Goal: Information Seeking & Learning: Check status

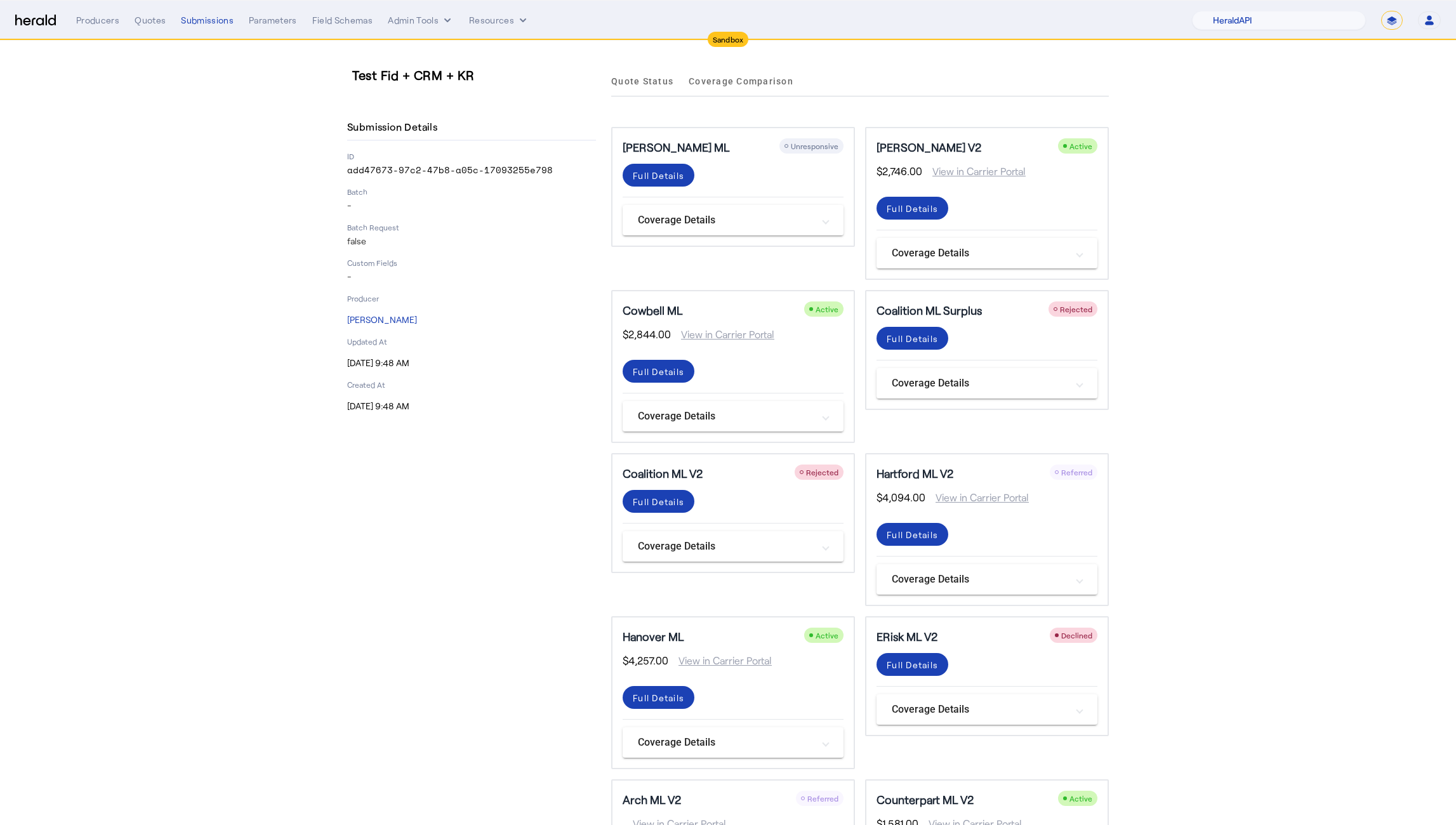
select select "pfm_2v8p_herald_api"
select select "*******"
click at [59, 19] on div "Menu Producers Quotes Submissions Parameters Field Schemas Admin Tools Resource…" at bounding box center [728, 20] width 1426 height 19
click at [37, 22] on img at bounding box center [35, 21] width 41 height 12
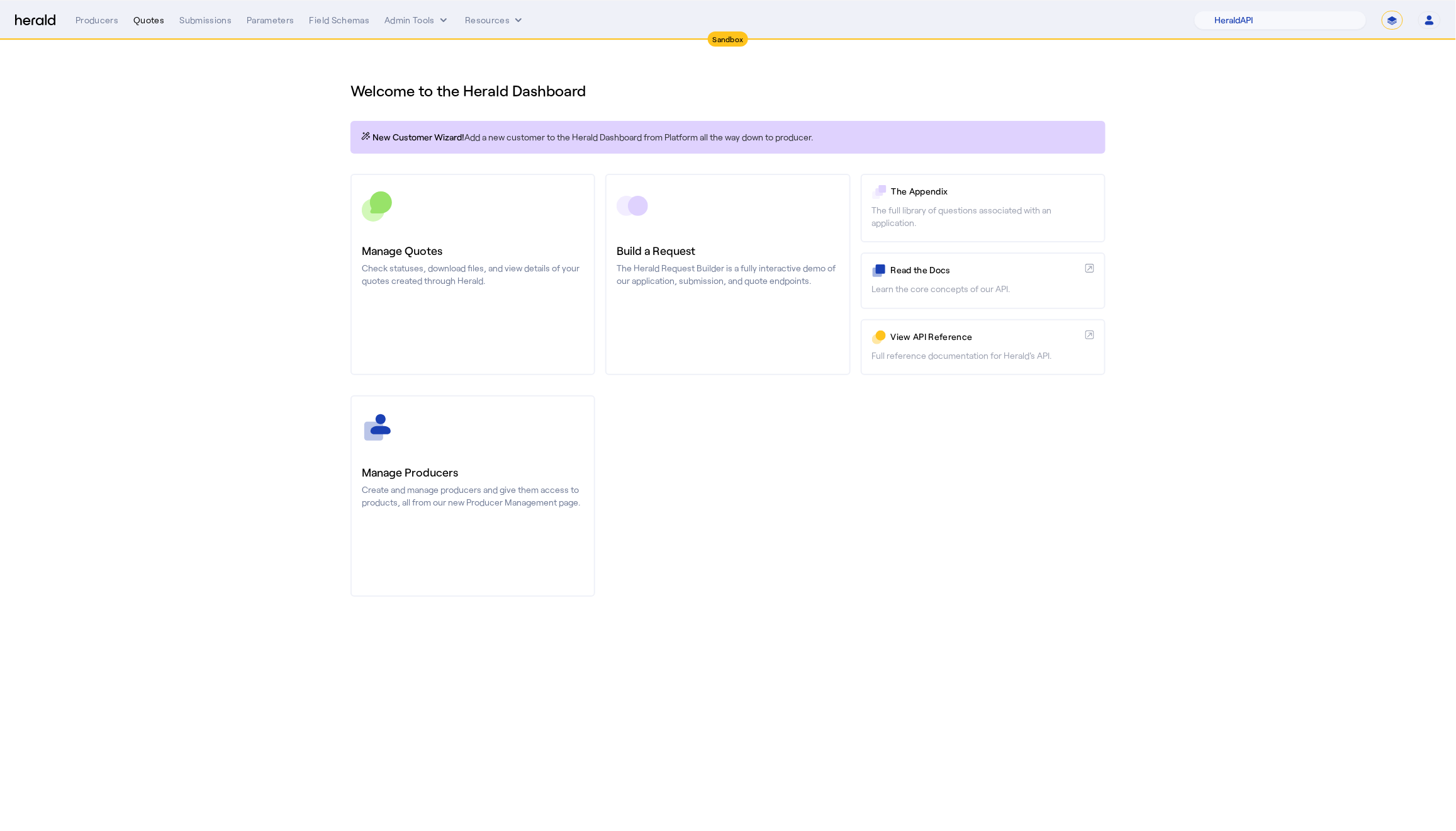
click at [157, 24] on div "Quotes" at bounding box center [149, 20] width 31 height 13
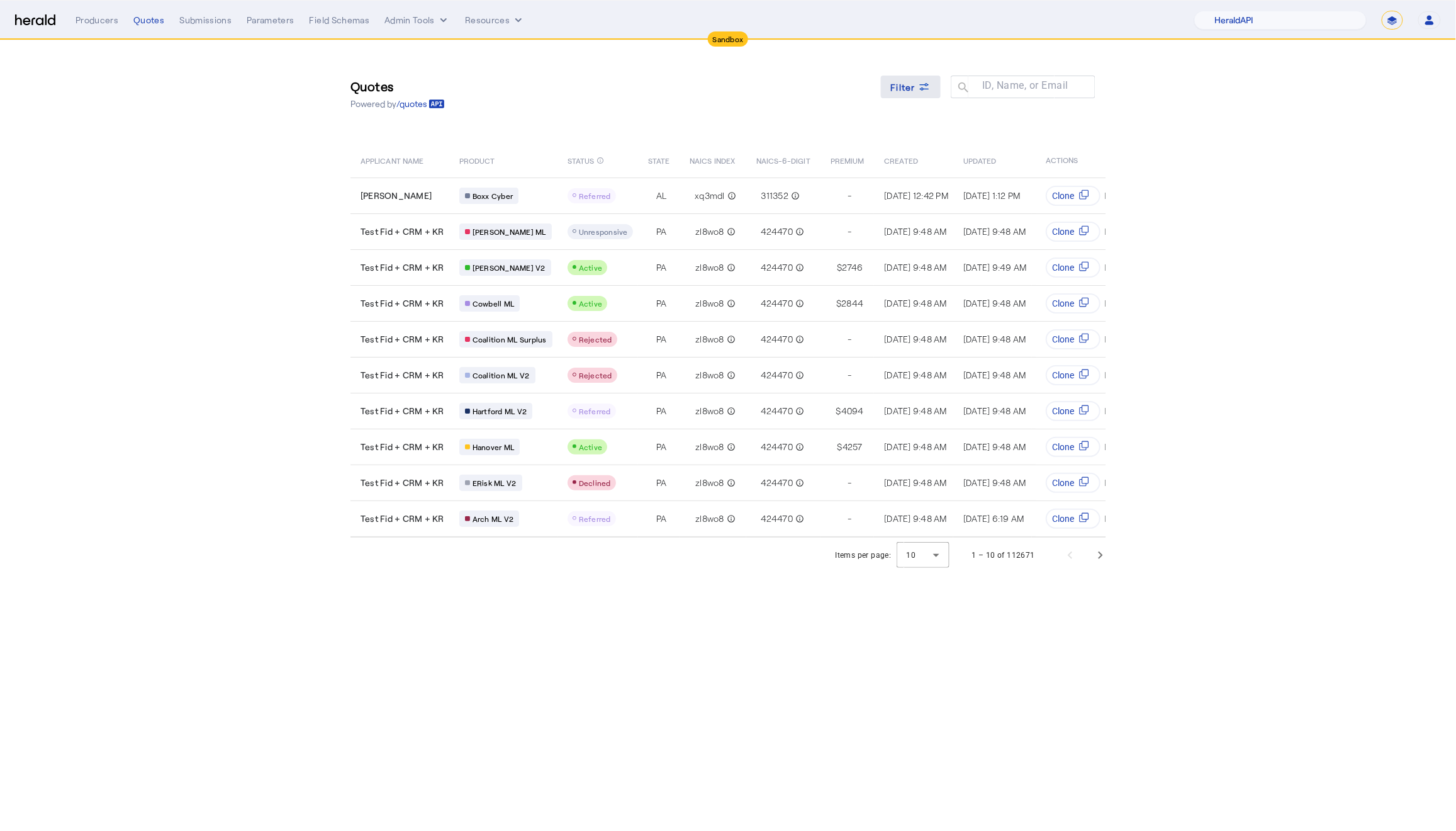
click at [918, 86] on icon at bounding box center [924, 87] width 13 height 13
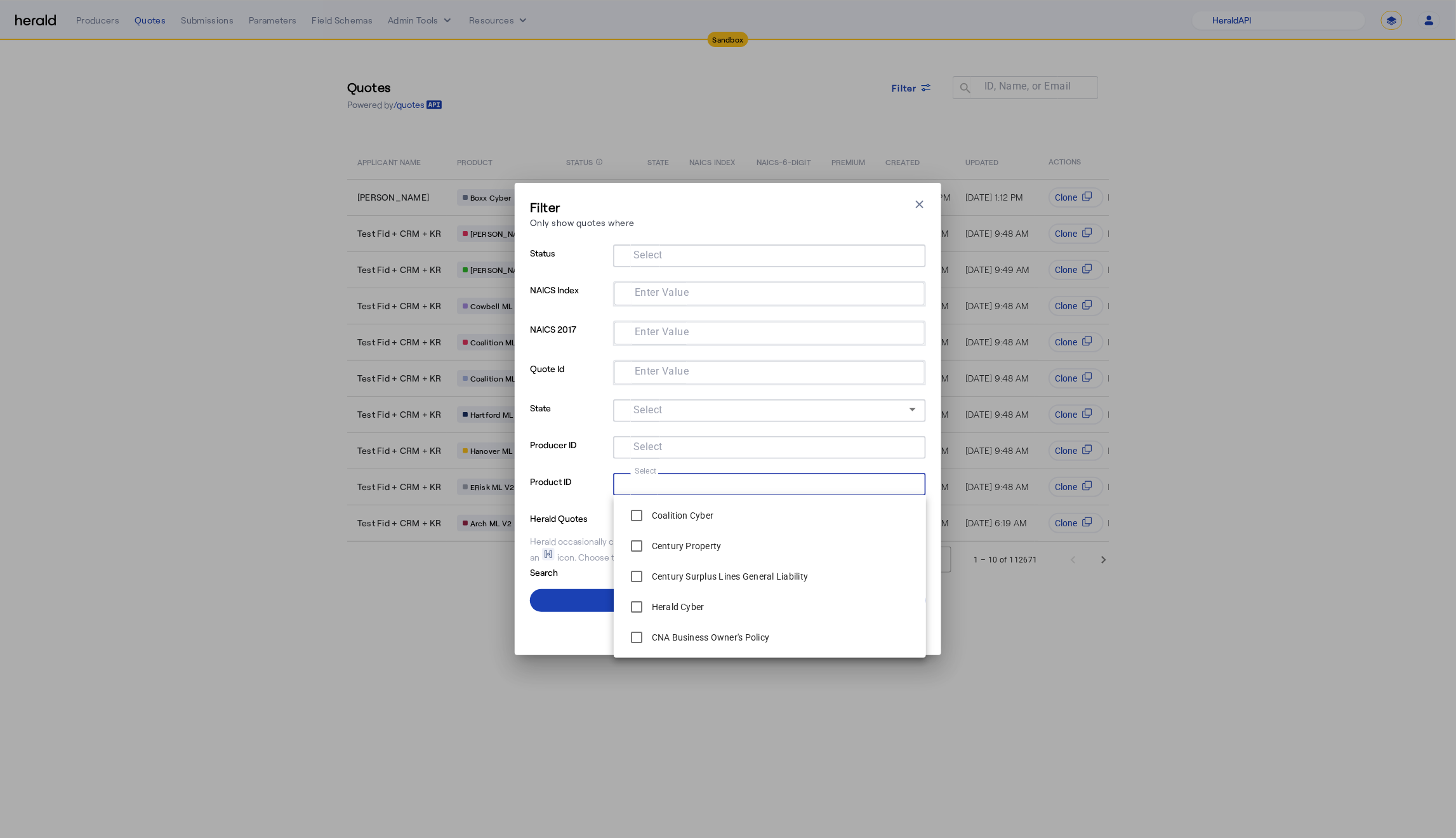
click at [690, 486] on input "Select" at bounding box center [767, 483] width 287 height 15
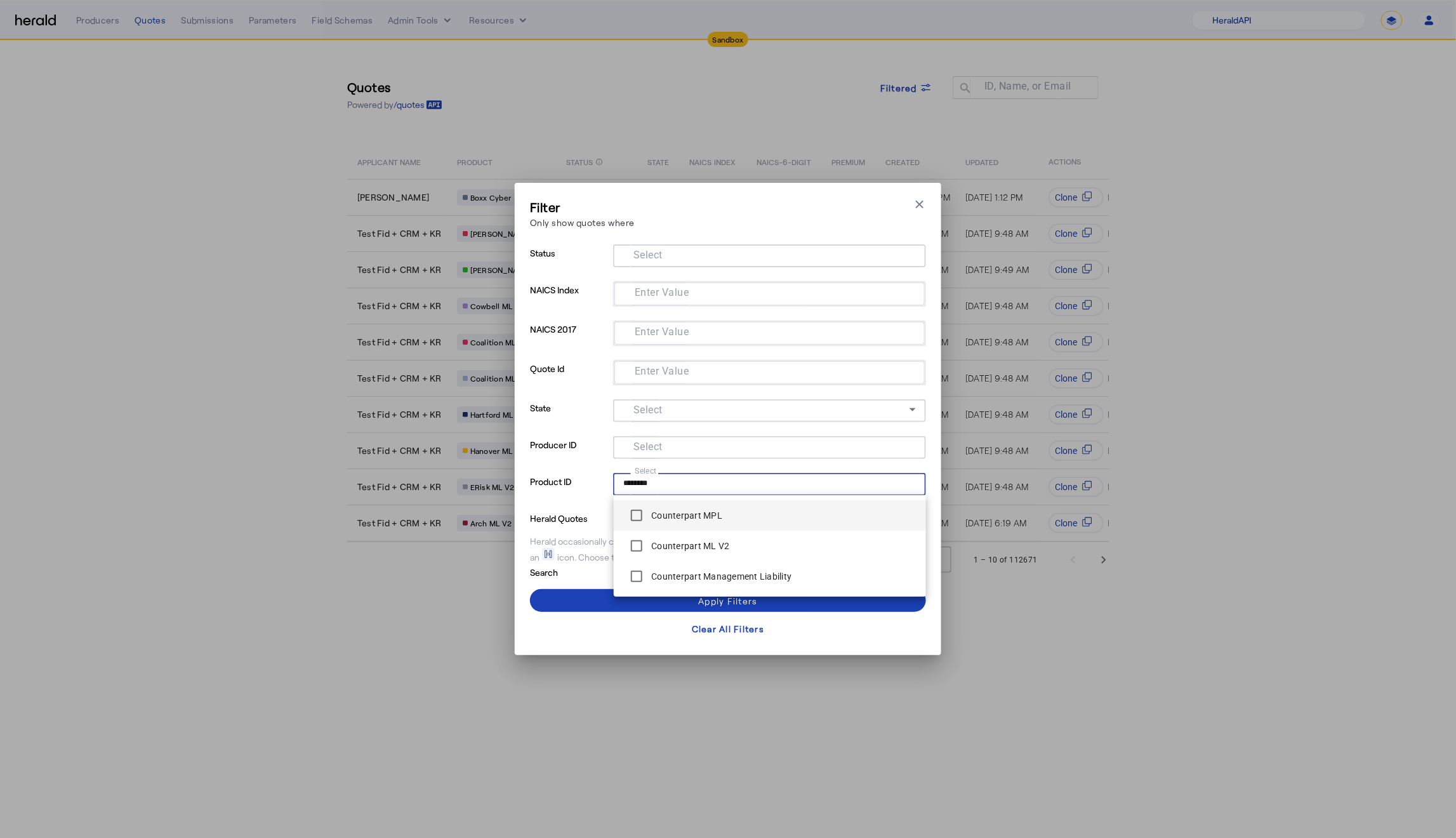
type input "********"
click at [576, 599] on span at bounding box center [728, 601] width 396 height 31
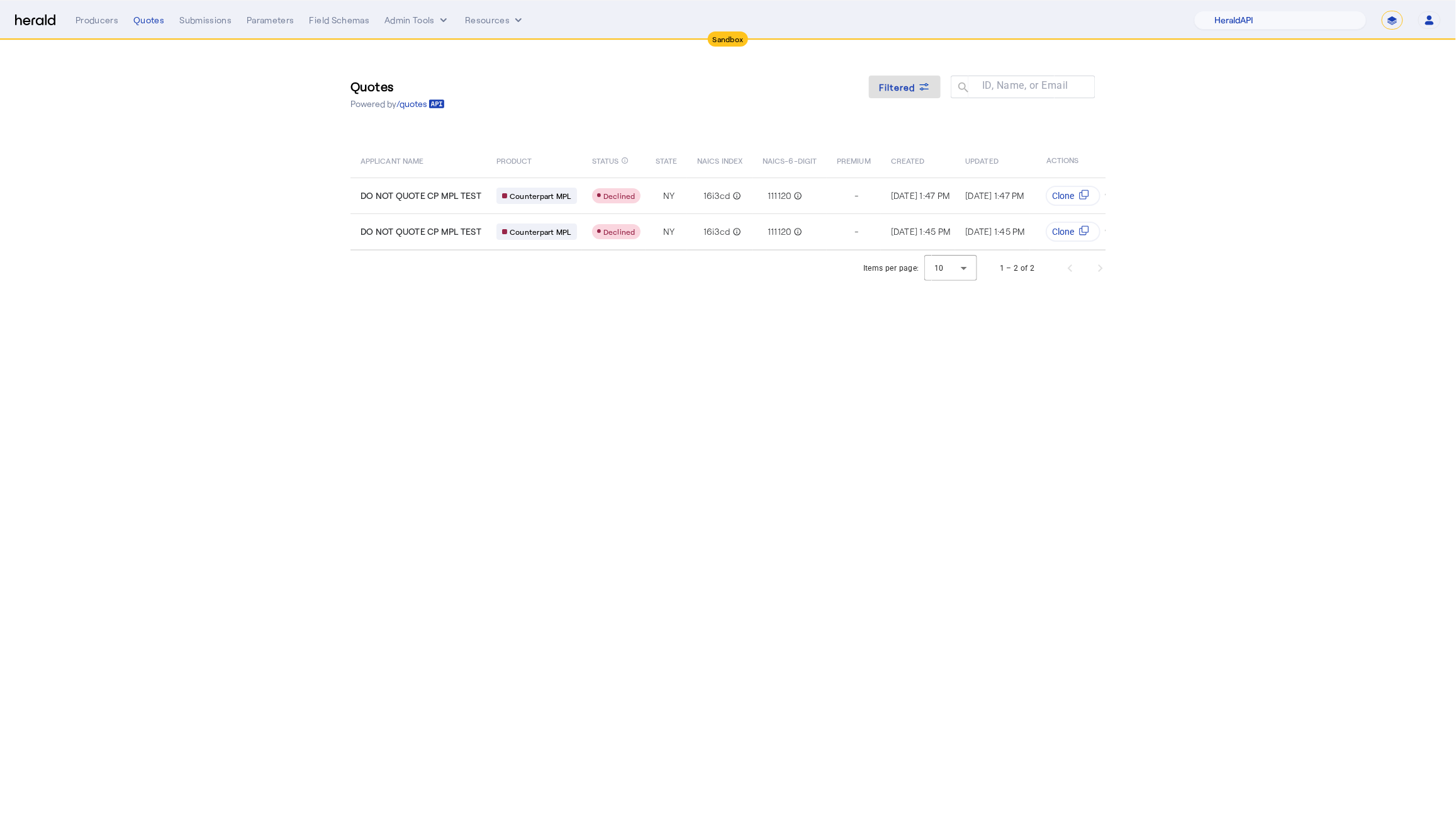
click at [584, 506] on body "Sandbox Menu Producers Quotes Submissions Parameters Field Schemas Admin Tools …" at bounding box center [728, 416] width 1456 height 831
click at [1395, 21] on select "**********" at bounding box center [1392, 20] width 21 height 19
select select "**********"
click at [1382, 11] on select "**********" at bounding box center [1392, 20] width 21 height 19
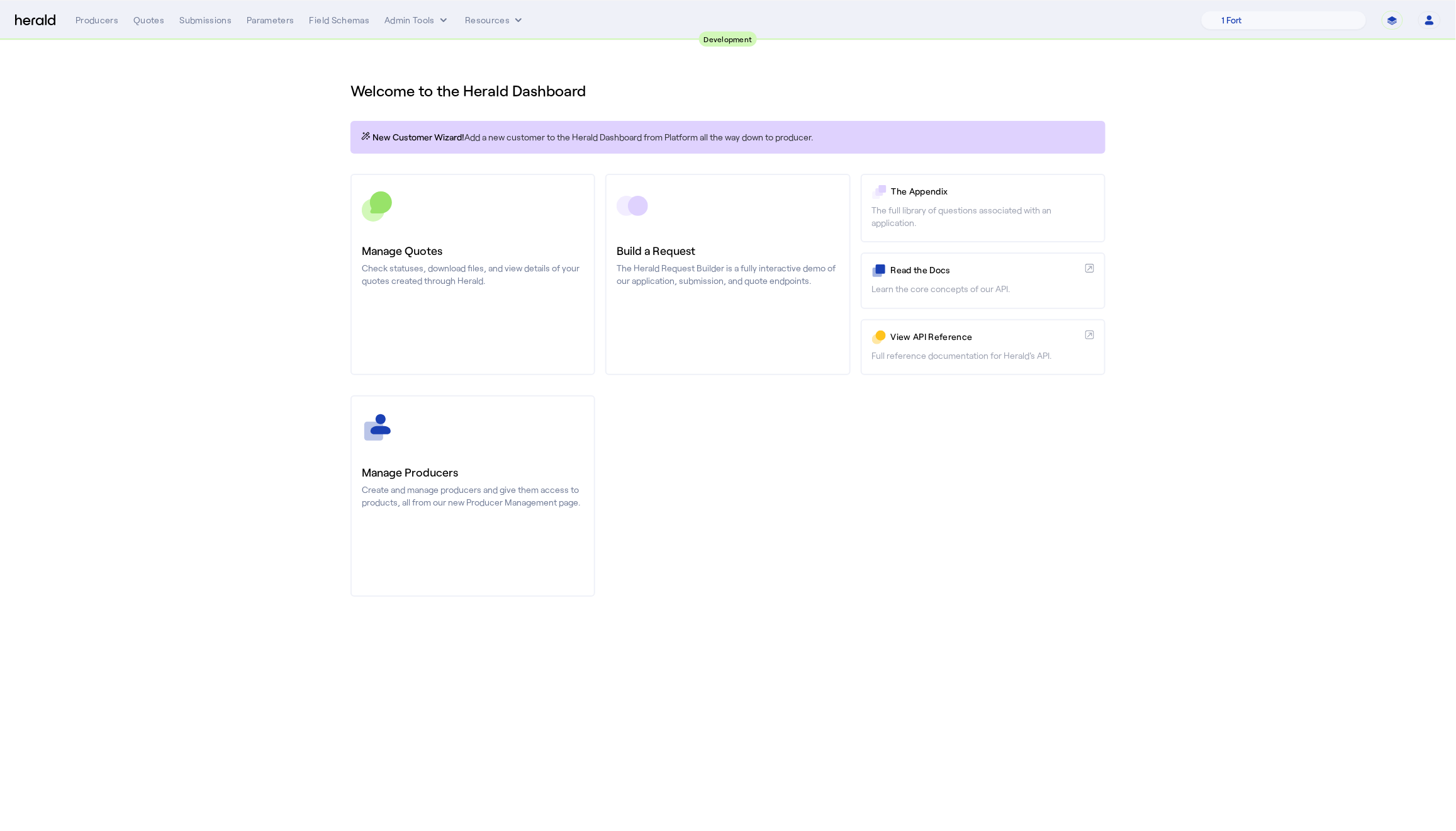
click at [1371, 141] on section "Welcome to the Herald Dashboard New Customer Wizard! Add a new customer to the …" at bounding box center [728, 330] width 1456 height 581
click at [149, 14] on div "Quotes" at bounding box center [149, 20] width 31 height 13
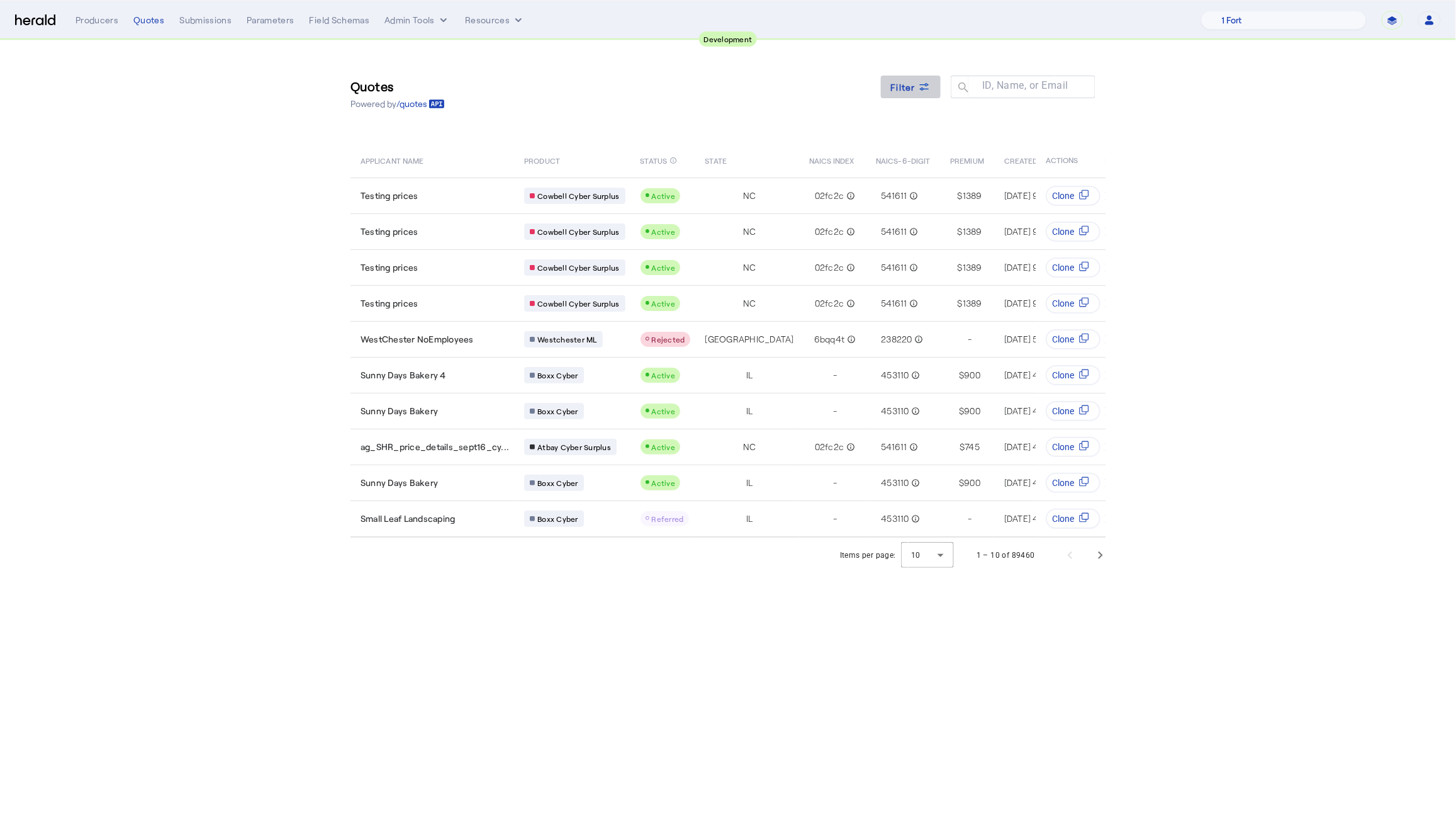
click at [903, 79] on span at bounding box center [911, 87] width 61 height 30
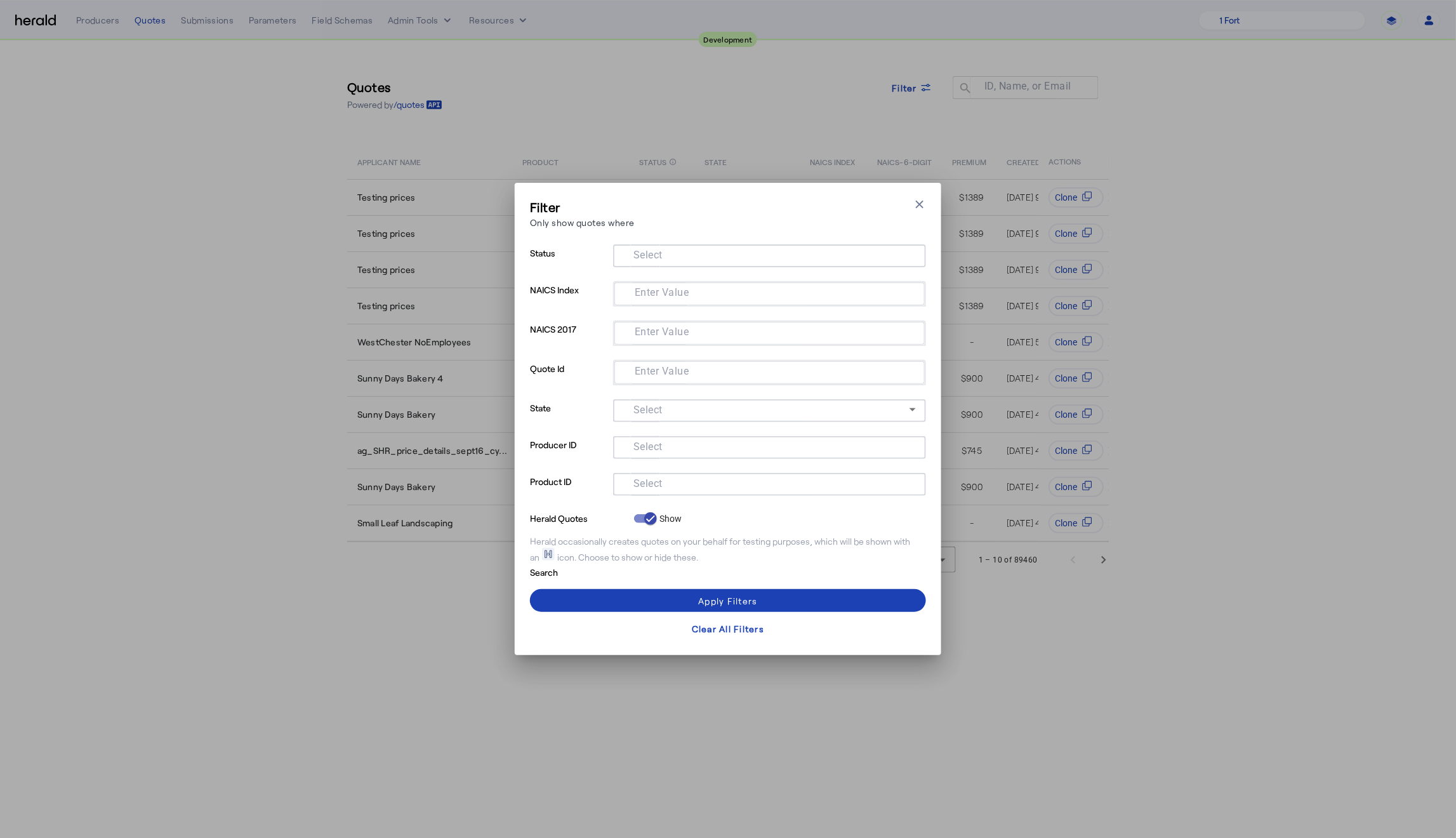
click at [646, 475] on div "Select" at bounding box center [770, 484] width 293 height 23
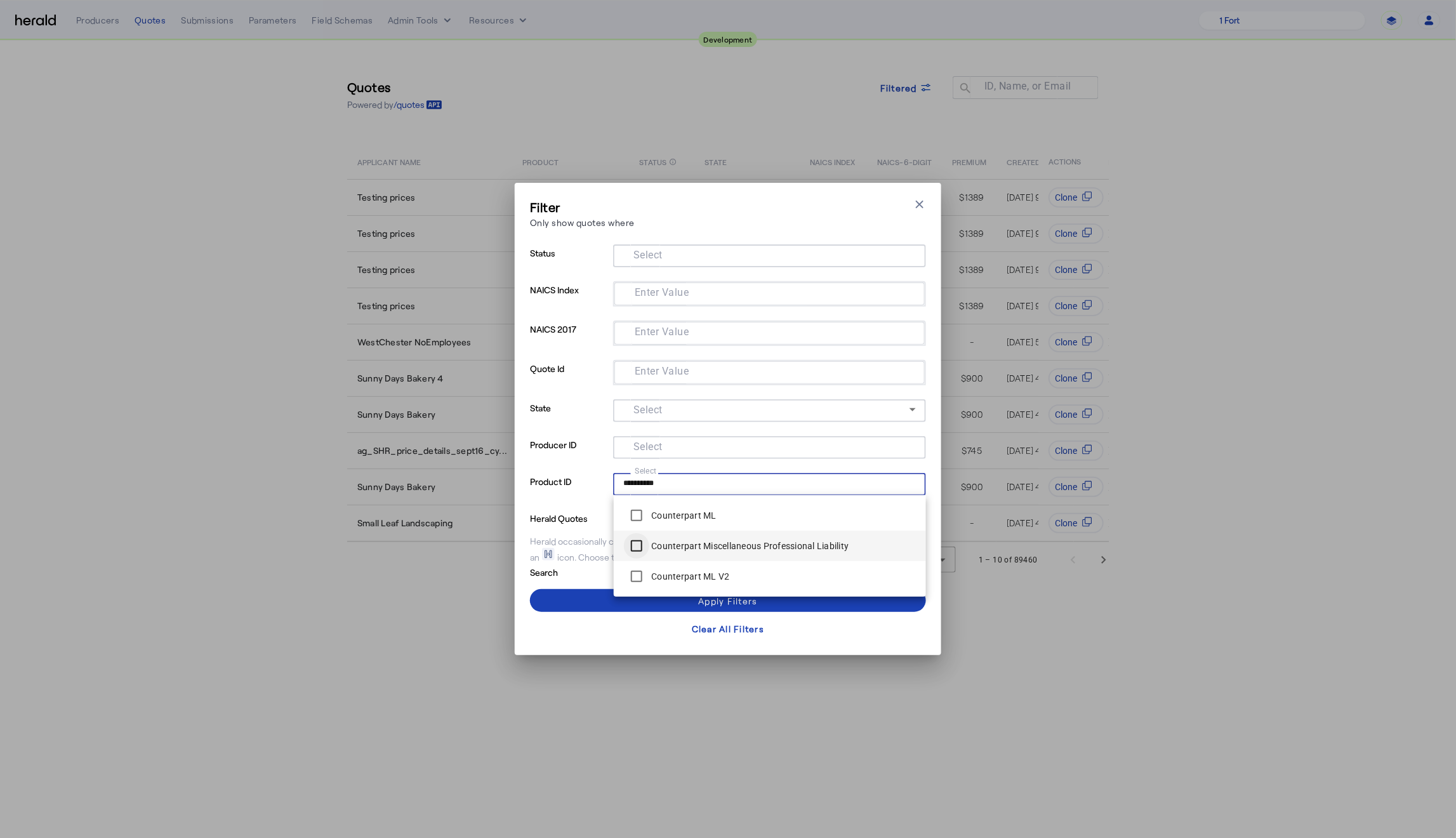
type input "**********"
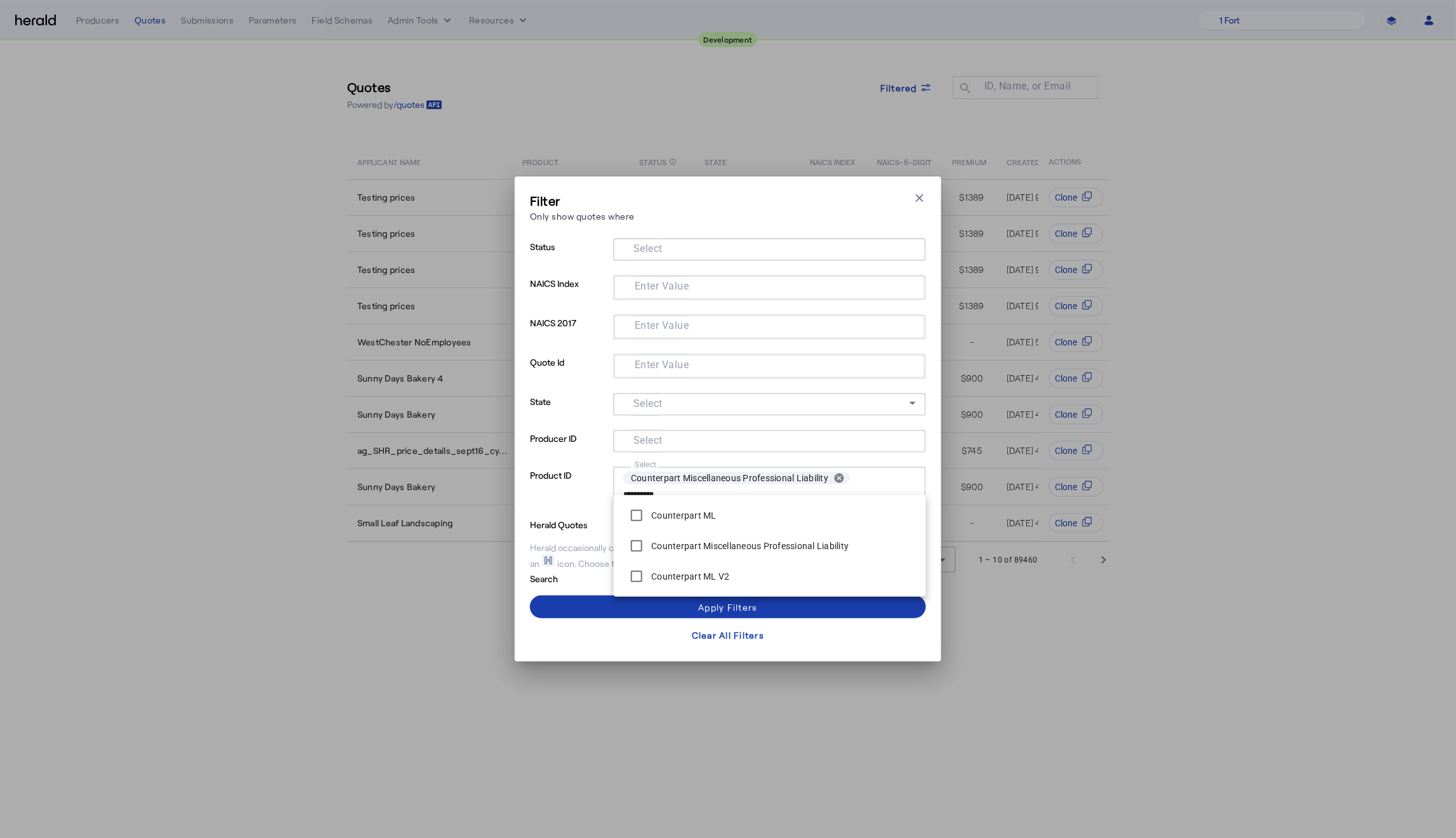
click at [576, 605] on span at bounding box center [728, 607] width 396 height 31
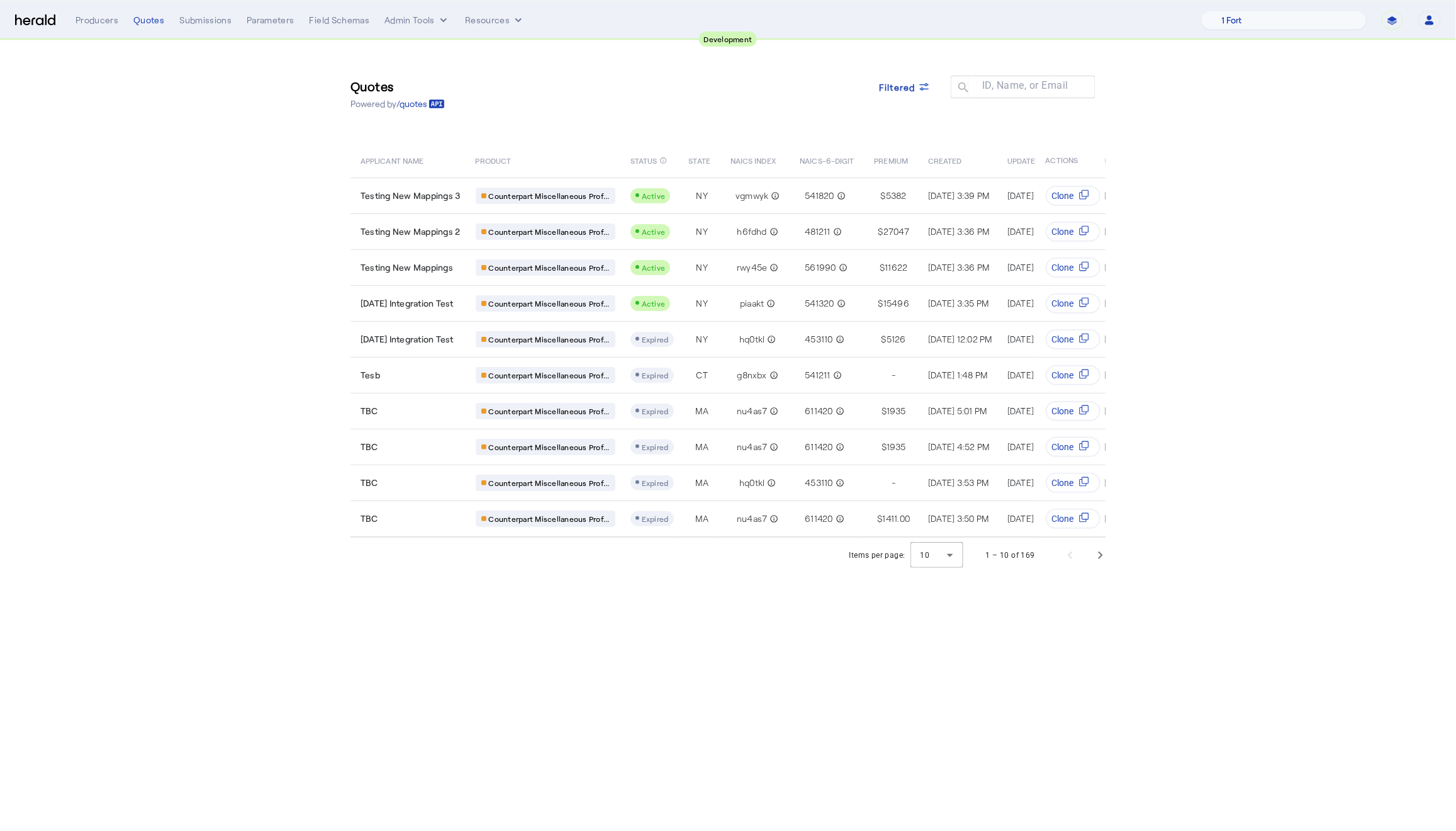
click at [662, 681] on body "**********" at bounding box center [728, 416] width 1456 height 831
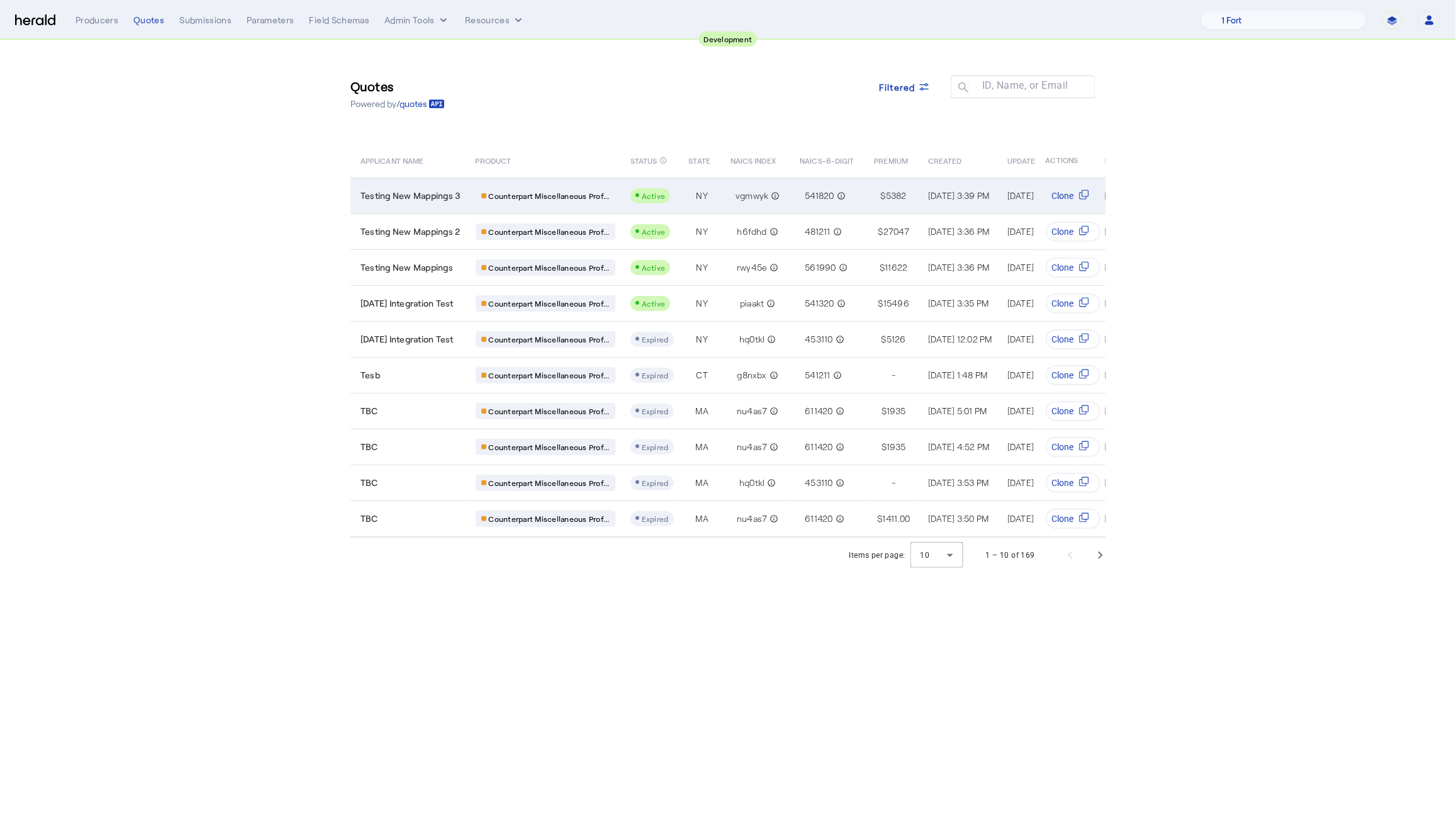
click at [440, 205] on td "Testing New Mappings 3" at bounding box center [408, 195] width 115 height 36
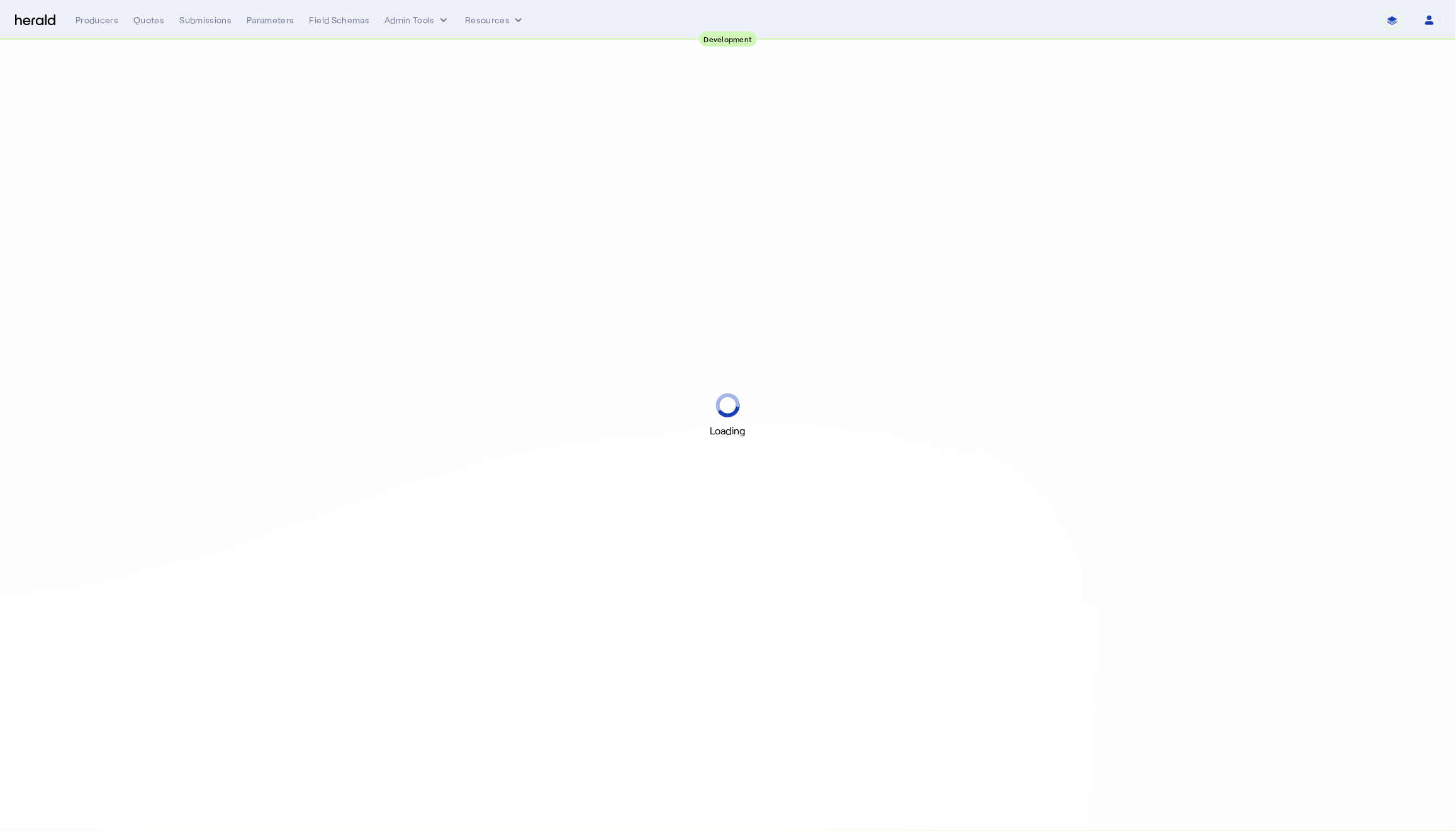
select select "pfm_2v8p_herald_api"
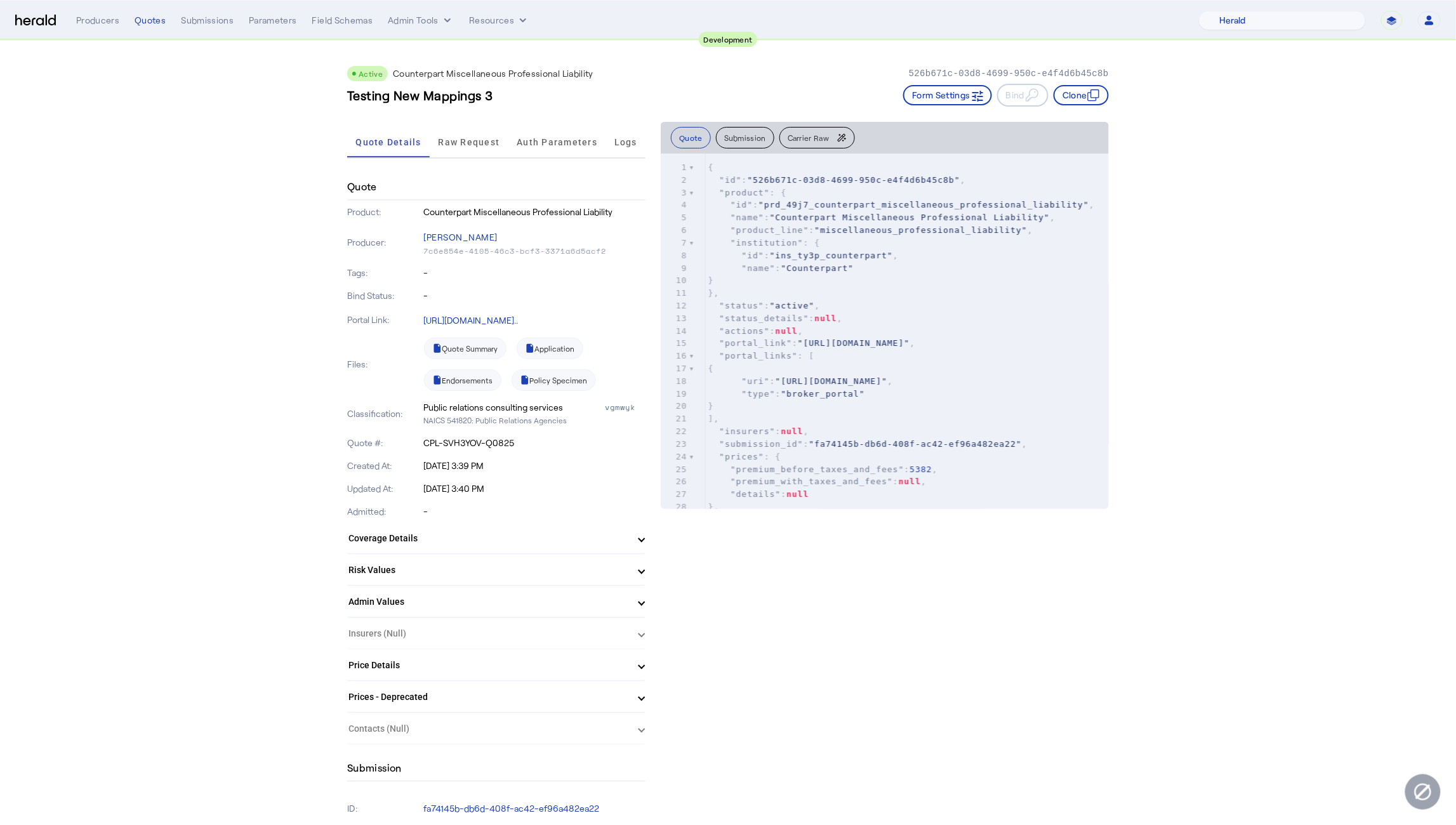
click at [630, 630] on herald-expansion-panel "Insurers (Null)" at bounding box center [496, 633] width 298 height 31
click at [578, 386] on link "Policy Specimen" at bounding box center [554, 380] width 84 height 21
click at [479, 349] on link "Quote Summary" at bounding box center [465, 349] width 83 height 21
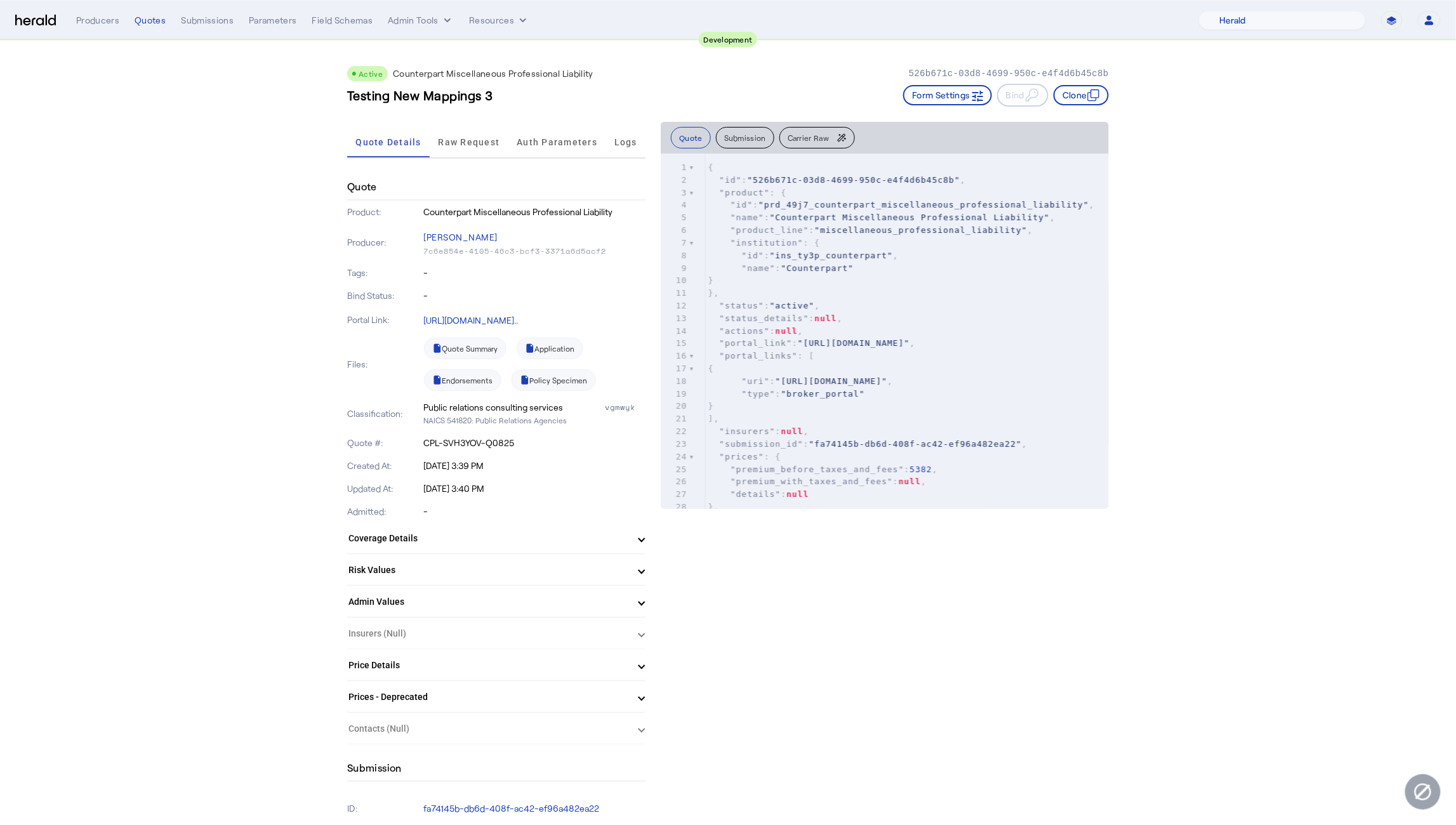
click at [467, 140] on span "Raw Request" at bounding box center [469, 142] width 61 height 9
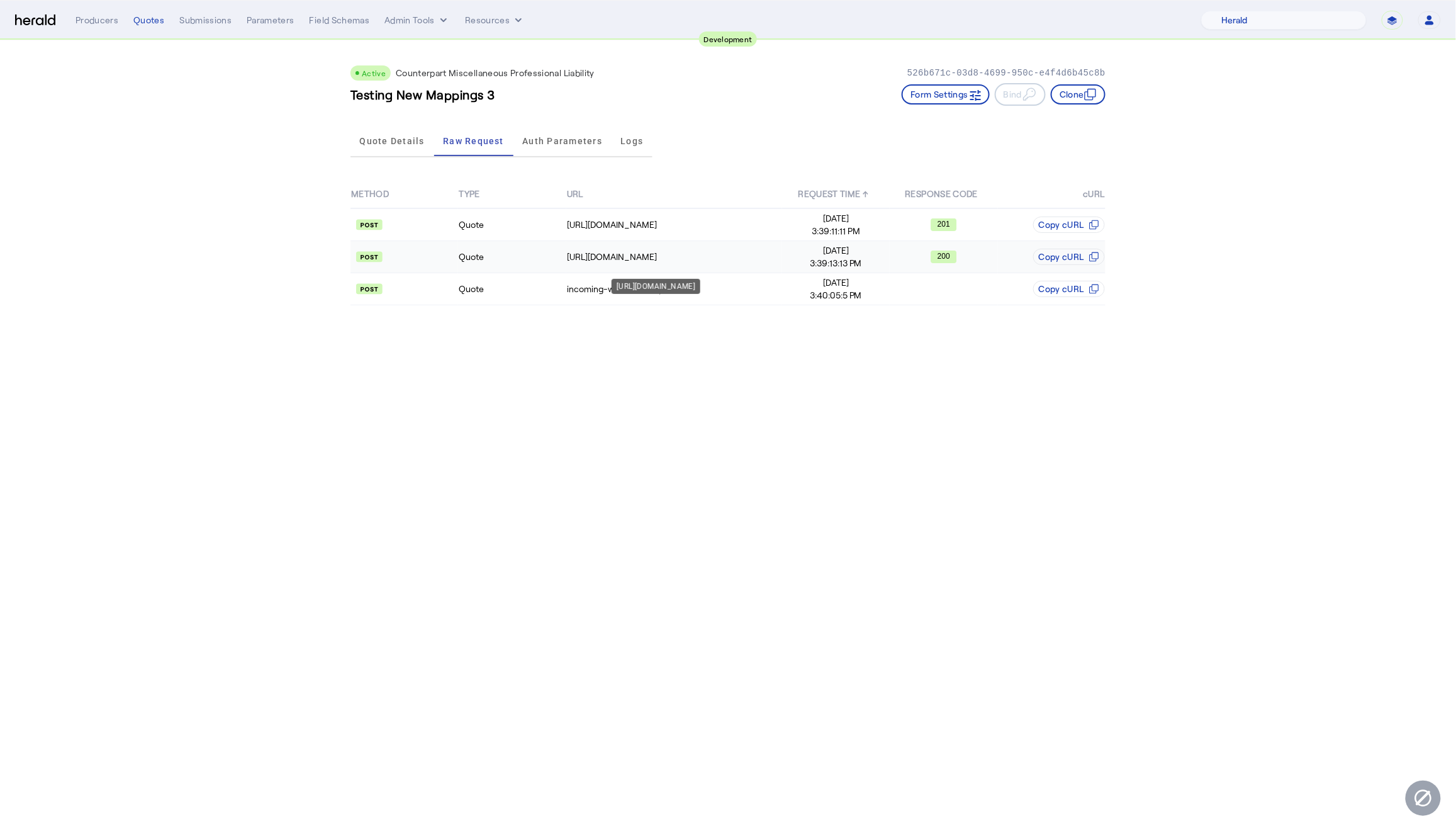
click at [706, 261] on div "https://sandbox-api.yourcounterpart.com/partners/v1/application/3da0ebc0-0cee-4…" at bounding box center [674, 257] width 214 height 13
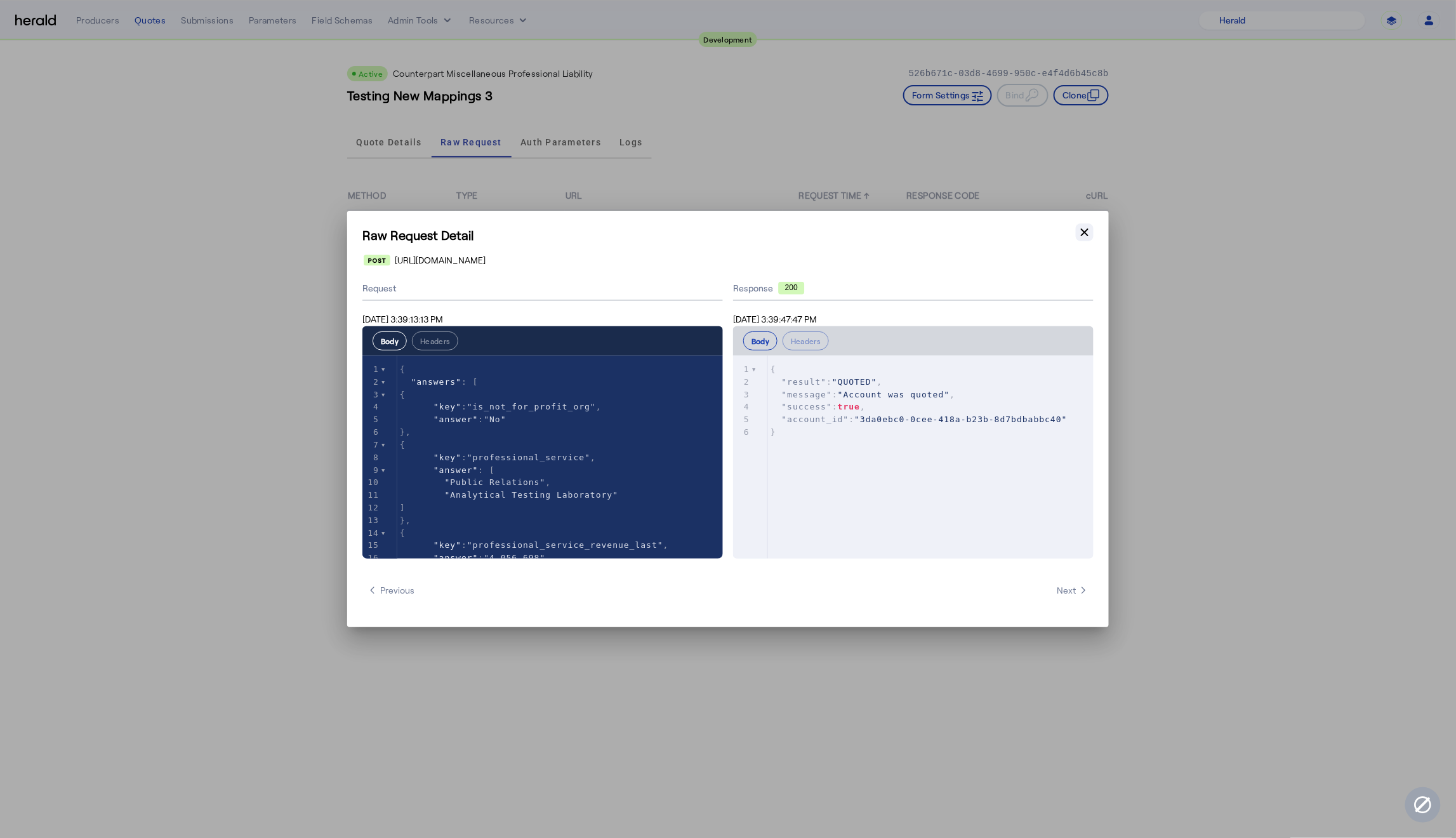
click at [1082, 224] on button "Close modal" at bounding box center [1084, 232] width 18 height 18
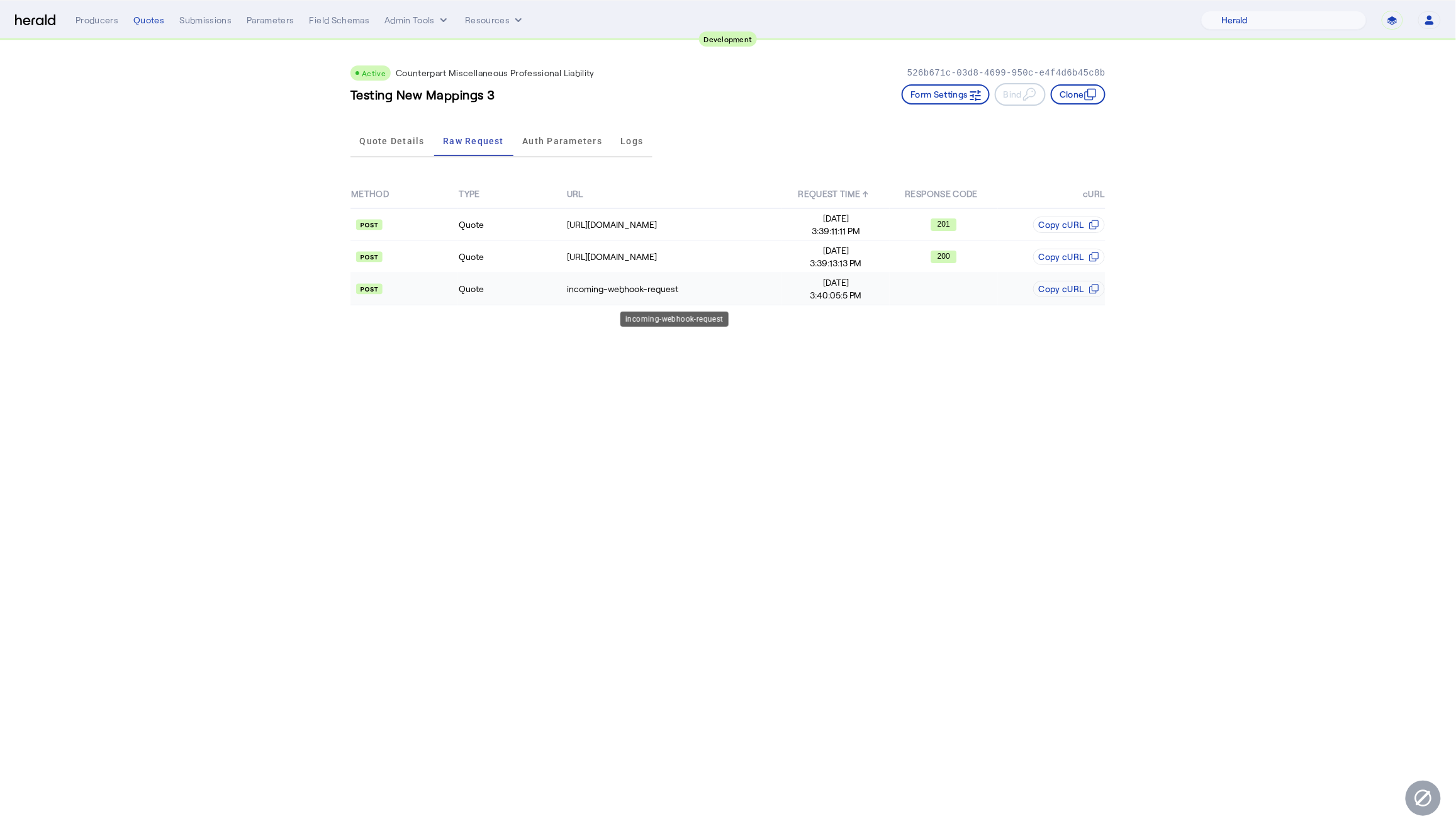
click at [605, 295] on div "incoming-webhook-request" at bounding box center [674, 289] width 214 height 13
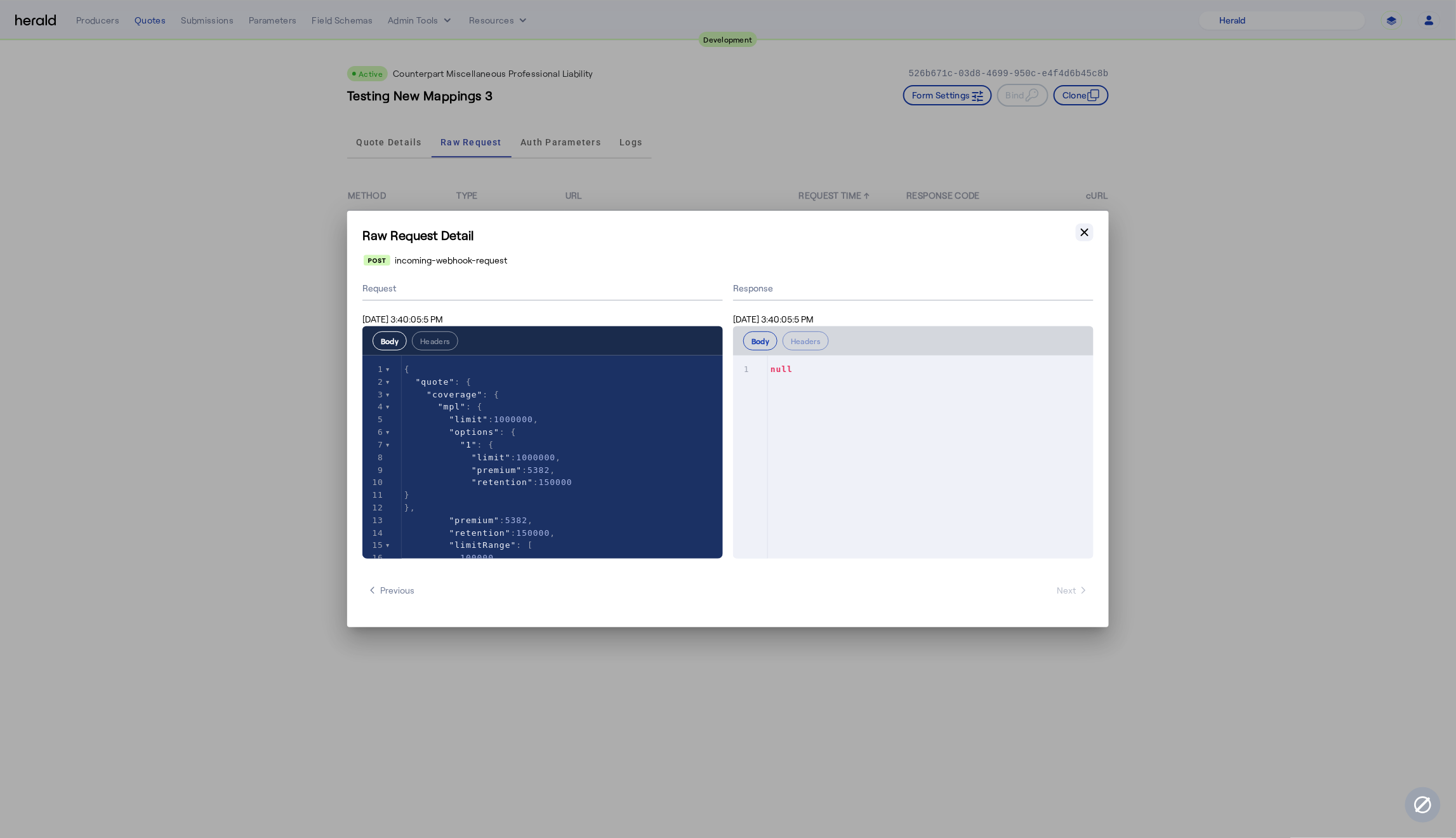
click at [1087, 231] on icon "button" at bounding box center [1085, 232] width 13 height 13
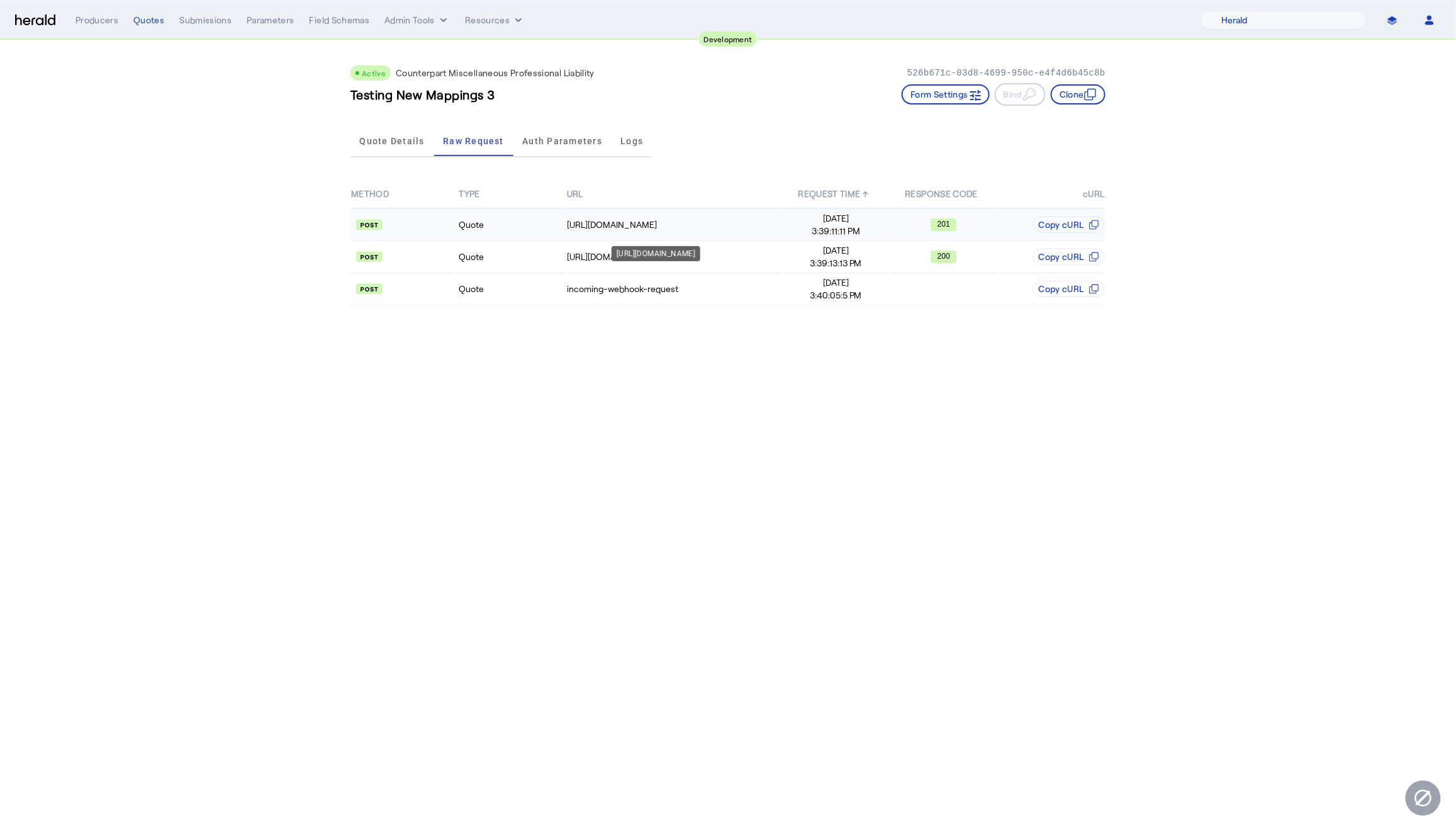
click at [691, 212] on td "[URL][DOMAIN_NAME]" at bounding box center [674, 224] width 216 height 33
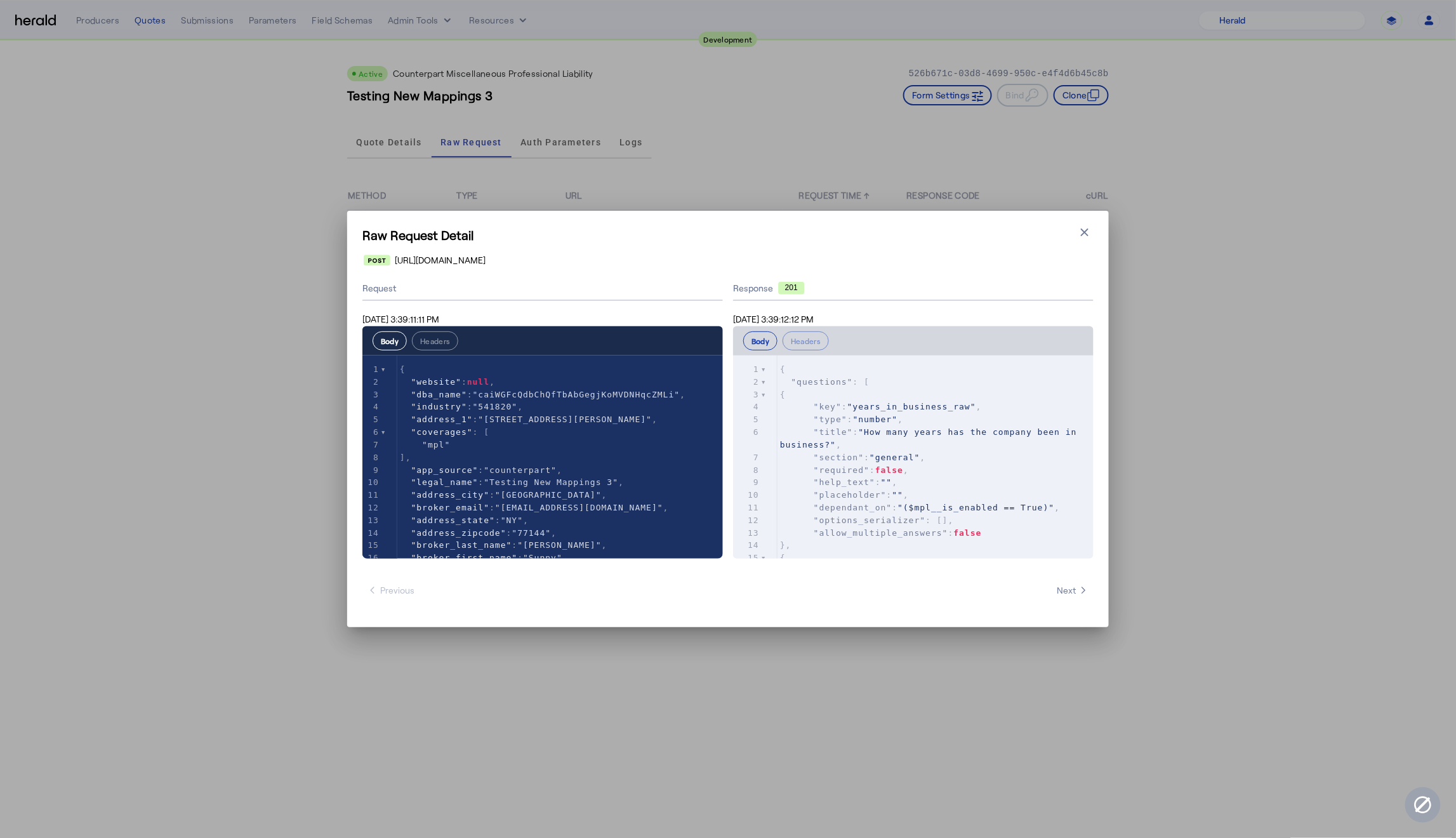
click at [920, 453] on span ""general"" at bounding box center [894, 457] width 50 height 9
type input "*"
type input "*******"
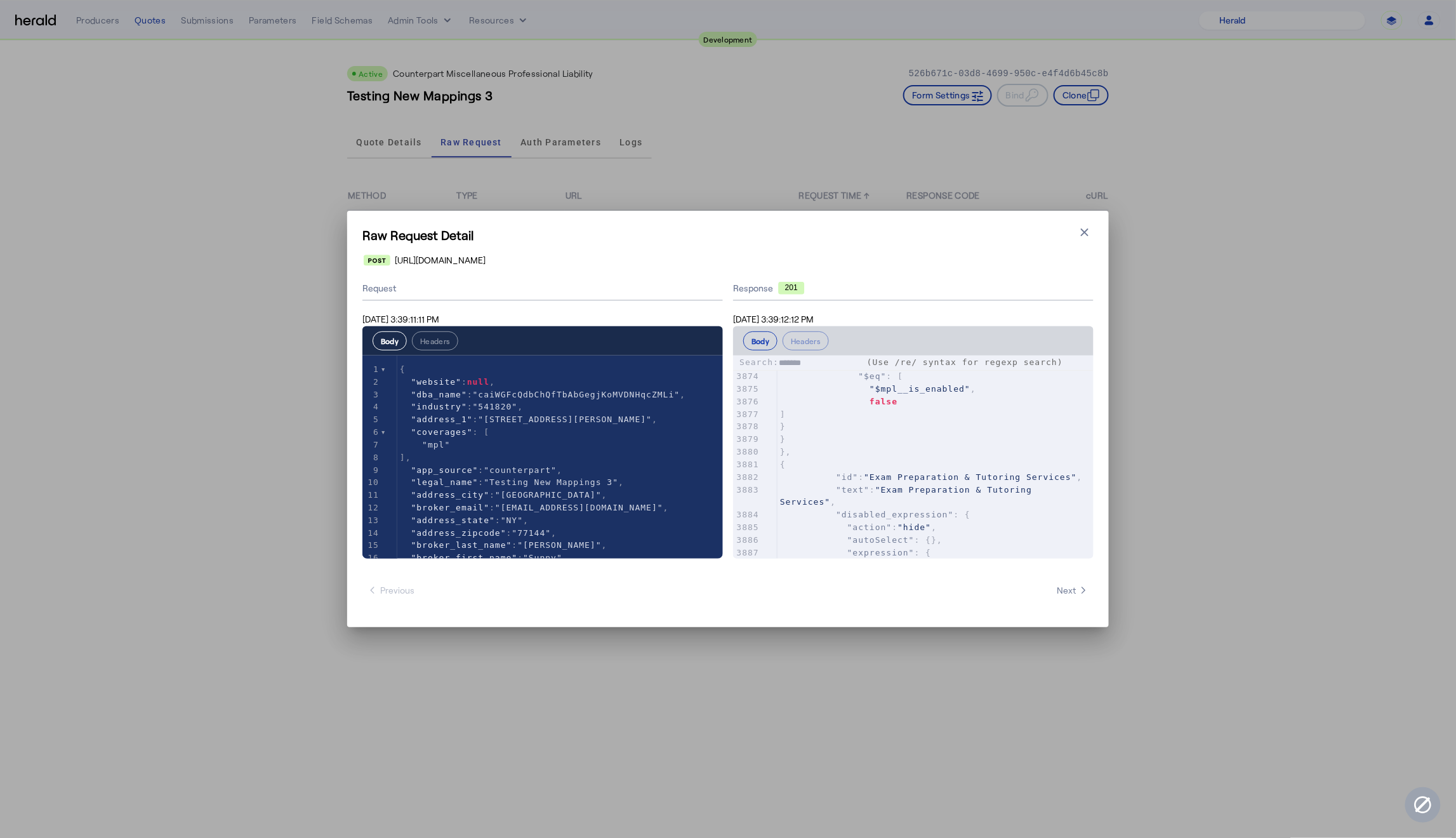
scroll to position [48924, 0]
type textarea "*******"
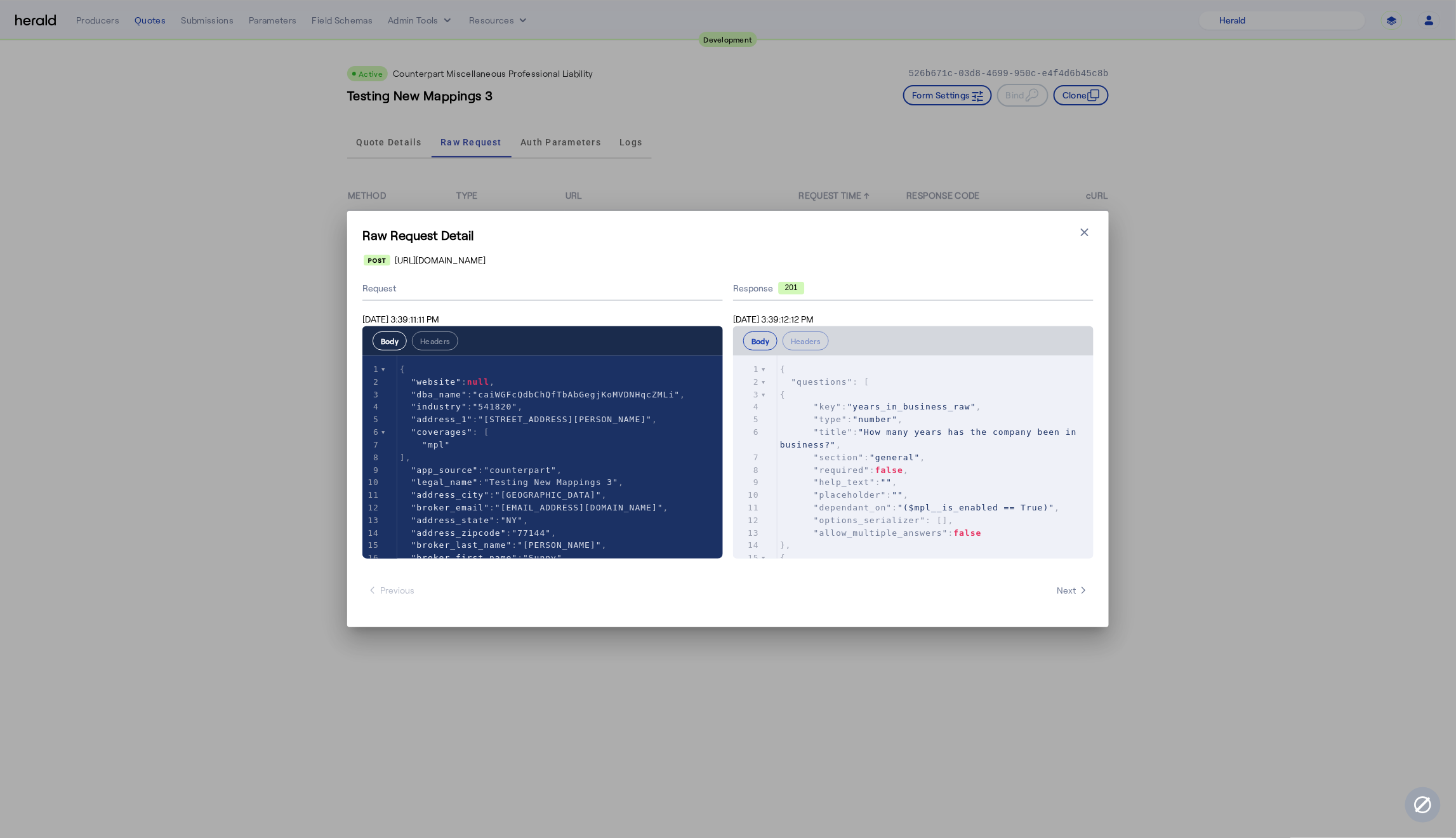
click at [936, 470] on pre ""required" : false ," at bounding box center [936, 470] width 316 height 13
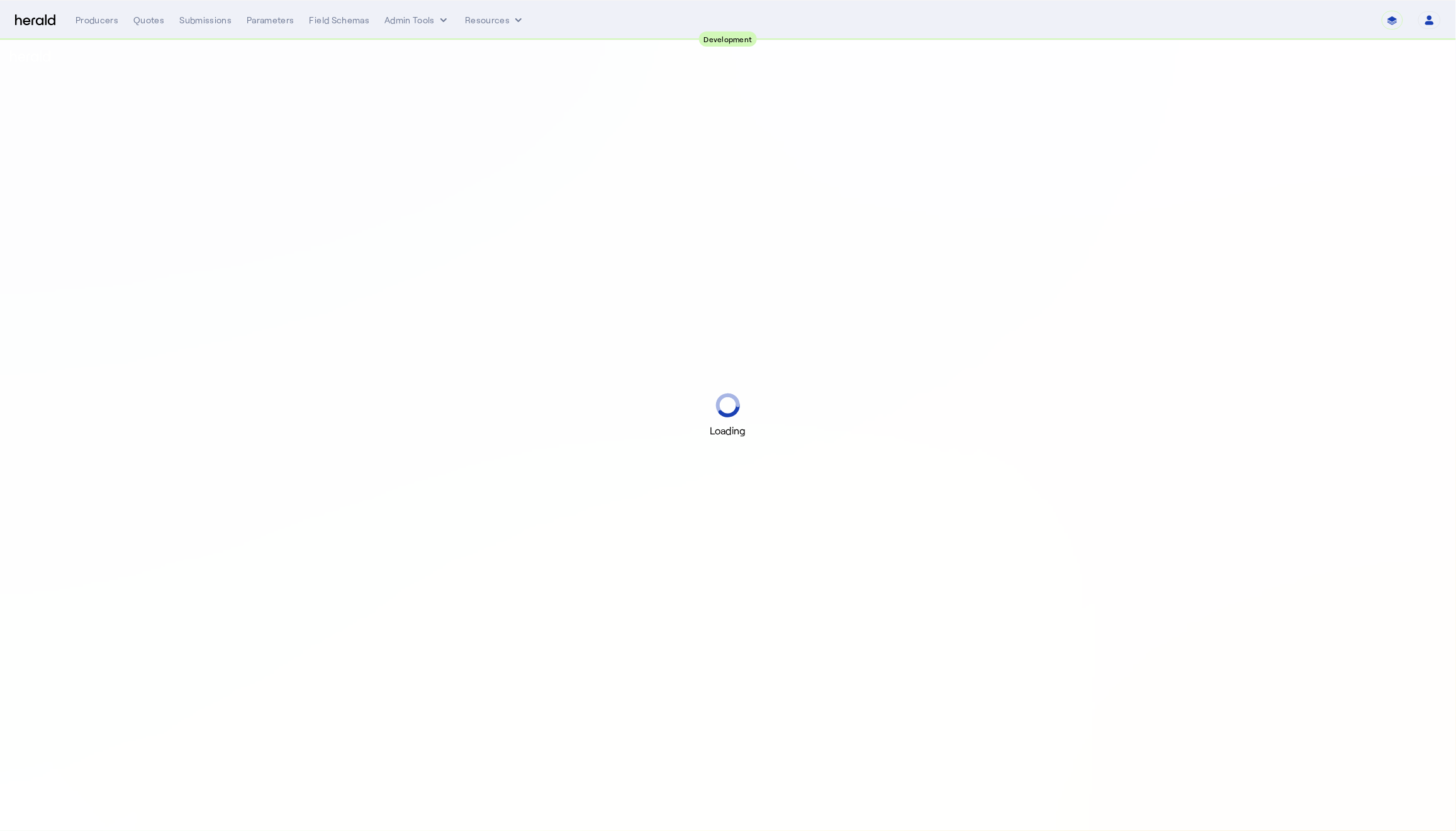
select select "pfm_2v8p_herald_api"
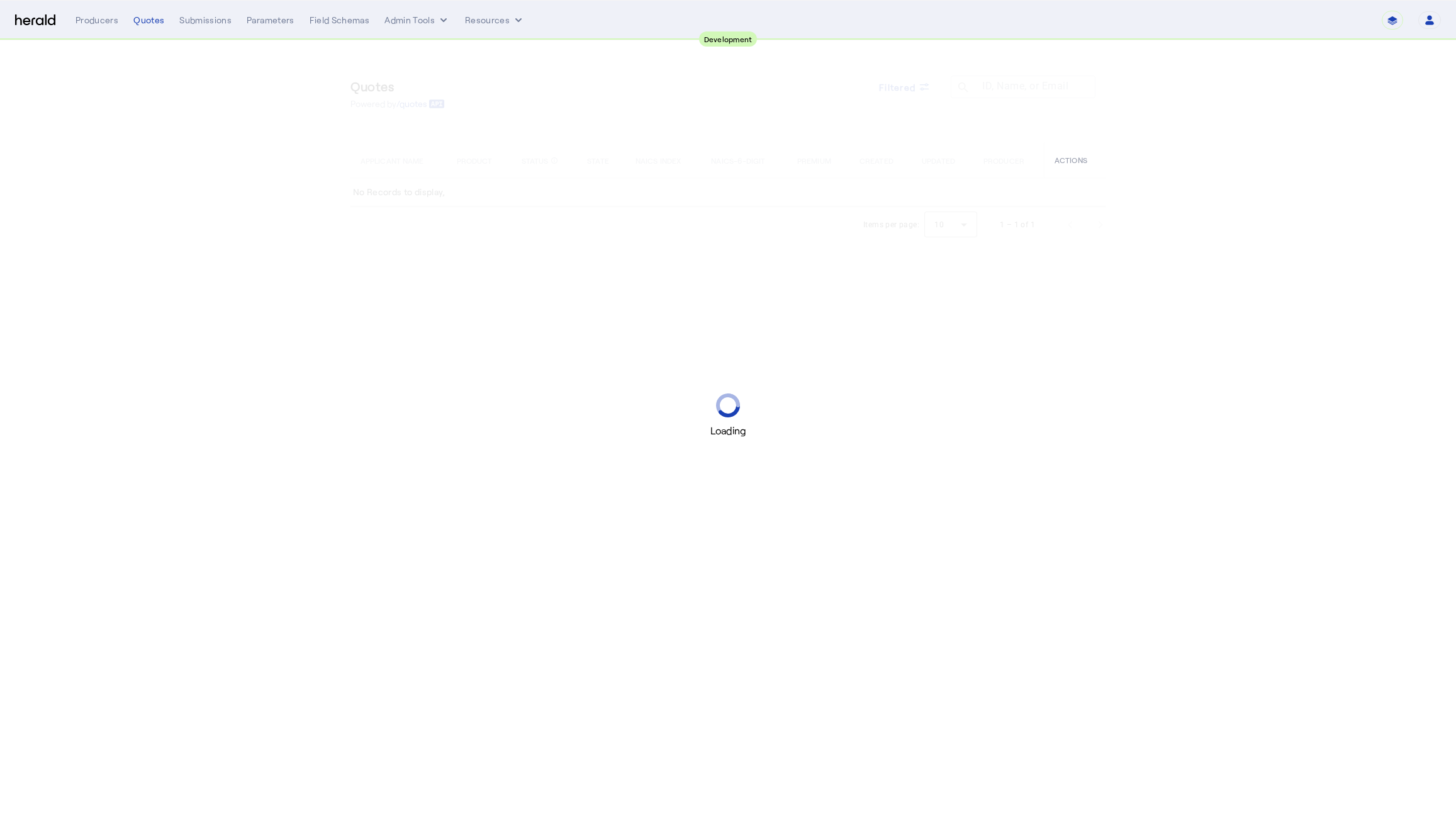
select select "pfm_2v8p_herald_api"
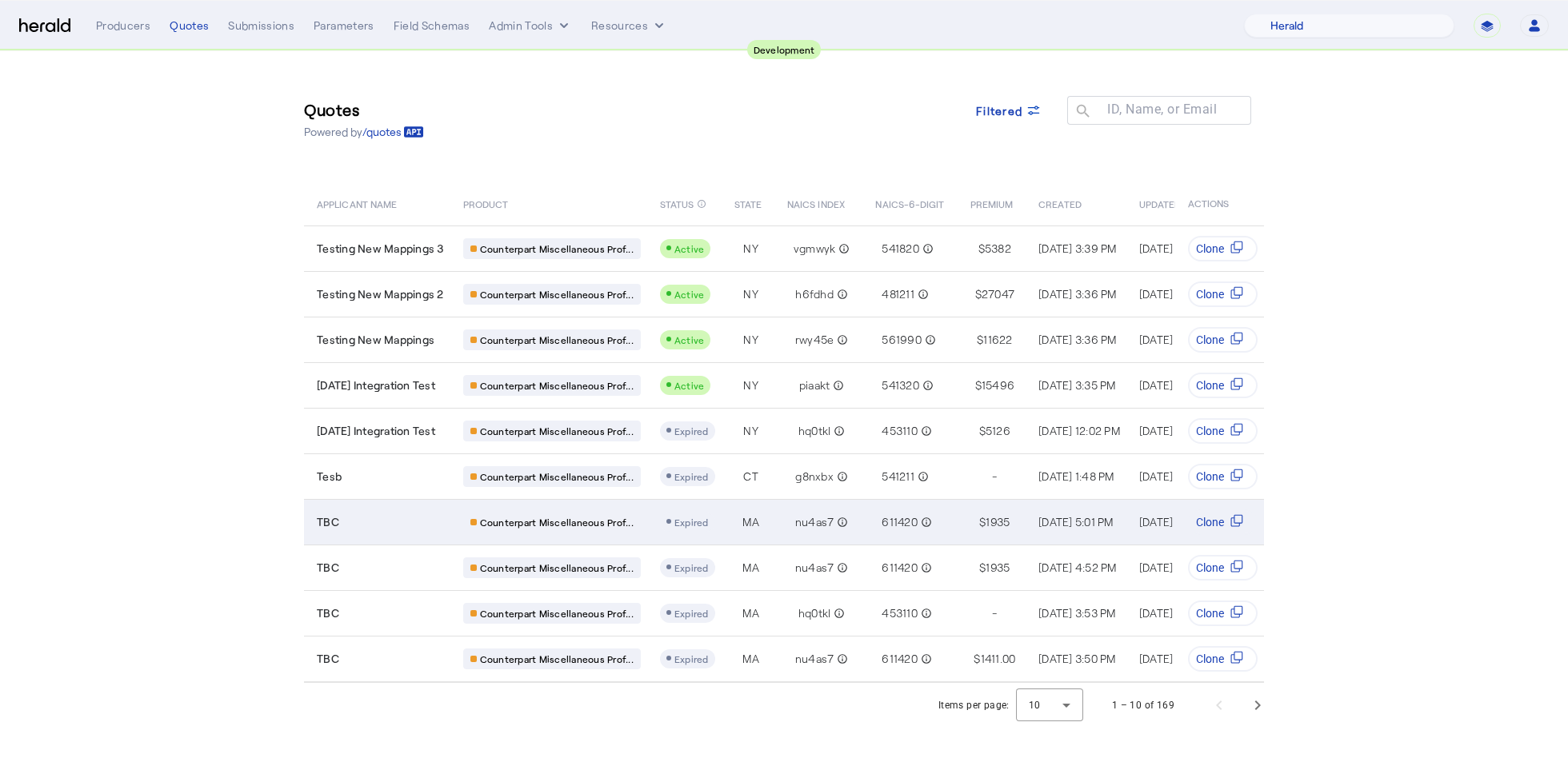
click at [440, 540] on td "TBC" at bounding box center [378, 521] width 147 height 45
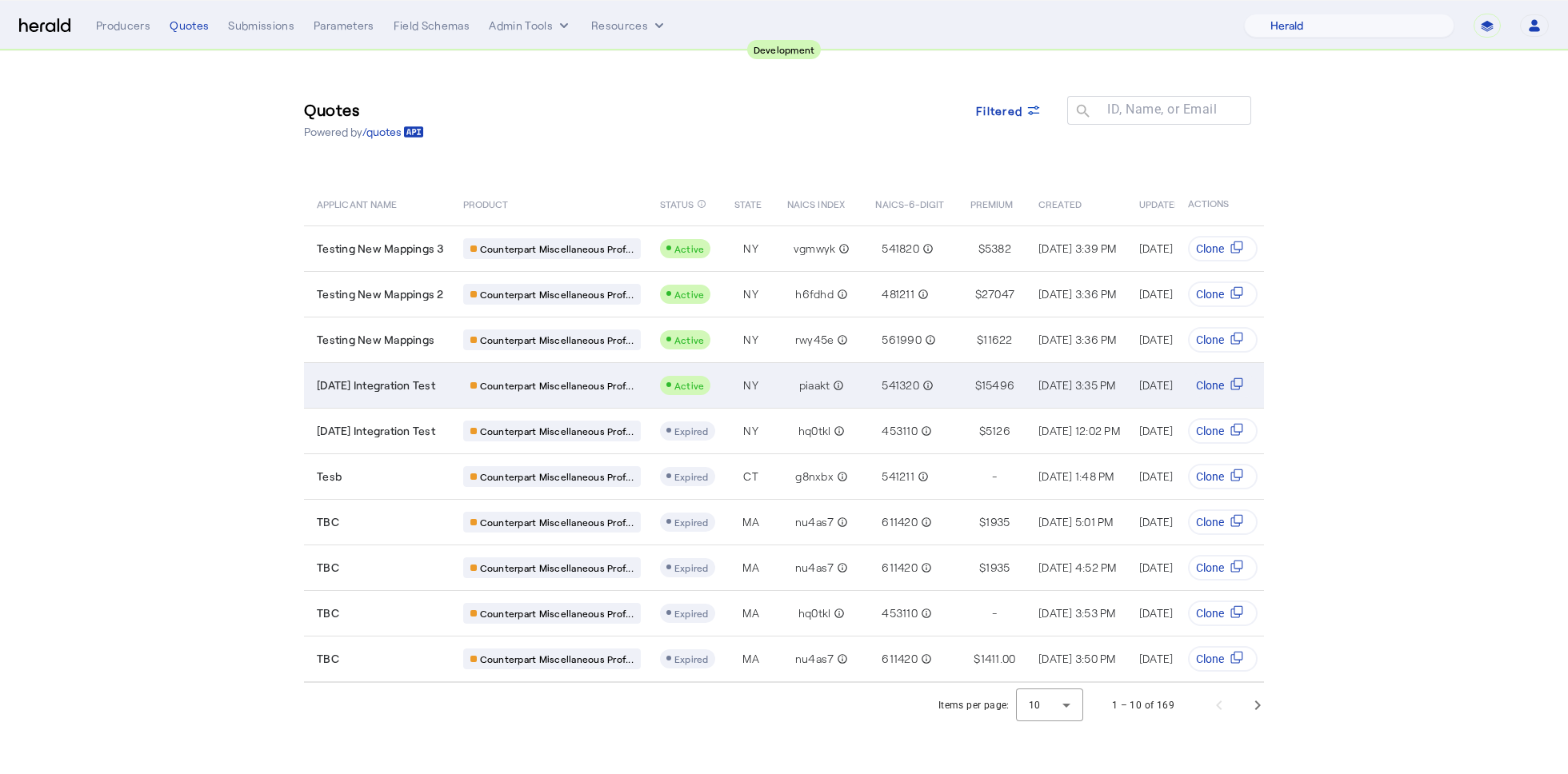
click at [407, 391] on span "2025-08-22 Integration Test" at bounding box center [376, 385] width 119 height 16
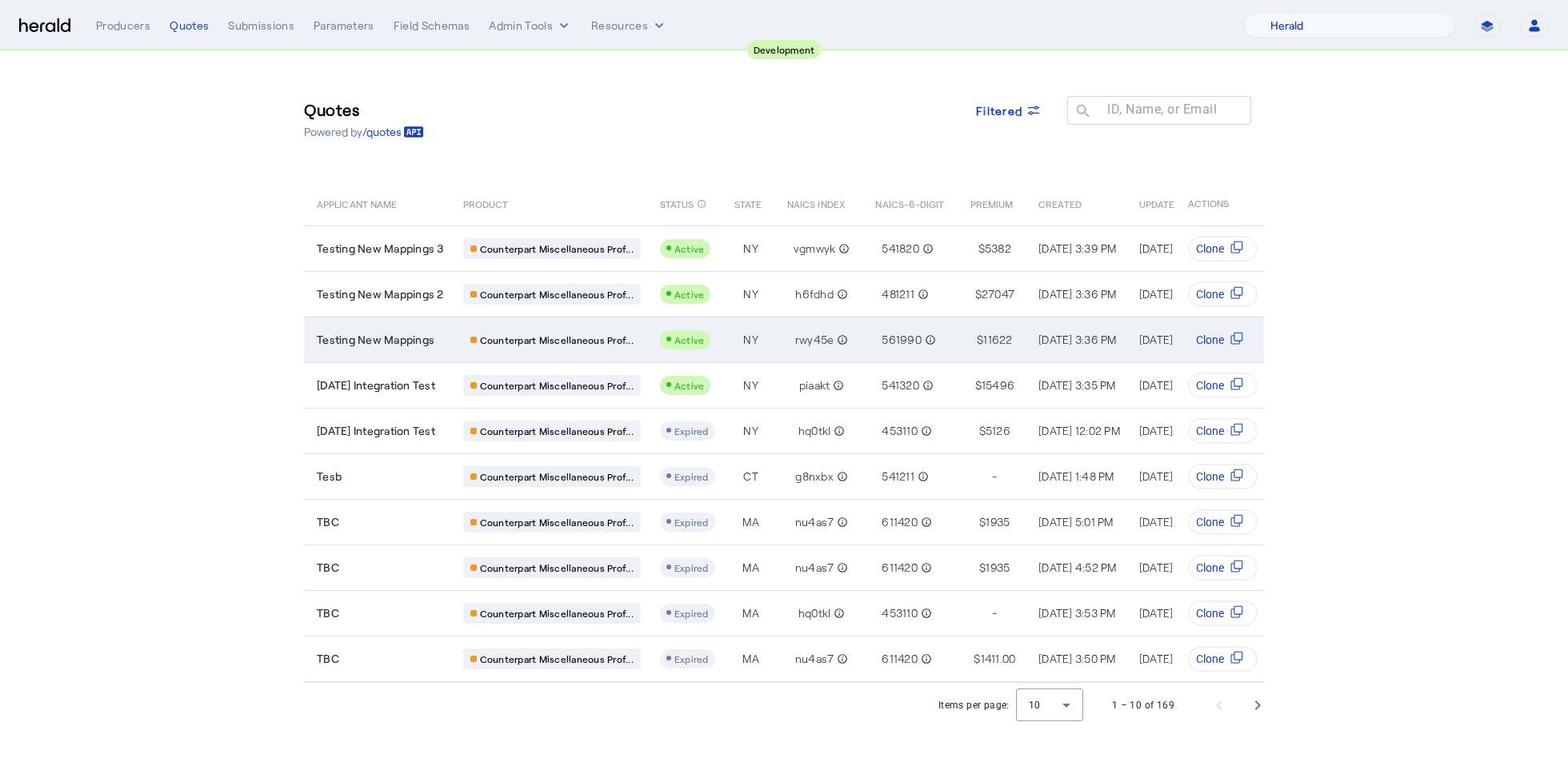
click at [435, 335] on div "Testing New Mappings" at bounding box center [380, 340] width 127 height 16
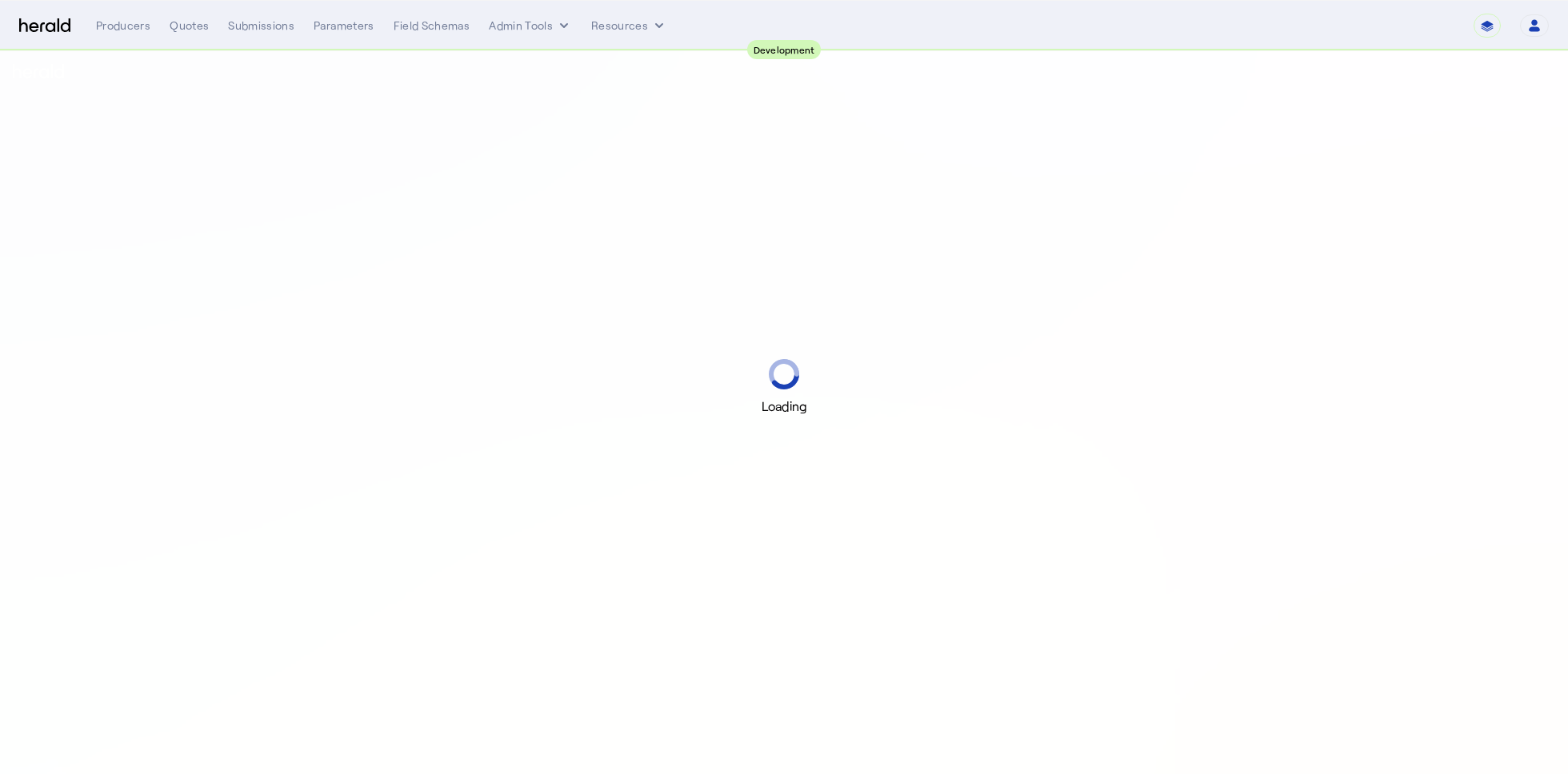
select select "pfm_2v8p_herald_api"
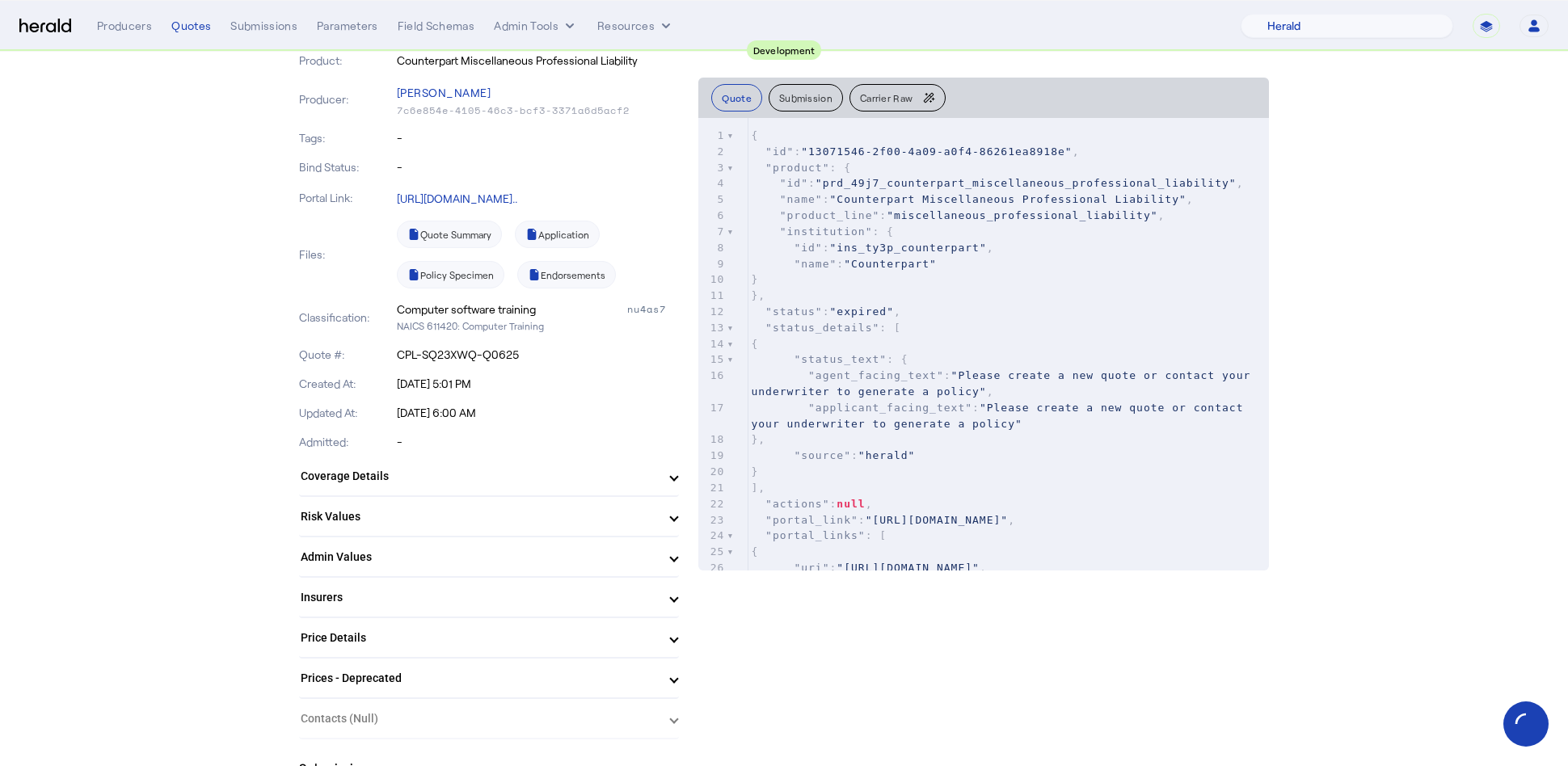
scroll to position [259, 0]
click at [621, 576] on mat-expansion-panel-header "Insurers" at bounding box center [489, 593] width 380 height 39
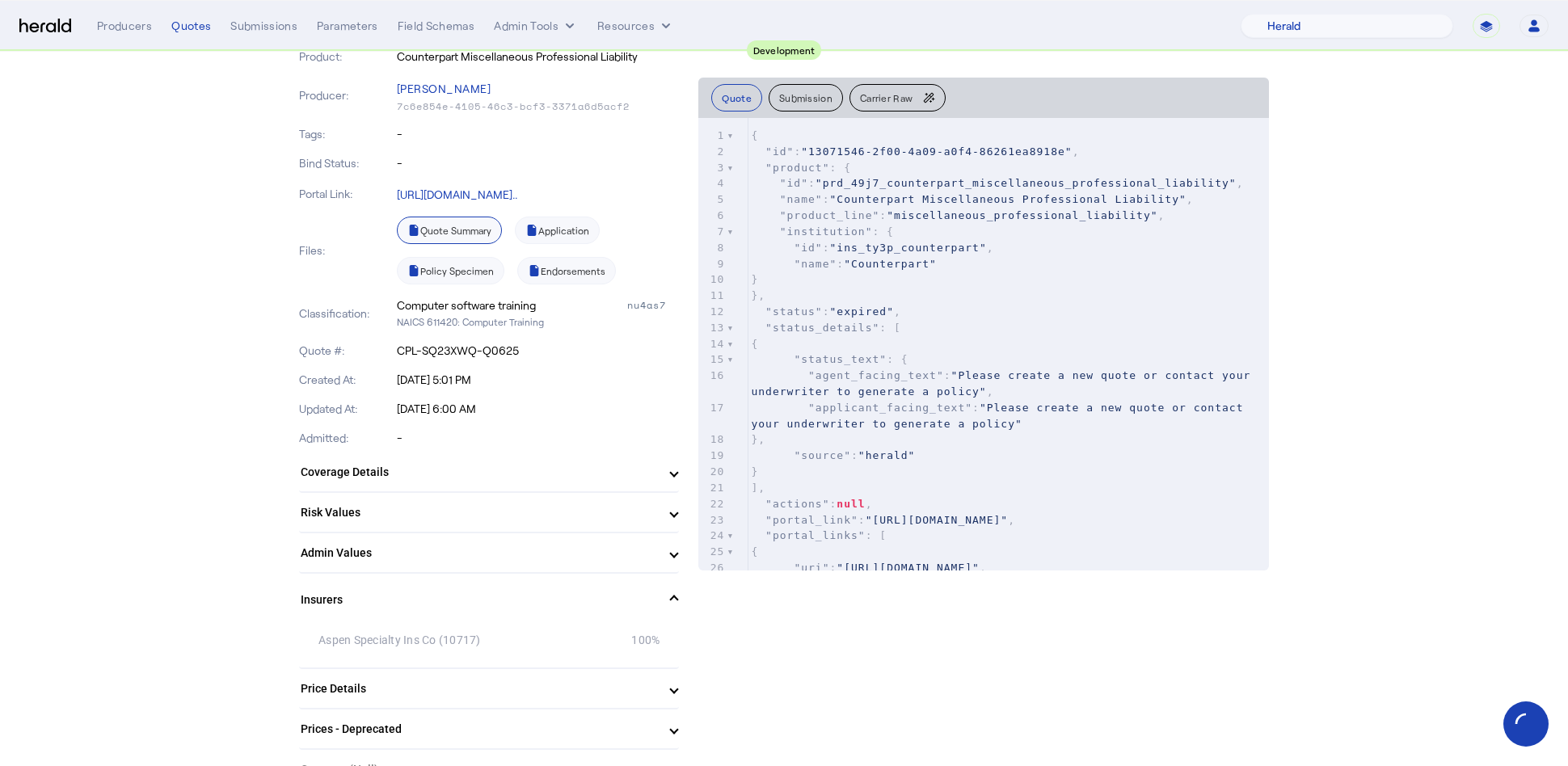
click at [477, 233] on link "Quote Summary" at bounding box center [450, 230] width 105 height 27
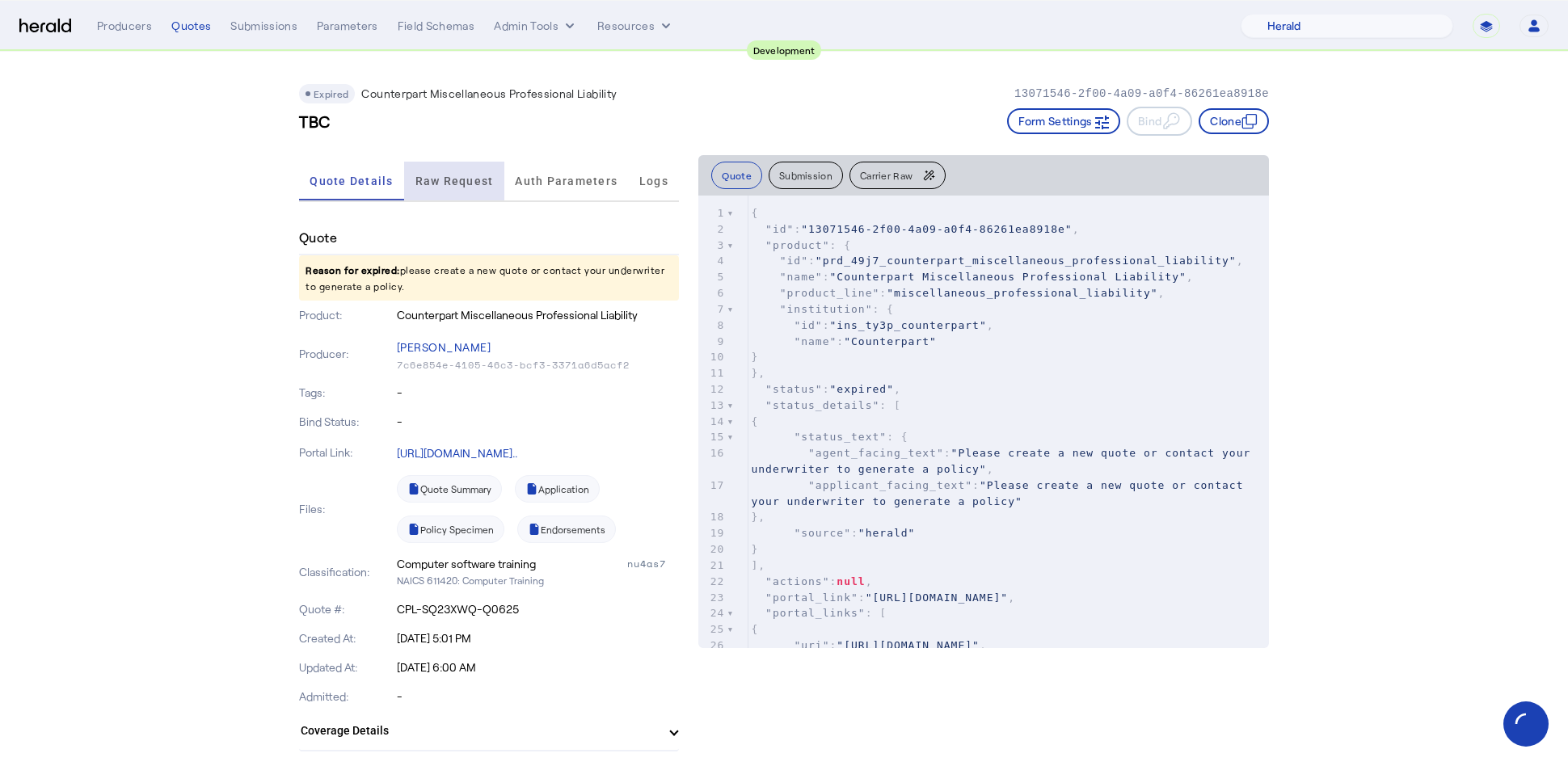
click at [472, 189] on span "Raw Request" at bounding box center [455, 181] width 78 height 39
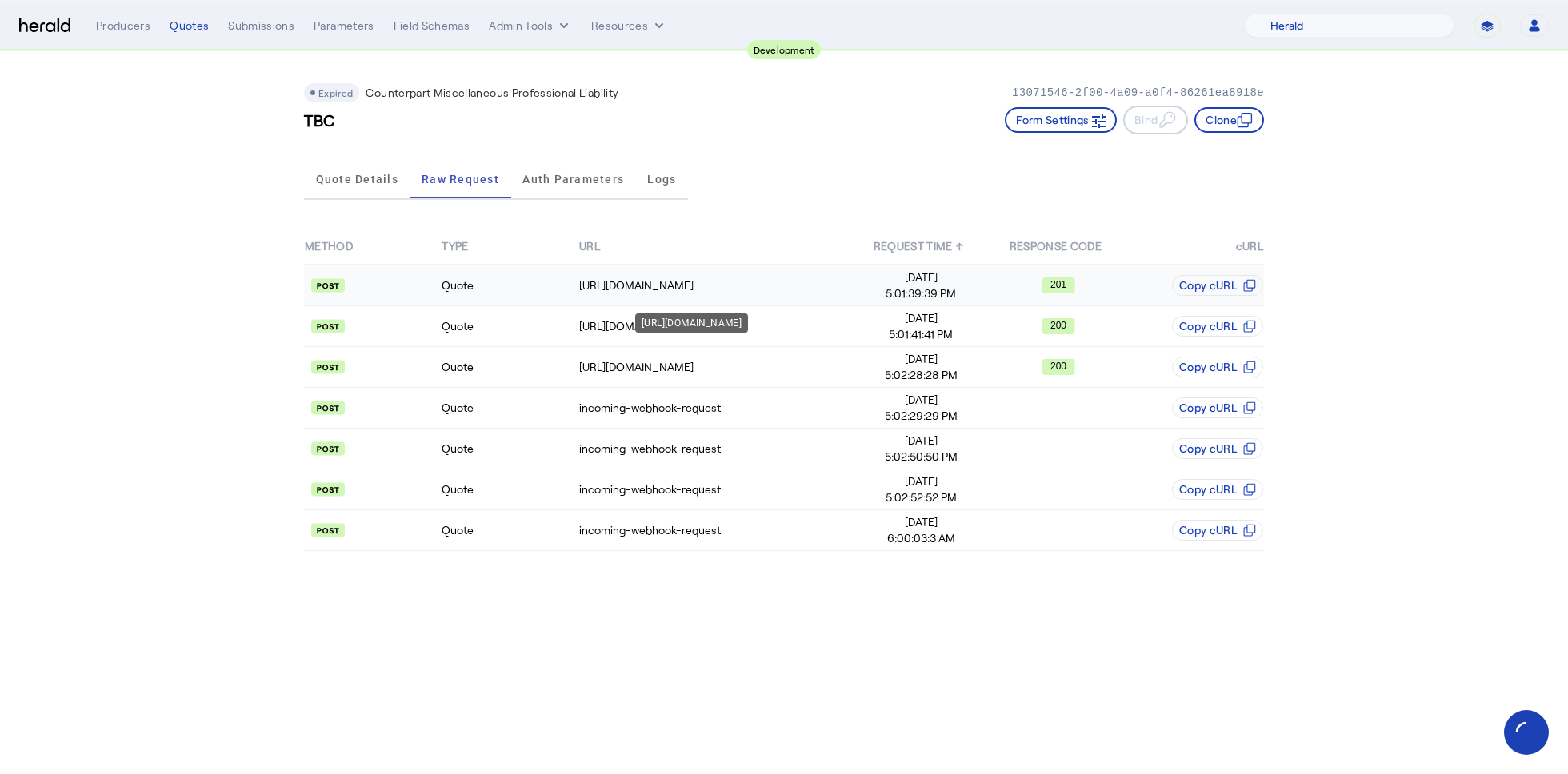
click at [736, 287] on div "https://sandbox-api.yourcounterpart.com/partners/v1/application/start" at bounding box center [715, 285] width 272 height 16
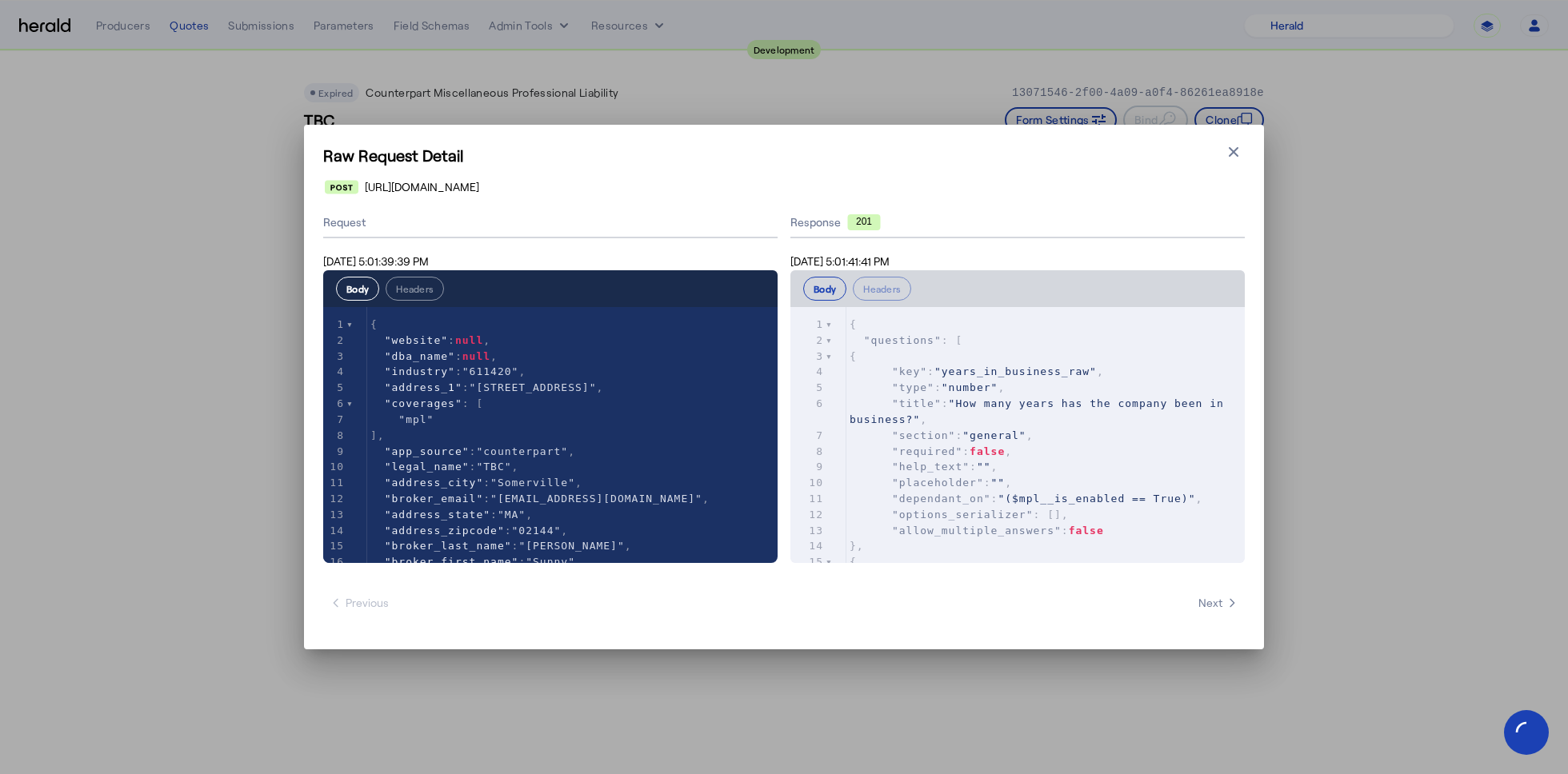
click at [1081, 451] on pre ""required" : false ," at bounding box center [1045, 452] width 399 height 16
type input "*"
click at [1233, 145] on icon "button" at bounding box center [1233, 152] width 16 height 16
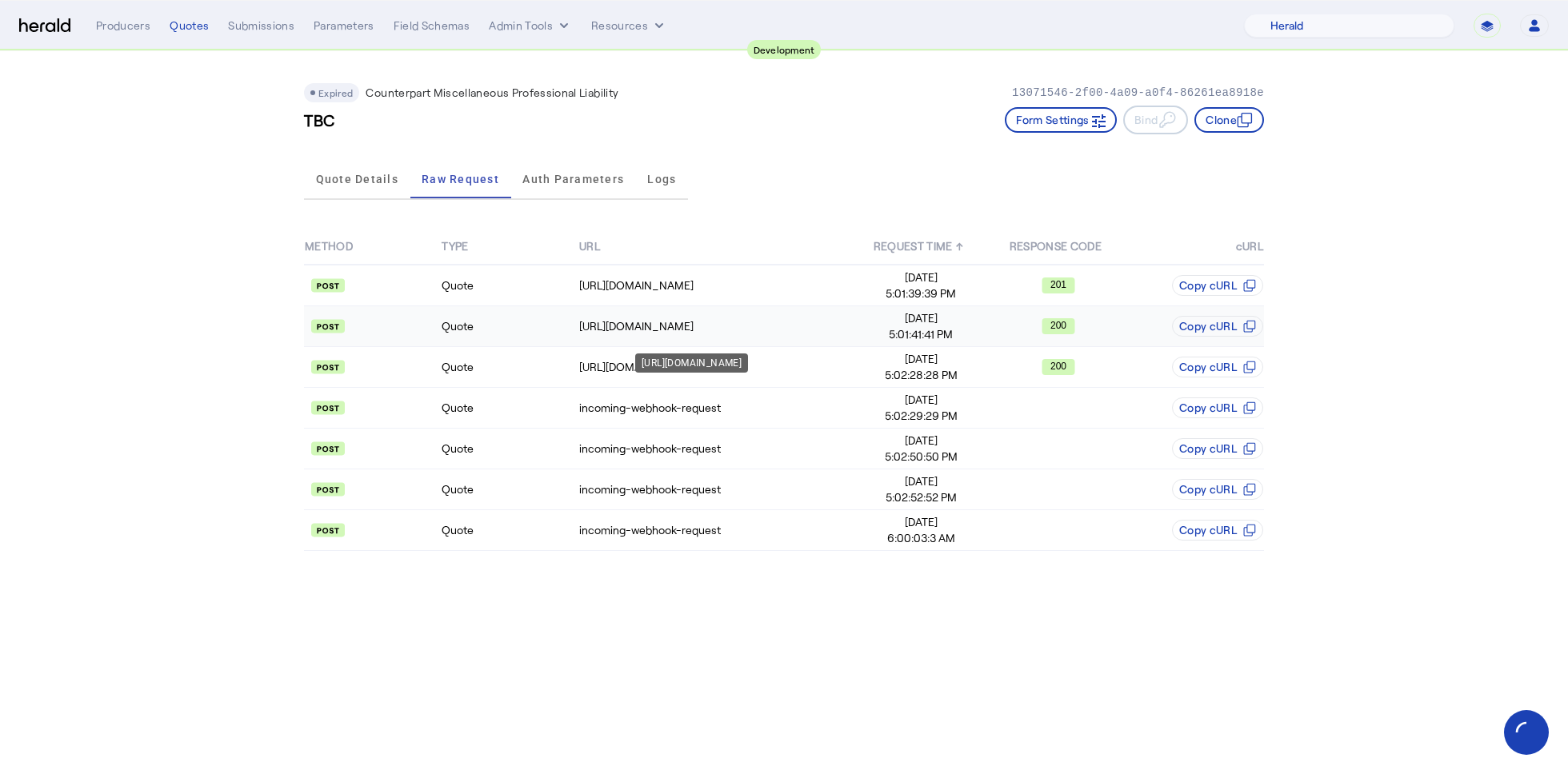
click at [736, 326] on div "https://sandbox-api.yourcounterpart.com/partners/v1/application/60c1d176-fcbb-4…" at bounding box center [715, 326] width 272 height 16
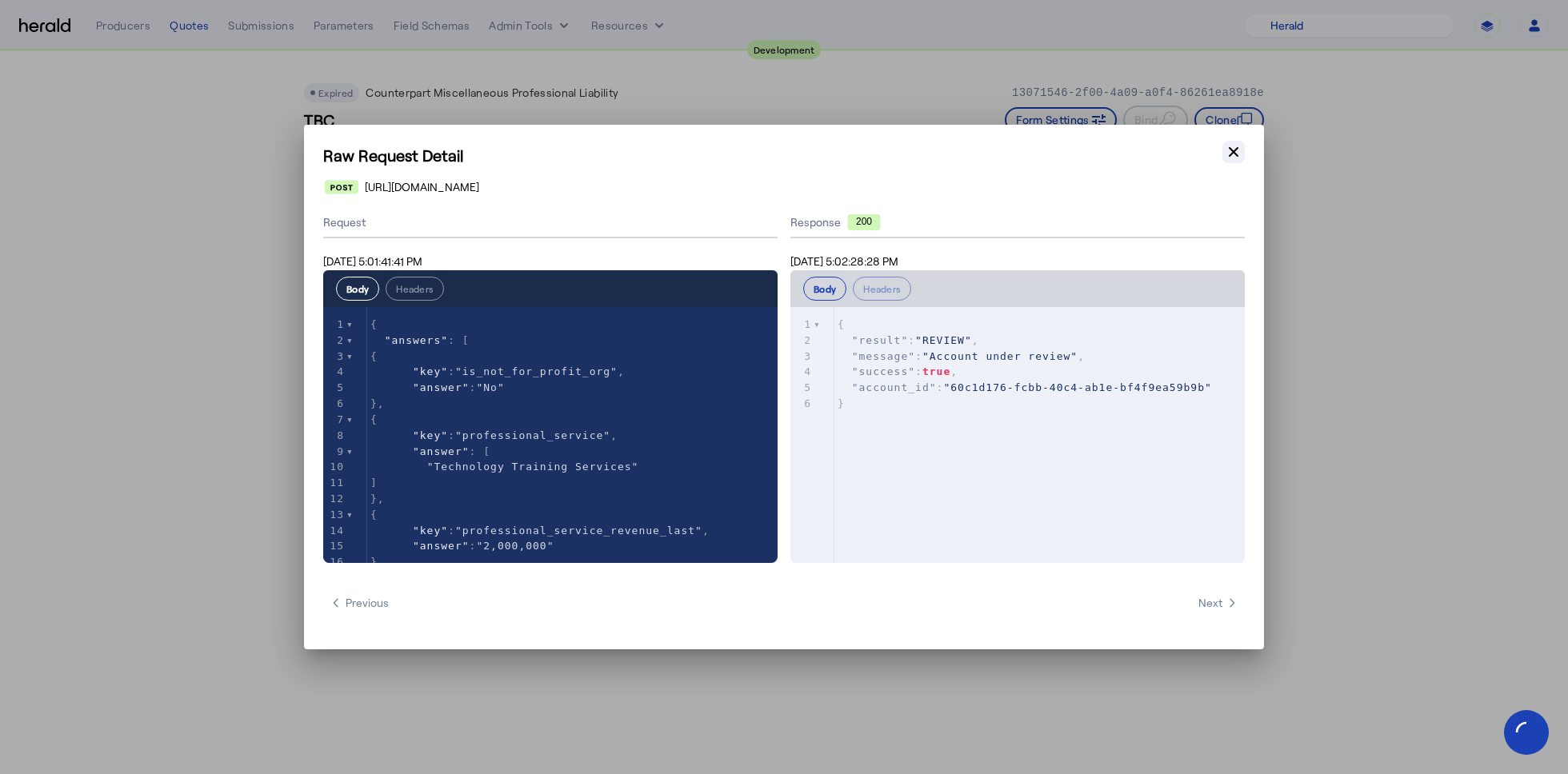
click at [1243, 152] on button "Close modal" at bounding box center [1233, 152] width 22 height 22
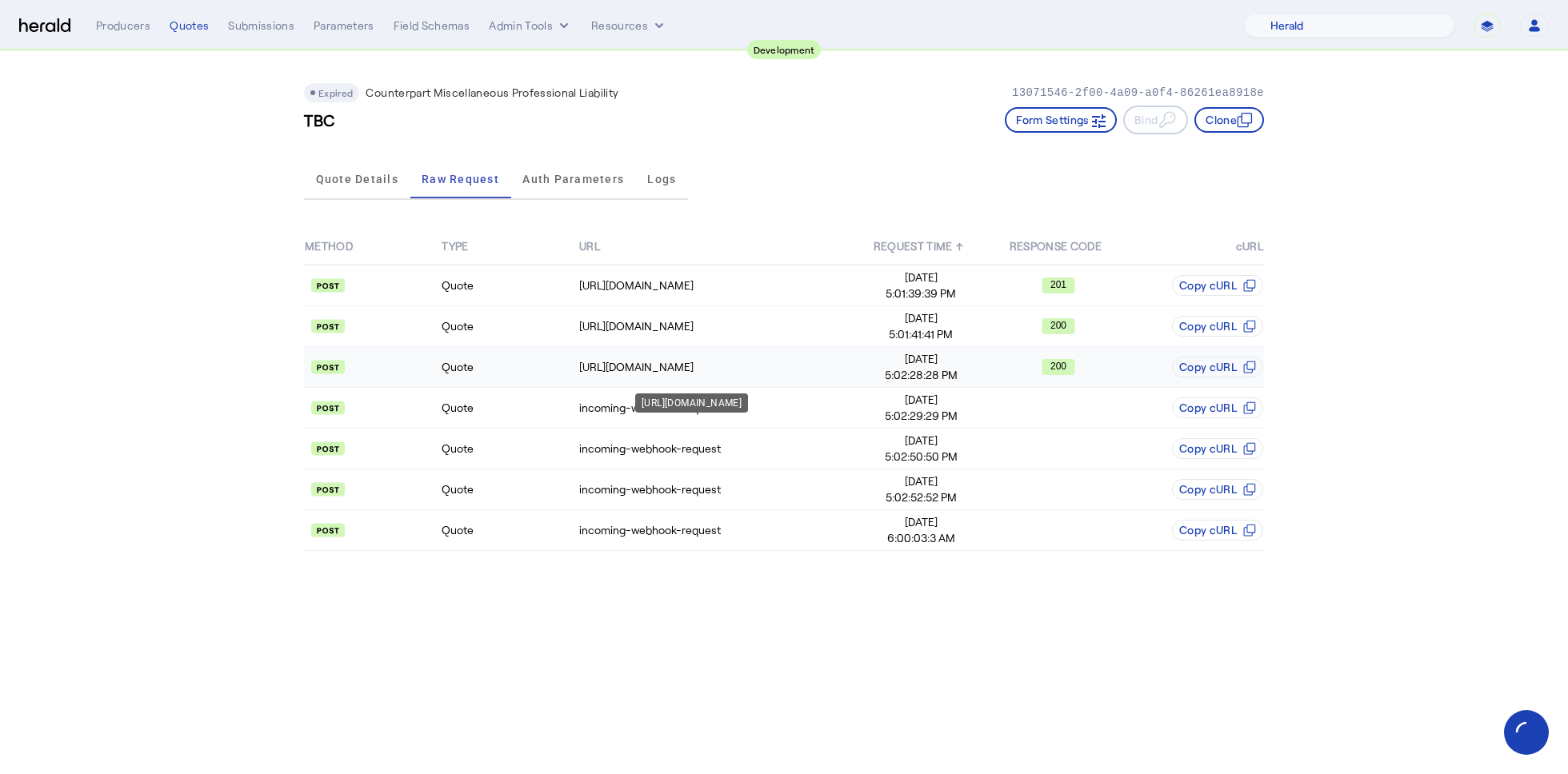
click at [646, 366] on div "https://sandbox-api.yourcounterpart.com/partners/v1/test/account/60c1d176-fcbb-…" at bounding box center [715, 367] width 272 height 16
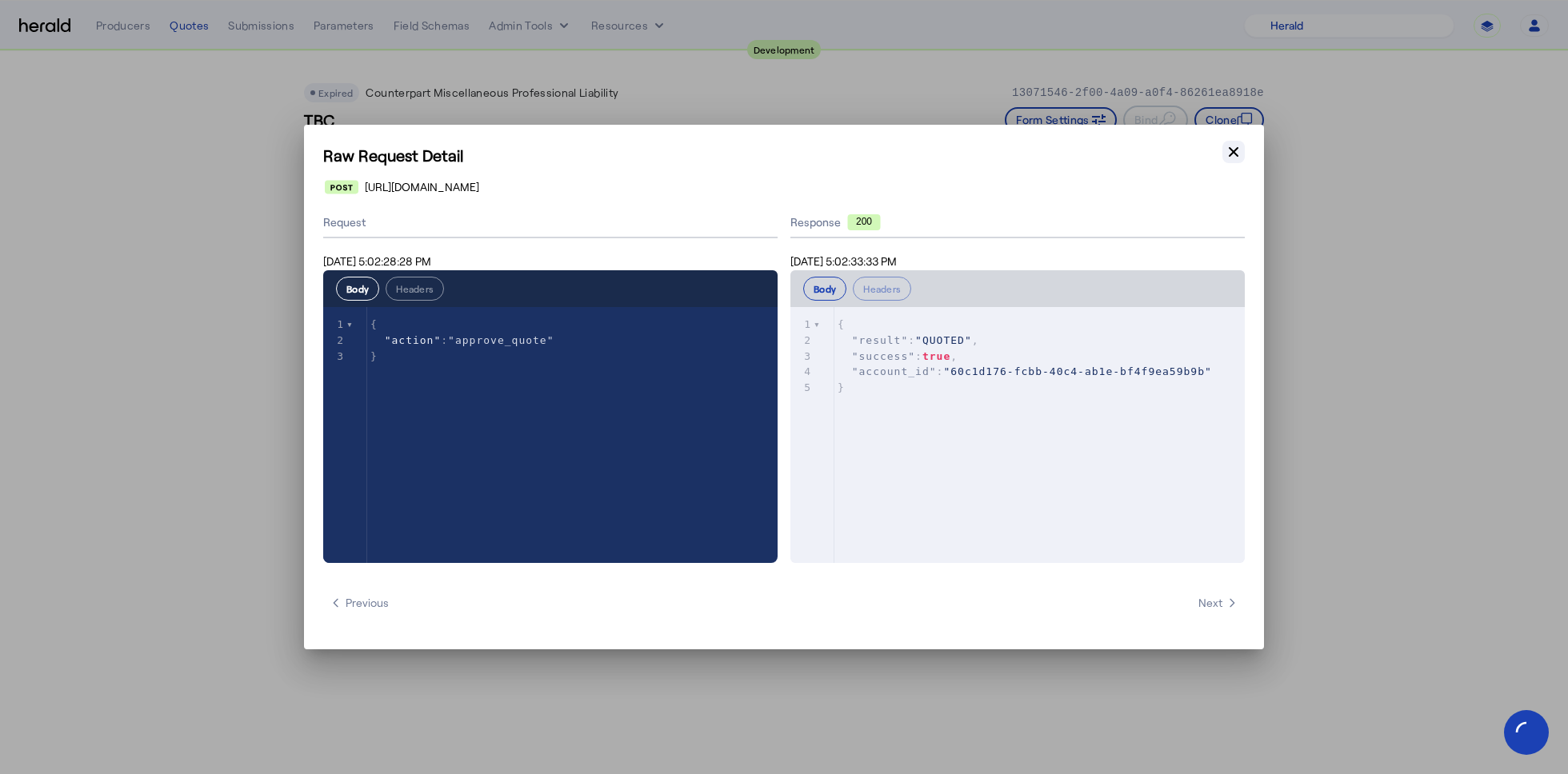
click at [1231, 152] on icon "button" at bounding box center [1233, 152] width 16 height 16
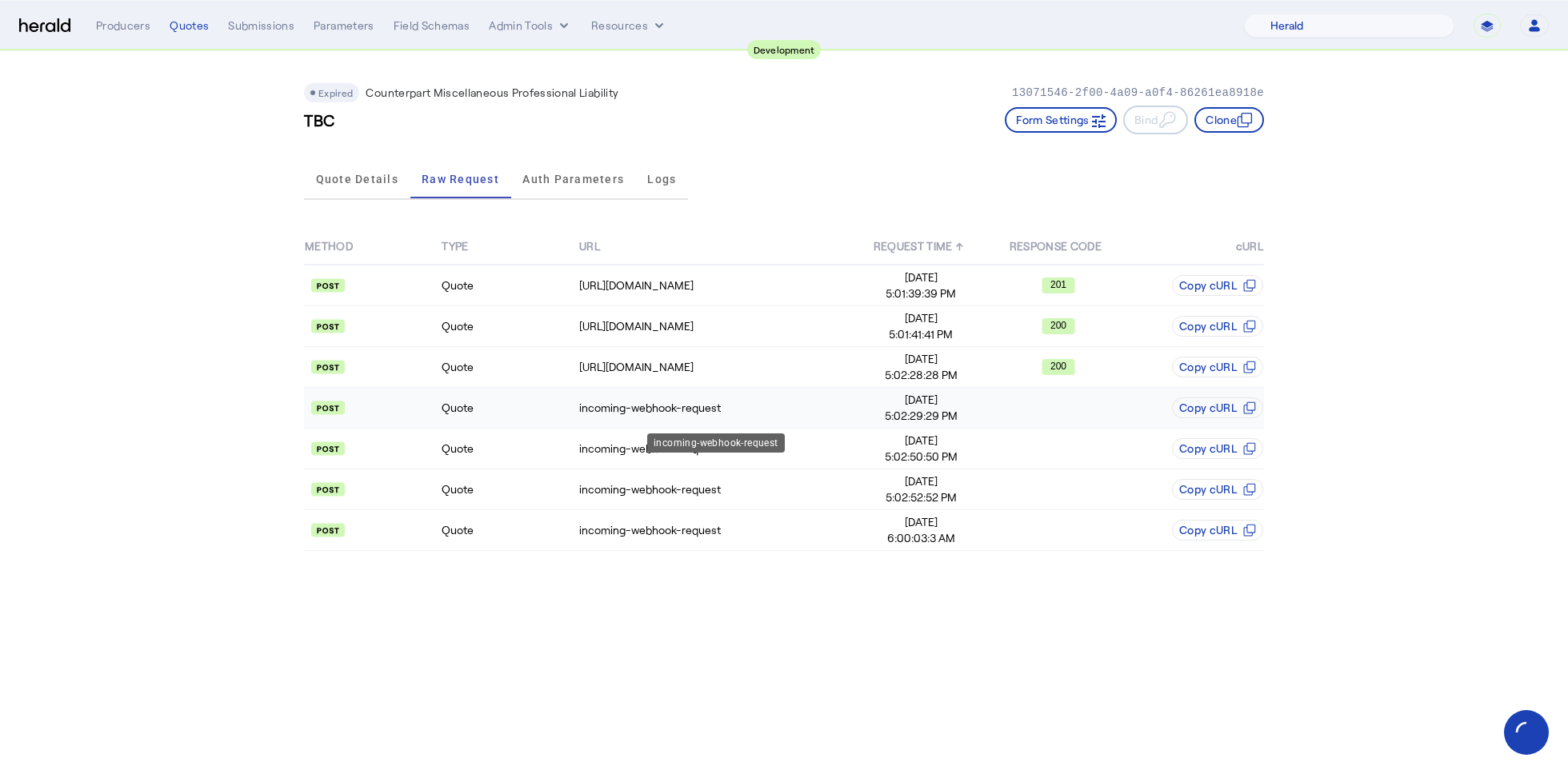
click at [641, 408] on div "incoming-webhook-request" at bounding box center [715, 407] width 272 height 16
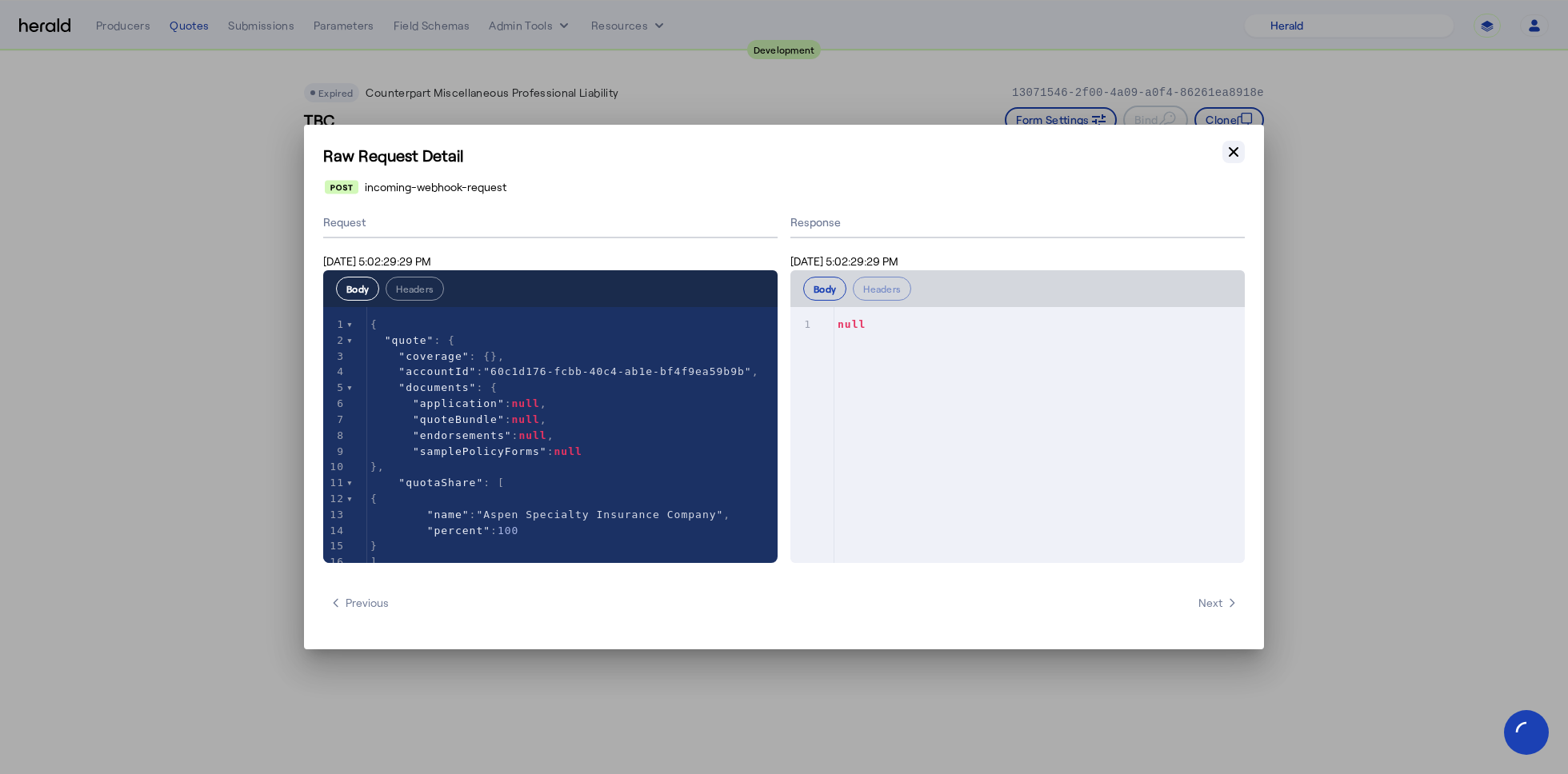
click at [1234, 159] on icon "button" at bounding box center [1233, 152] width 16 height 16
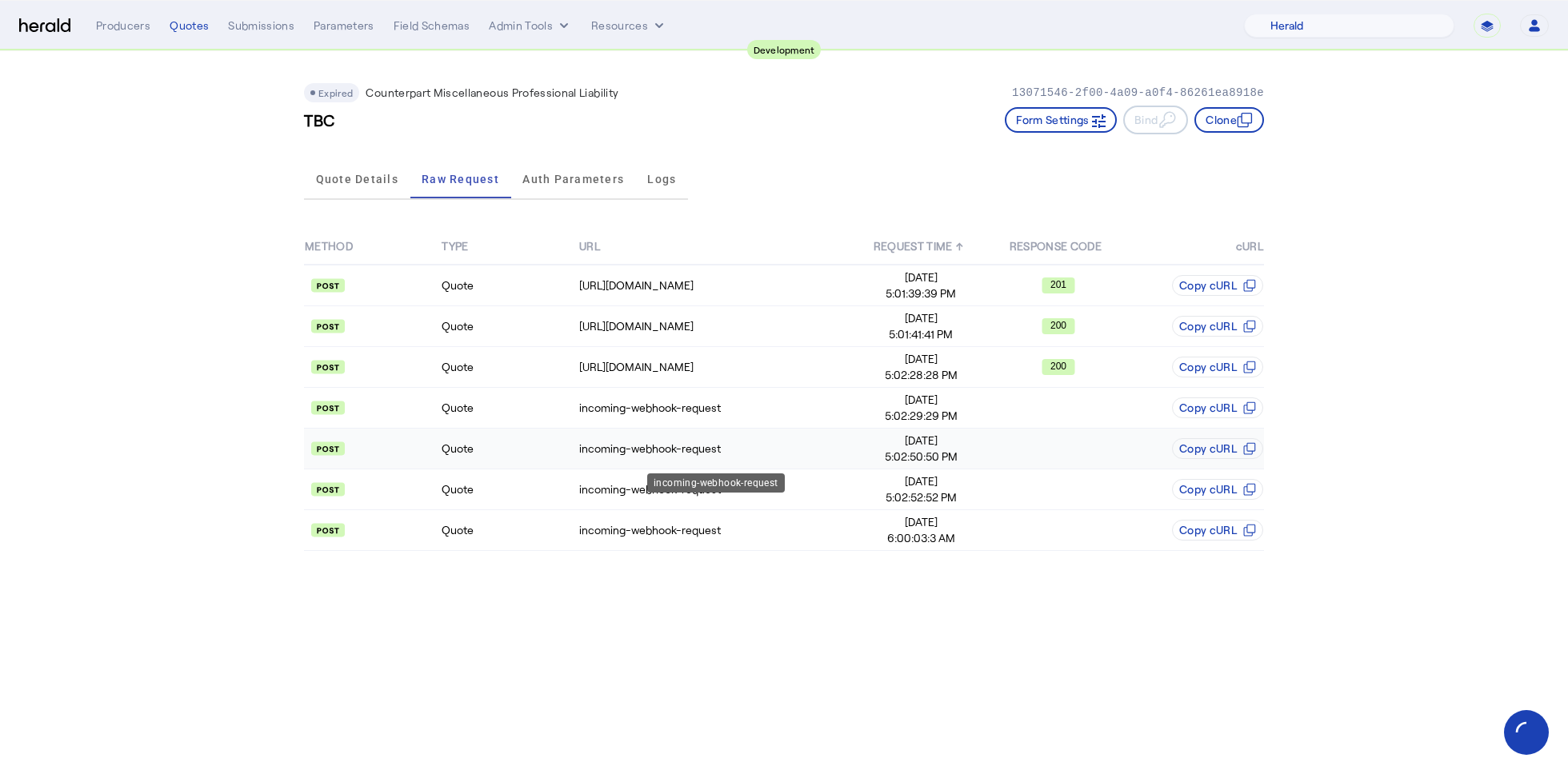
click at [735, 459] on td "incoming-webhook-request" at bounding box center [715, 449] width 274 height 41
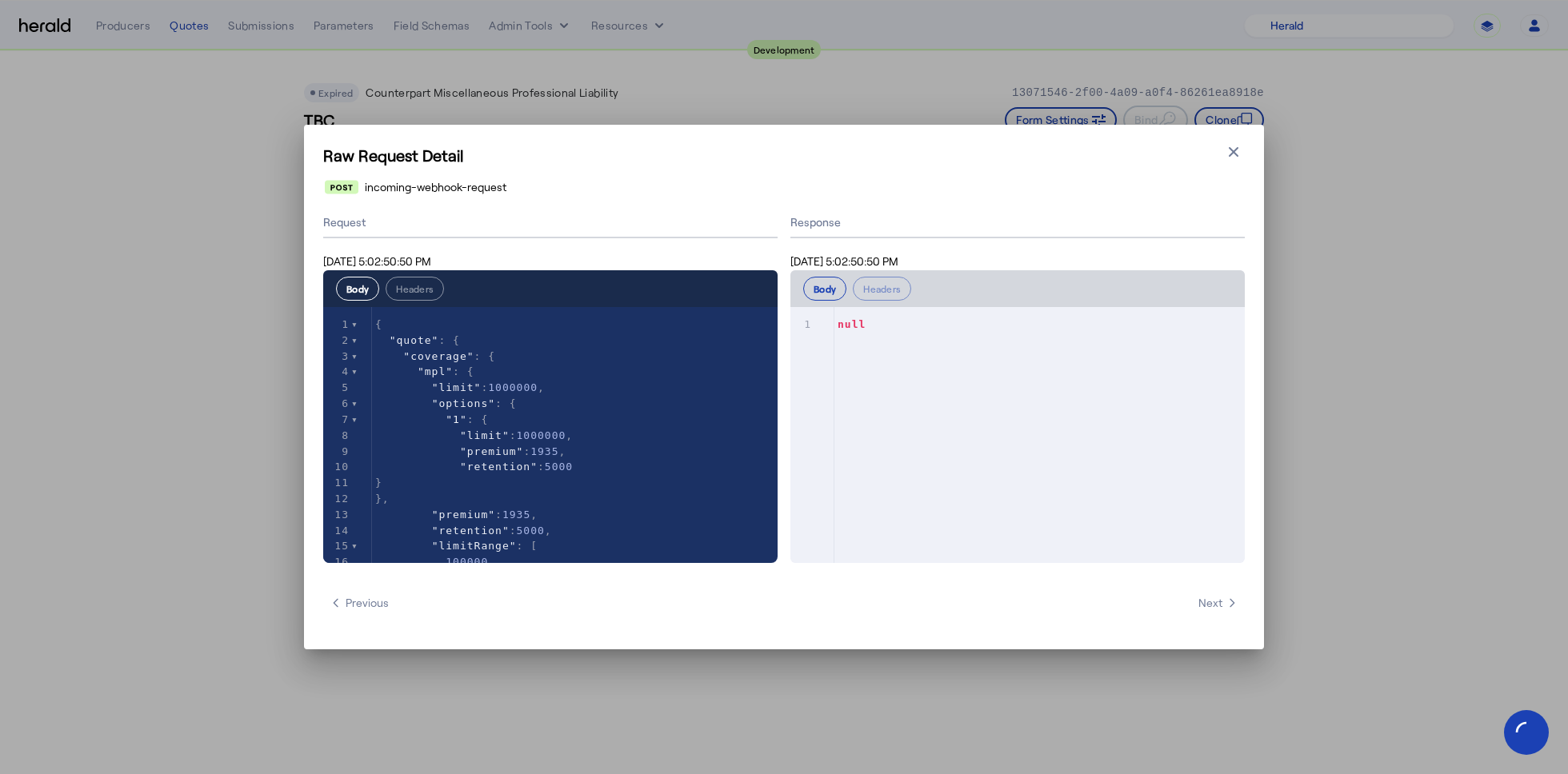
click at [1245, 155] on div "Raw Request Detail Close modal incoming-webhook-request Request Jun 16, 2025 5:…" at bounding box center [784, 386] width 960 height 524
drag, startPoint x: 1238, startPoint y: 155, endPoint x: 838, endPoint y: 456, distance: 500.6
click at [1238, 155] on icon "button" at bounding box center [1233, 152] width 16 height 16
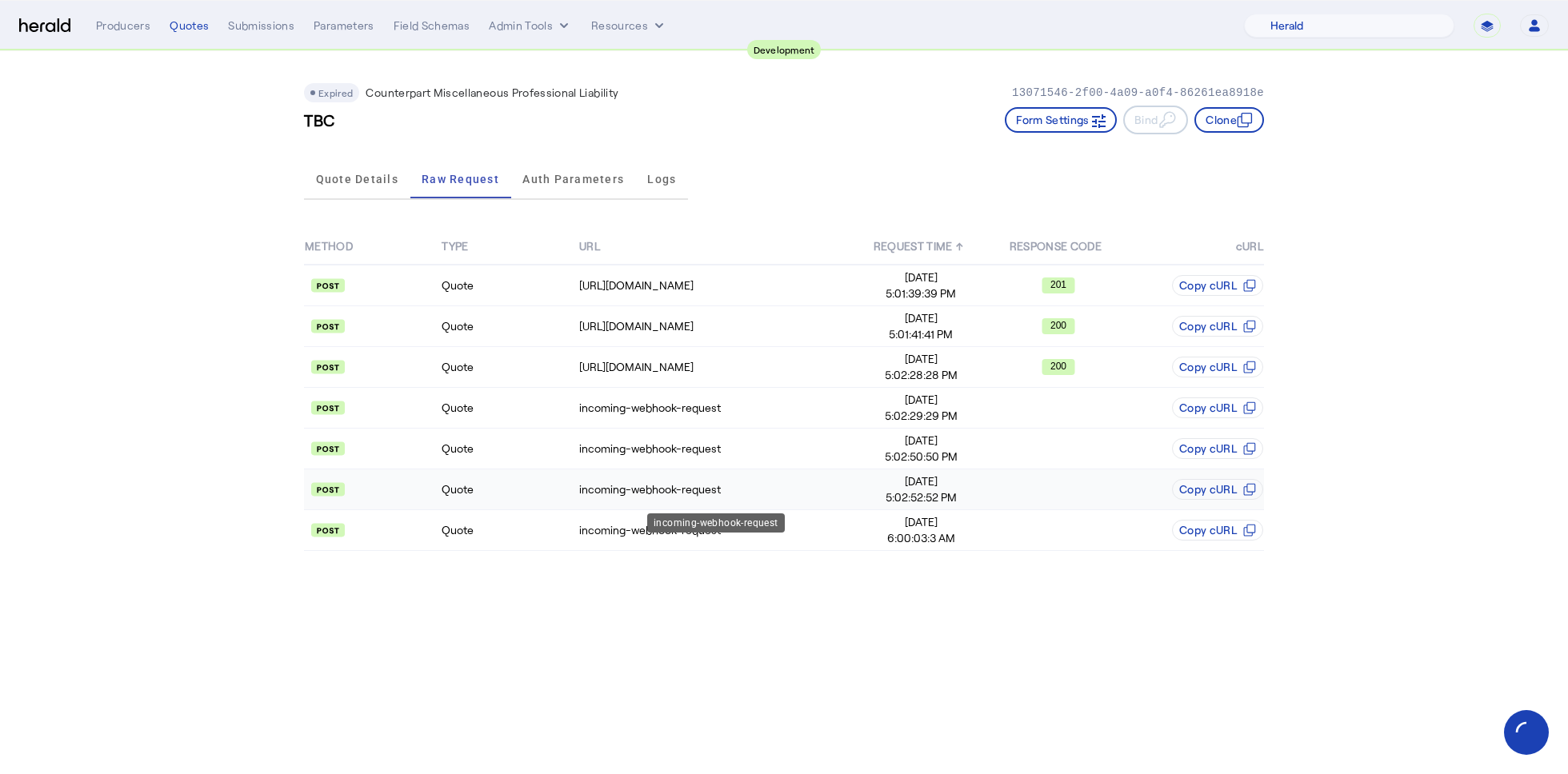
click at [730, 482] on div "incoming-webhook-request" at bounding box center [715, 489] width 272 height 16
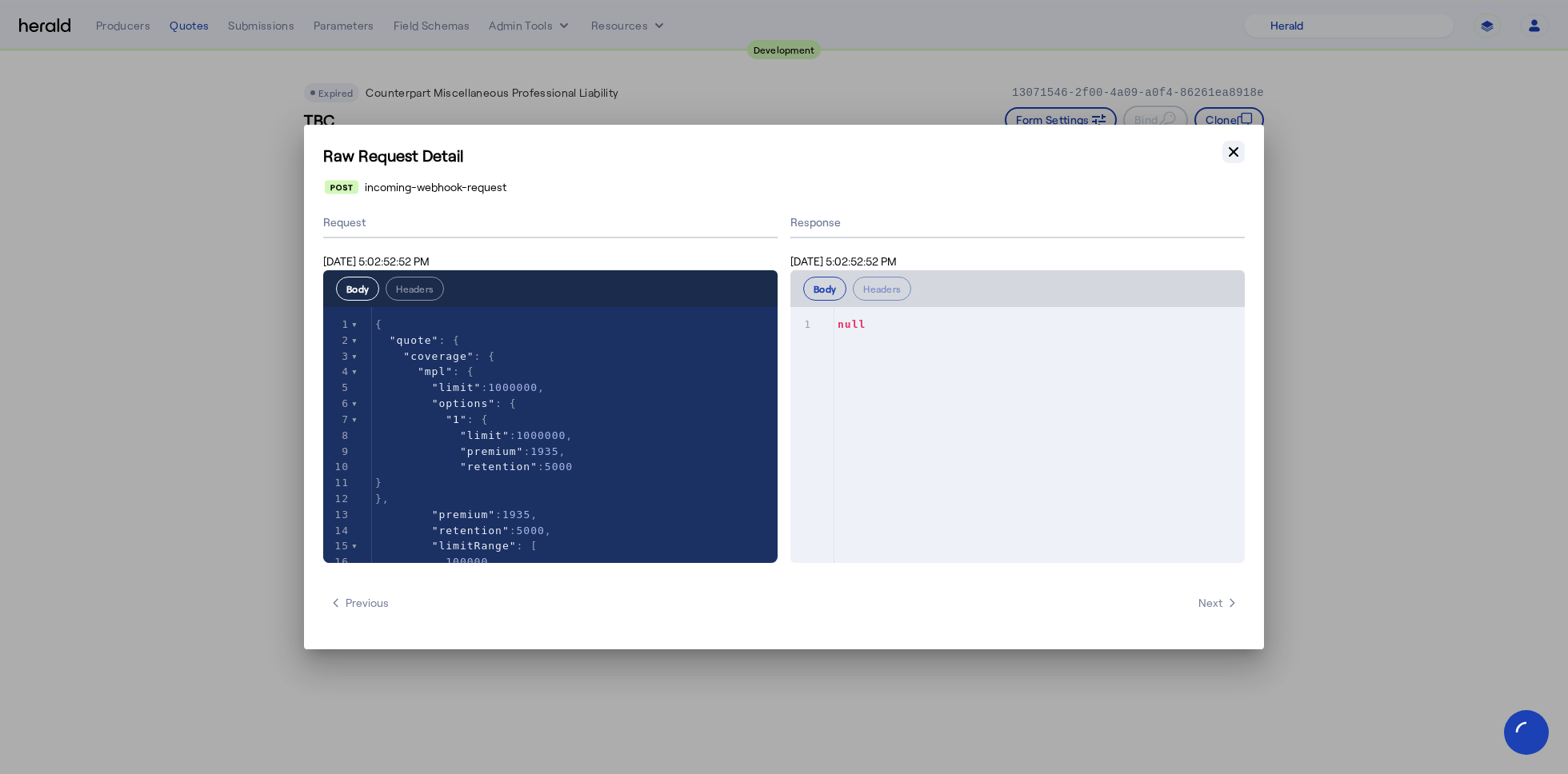
click at [1229, 152] on icon "button" at bounding box center [1233, 152] width 16 height 16
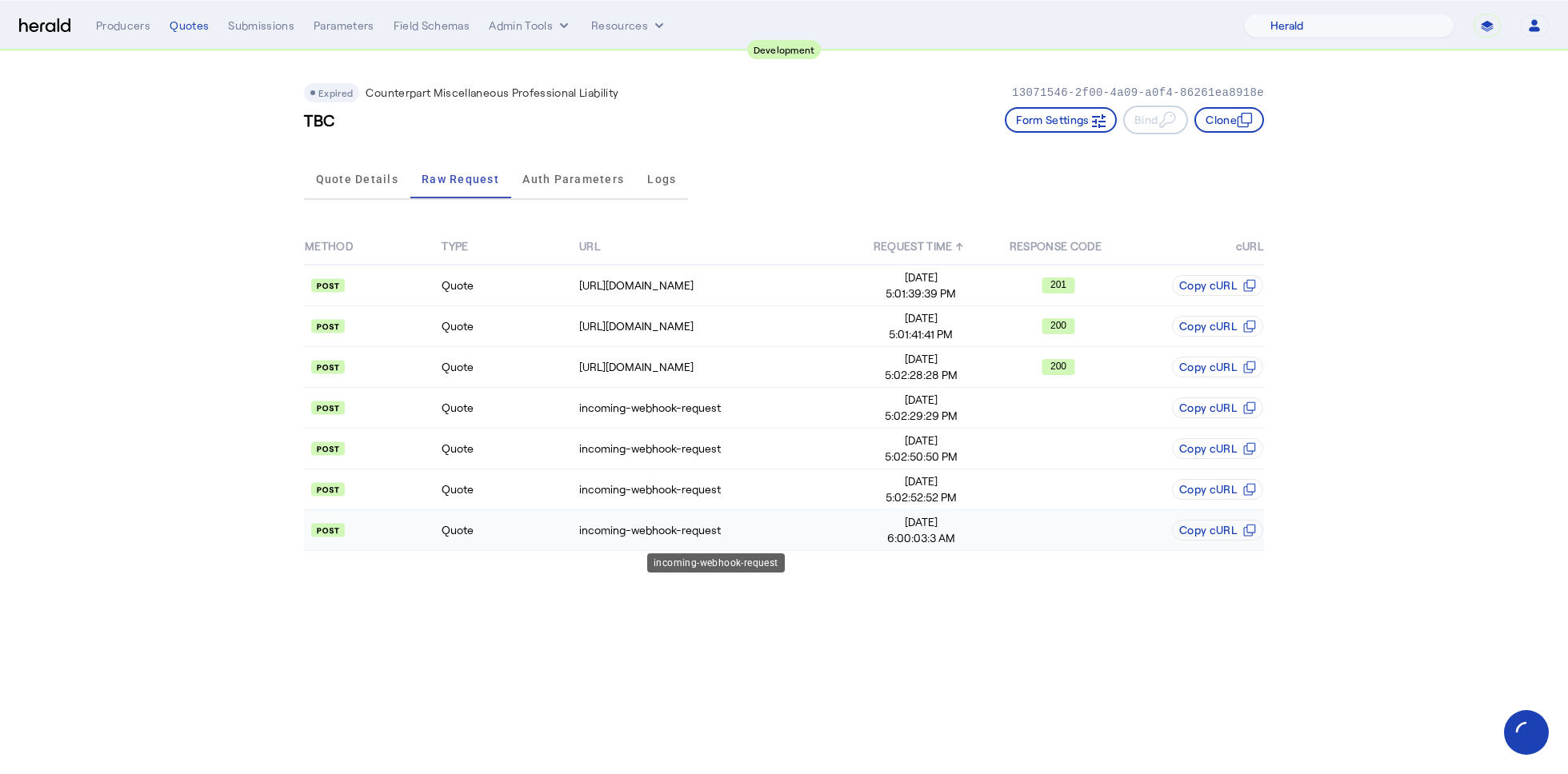
click at [715, 531] on div "incoming-webhook-request" at bounding box center [715, 530] width 272 height 16
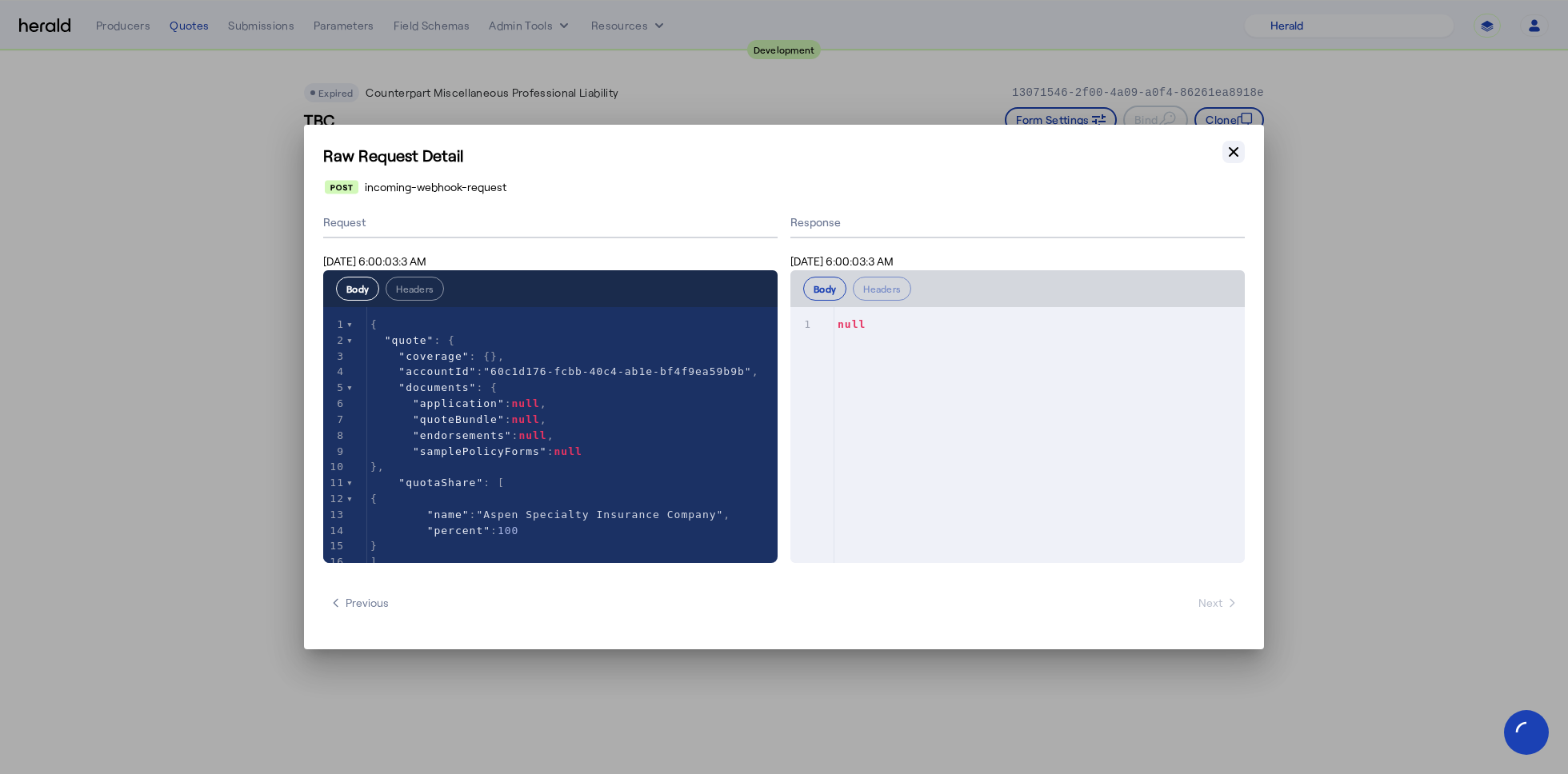
click at [1234, 151] on icon "button" at bounding box center [1233, 152] width 10 height 10
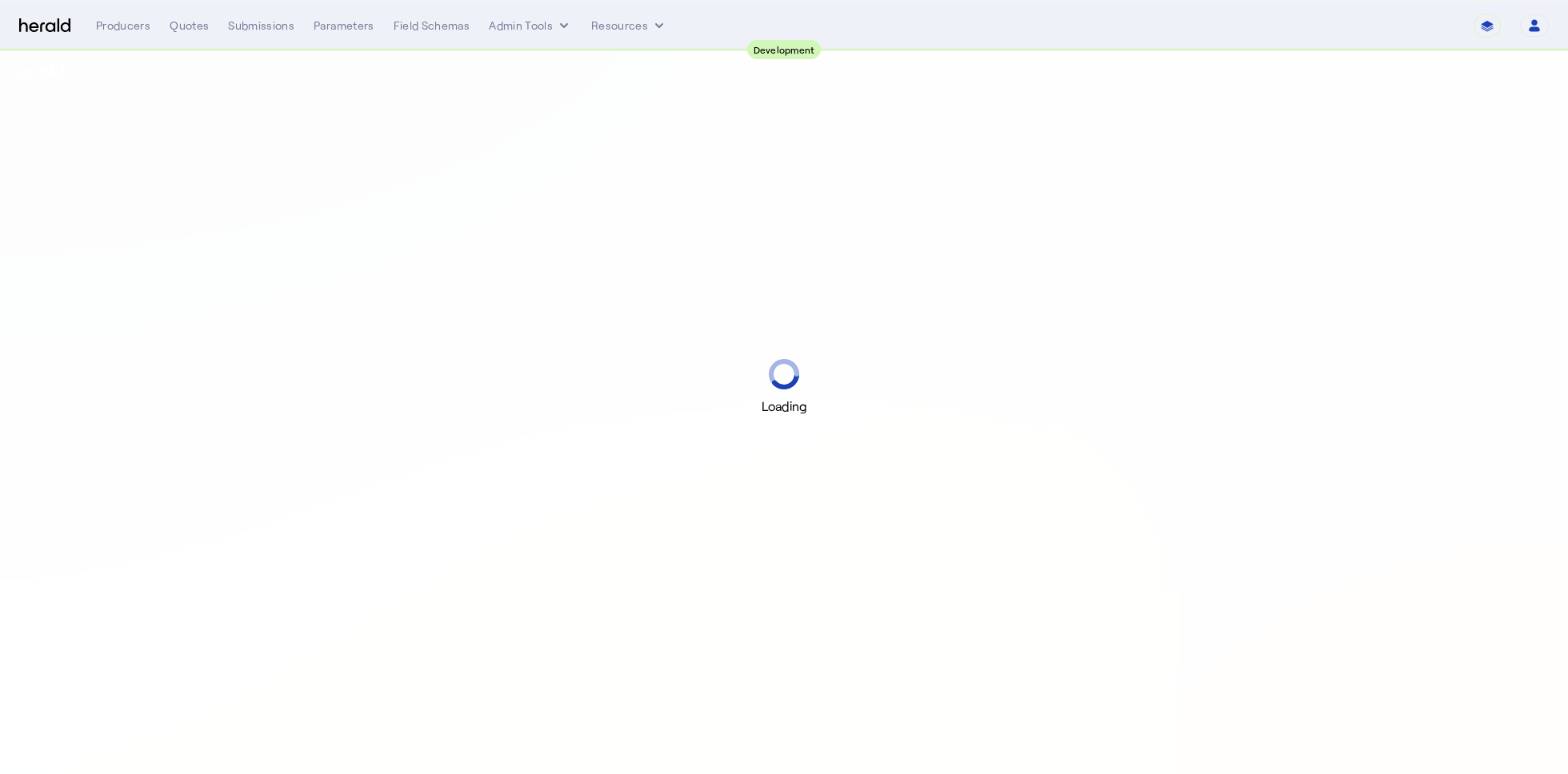
select select "pfm_2v8p_herald_api"
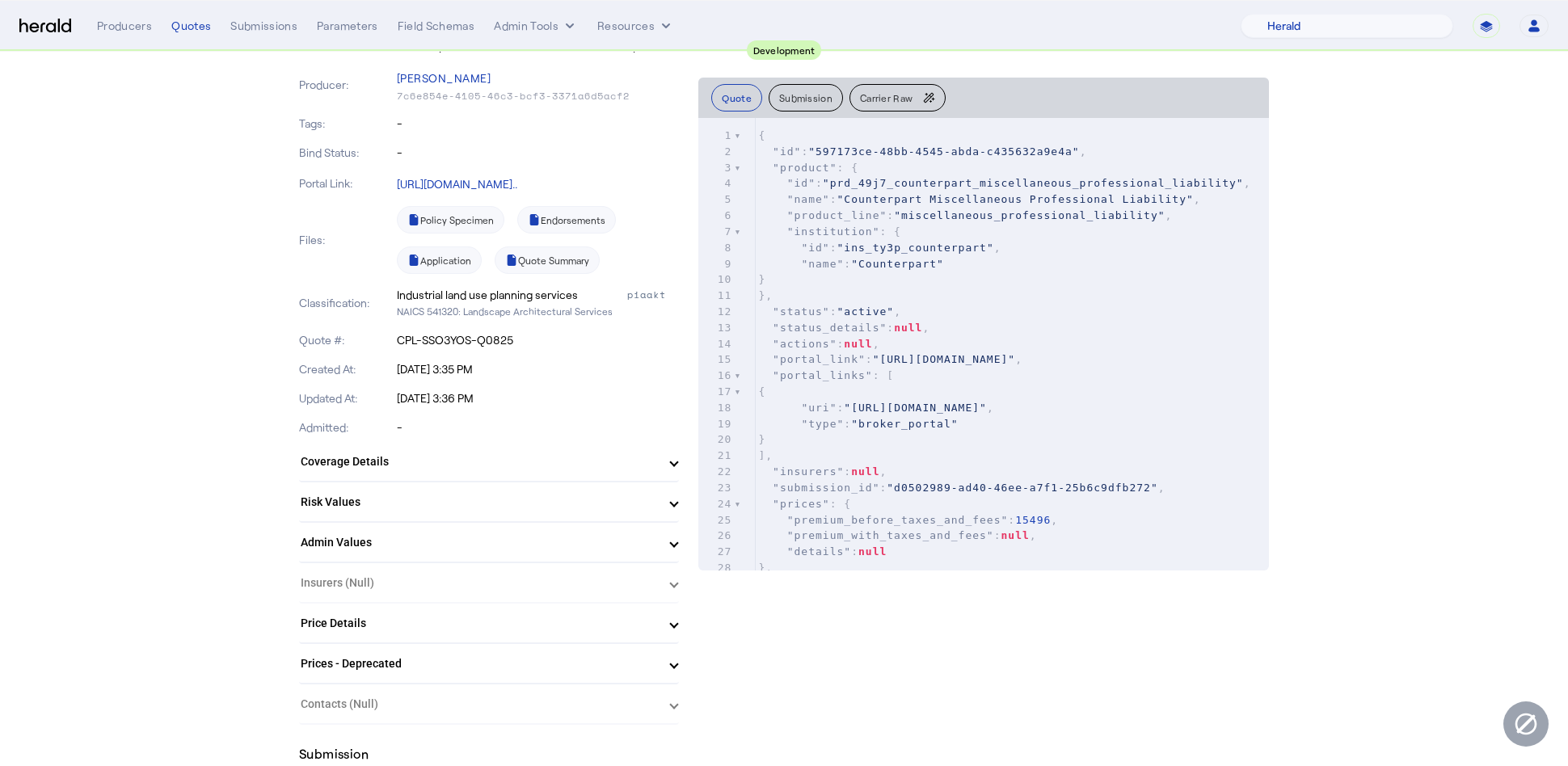
scroll to position [163, 0]
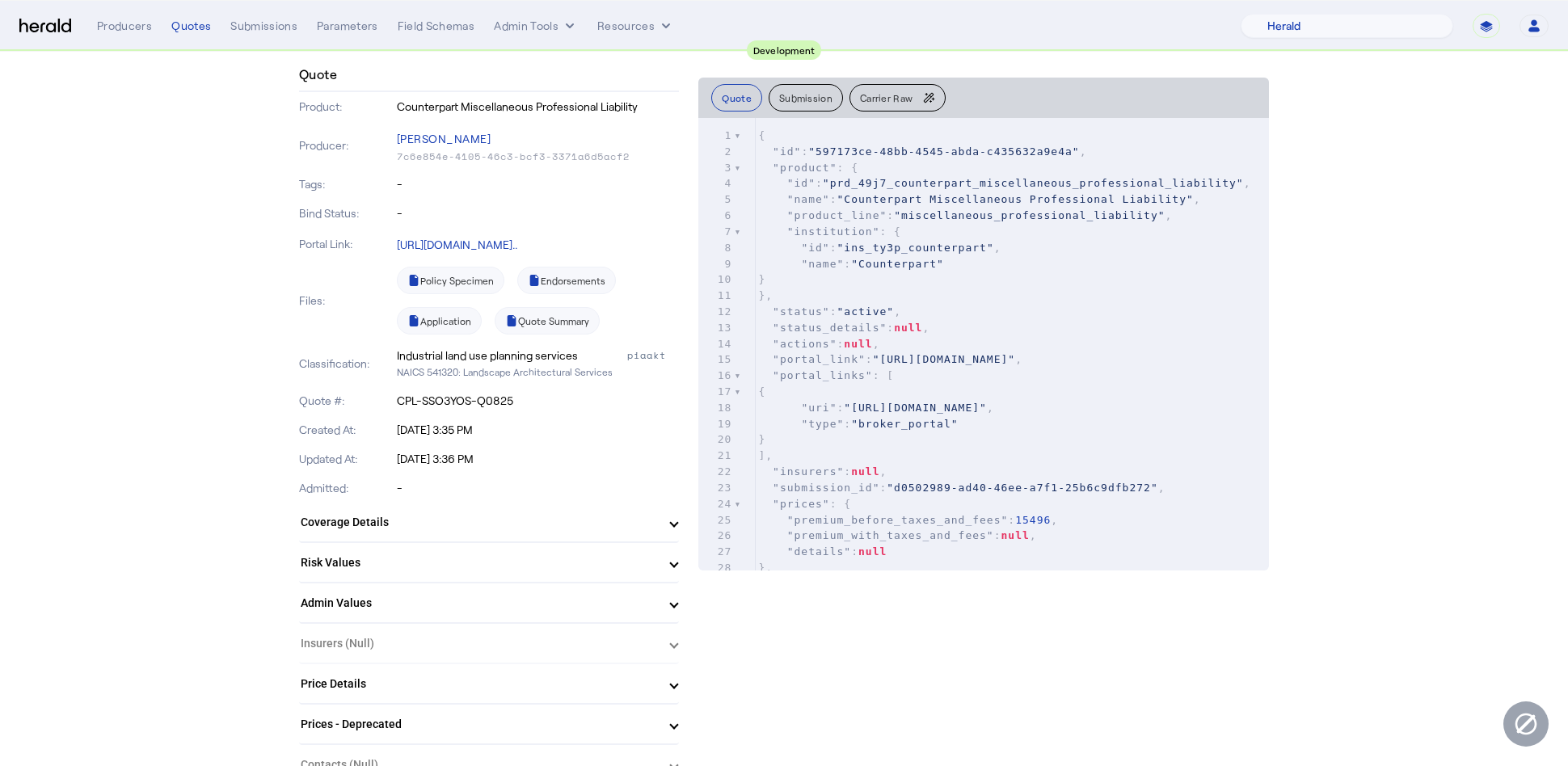
click at [904, 101] on span "Carrier Raw" at bounding box center [886, 98] width 53 height 10
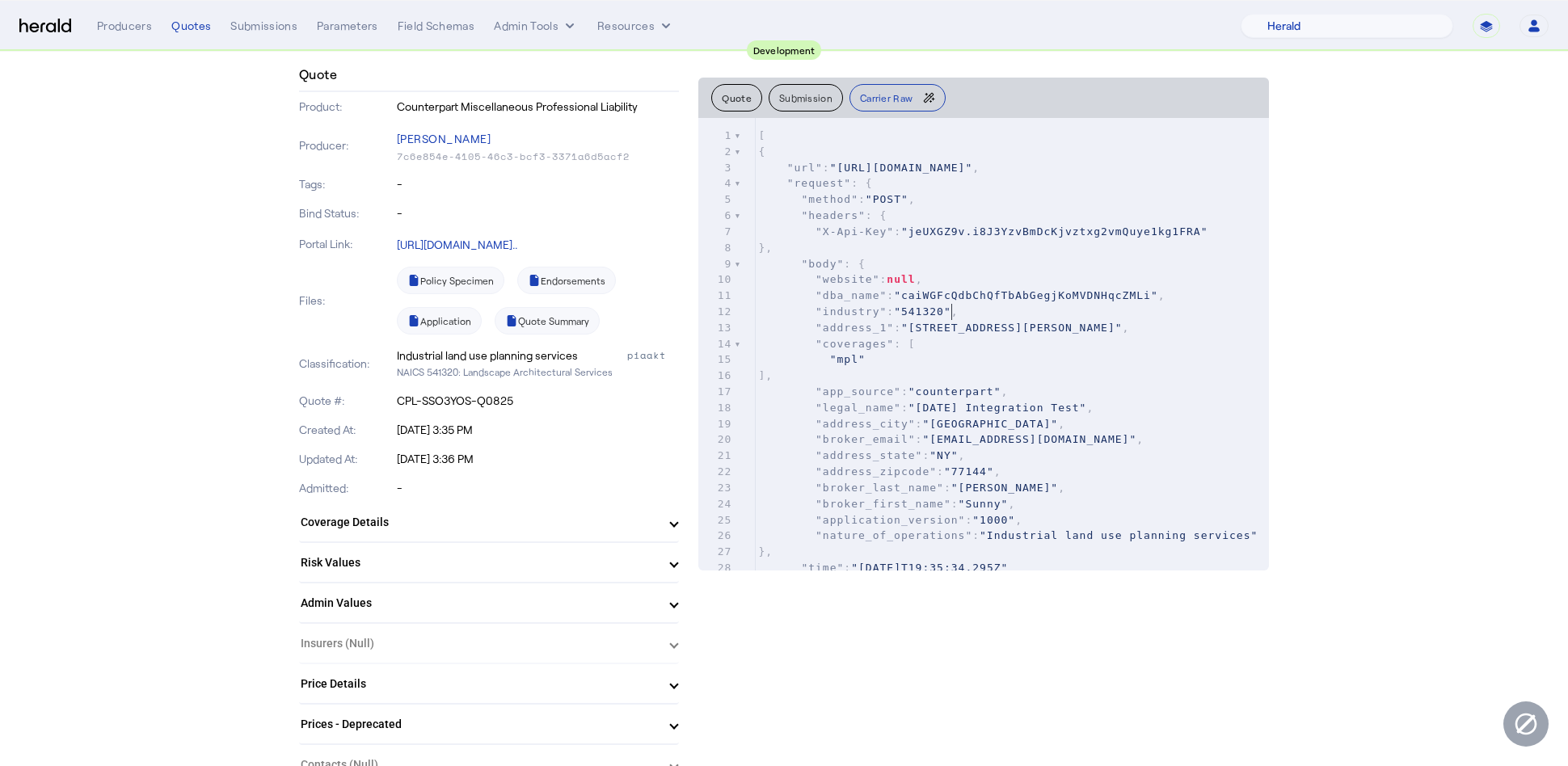
click at [963, 302] on span ""caiWGFcQdbChQfTbAbGegjKoMVDNHqcZMLi"" at bounding box center [1025, 296] width 264 height 12
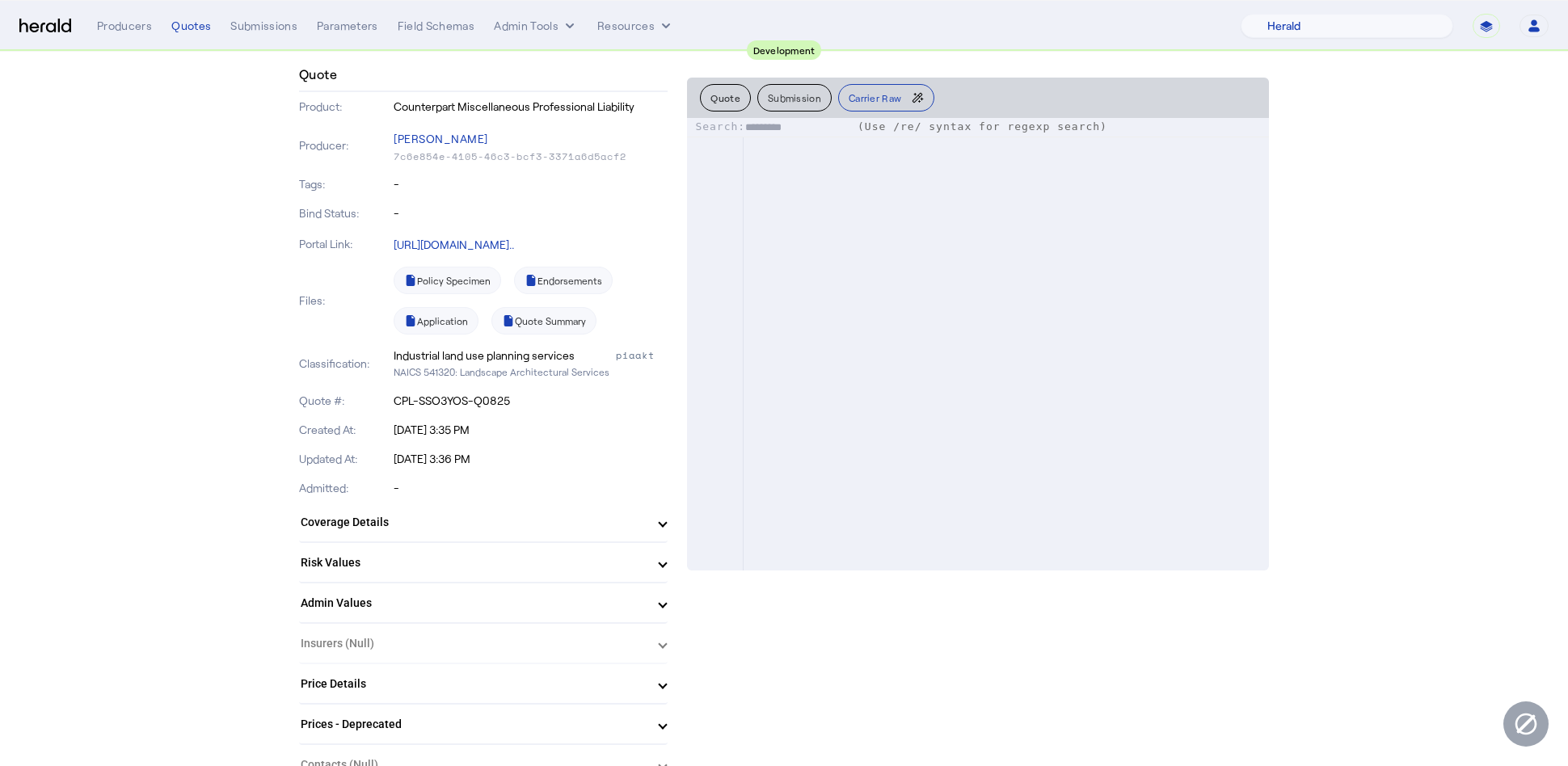
scroll to position [1185651, 0]
type input "*********"
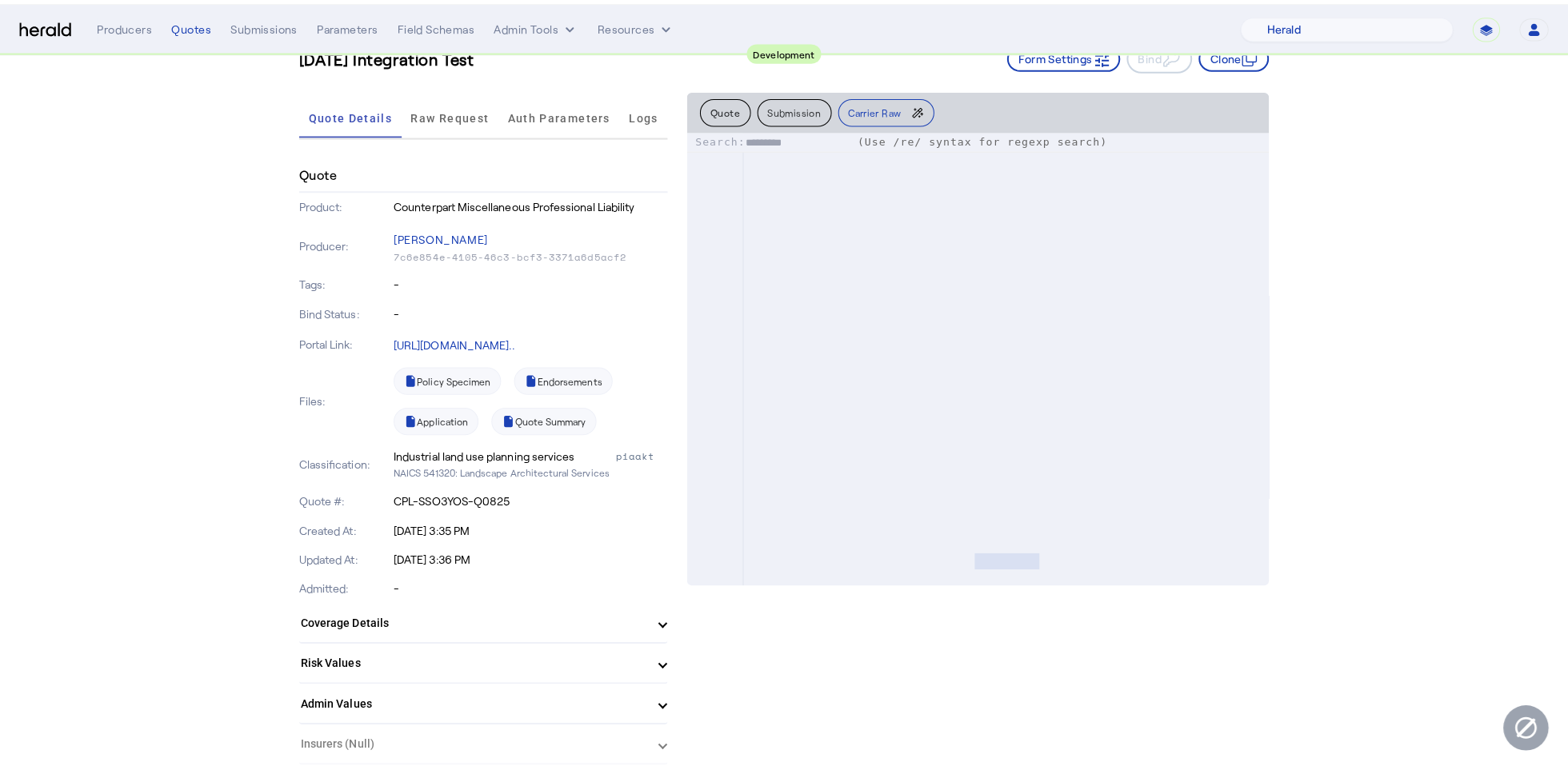
scroll to position [0, 0]
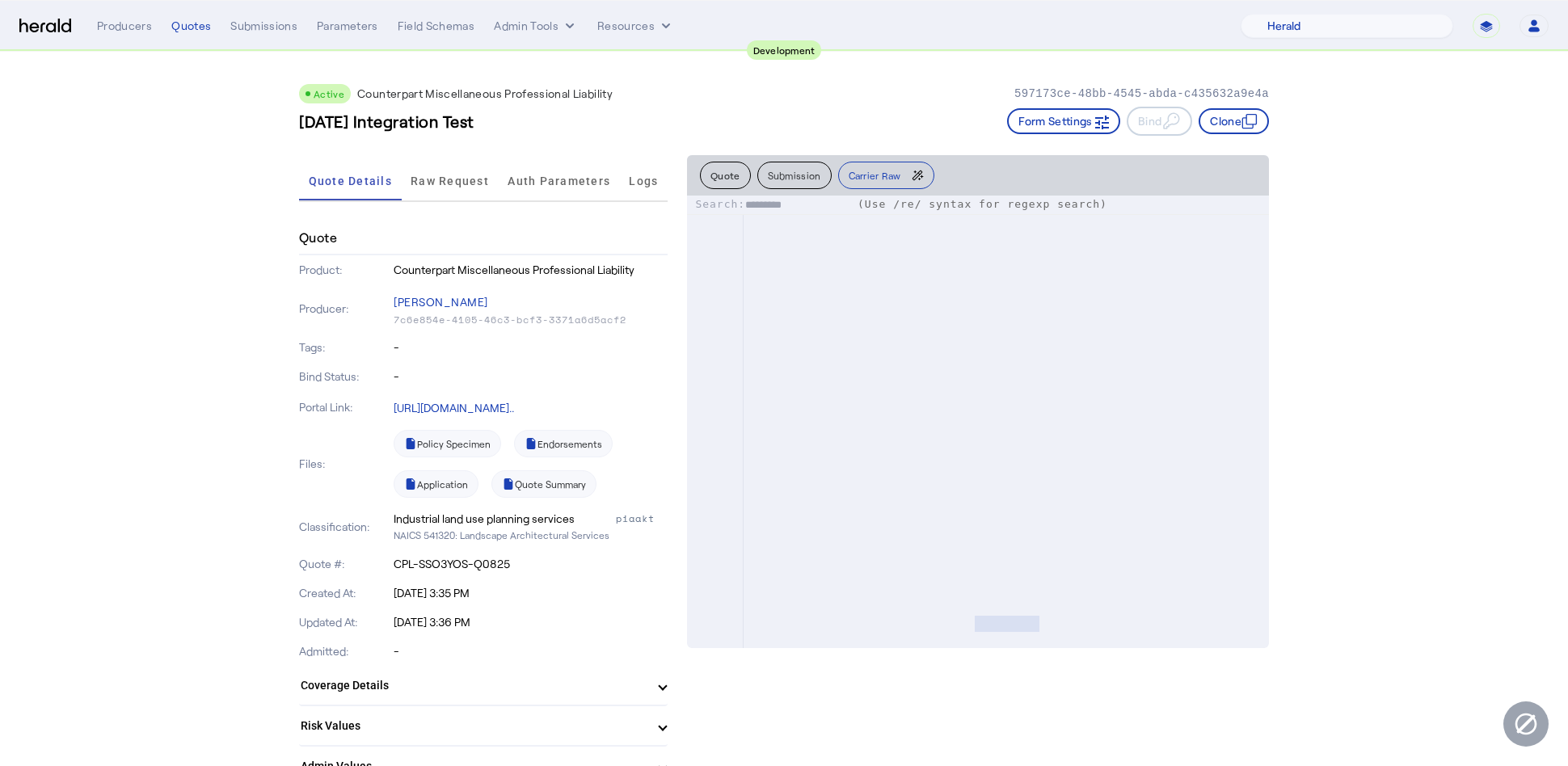
click at [460, 182] on span "Raw Request" at bounding box center [450, 181] width 78 height 12
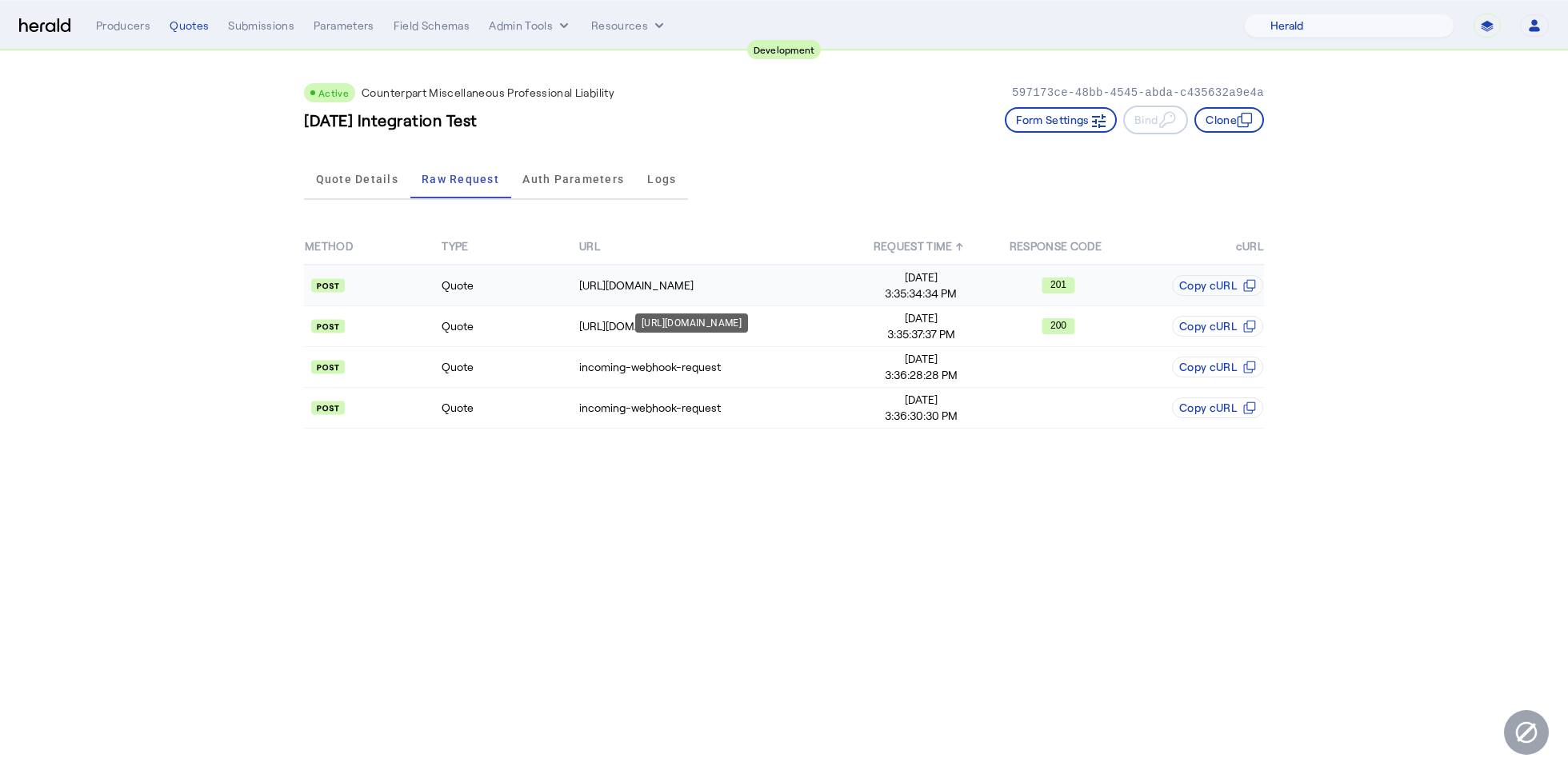
click at [696, 288] on div "[URL][DOMAIN_NAME]" at bounding box center [715, 285] width 272 height 16
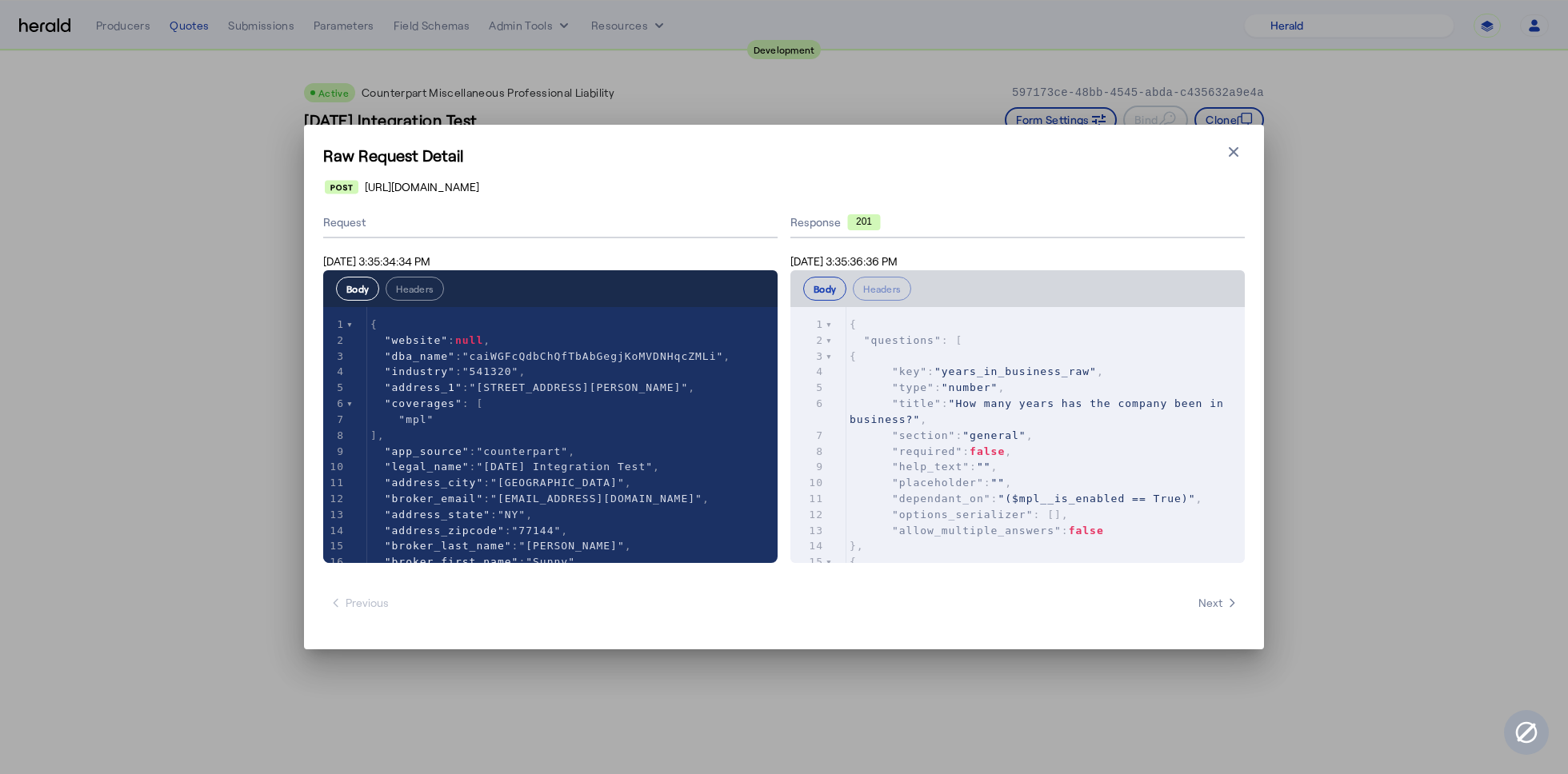
click at [1051, 442] on pre ""section" : "general" ," at bounding box center [1045, 435] width 399 height 16
type input "*****"
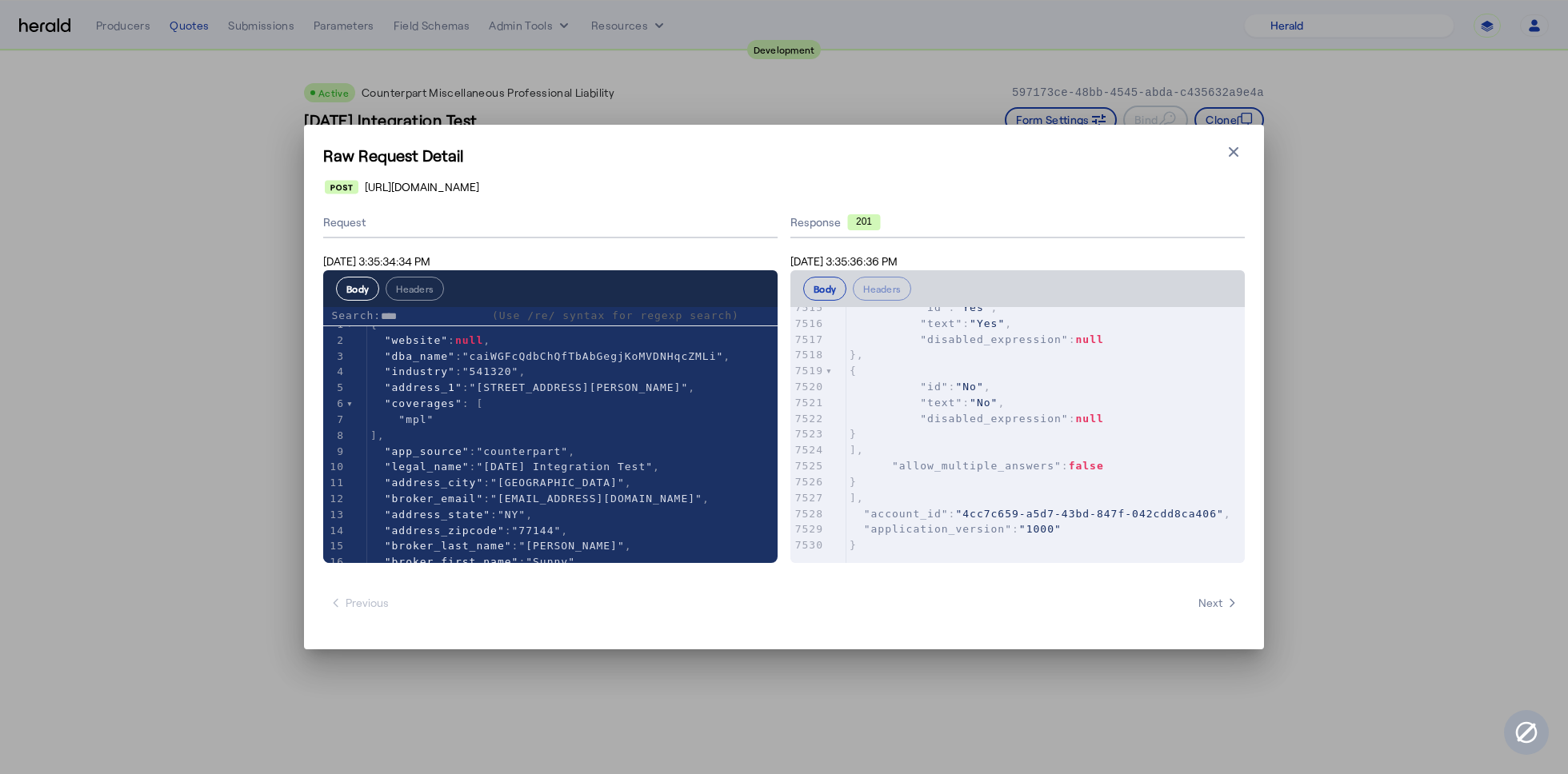
type input "*****"
click at [1230, 159] on icon "button" at bounding box center [1233, 152] width 16 height 16
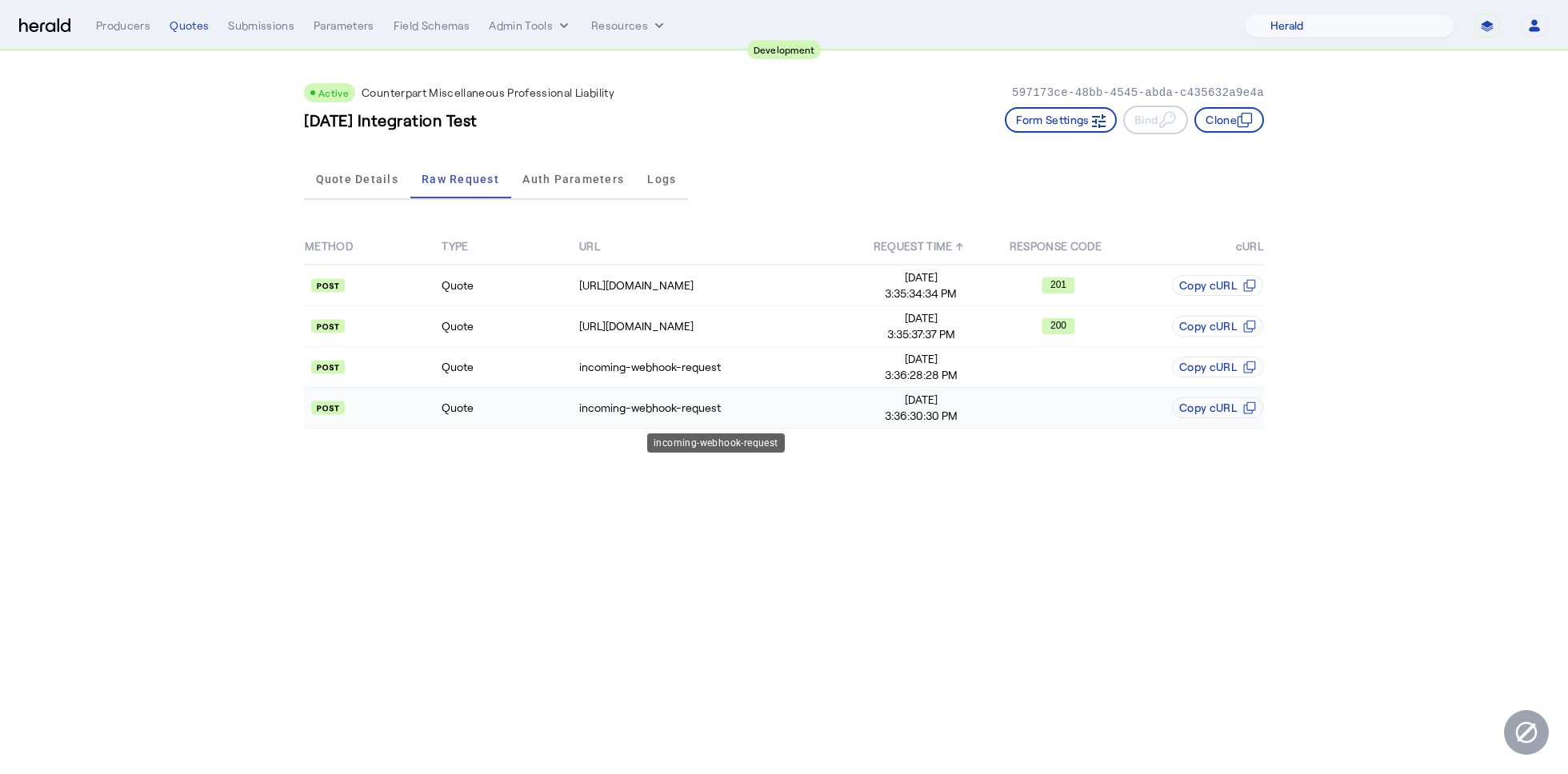
click at [613, 400] on div "incoming-webhook-request" at bounding box center [715, 407] width 272 height 16
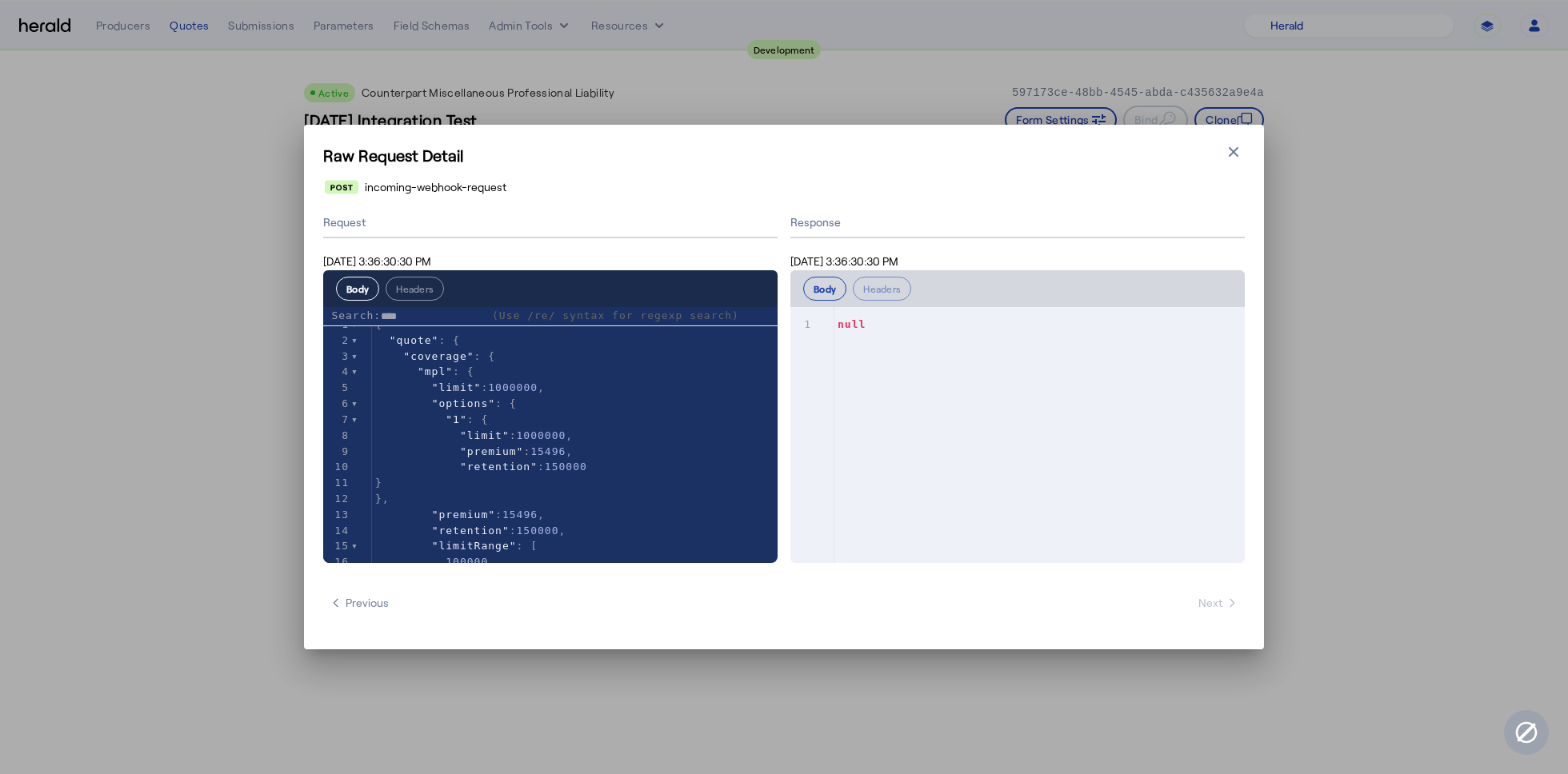
type input "*****"
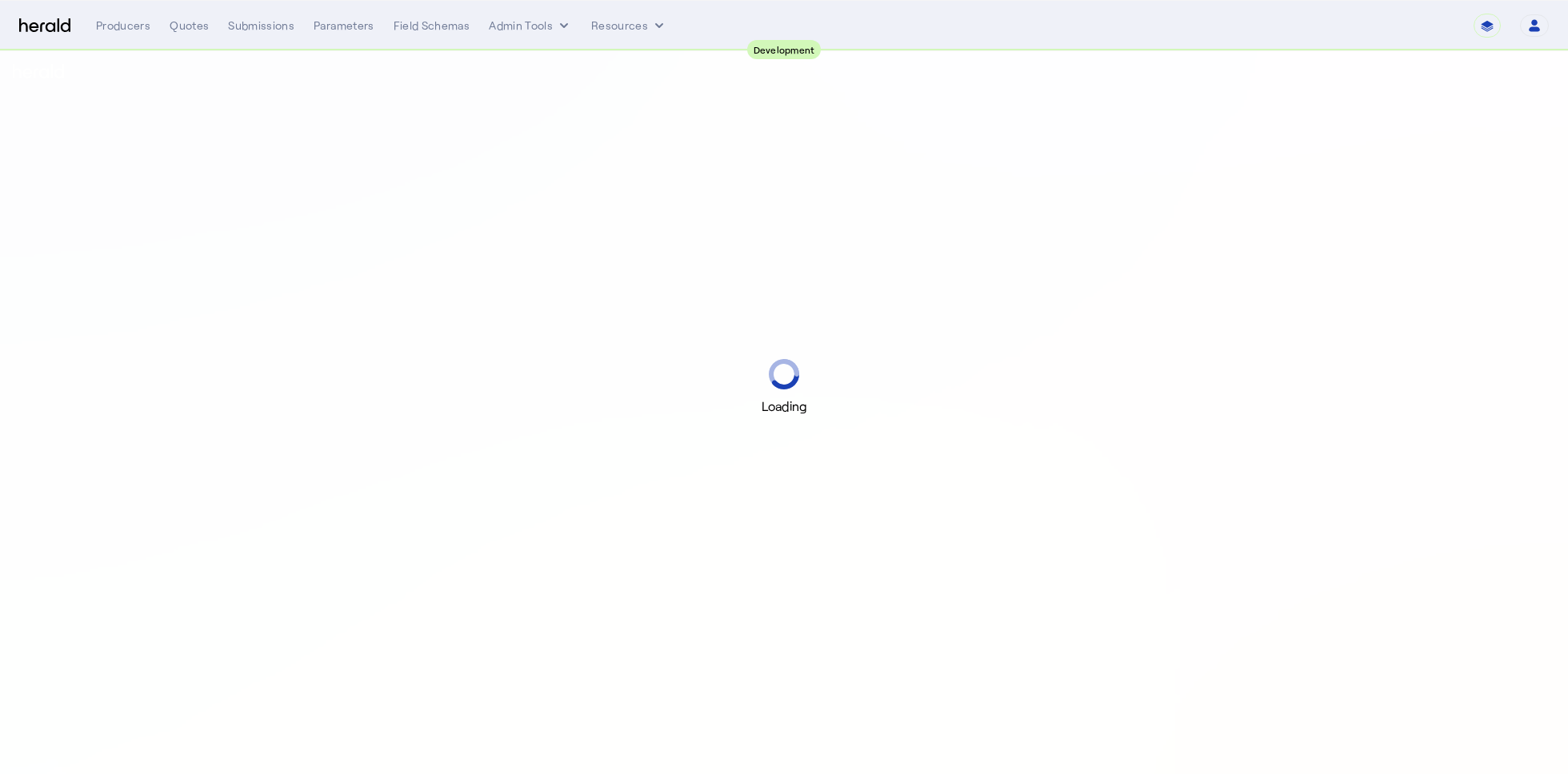
select select "pfm_2v8p_herald_api"
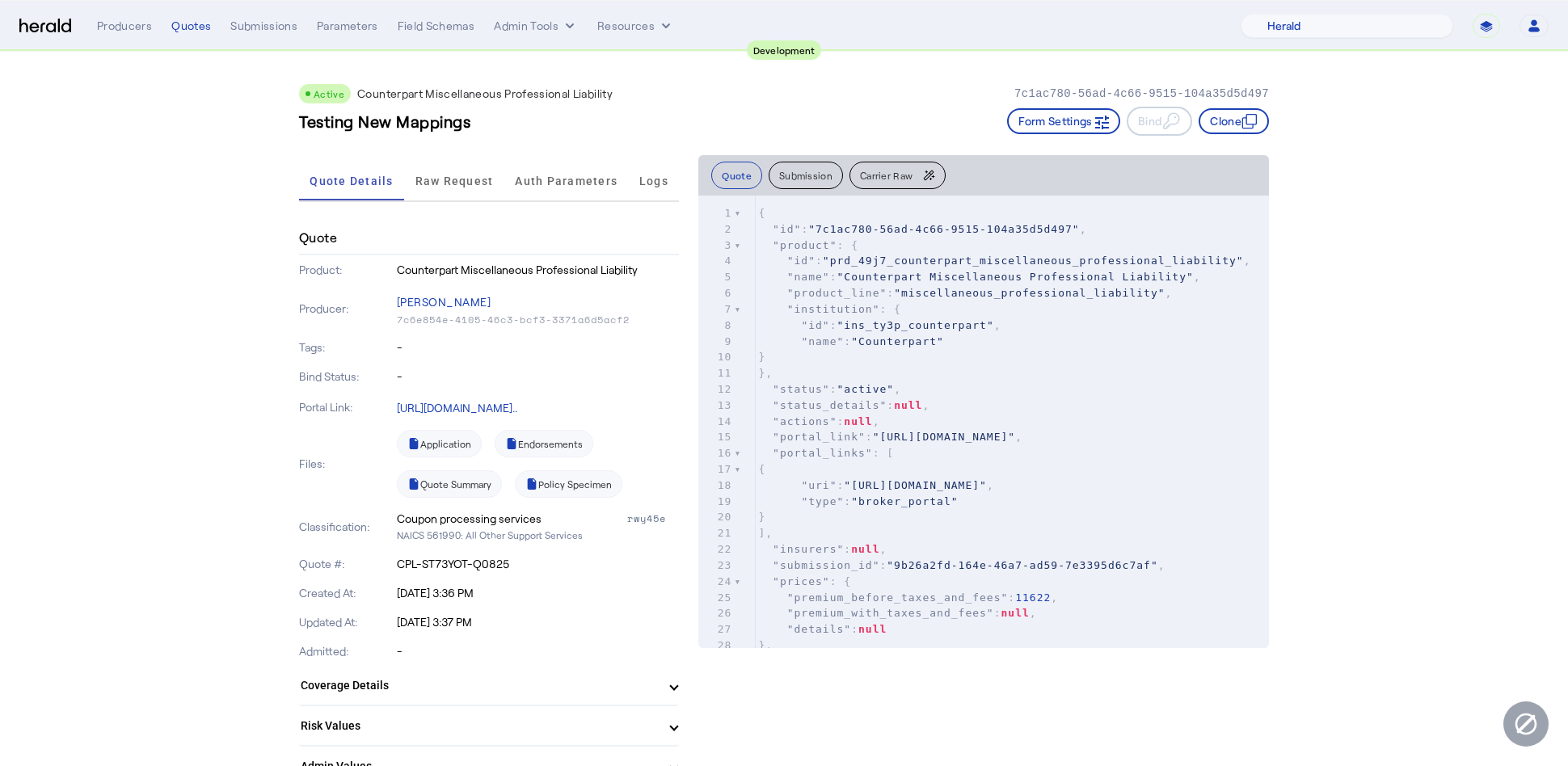
click at [908, 443] on span ""[URL][DOMAIN_NAME]"" at bounding box center [945, 437] width 143 height 12
type input "*****"
click at [1153, 407] on pre ""status_details" : null ," at bounding box center [1012, 406] width 514 height 17
type input "*****"
click at [913, 183] on button "Carrier Raw" at bounding box center [898, 176] width 97 height 27
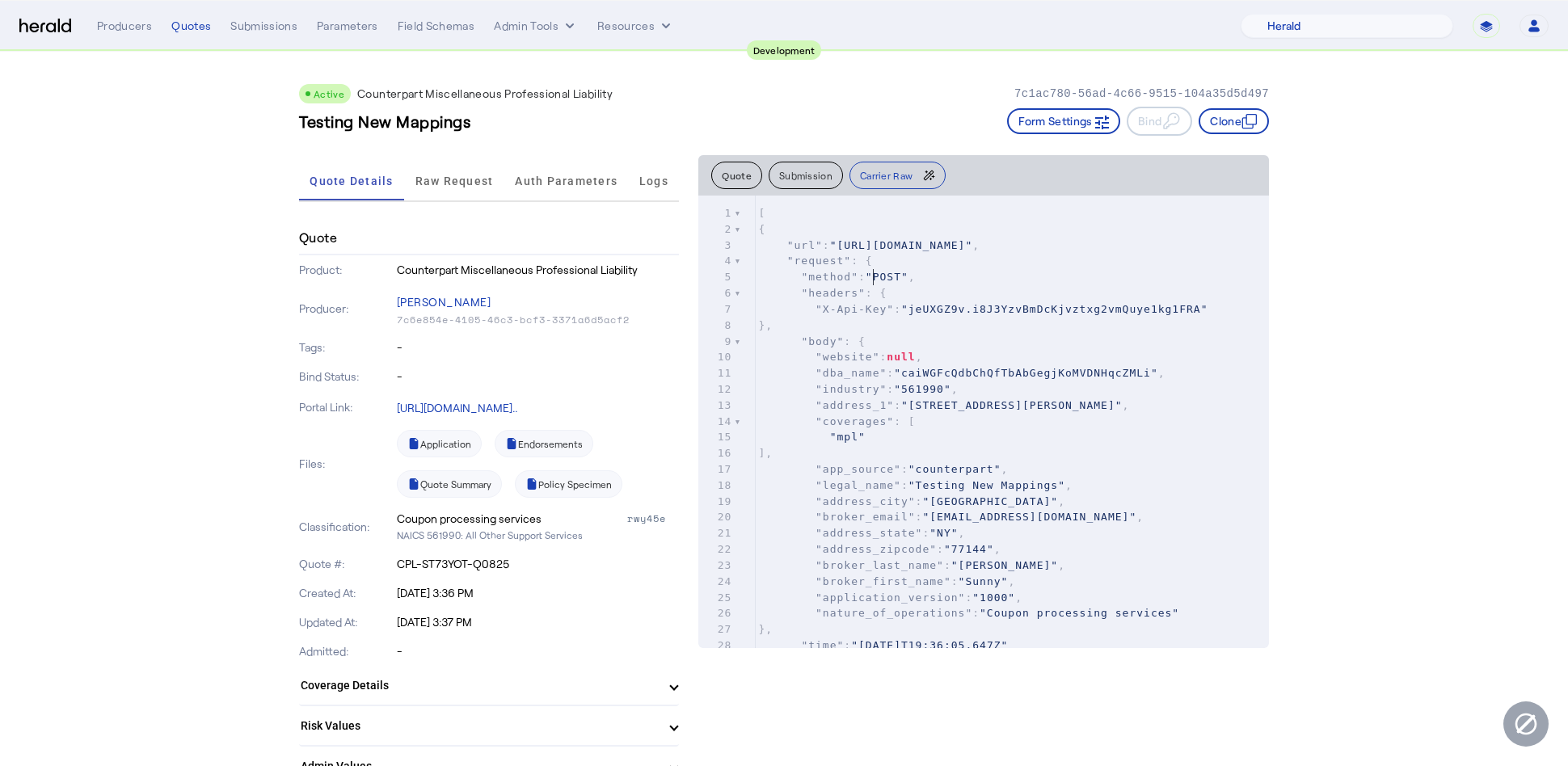
click at [880, 269] on pre ""request" : {" at bounding box center [1012, 261] width 514 height 17
type input "*****"
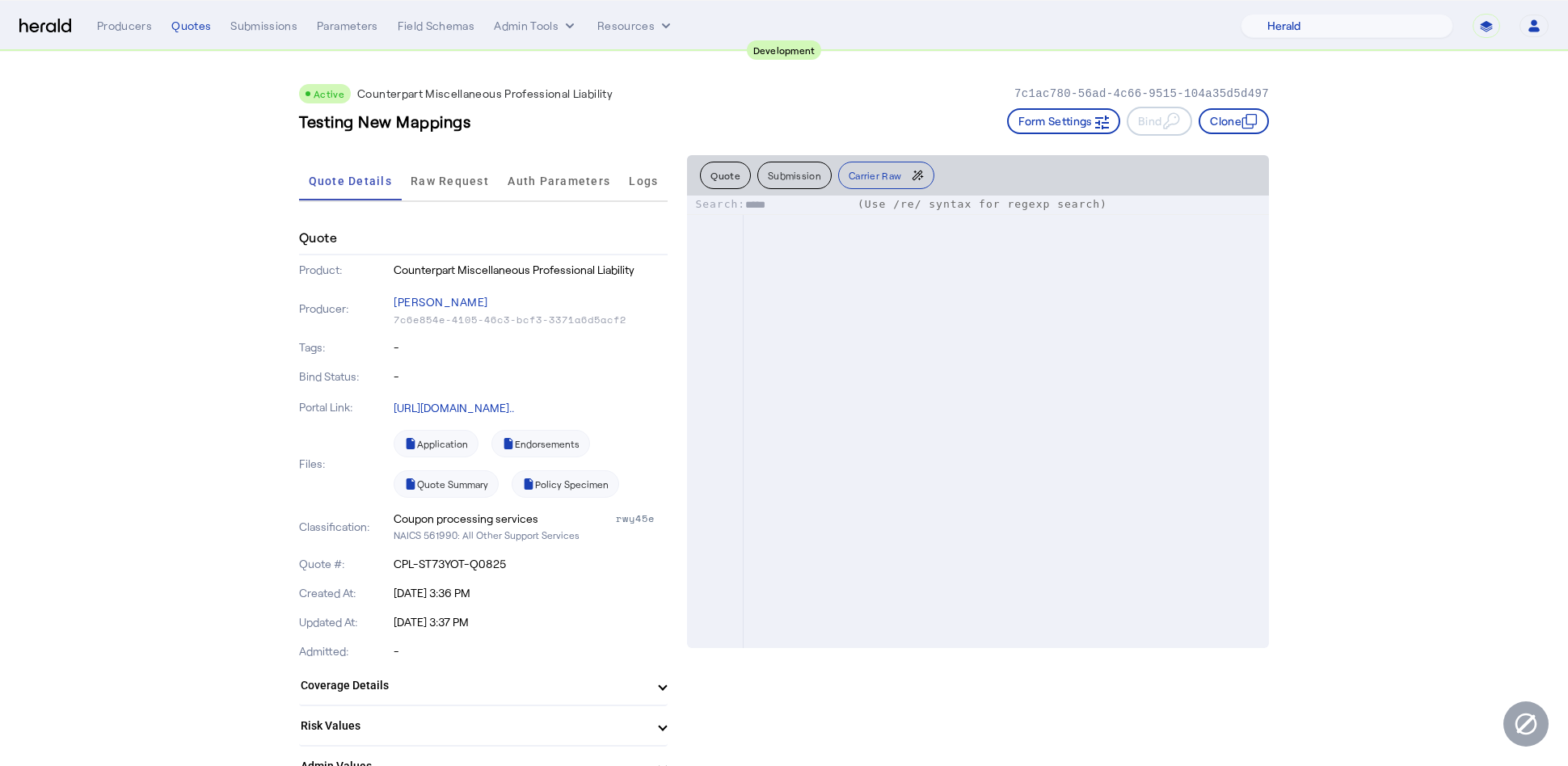
scroll to position [159734, 0]
type textarea "*****"
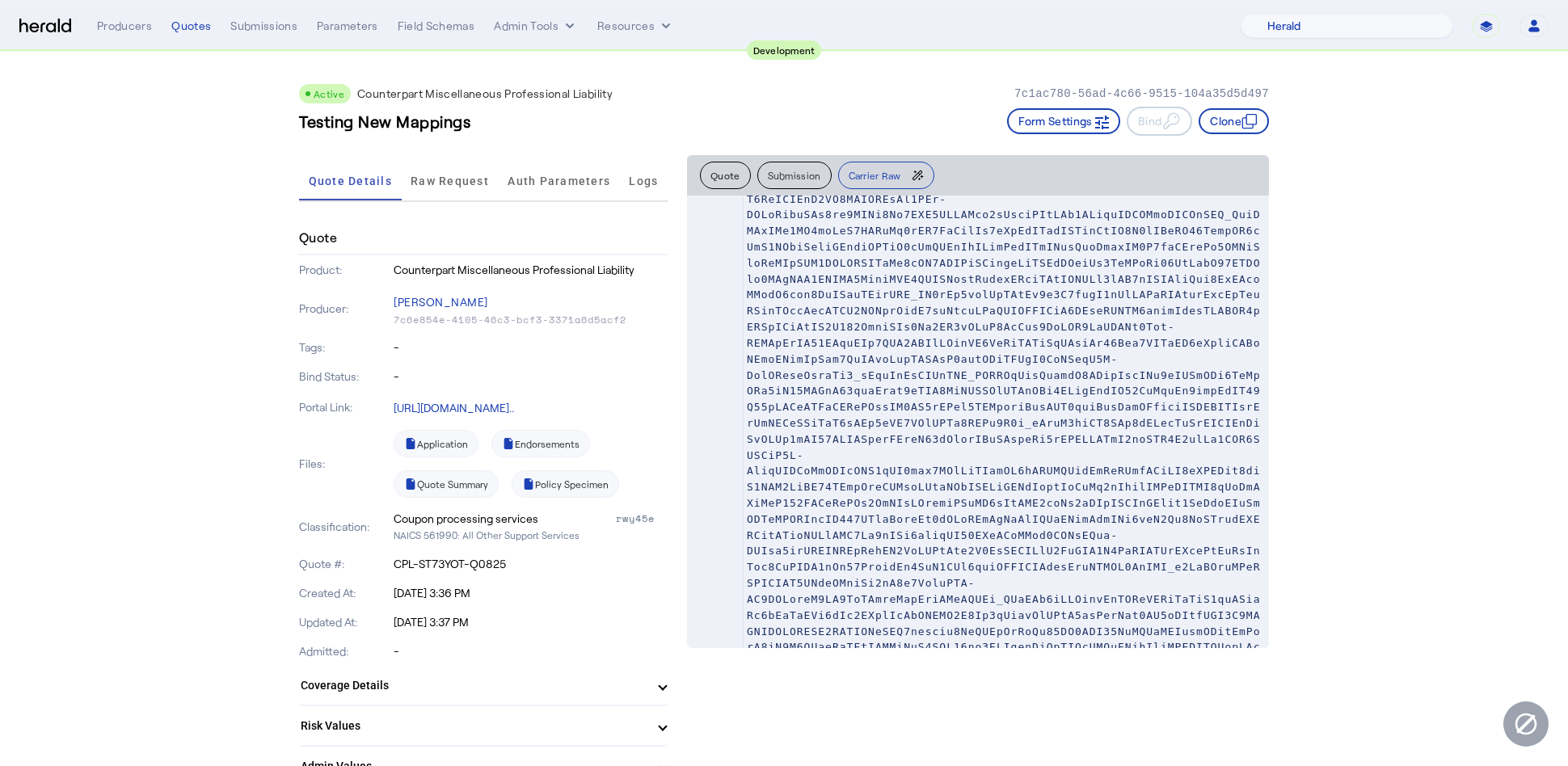
type input "*****"
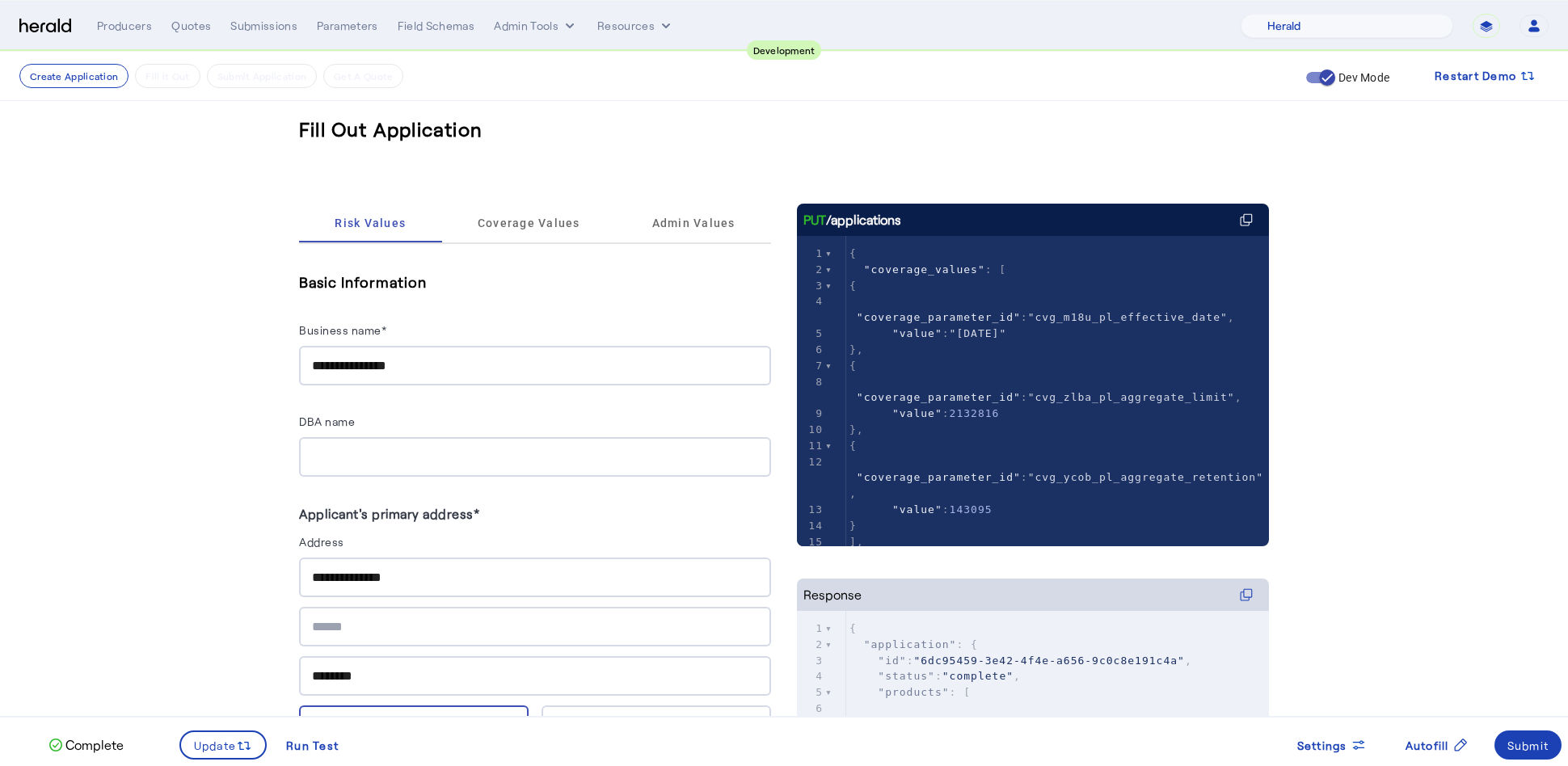
select select "pfm_2v8p_herald_api"
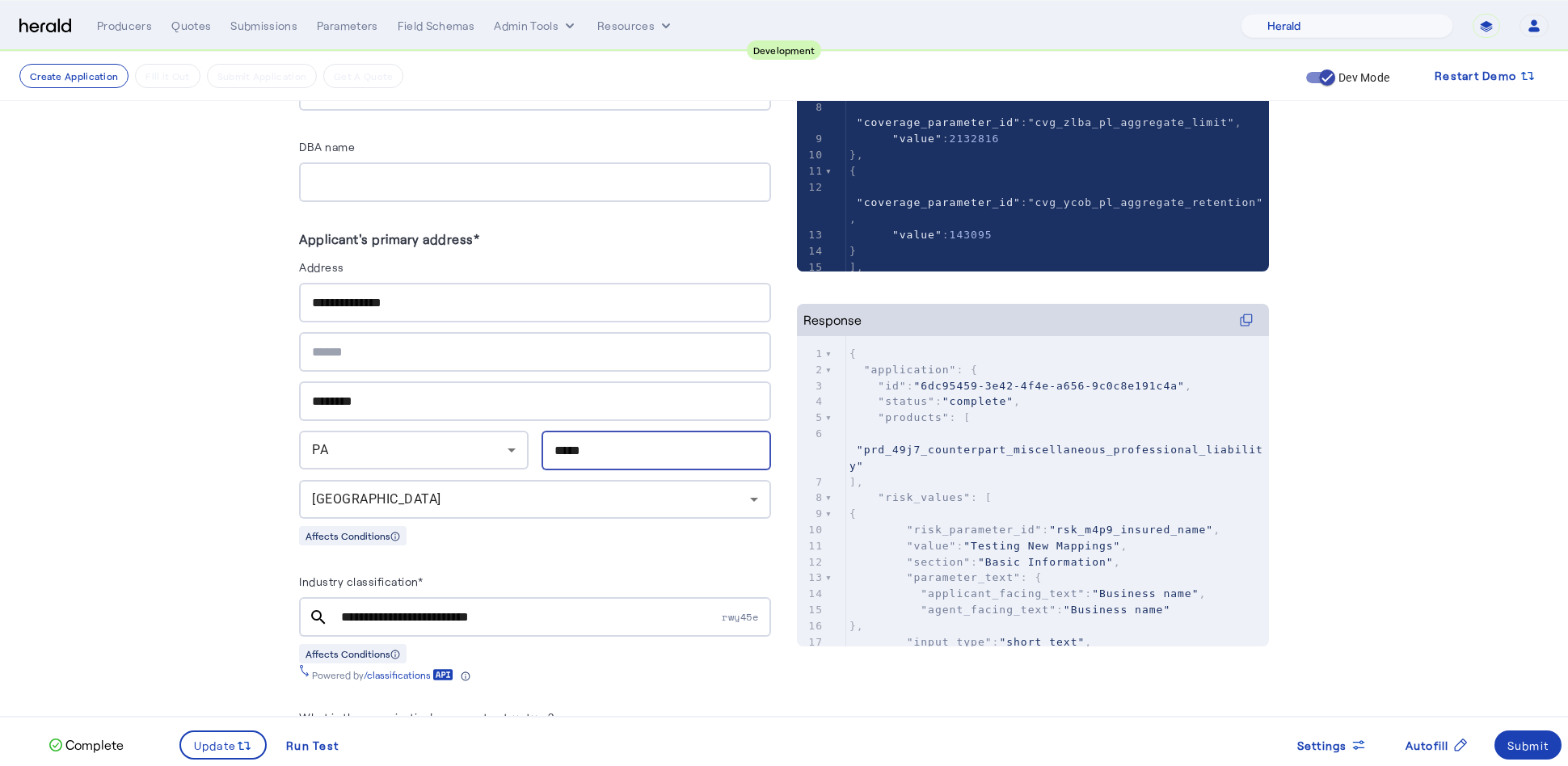
type input "*****"
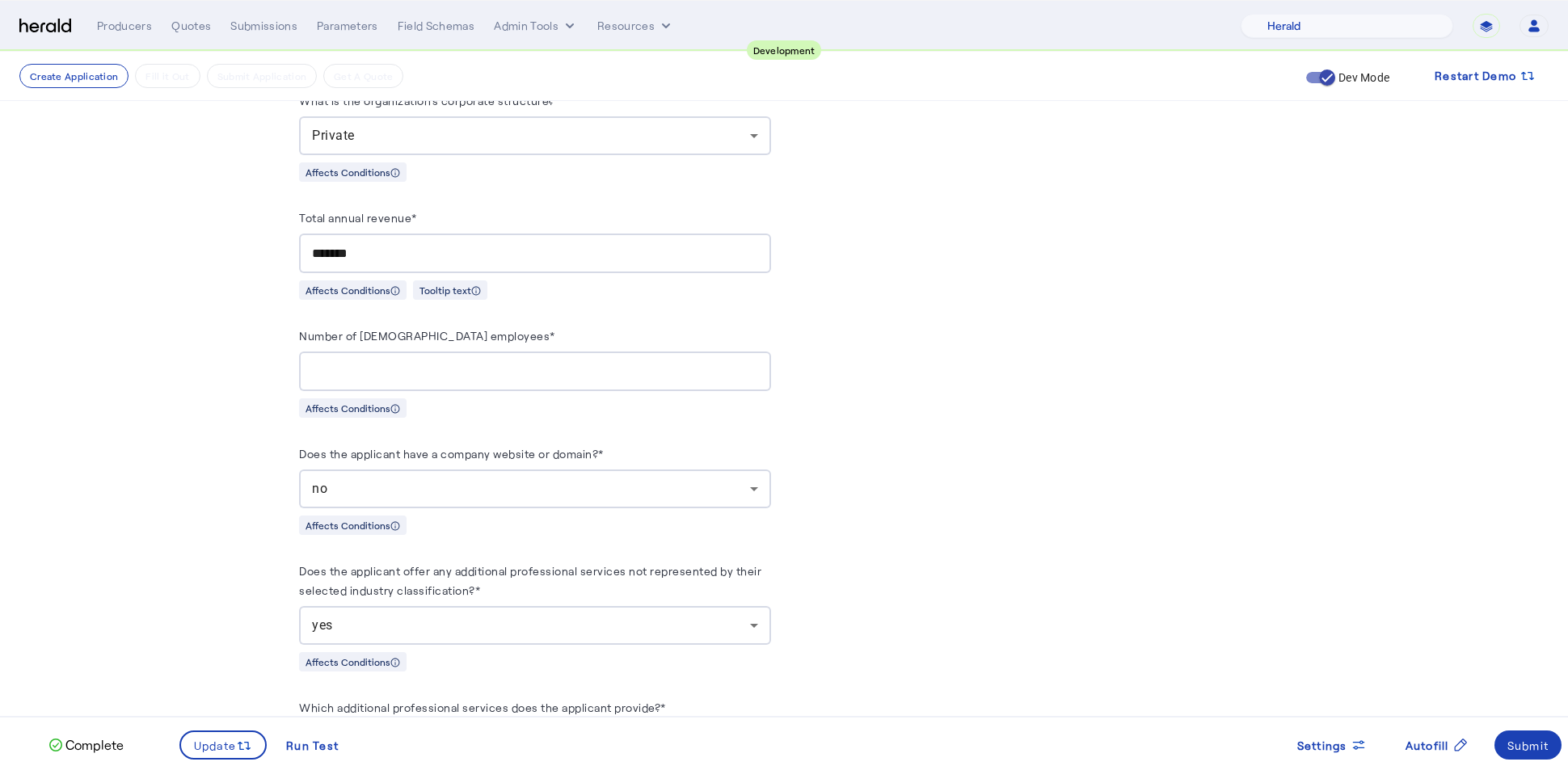
scroll to position [909, 0]
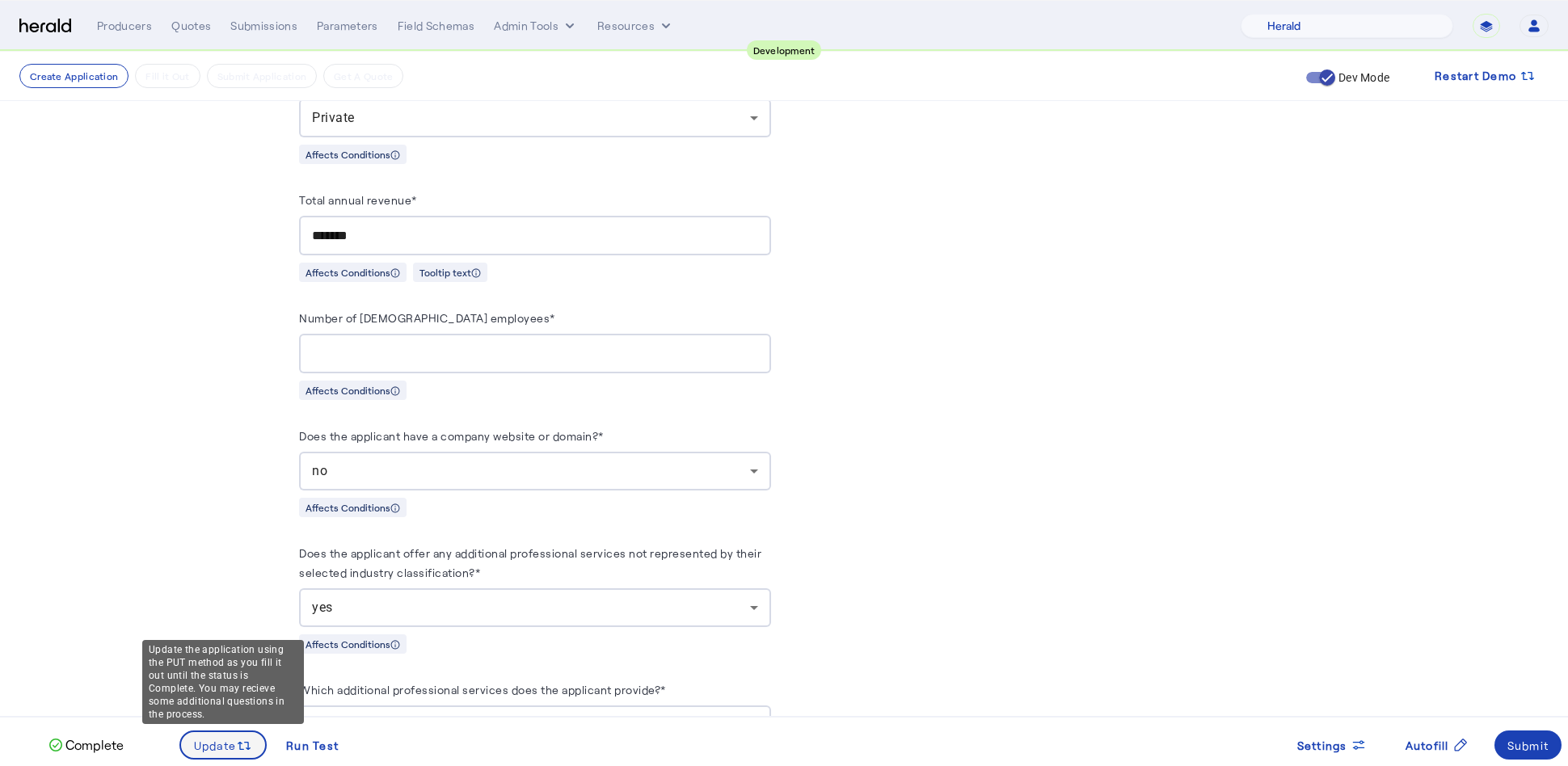
click at [230, 746] on span "Update" at bounding box center [216, 746] width 43 height 17
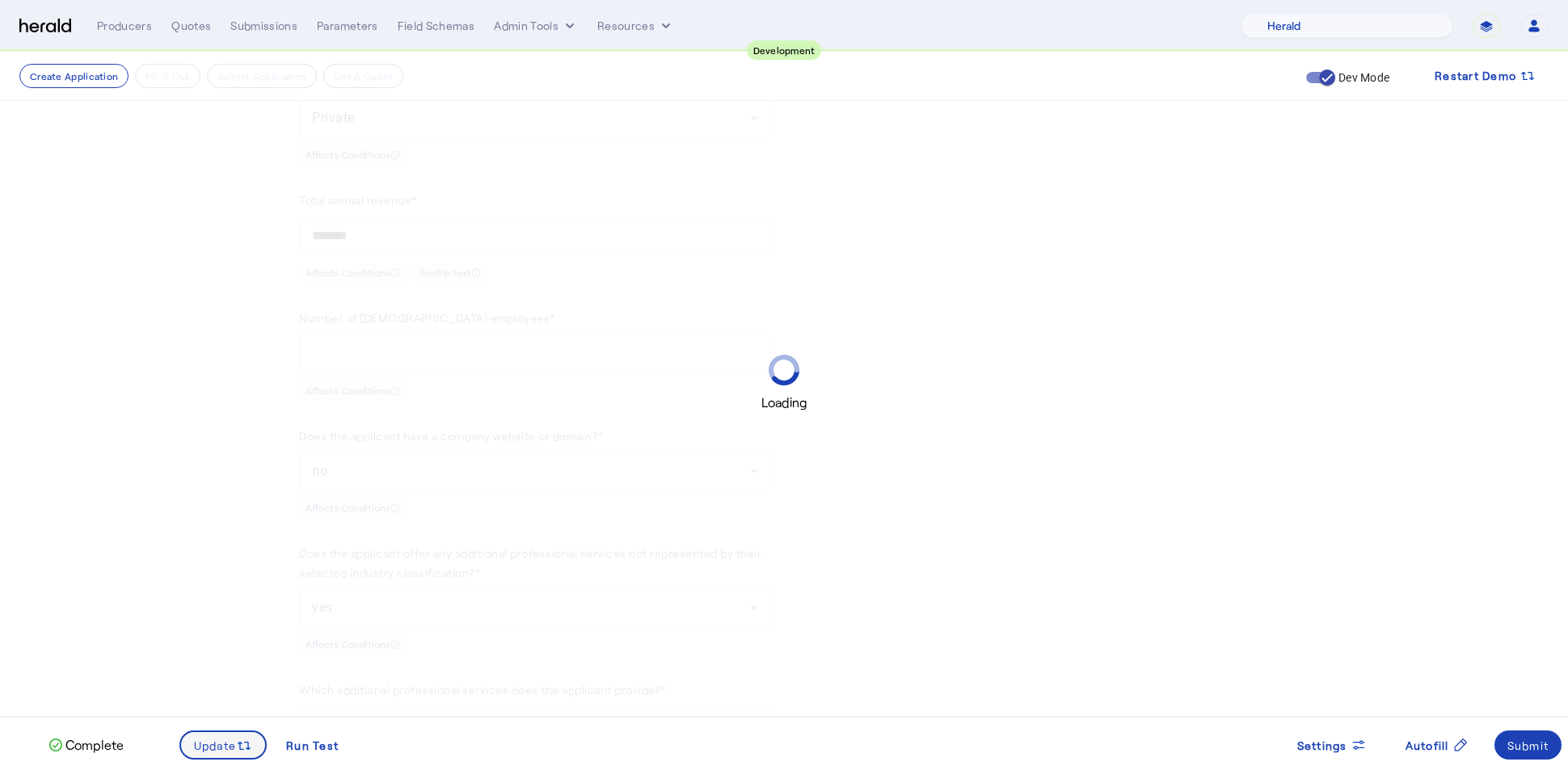
scroll to position [0, 0]
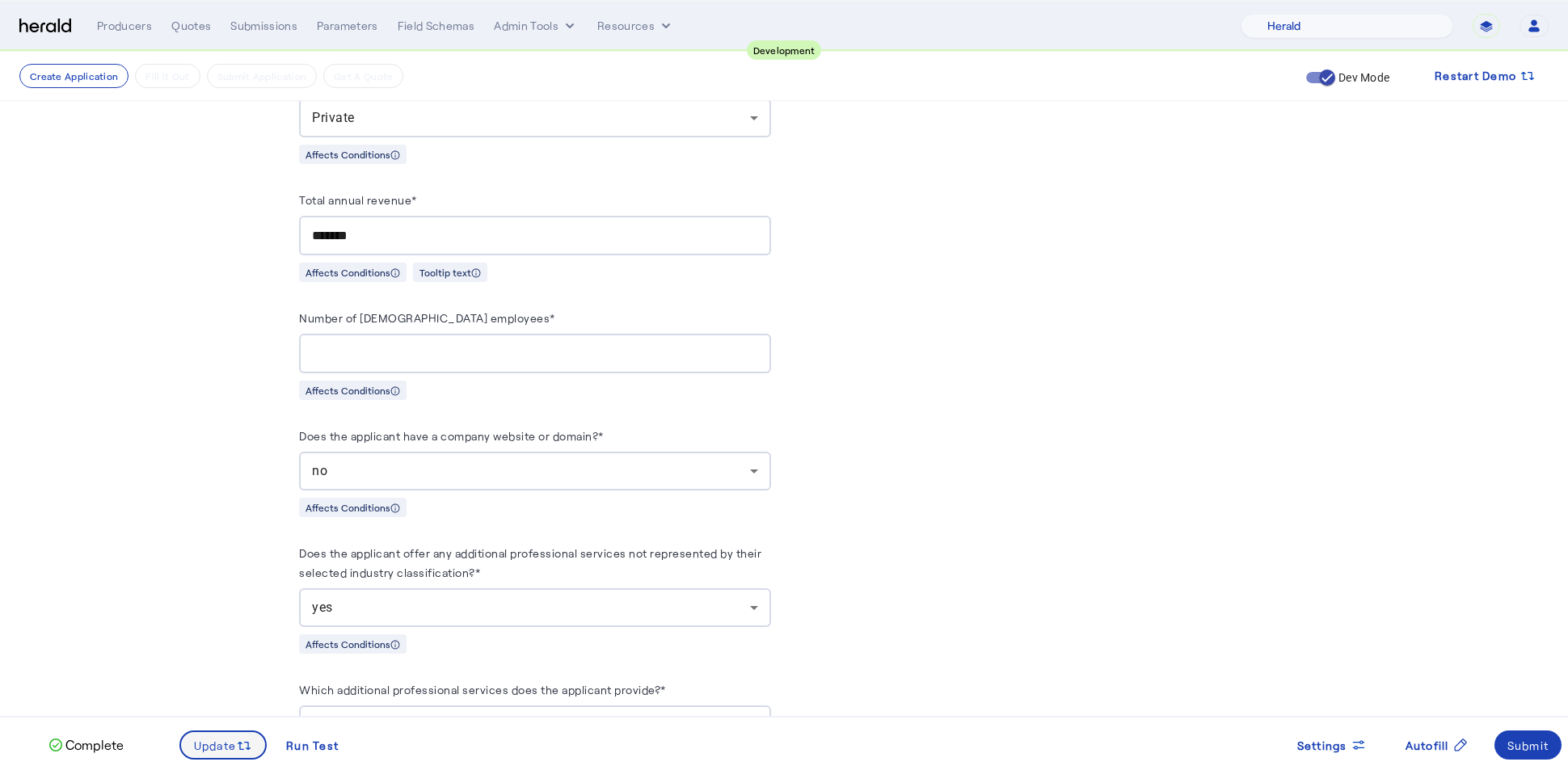
click at [230, 746] on span "Update" at bounding box center [216, 746] width 43 height 17
click at [1537, 746] on div "Submit" at bounding box center [1528, 746] width 42 height 17
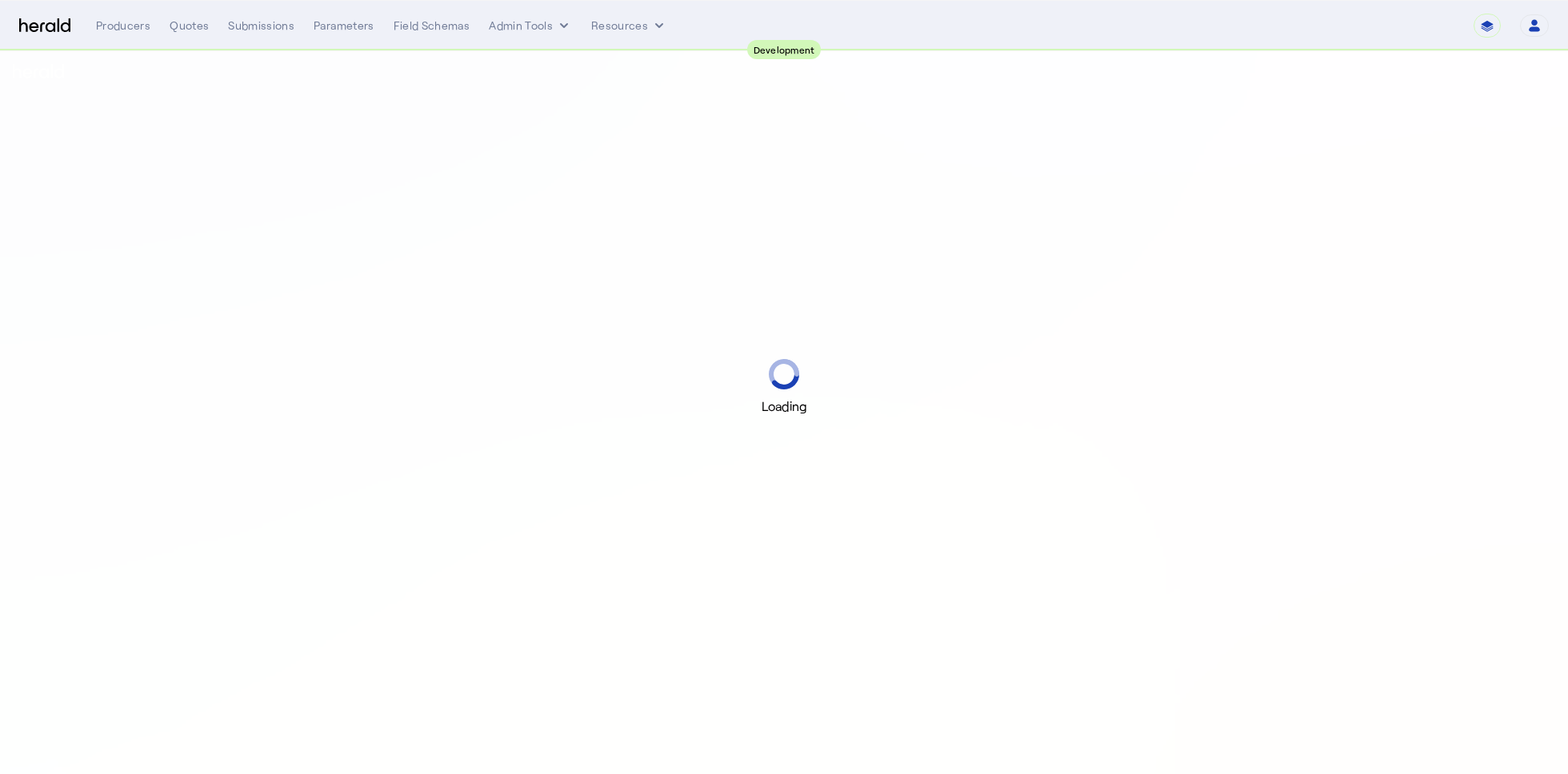
select select "pfm_2v8p_herald_api"
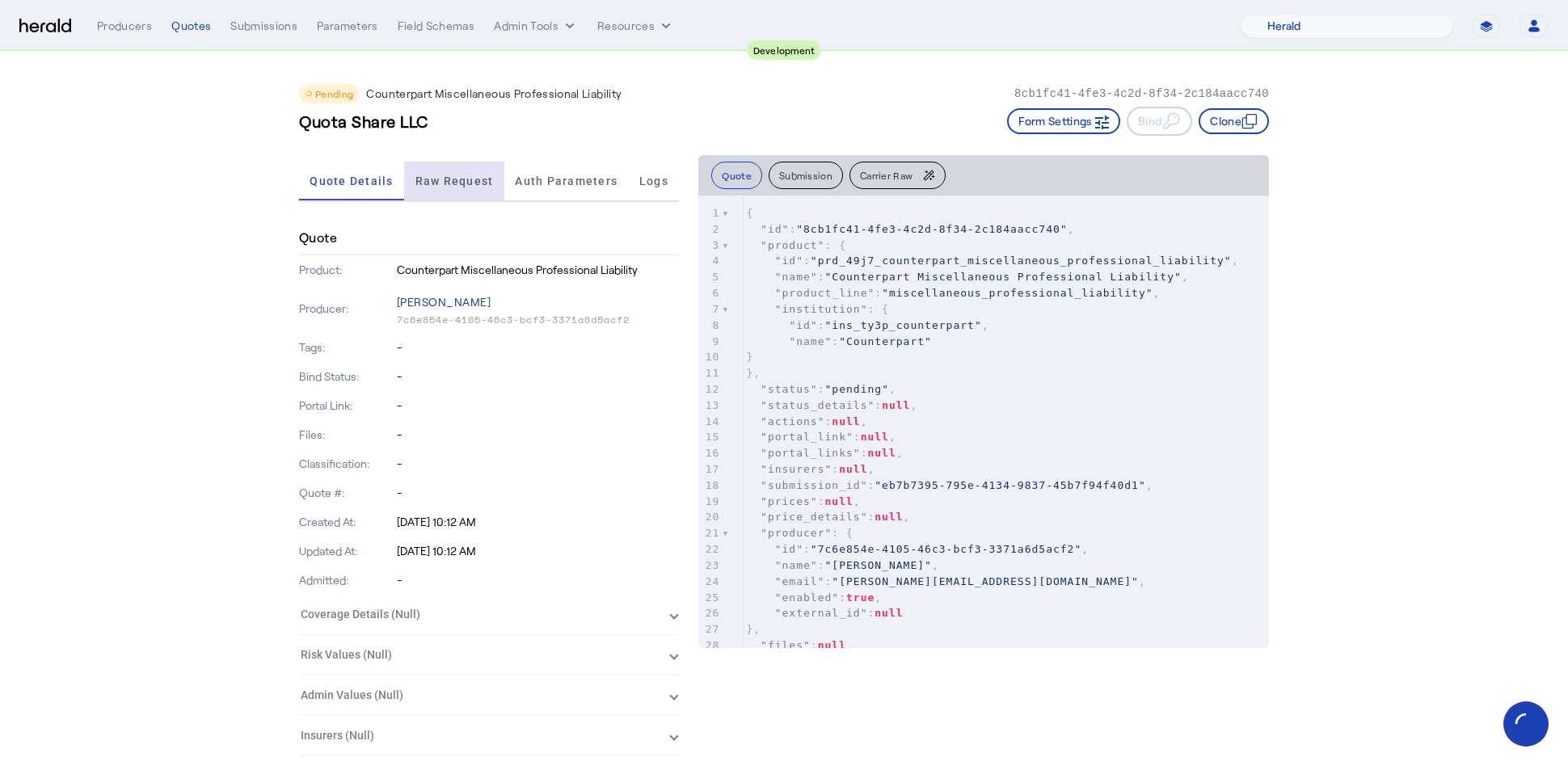
click at [473, 171] on span "Raw Request" at bounding box center [455, 181] width 78 height 39
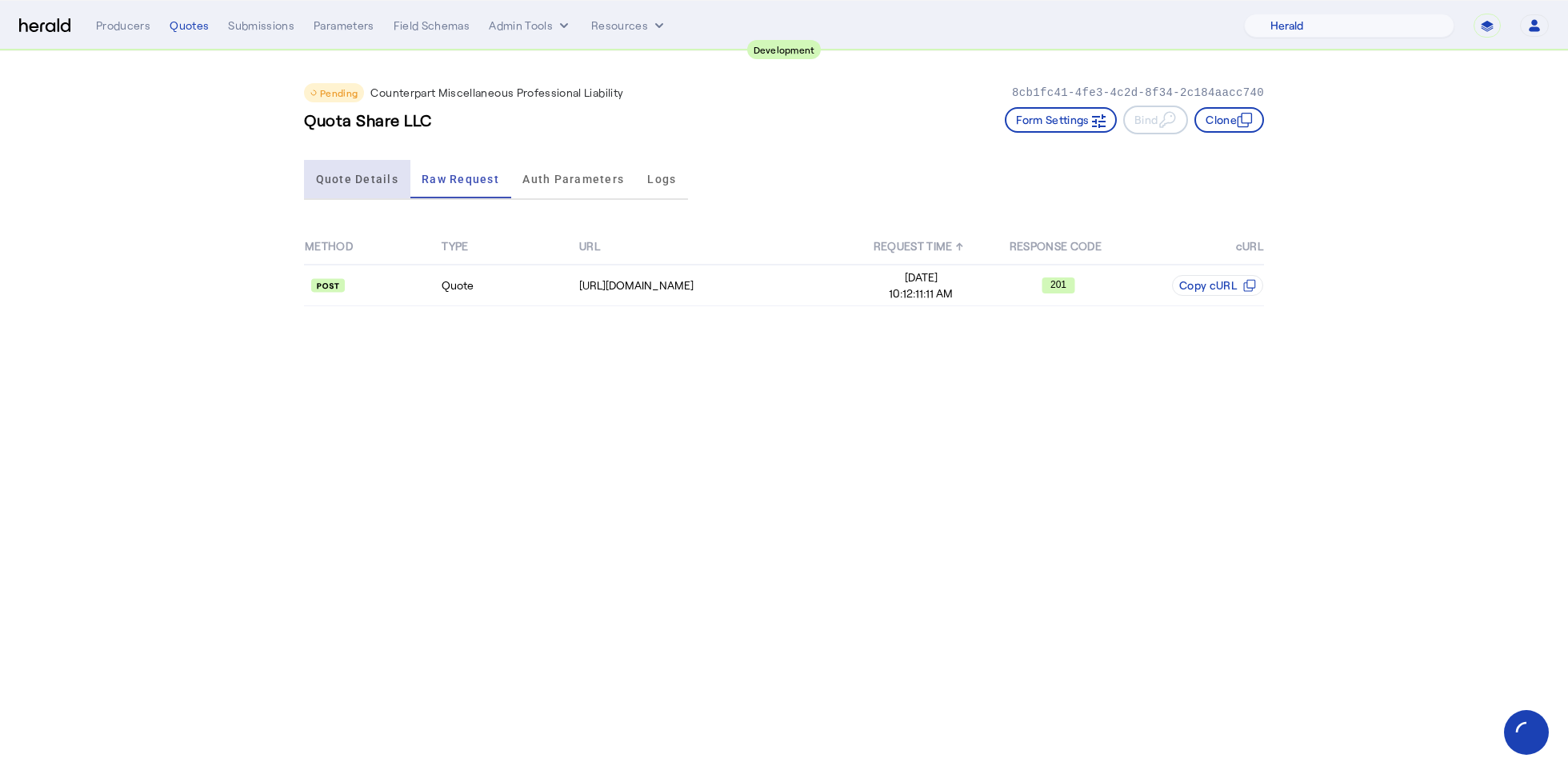
click at [389, 180] on span "Quote Details" at bounding box center [356, 180] width 82 height 12
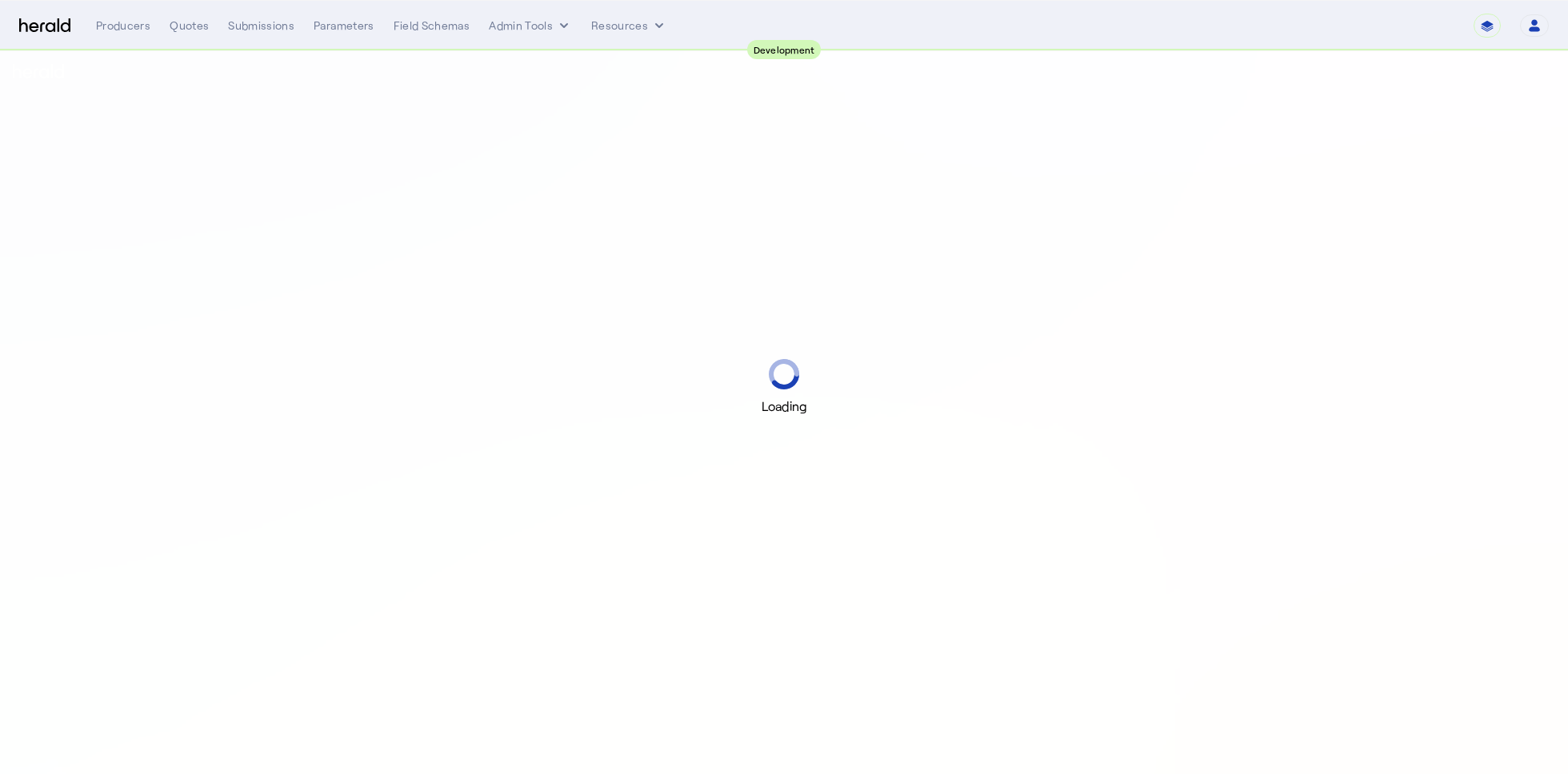
select select "pfm_2v8p_herald_api"
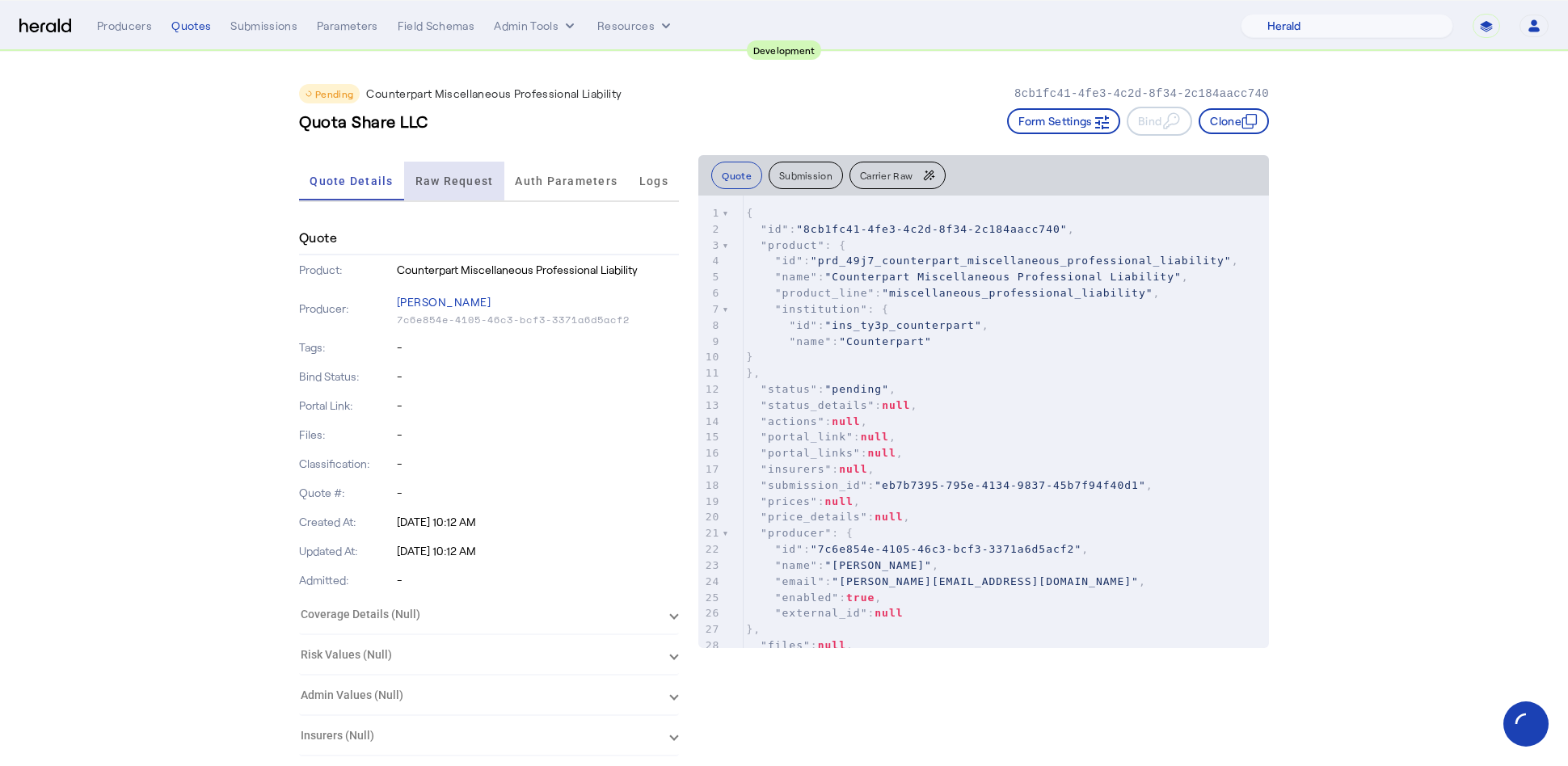
click at [455, 184] on span "Raw Request" at bounding box center [455, 181] width 78 height 12
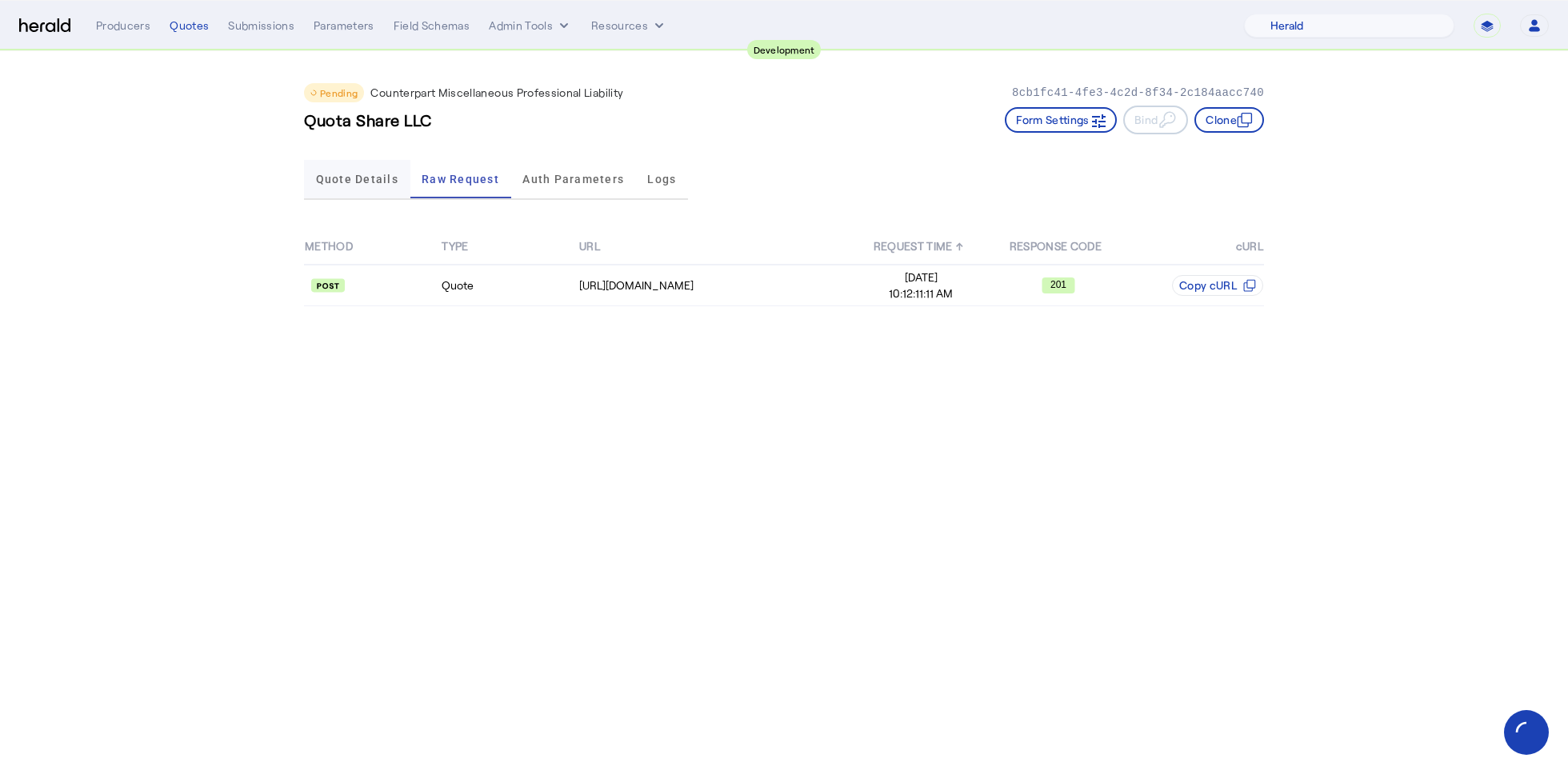
click at [361, 181] on span "Quote Details" at bounding box center [356, 180] width 82 height 12
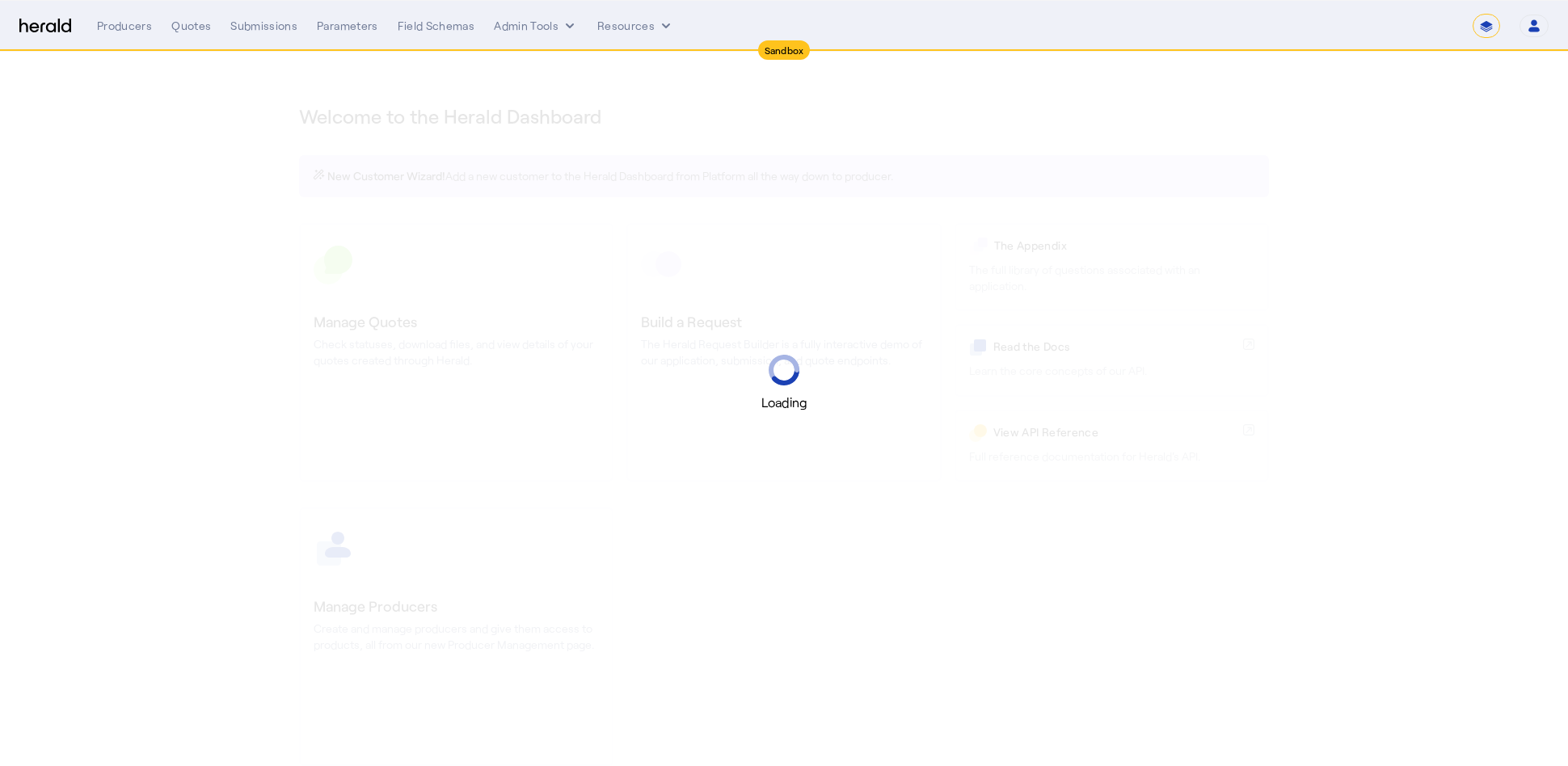
select select "*******"
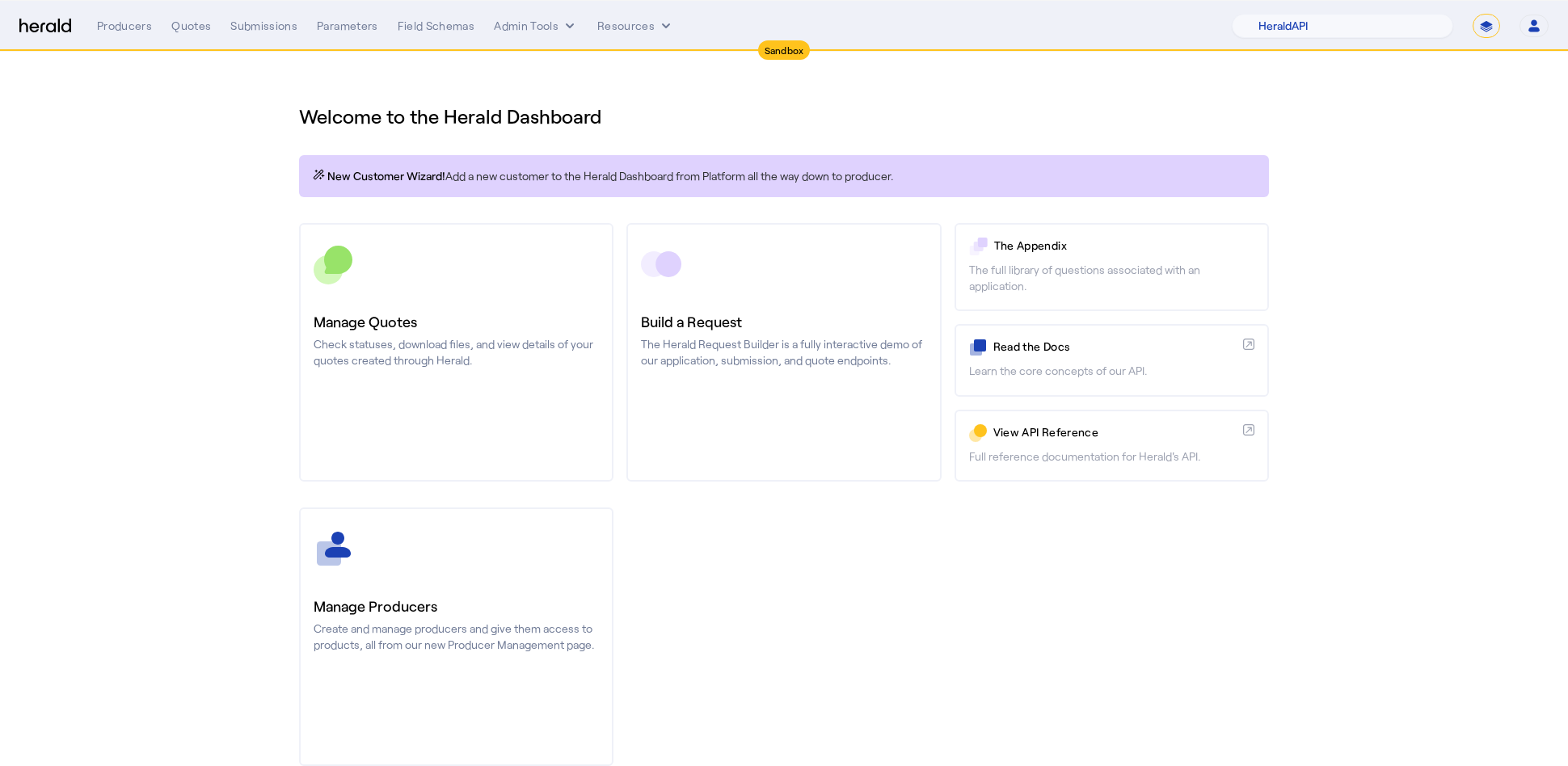
click at [236, 133] on section "Welcome to the Herald Dashboard New Customer Wizard! Add a new customer to the …" at bounding box center [784, 424] width 1568 height 746
click at [195, 35] on div "Producers Quotes Submissions Parameters Field Schemas Admin Tools Resources 1Fo…" at bounding box center [823, 25] width 1452 height 24
click at [195, 30] on div "Quotes" at bounding box center [191, 25] width 40 height 17
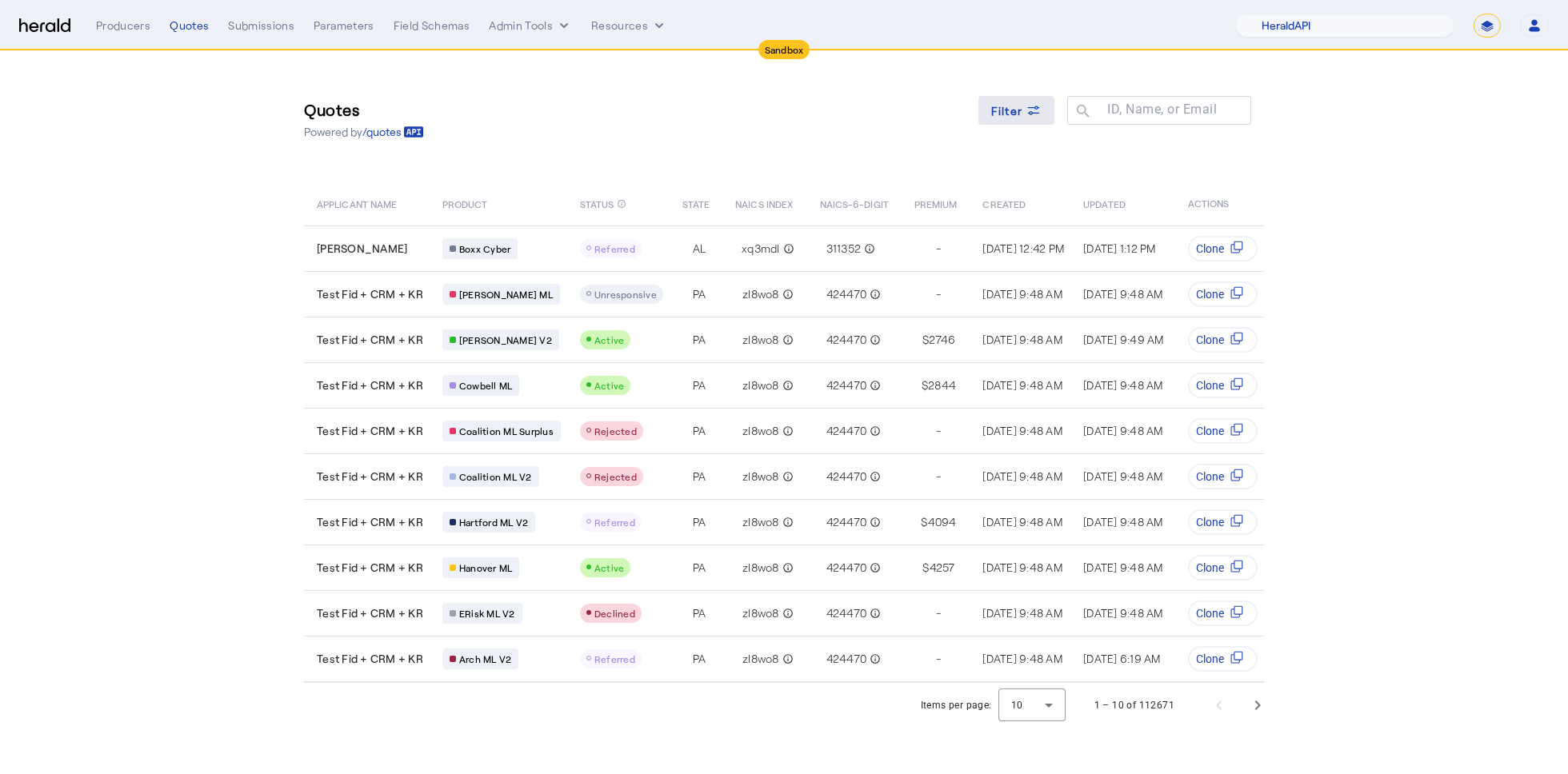
click at [1042, 105] on span at bounding box center [1017, 110] width 77 height 39
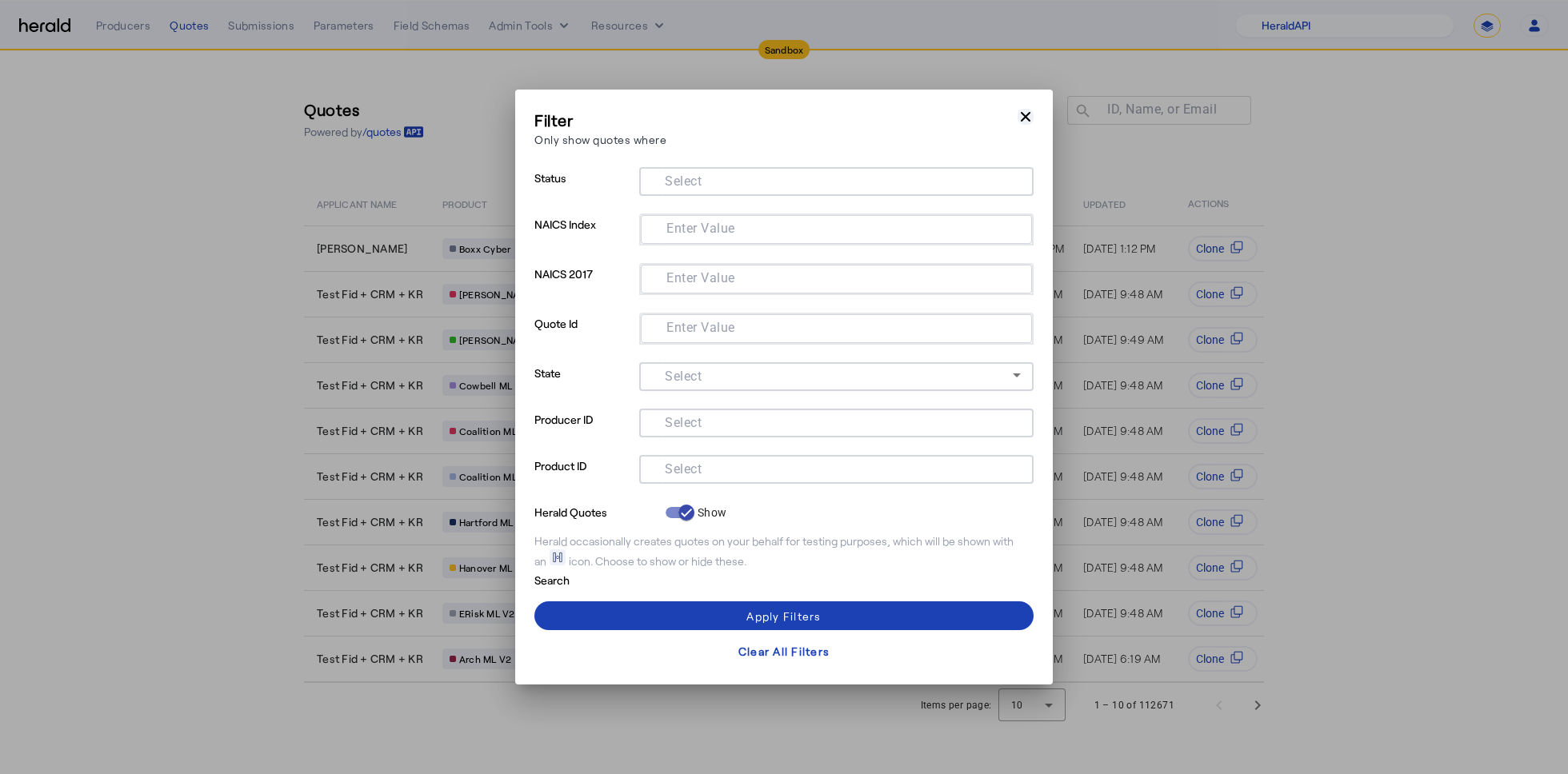
click at [1029, 116] on icon "button" at bounding box center [1025, 117] width 16 height 16
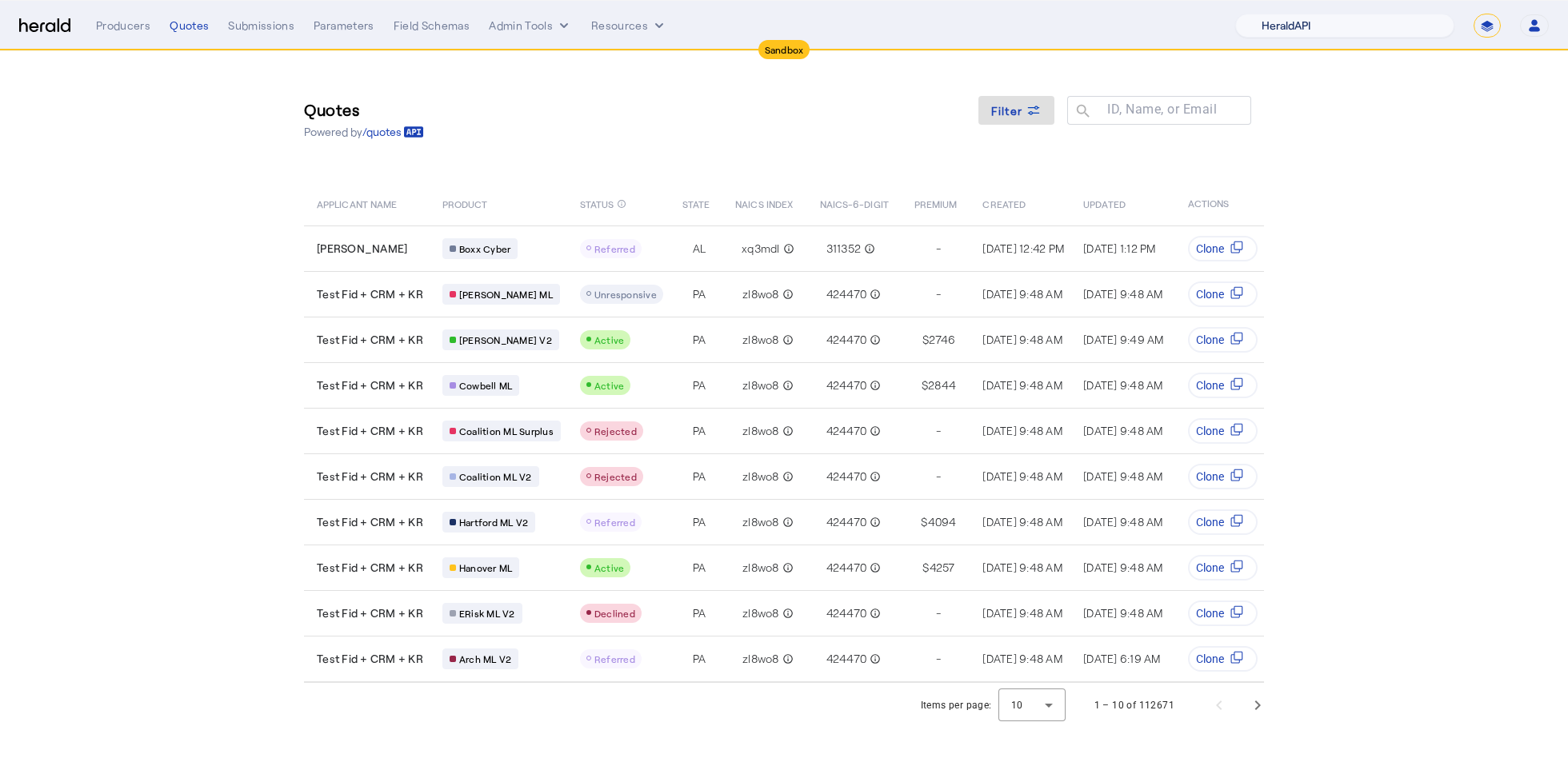
click at [1358, 26] on select "1Fort Acrisure Acturis Affinity Advisors Affinity Risk Agentero AmWins Anzen Ao…" at bounding box center [1344, 25] width 219 height 24
select select "pfm_h3db_crc"
click at [1259, 14] on select "1Fort Acrisure Acturis Affinity Advisors Affinity Risk Agentero AmWins Anzen Ao…" at bounding box center [1344, 25] width 219 height 24
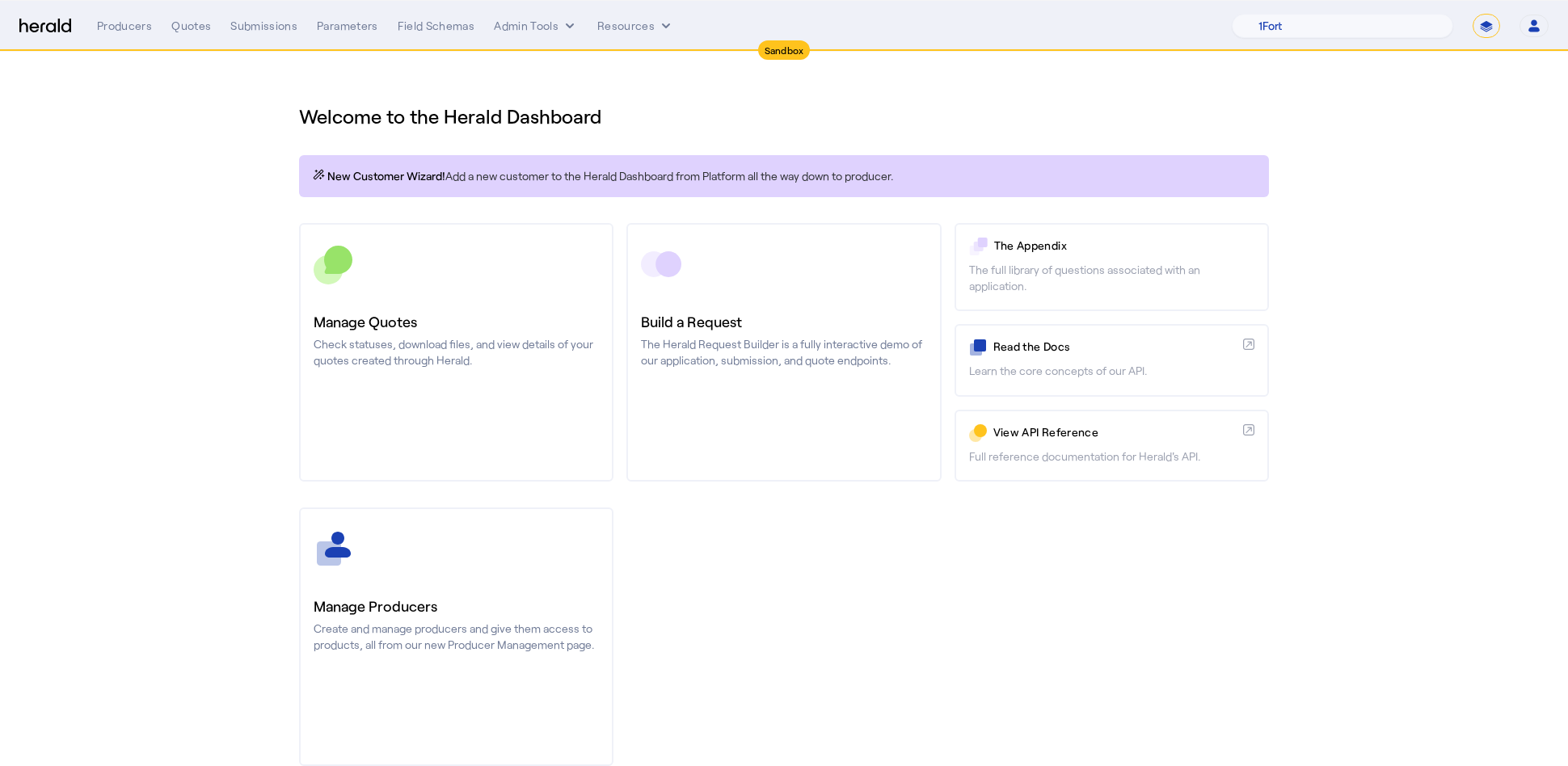
click at [1403, 224] on section "Welcome to the Herald Dashboard New Customer Wizard! Add a new customer to the …" at bounding box center [784, 424] width 1568 height 746
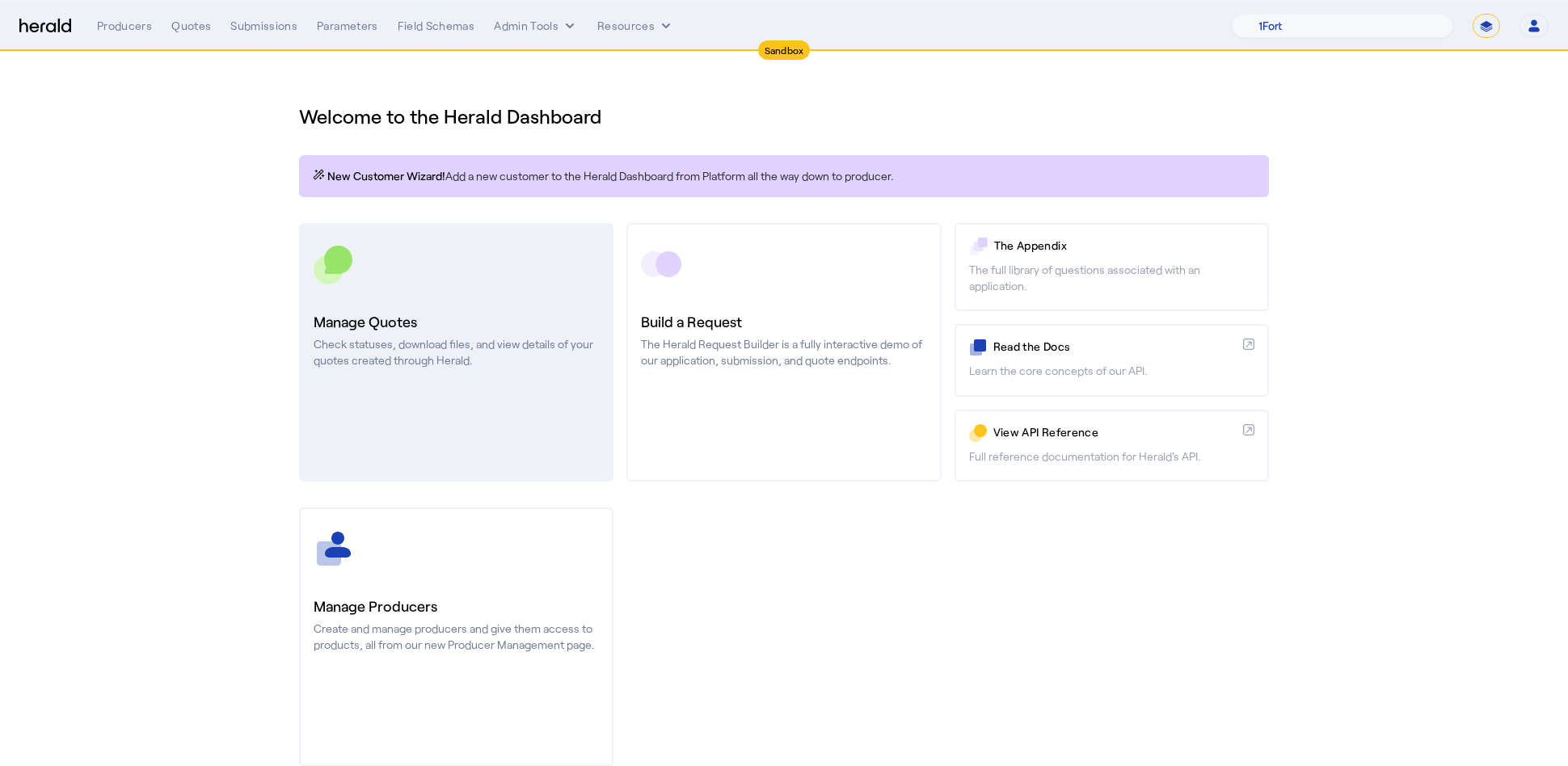
click at [452, 341] on p "Check statuses, download files, and view details of your quotes created through…" at bounding box center [456, 352] width 285 height 32
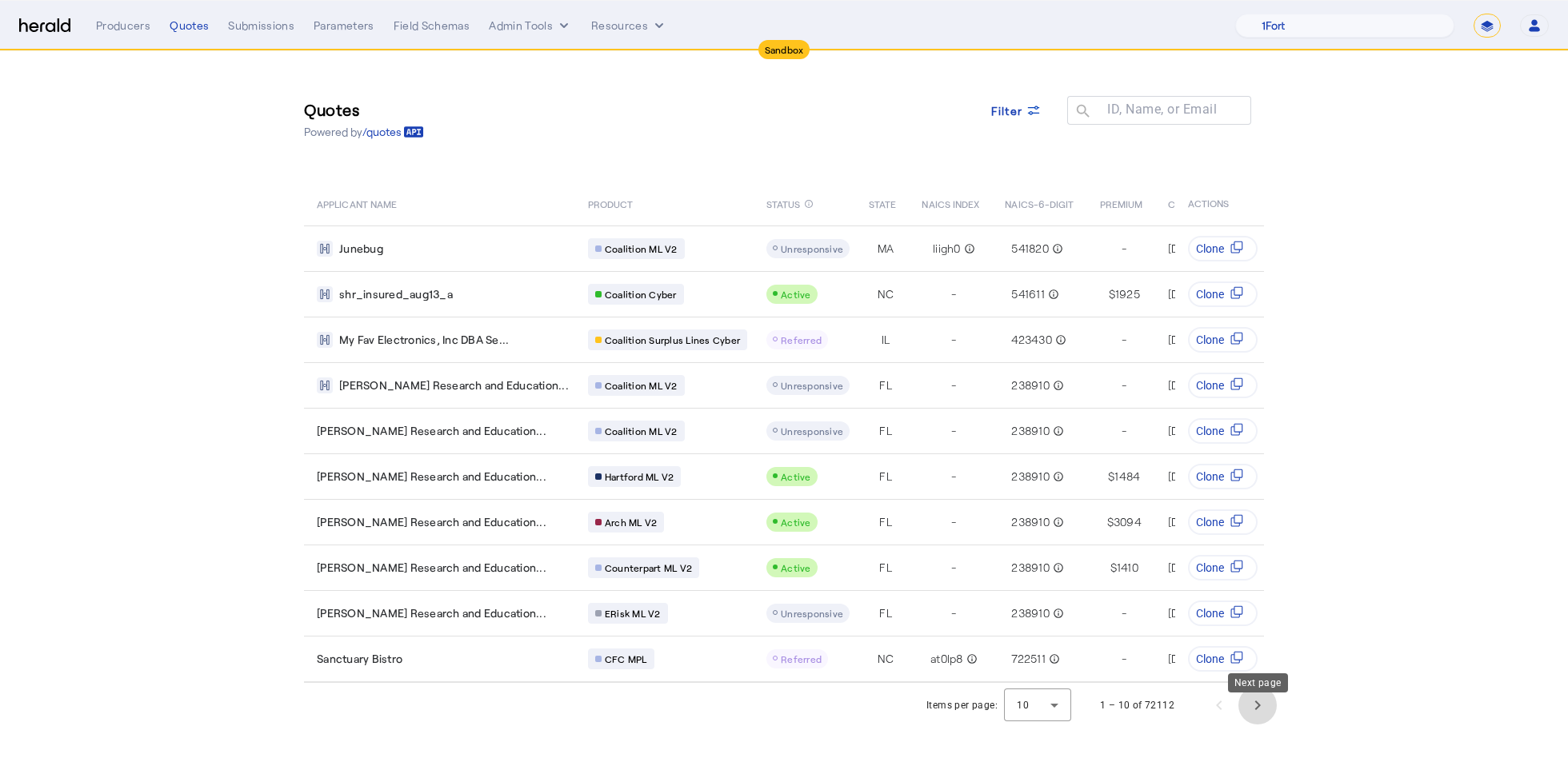
click at [1274, 725] on span "Next page" at bounding box center [1257, 705] width 39 height 39
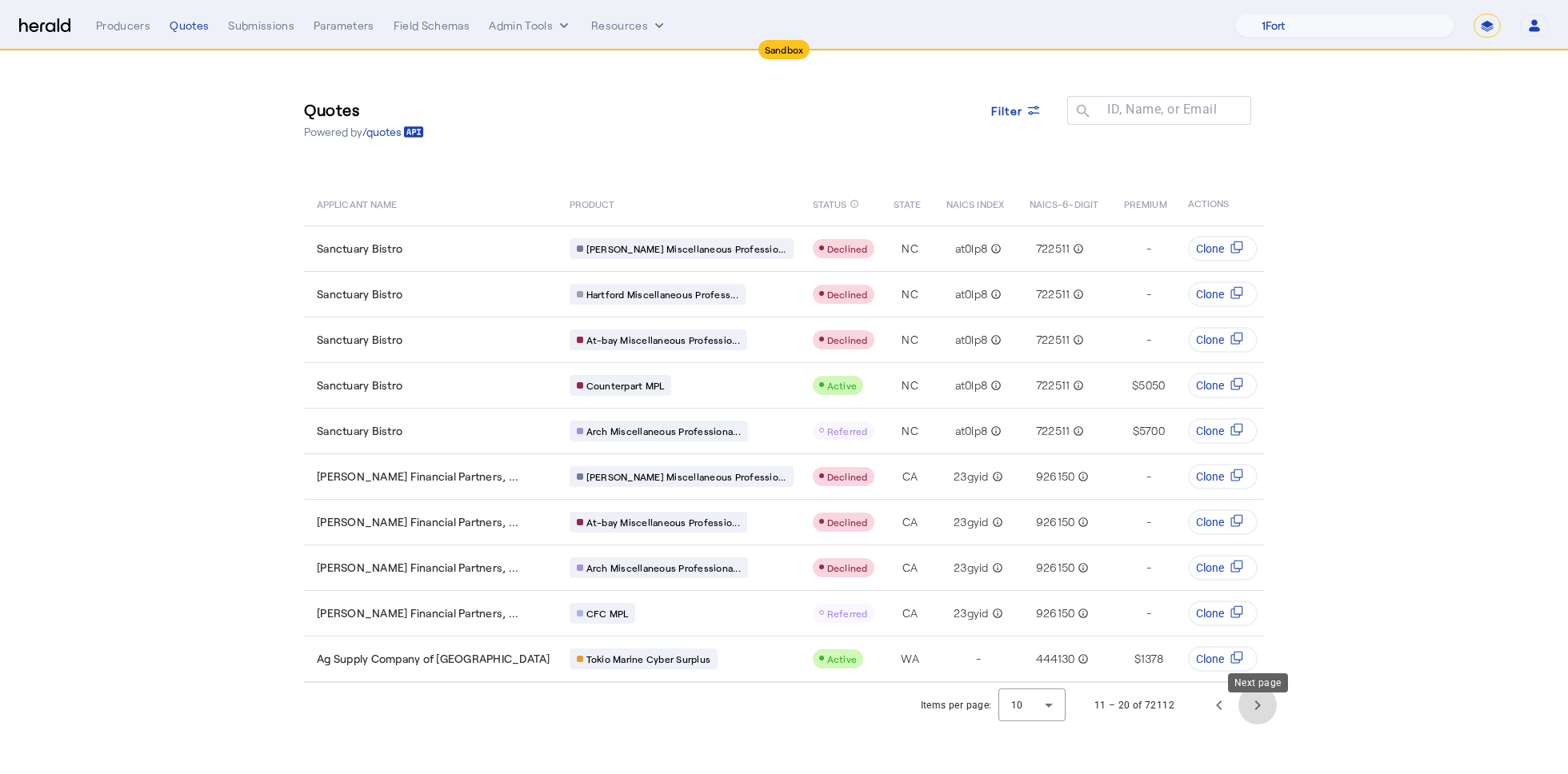
click at [1274, 725] on span "Next page" at bounding box center [1257, 705] width 39 height 39
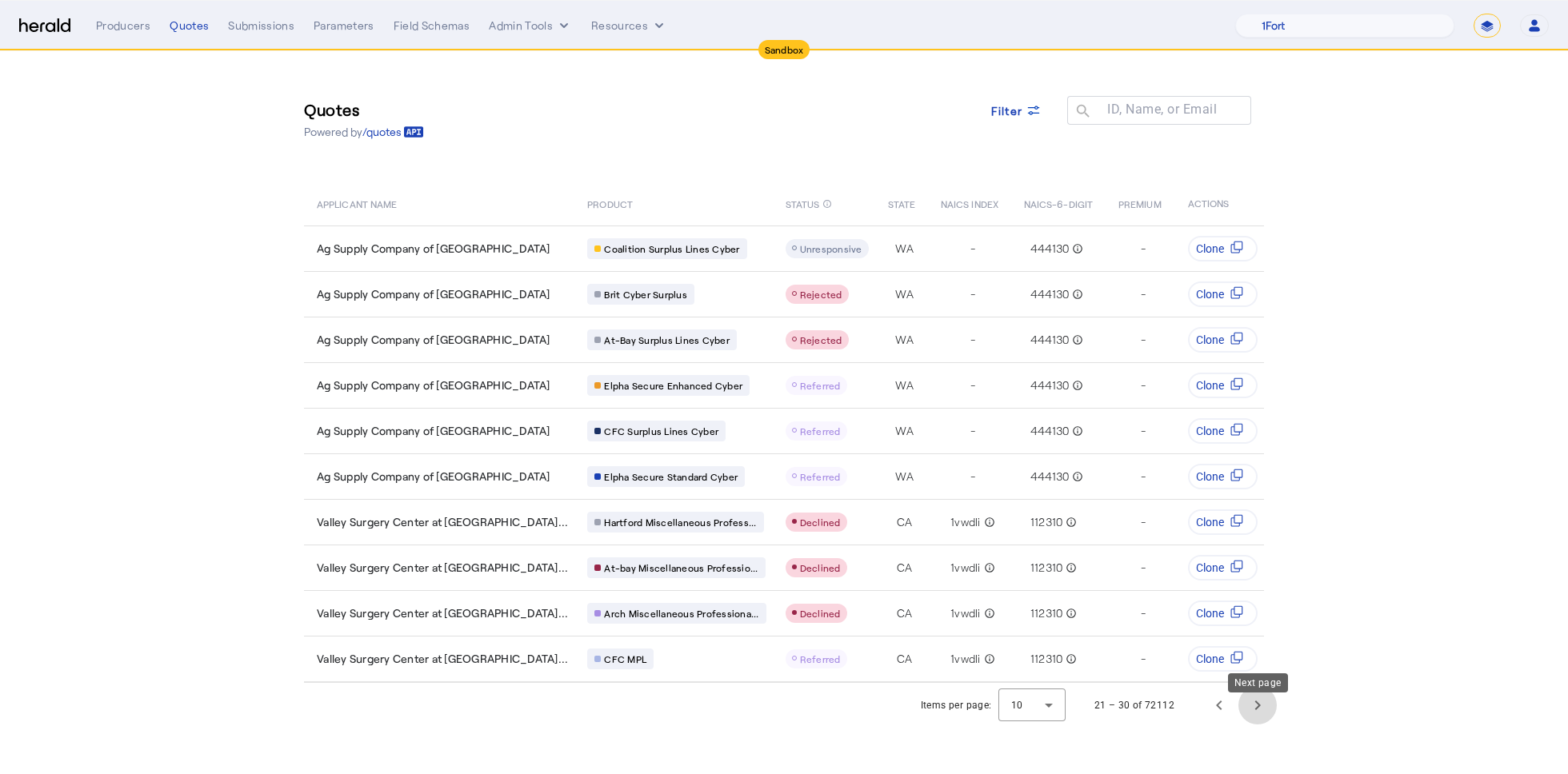
click at [1273, 725] on span "Next page" at bounding box center [1257, 705] width 39 height 39
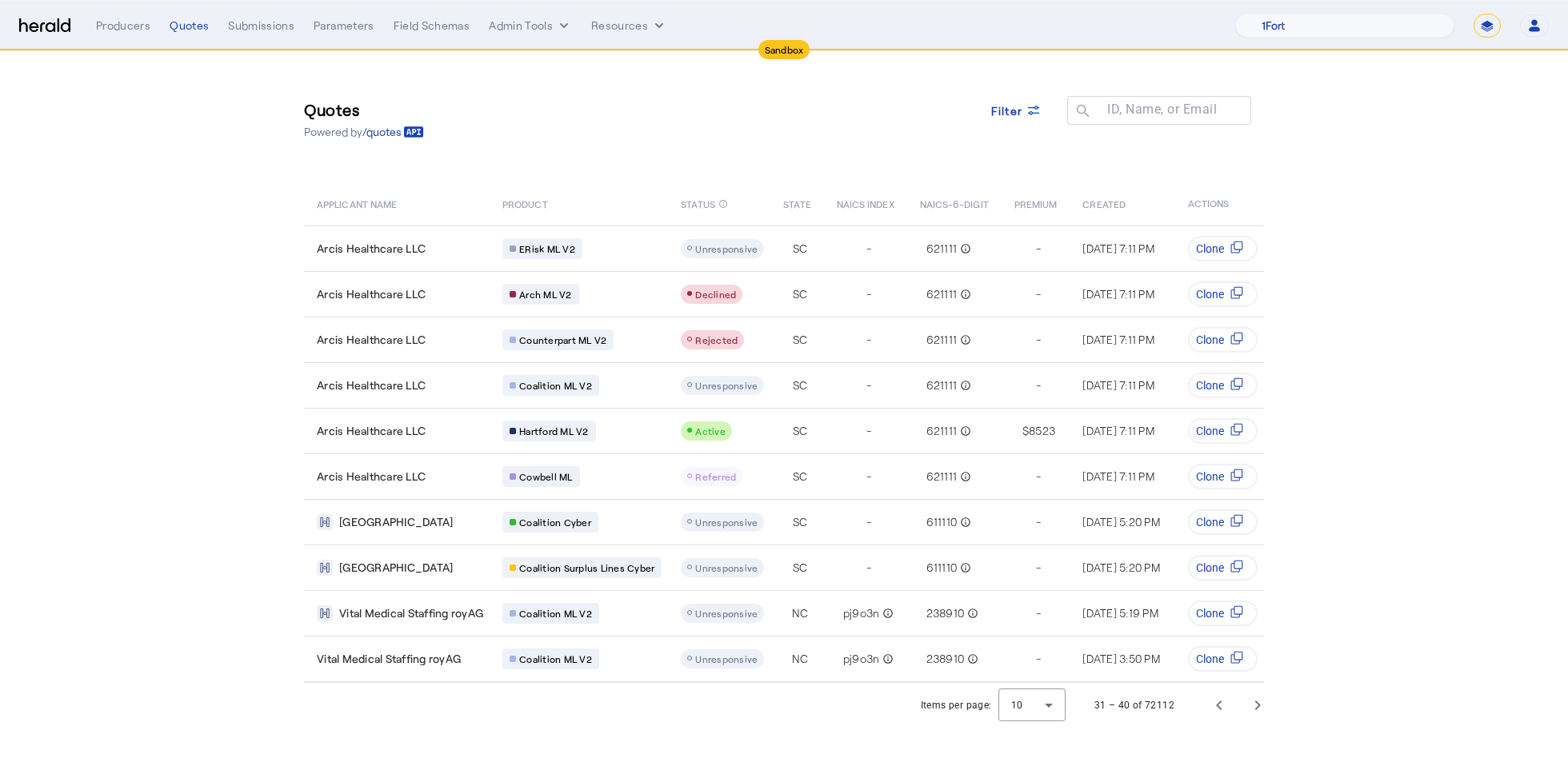
click at [1014, 87] on div "Quotes Powered by /quotes Filter ID, Name, or Email search" at bounding box center [784, 119] width 960 height 72
click at [1020, 105] on span "Filter" at bounding box center [1006, 110] width 32 height 16
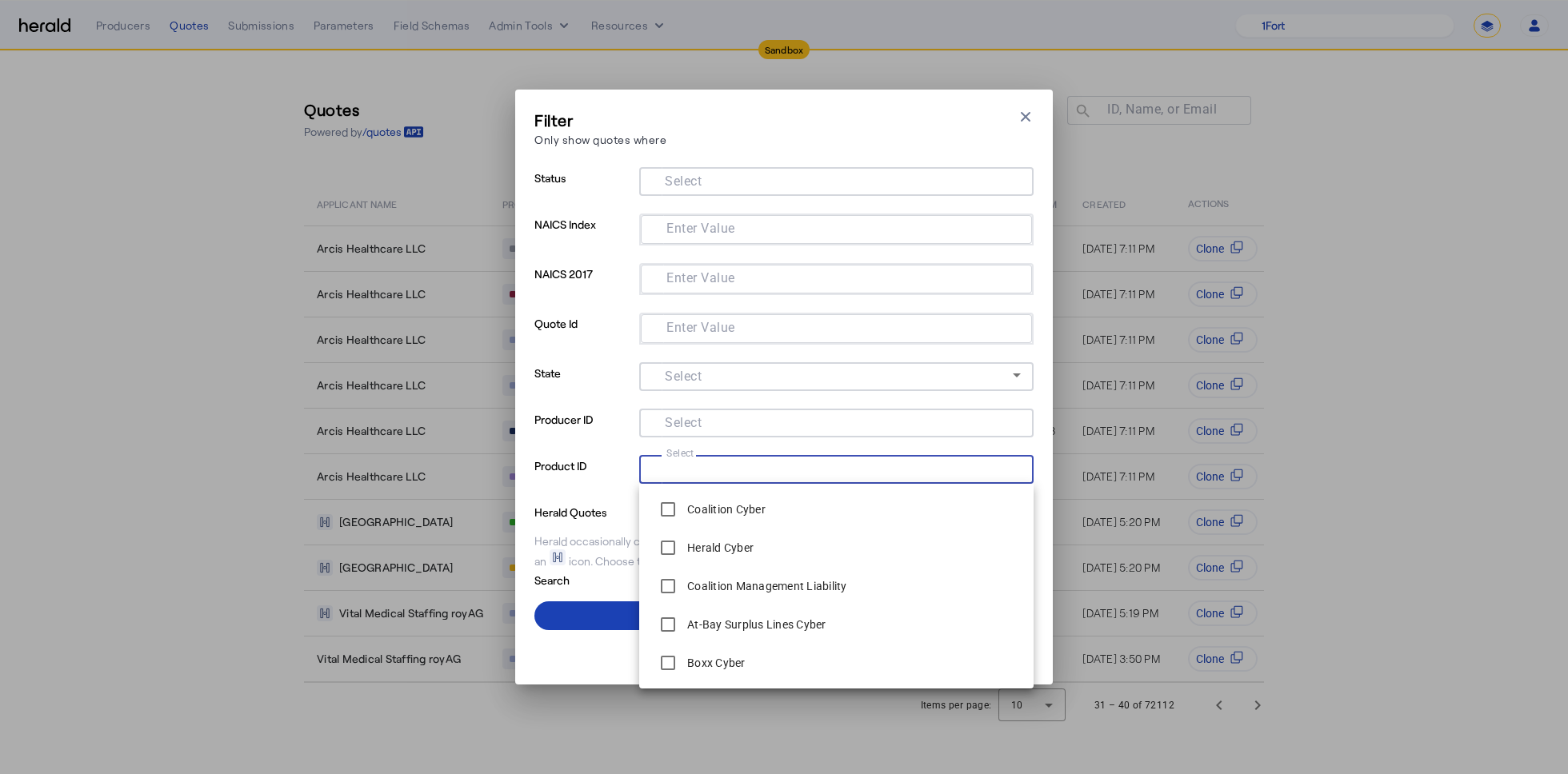
click at [723, 462] on input "Select" at bounding box center [832, 468] width 362 height 19
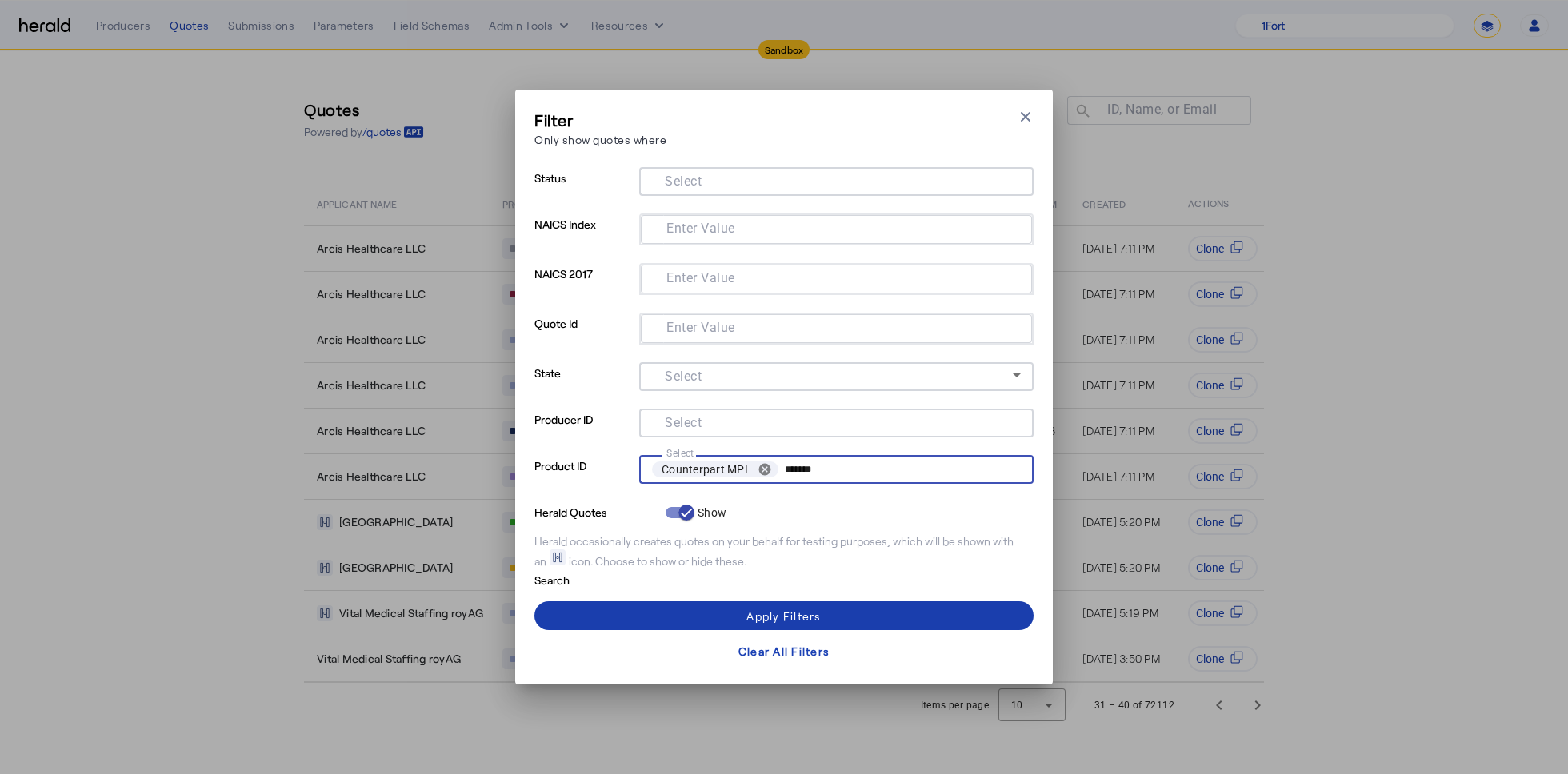
type input "*******"
click at [726, 620] on span at bounding box center [783, 616] width 499 height 39
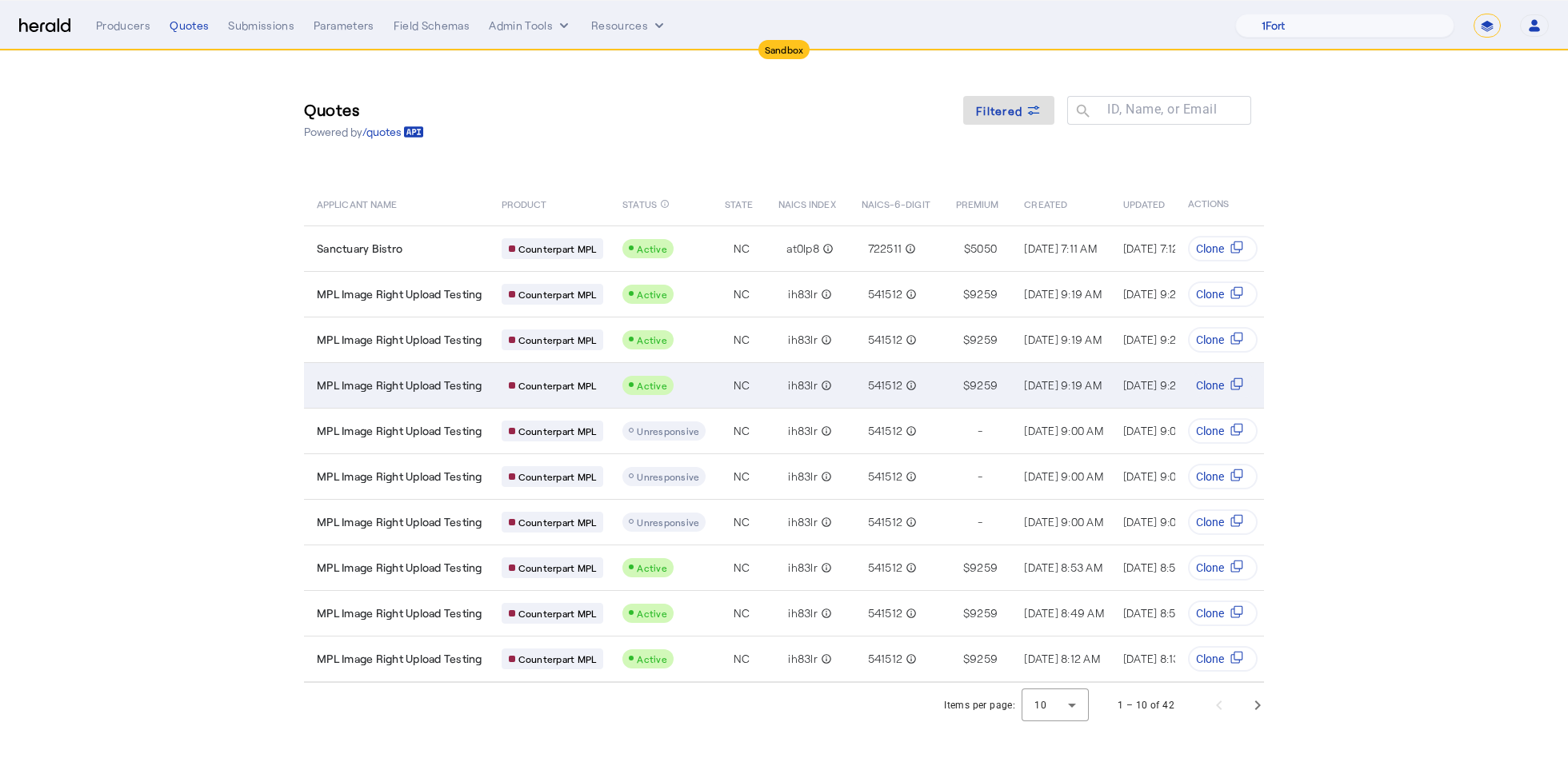
click at [448, 392] on td "MPL Image Right Upload Testing" at bounding box center [396, 384] width 184 height 45
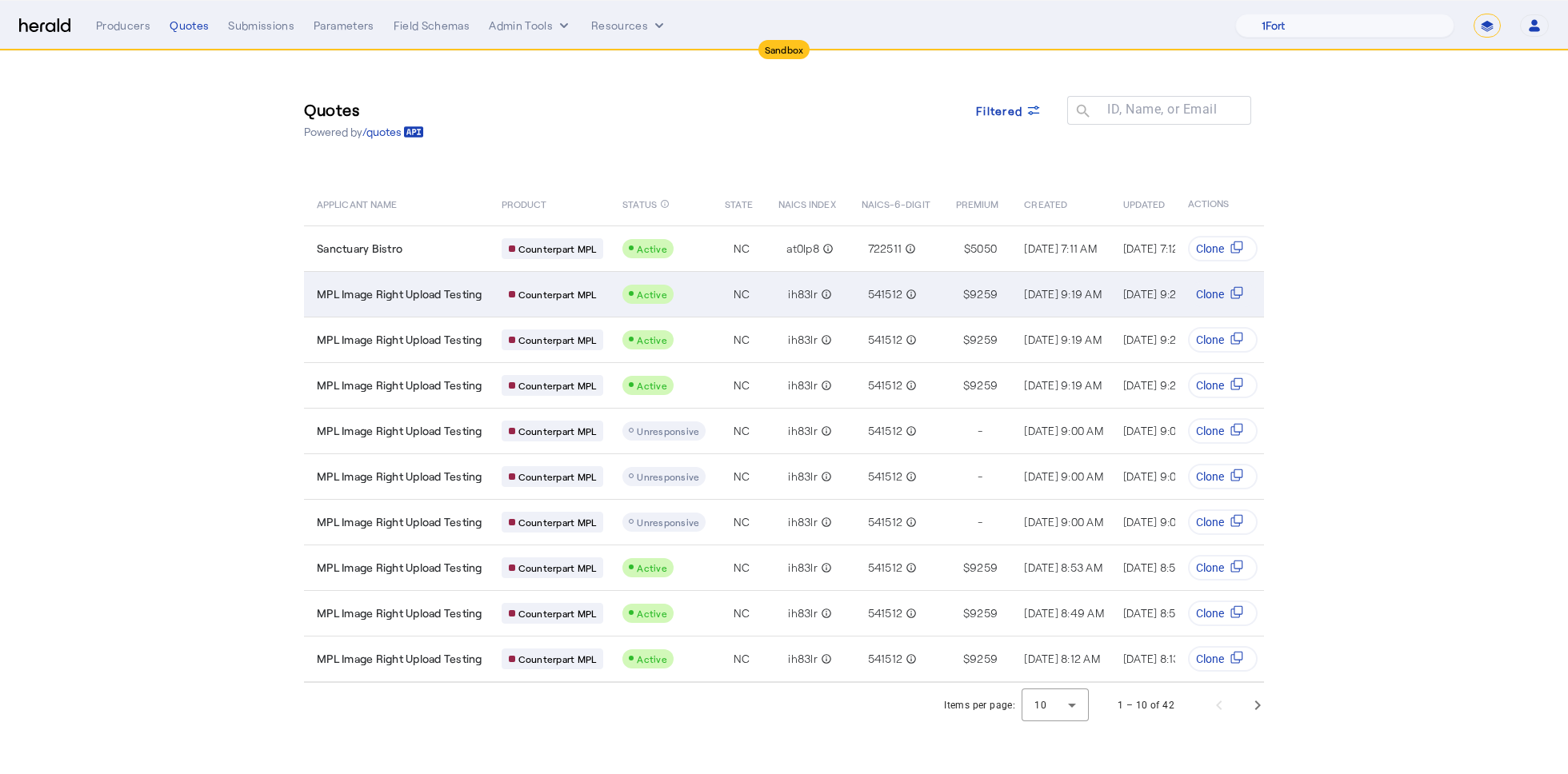
click at [441, 308] on td "MPL Image Right Upload Testing" at bounding box center [396, 293] width 184 height 45
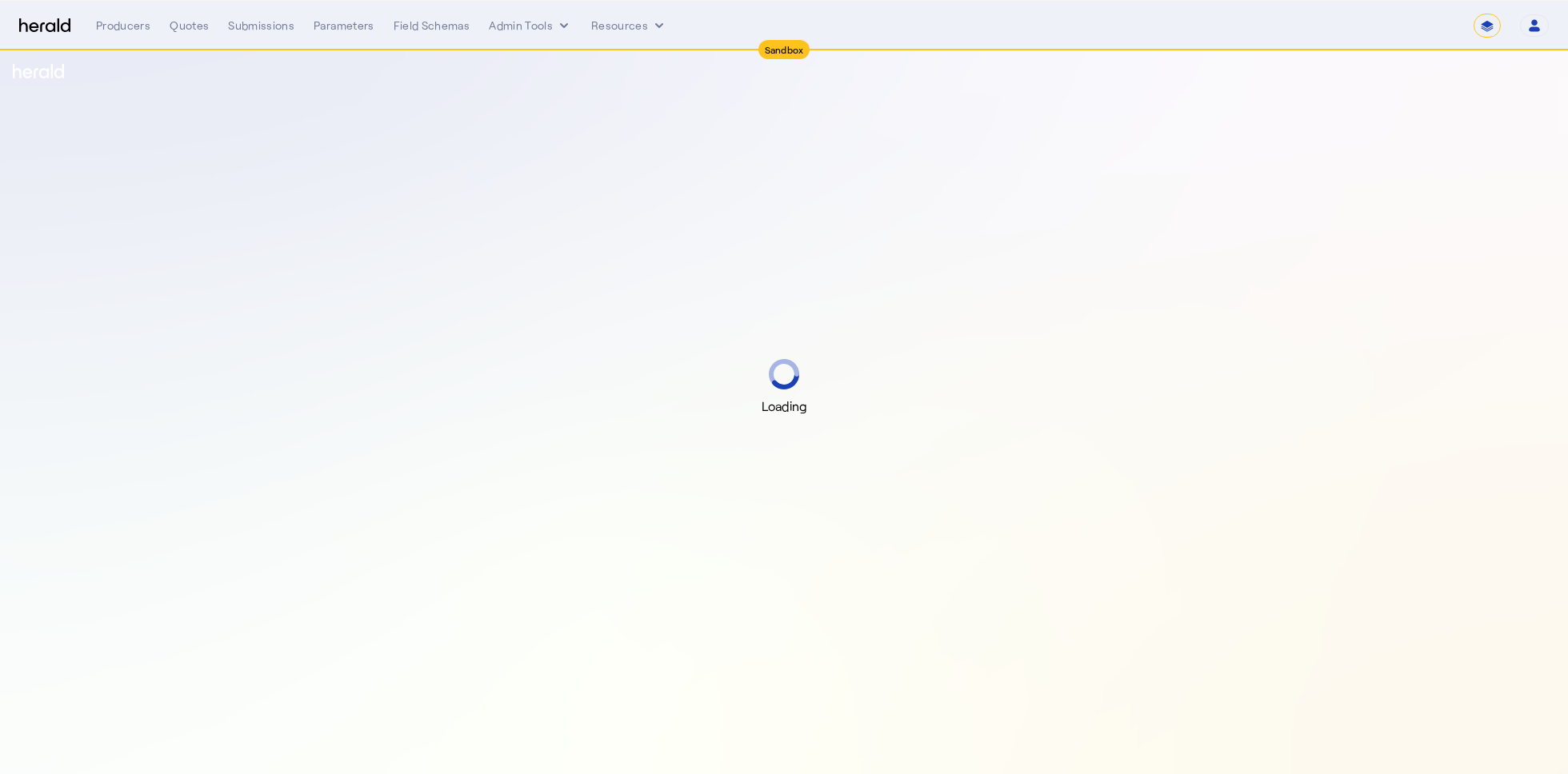
select select "*******"
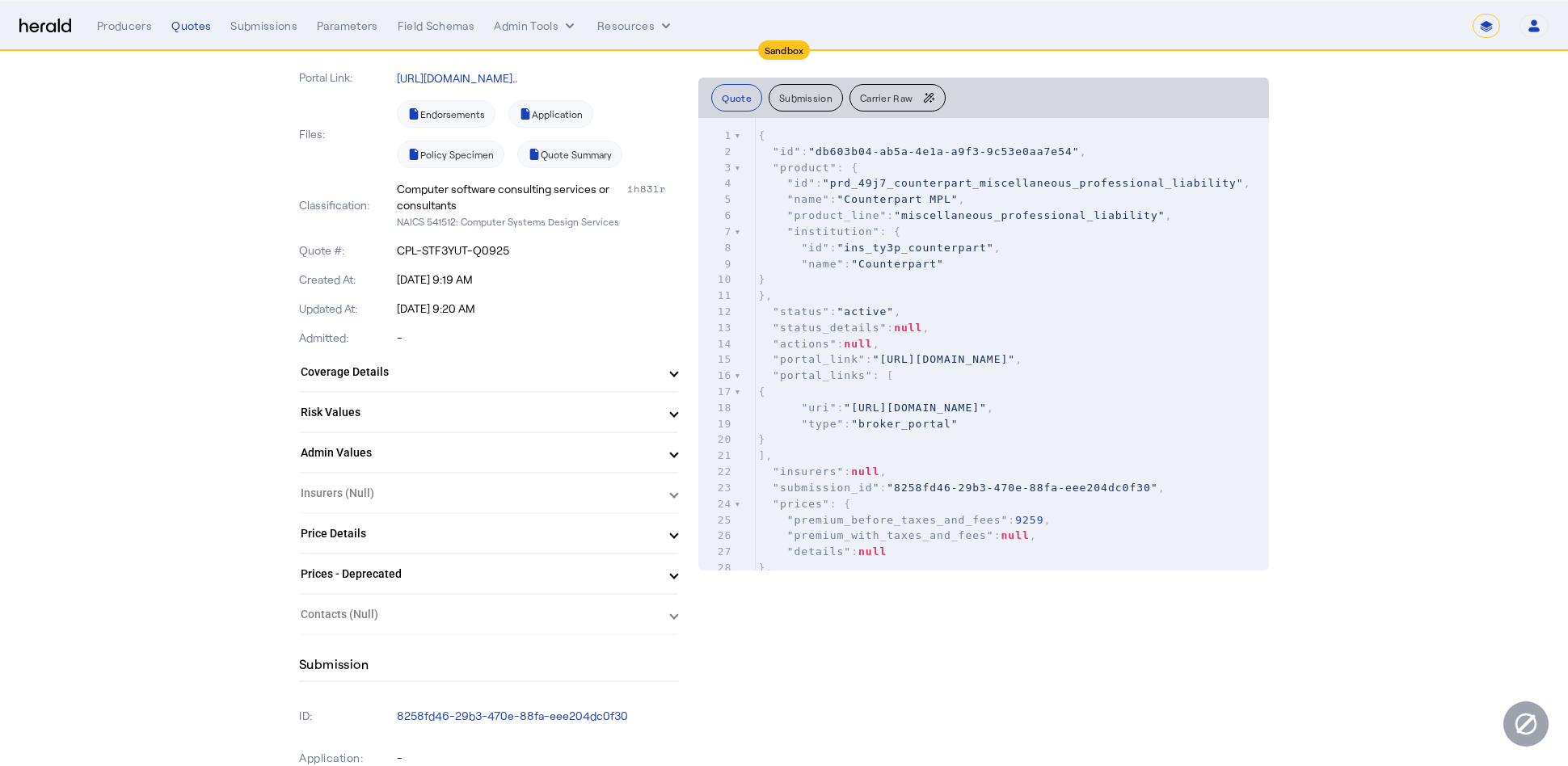
scroll to position [226, 0]
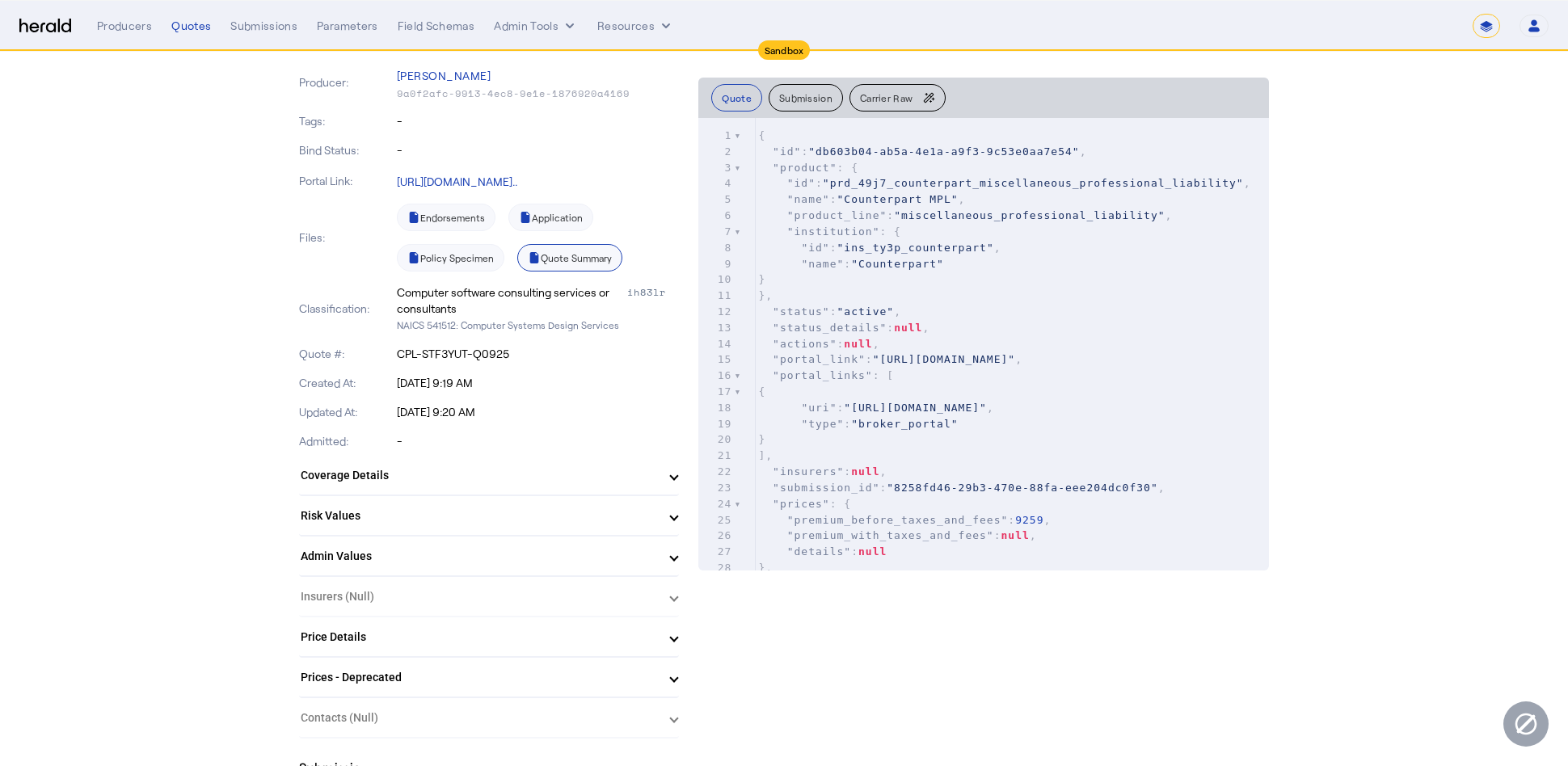
click at [567, 258] on link "Quote Summary" at bounding box center [570, 258] width 105 height 27
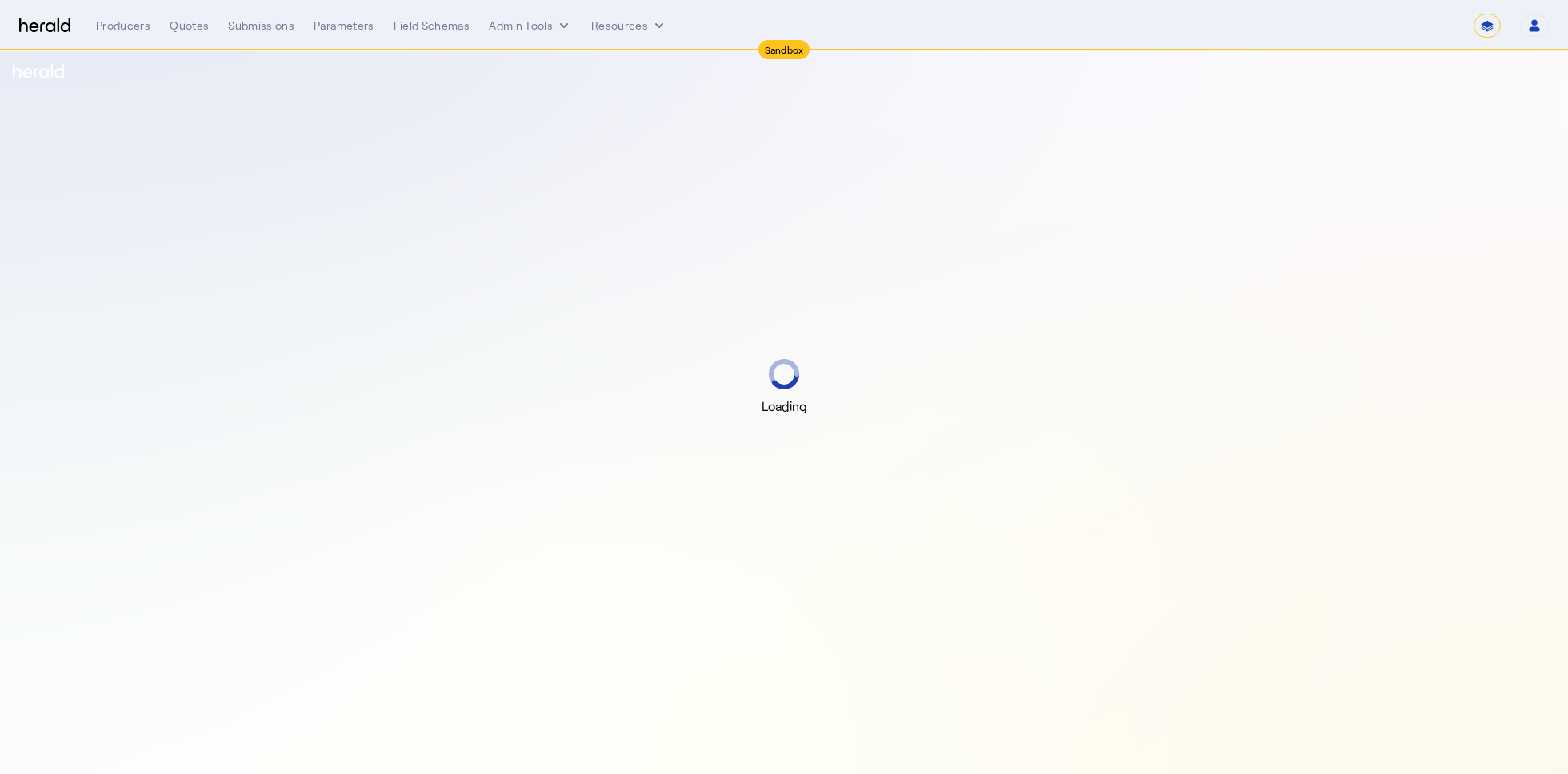
select select "*******"
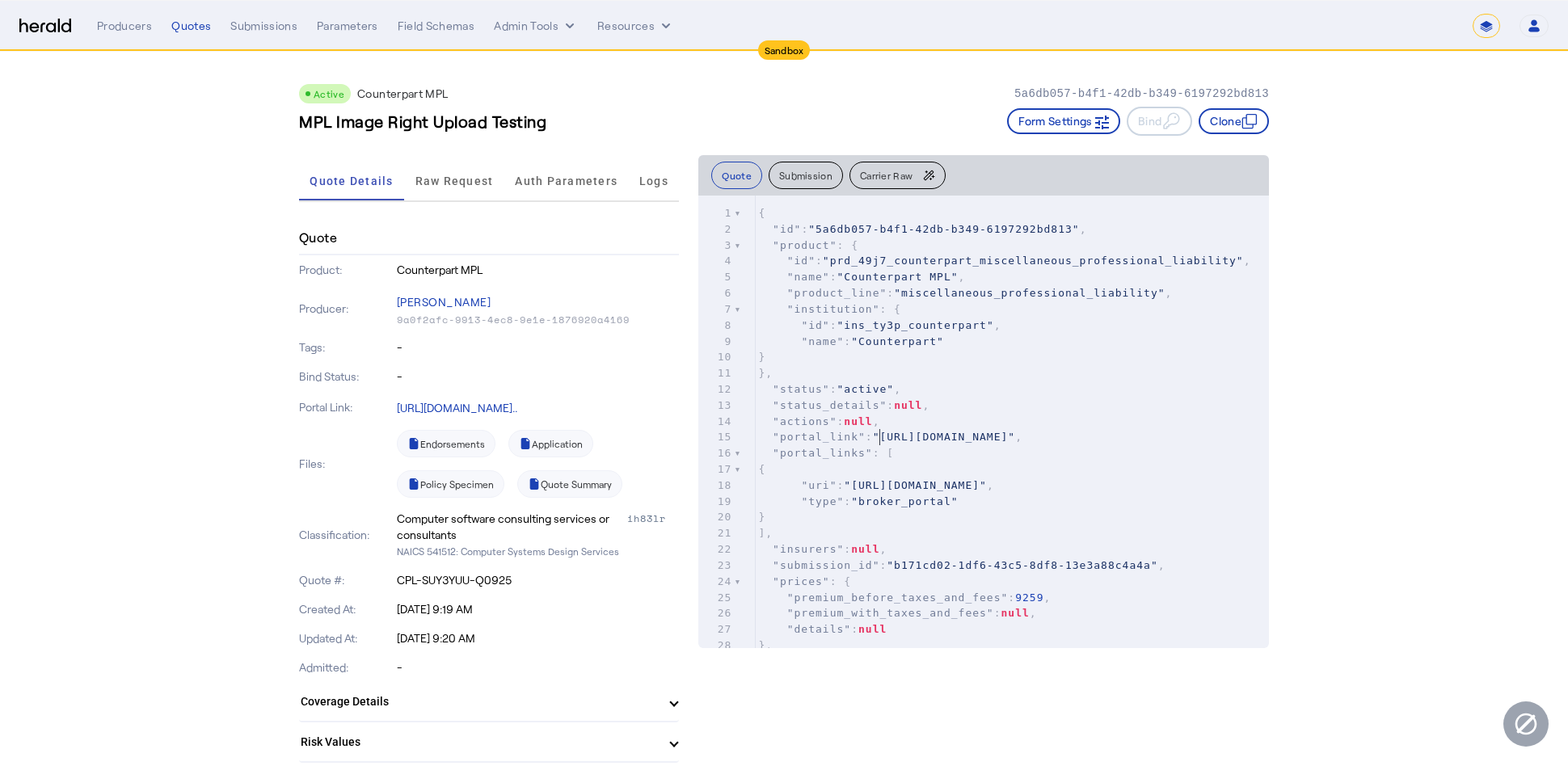
click at [1068, 430] on pre ""portal_link" : "[URL][DOMAIN_NAME]" ," at bounding box center [1012, 437] width 514 height 17
click at [904, 173] on span "Carrier Raw" at bounding box center [886, 176] width 53 height 10
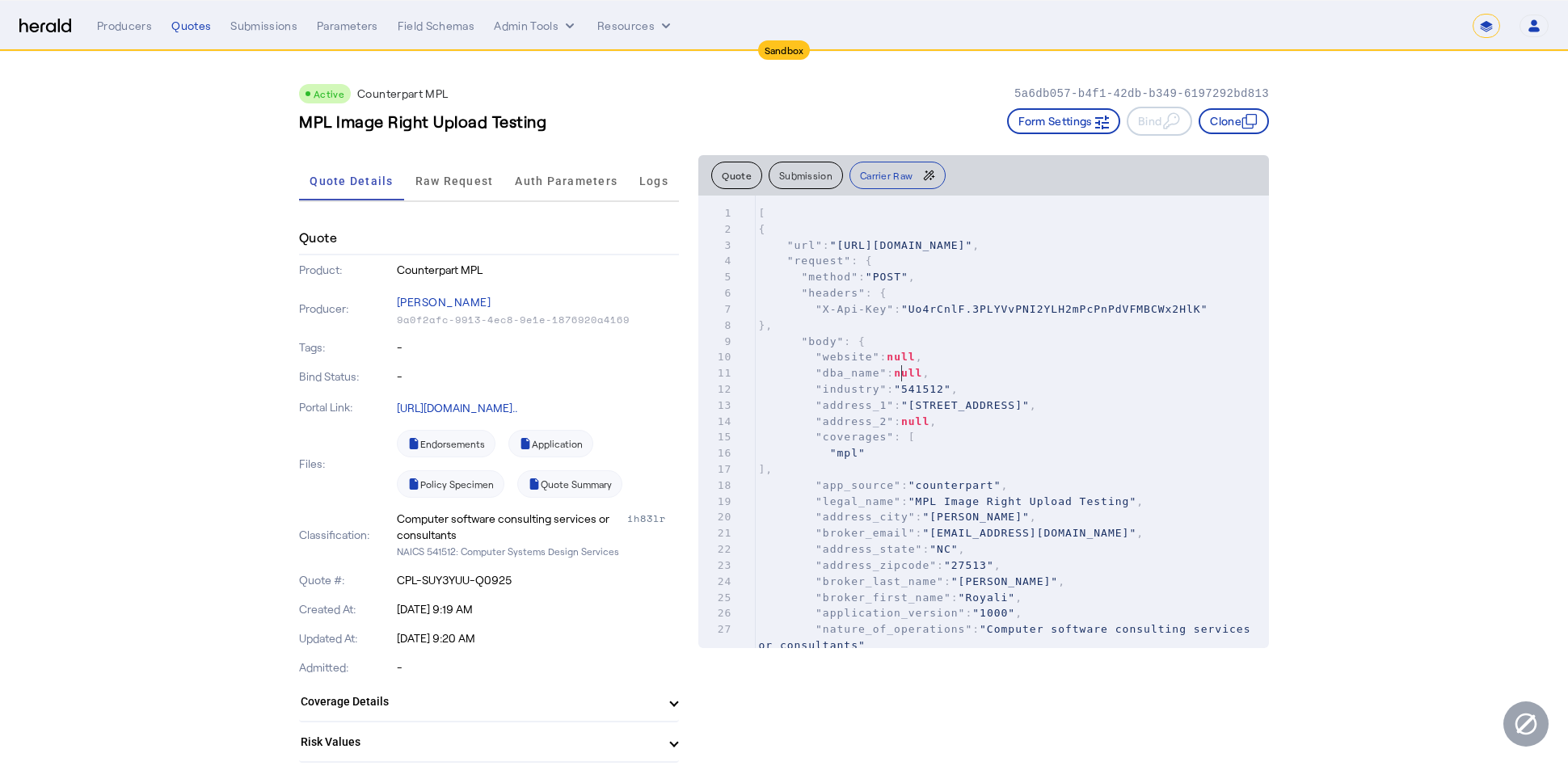
click at [906, 363] on span "null" at bounding box center [901, 357] width 28 height 12
type input "*****"
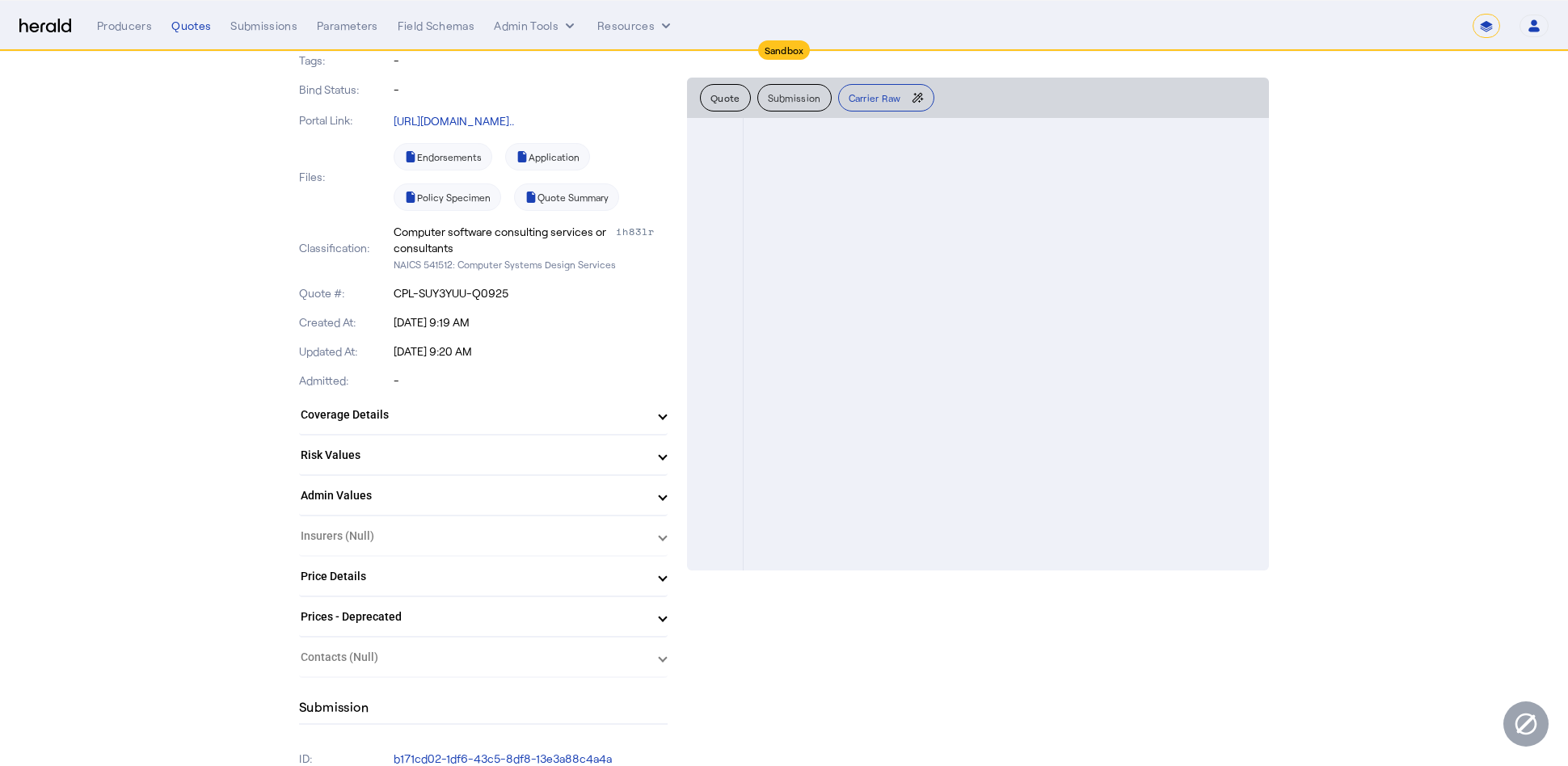
scroll to position [273, 0]
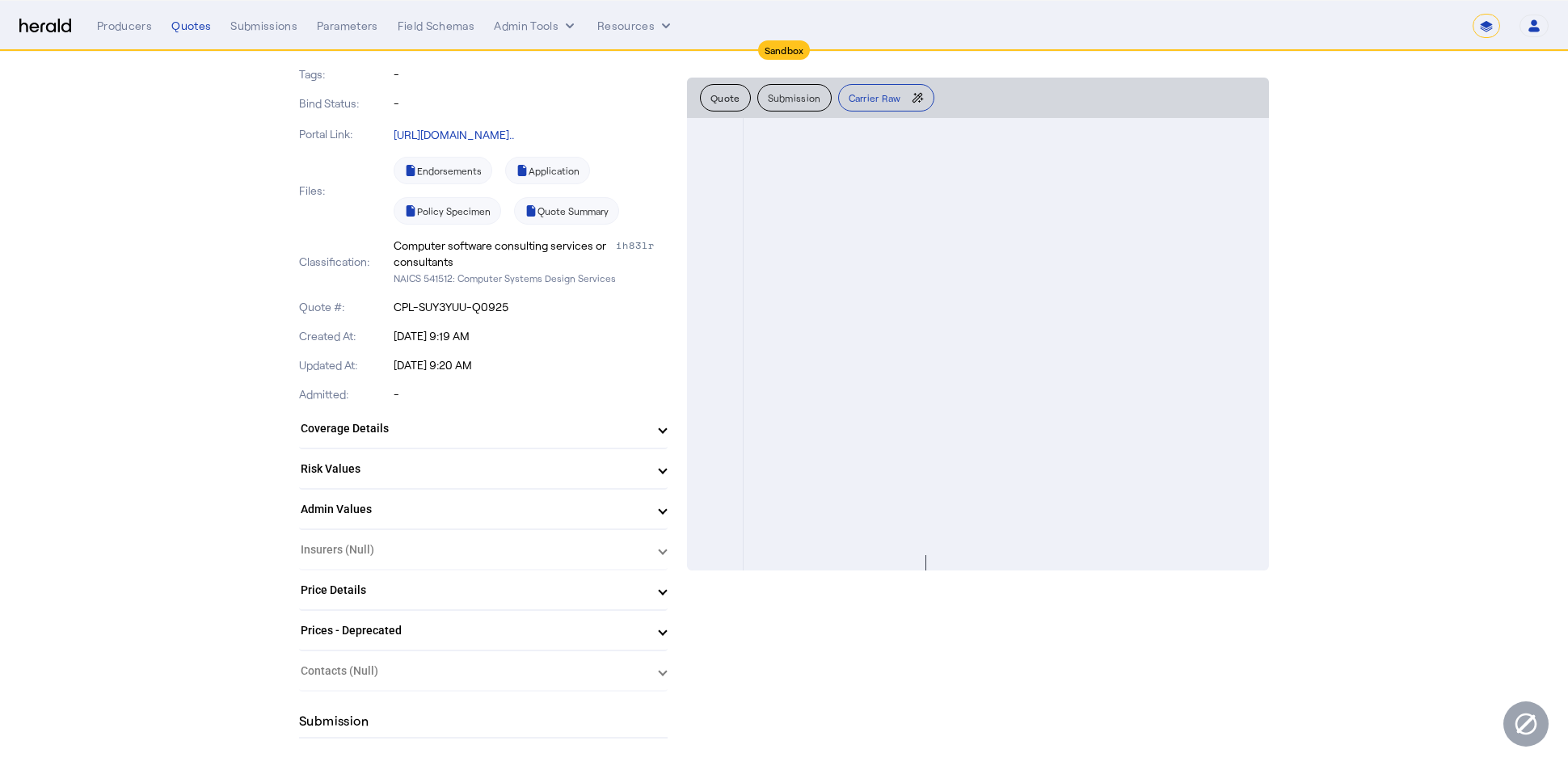
type input "*****"
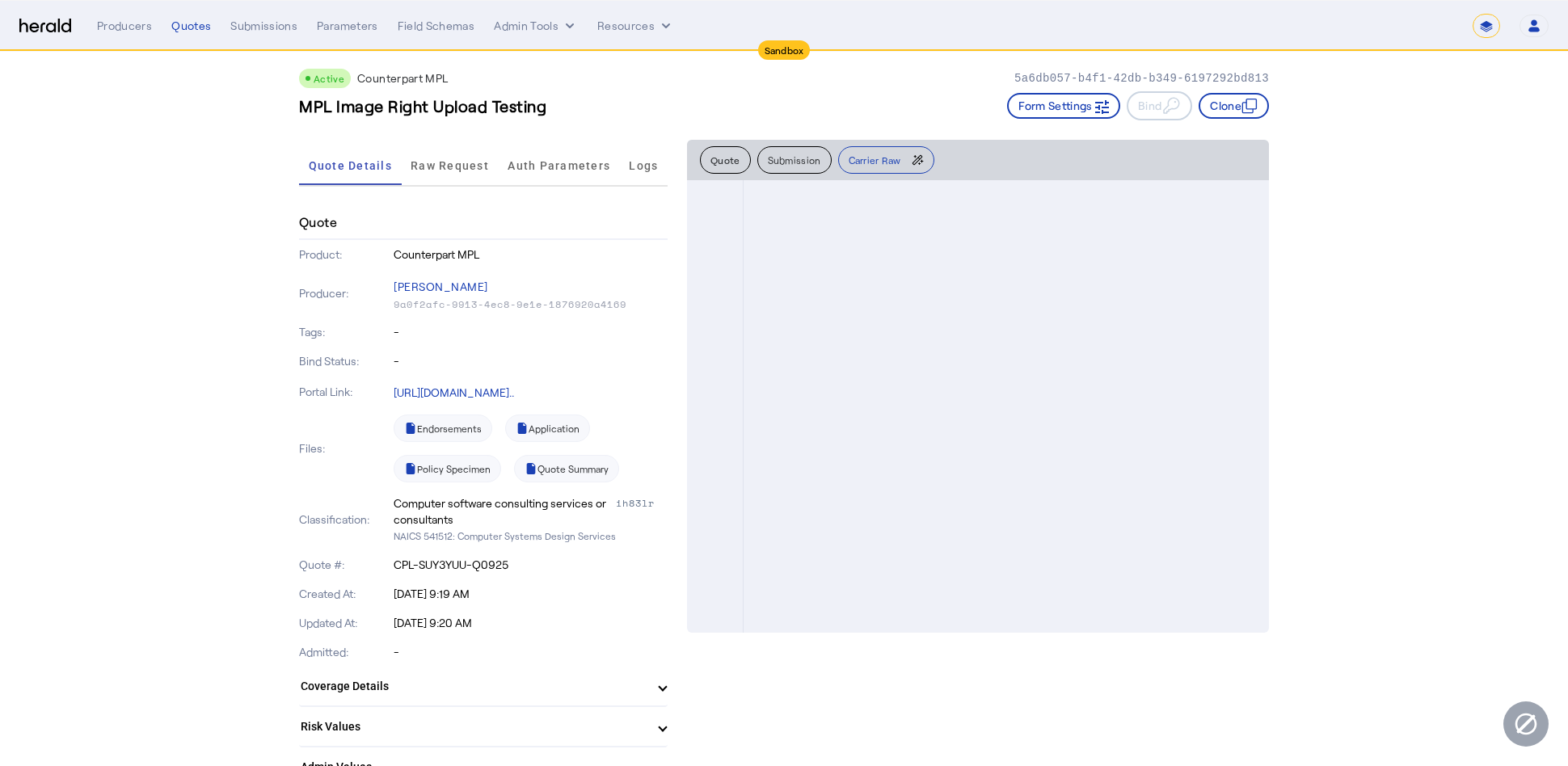
scroll to position [0, 0]
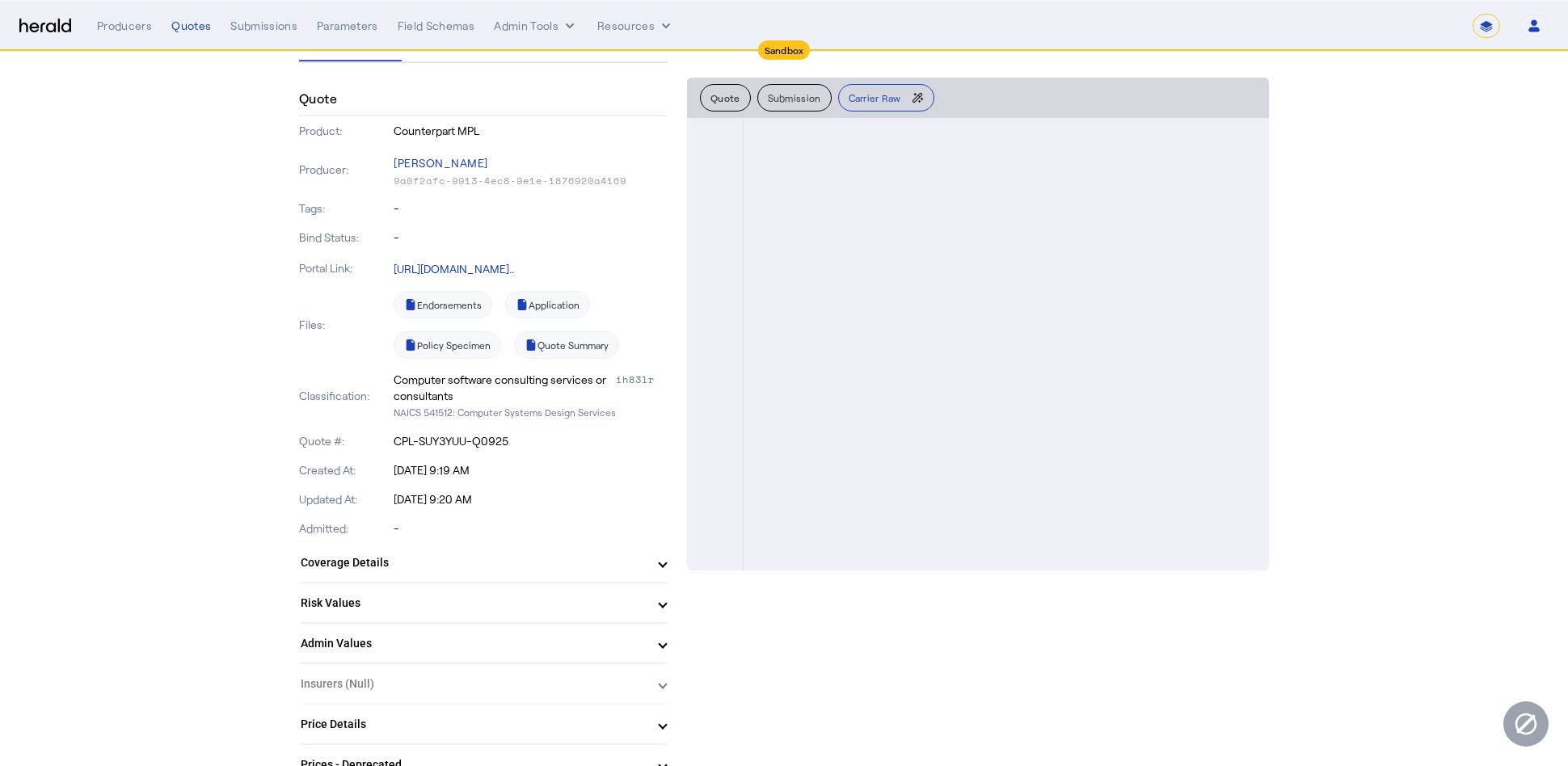
scroll to position [172, 0]
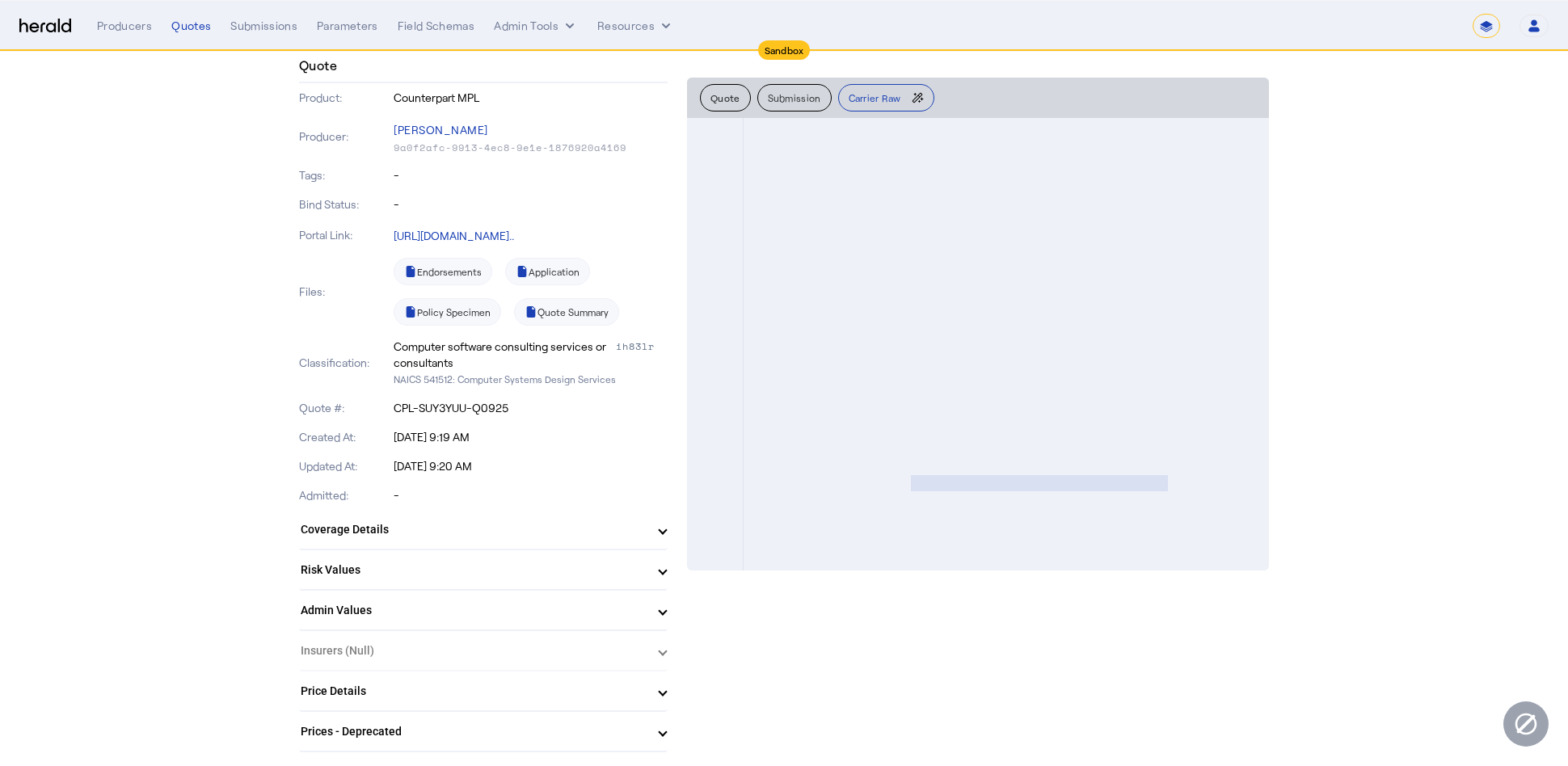
type textarea "**********"
drag, startPoint x: 919, startPoint y: 478, endPoint x: 1181, endPoint y: 483, distance: 262.0
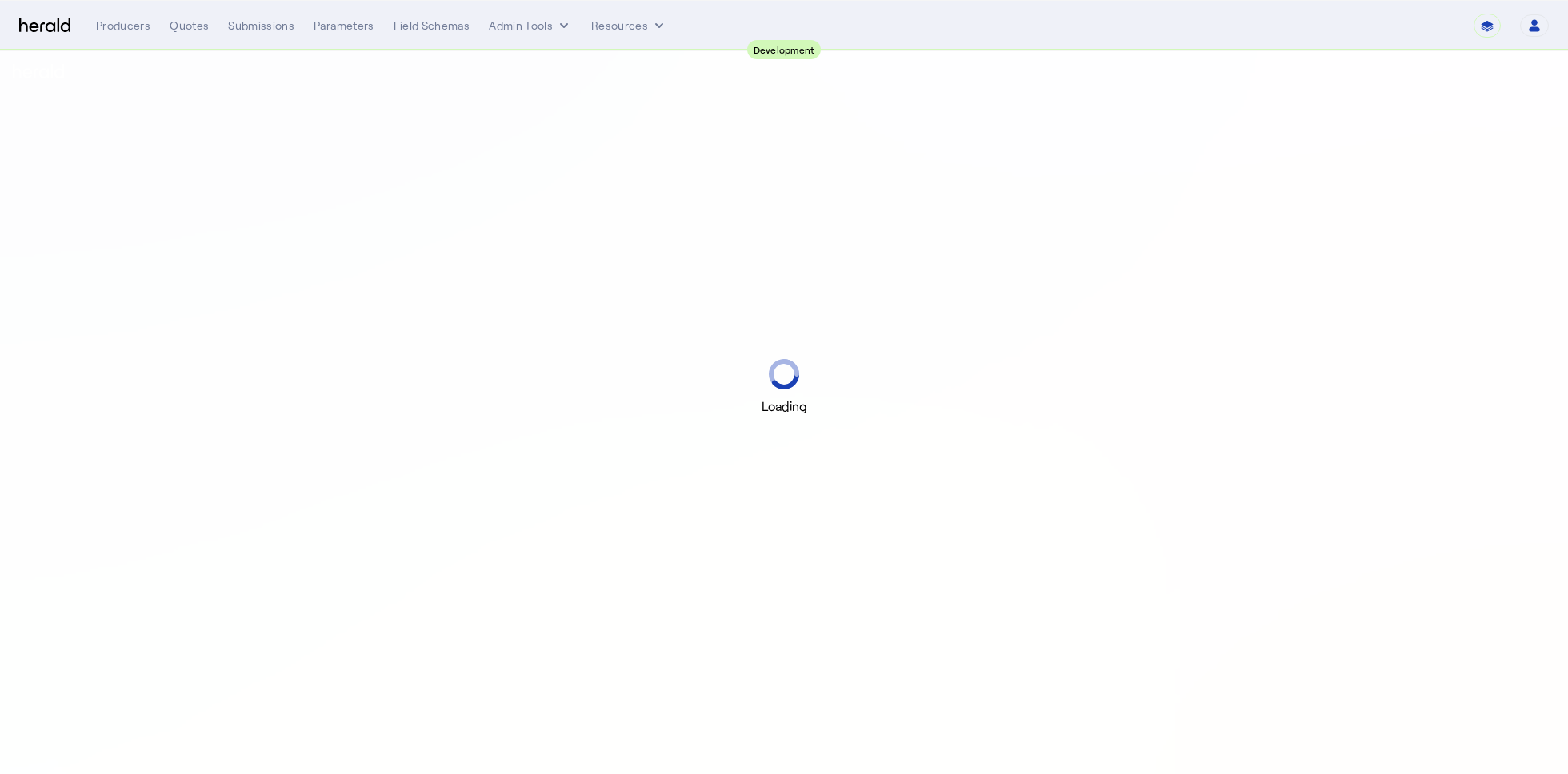
select select "pfm_2v8p_herald_api"
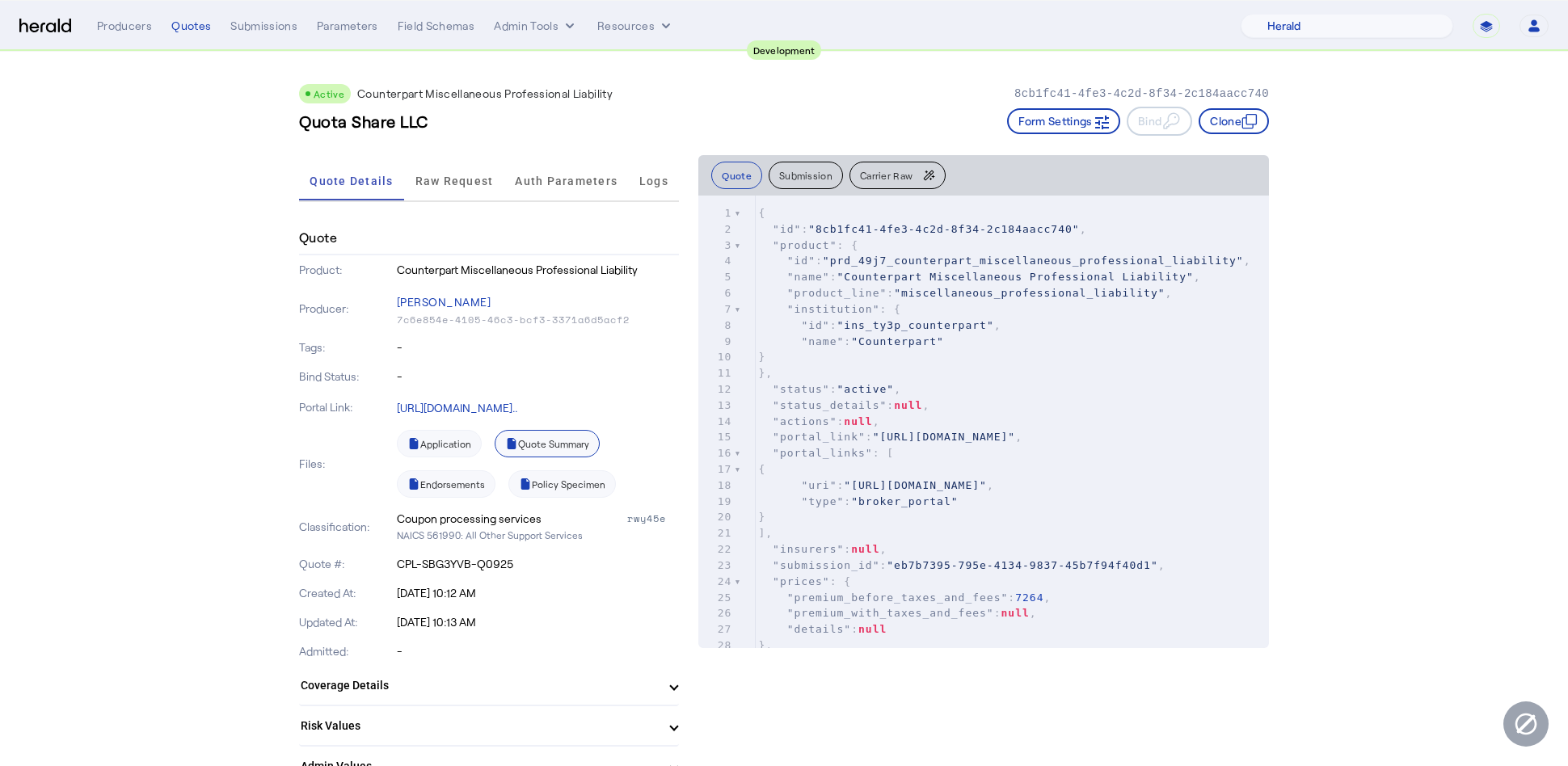
click at [554, 448] on link "Quote Summary" at bounding box center [547, 444] width 105 height 27
click at [889, 494] on pre ""uri" : "[URL][DOMAIN_NAME]" ," at bounding box center [1012, 486] width 514 height 17
type input "*****"
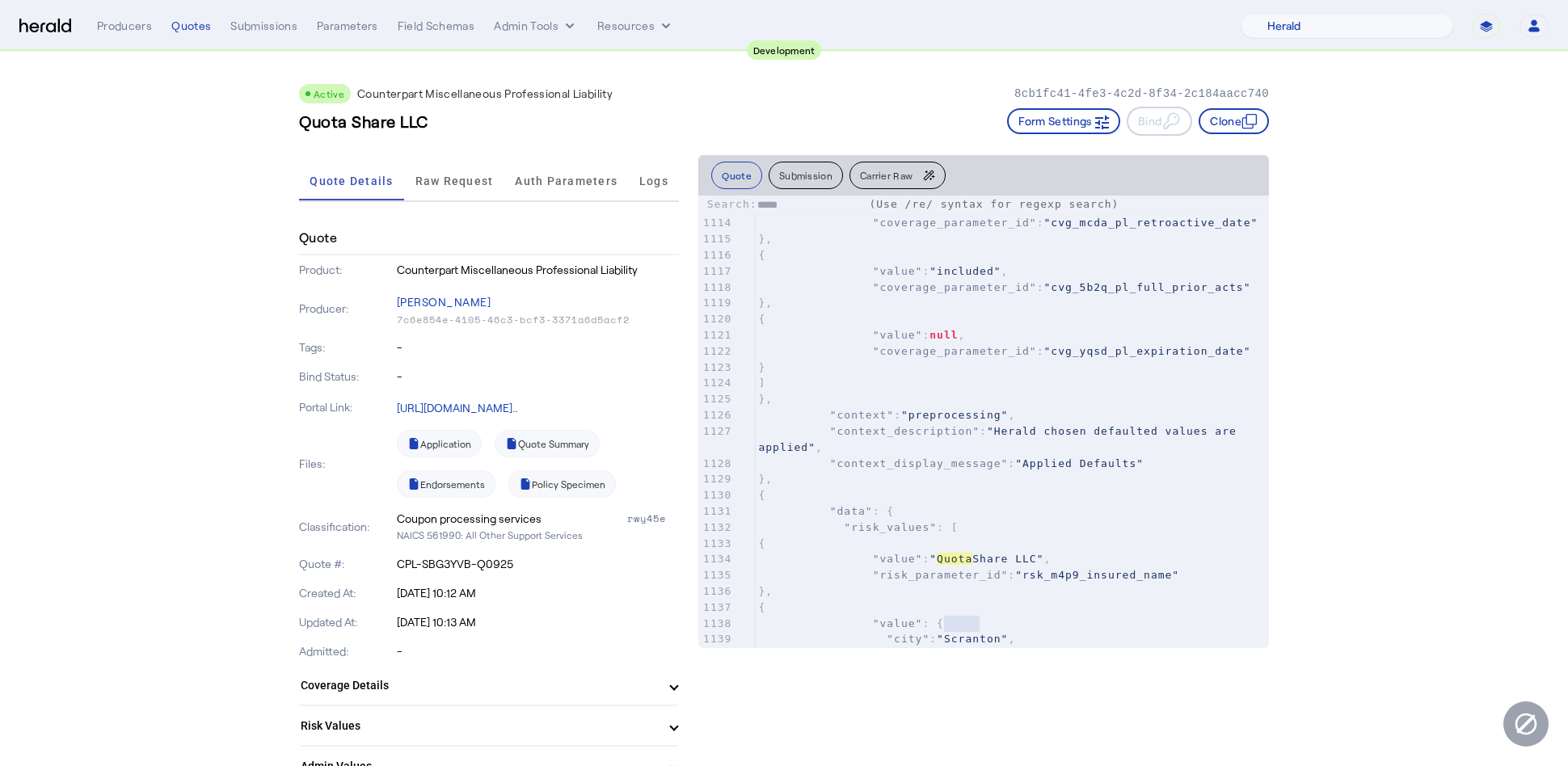
scroll to position [2733, 0]
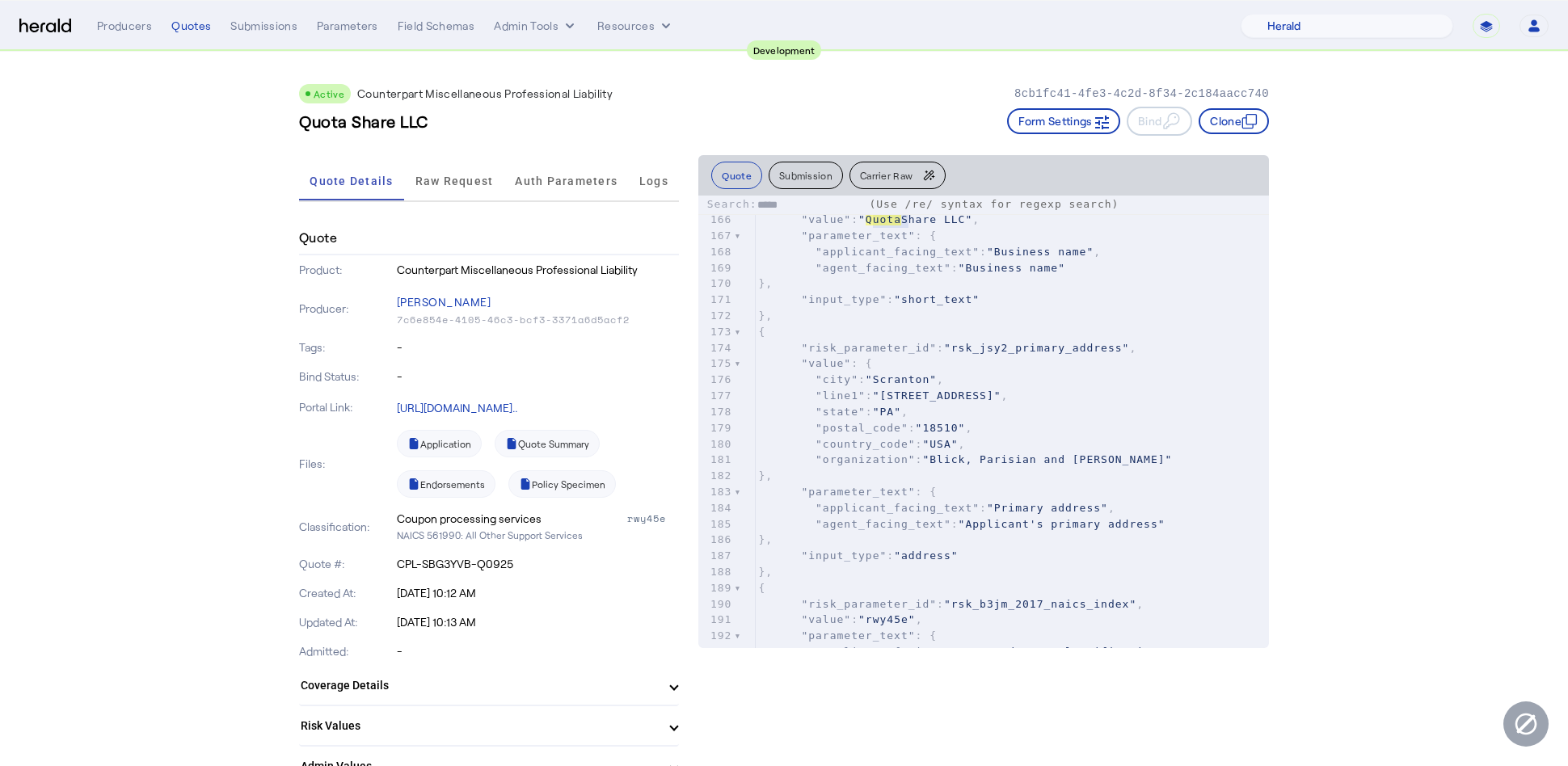
type textarea "*****"
click at [893, 175] on span "Carrier Raw" at bounding box center [886, 176] width 53 height 10
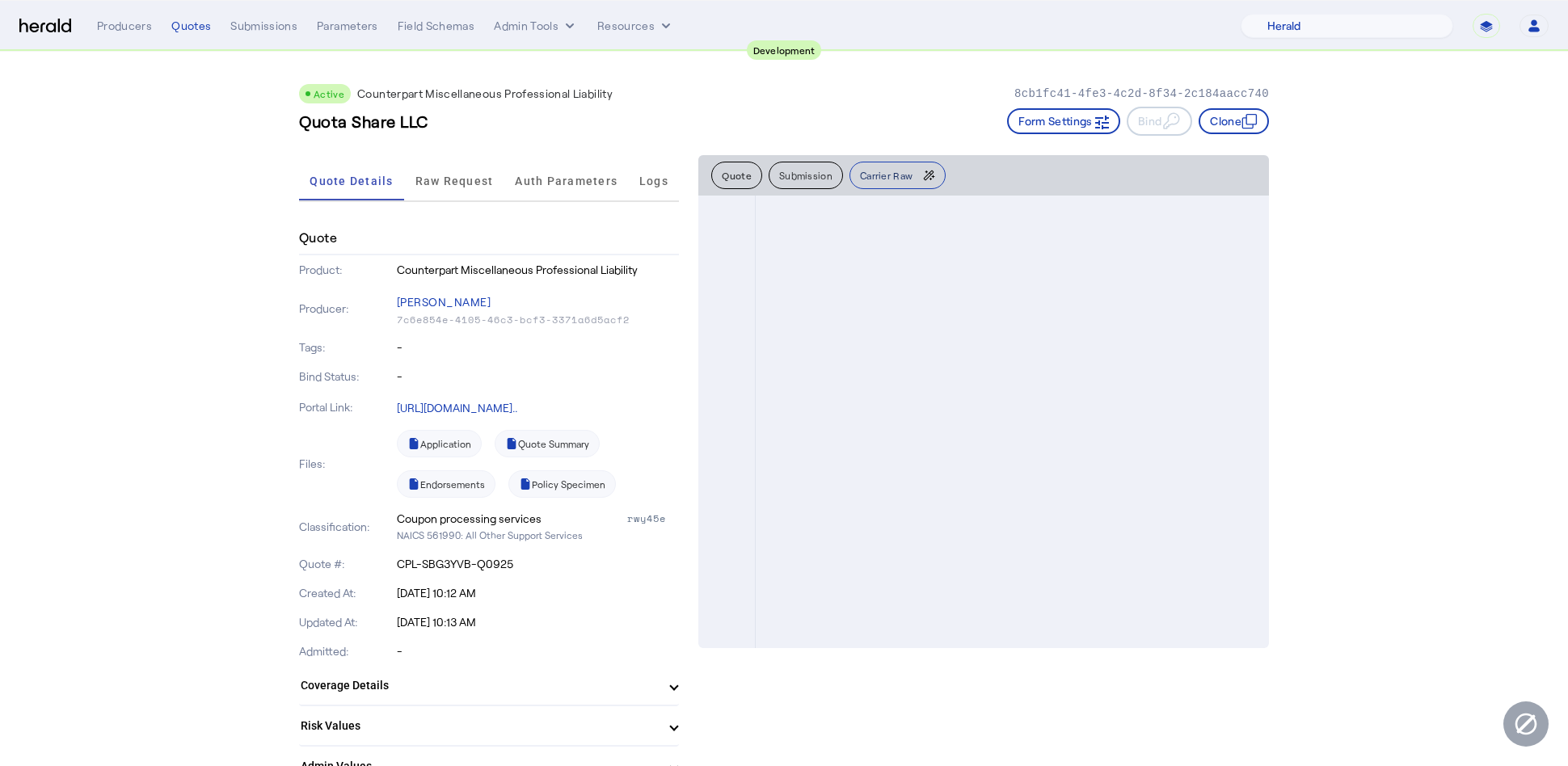
scroll to position [0, 0]
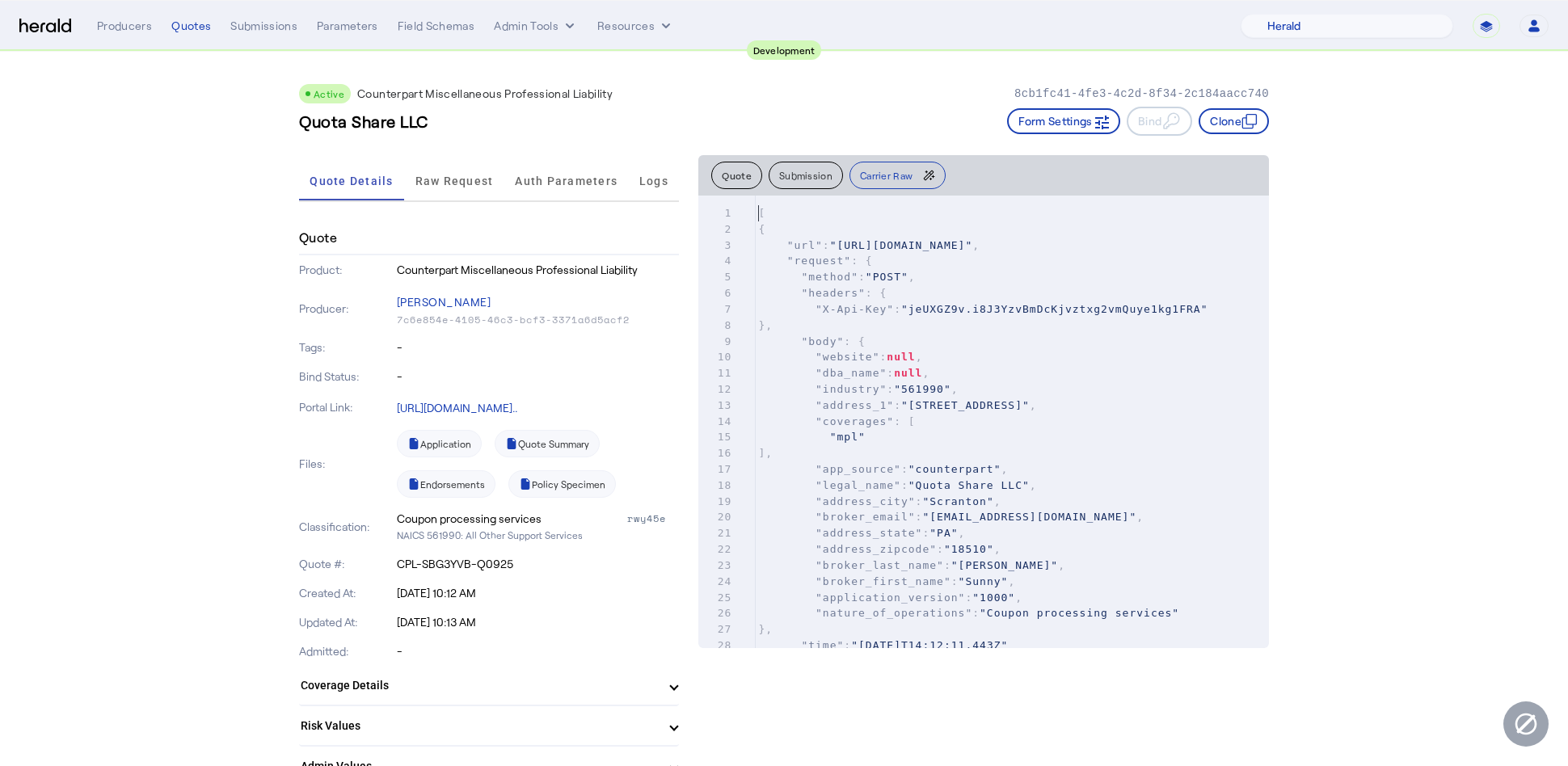
click at [866, 363] on span ""website"" at bounding box center [847, 357] width 63 height 12
type input "*****"
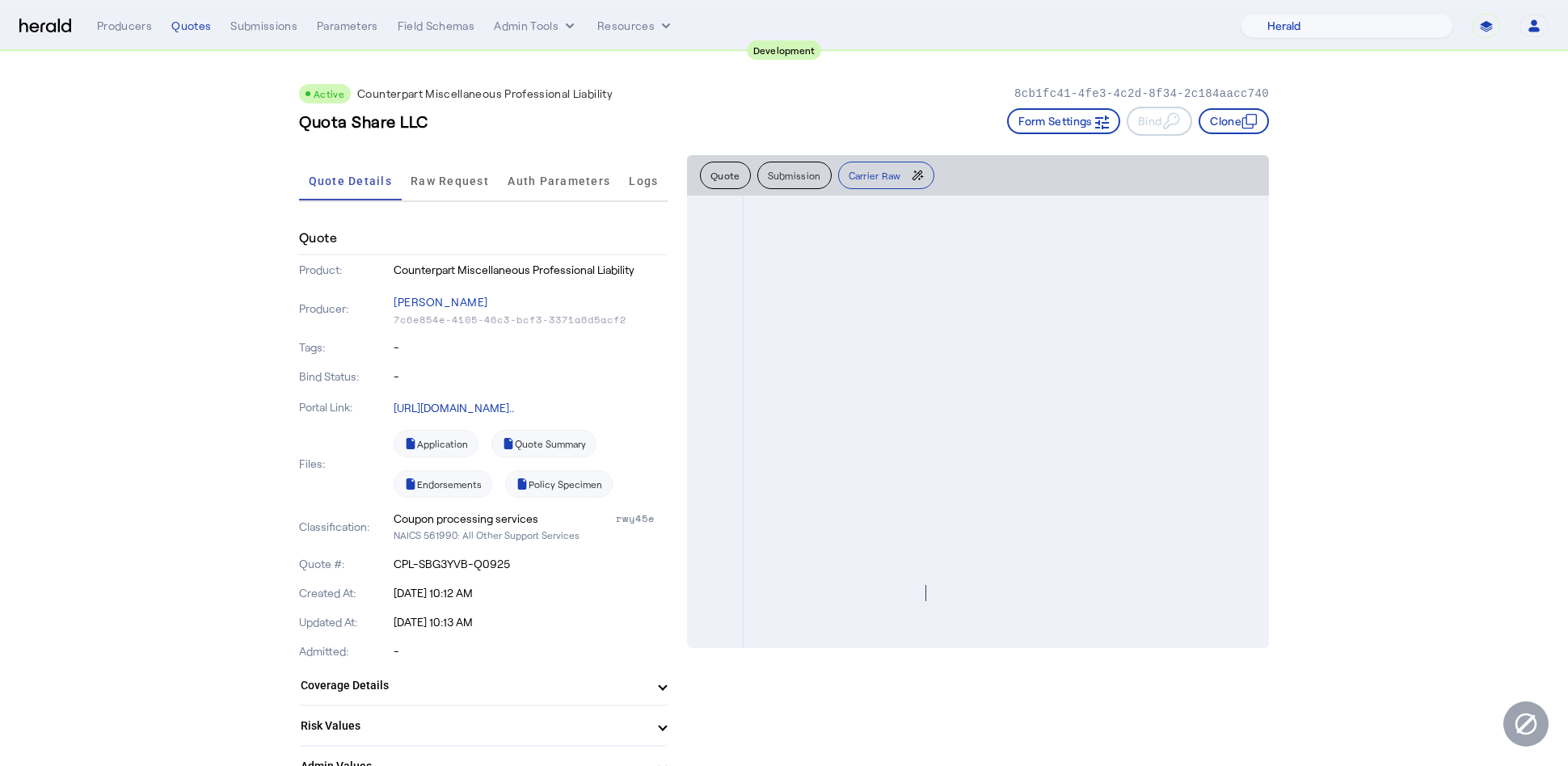
type textarea "**********"
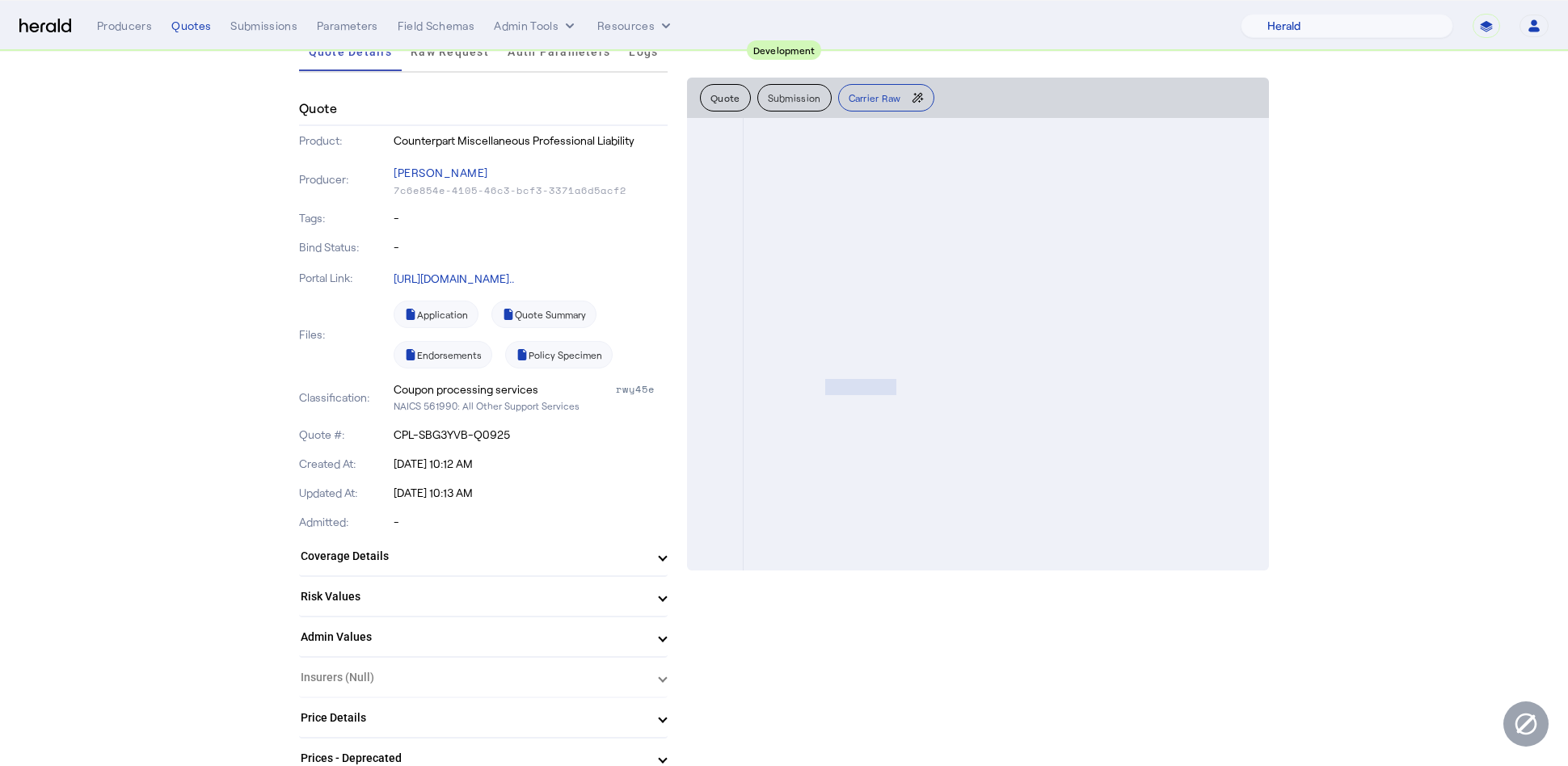
scroll to position [172, 0]
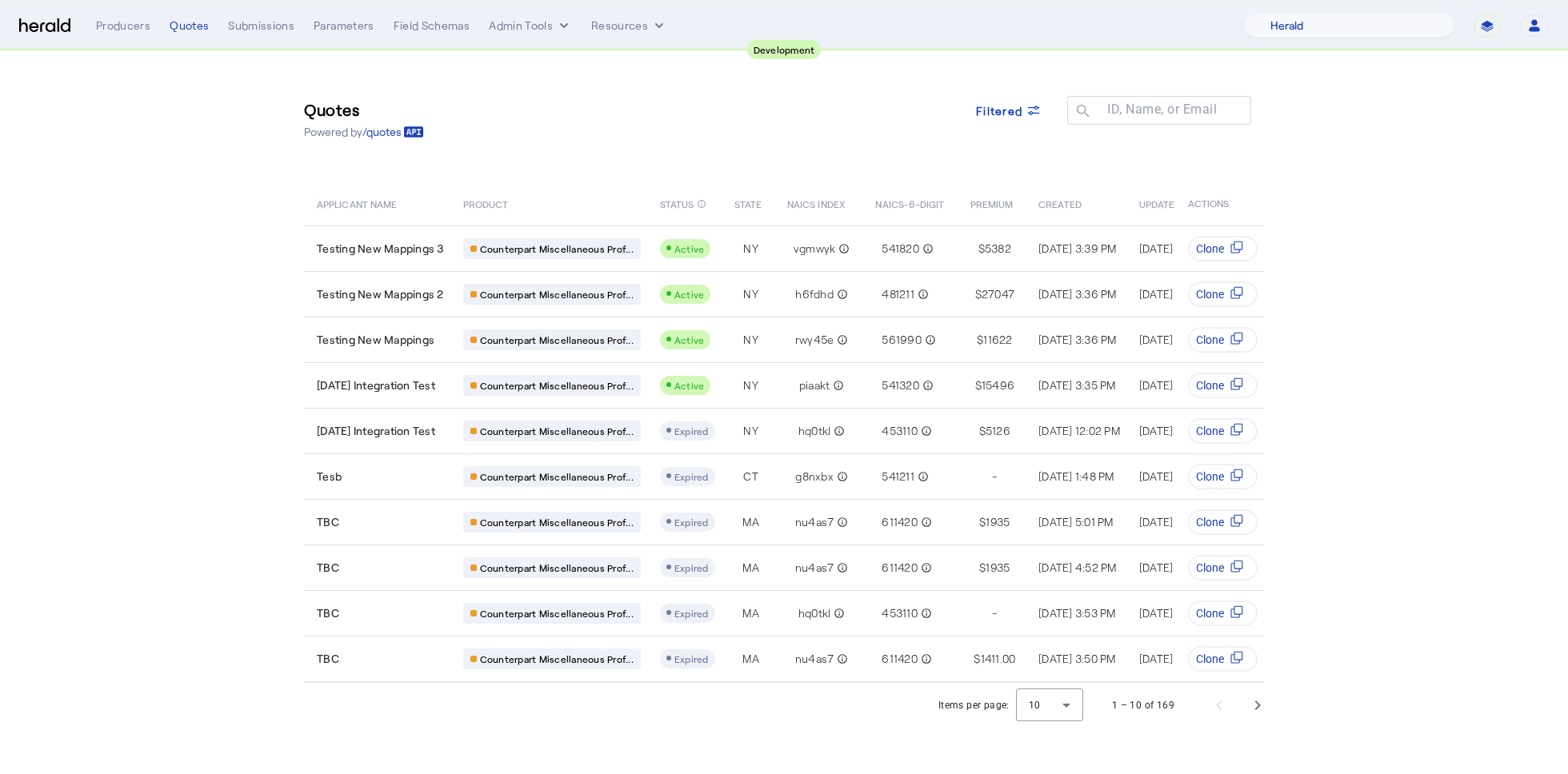
select select "pfm_2v8p_herald_api"
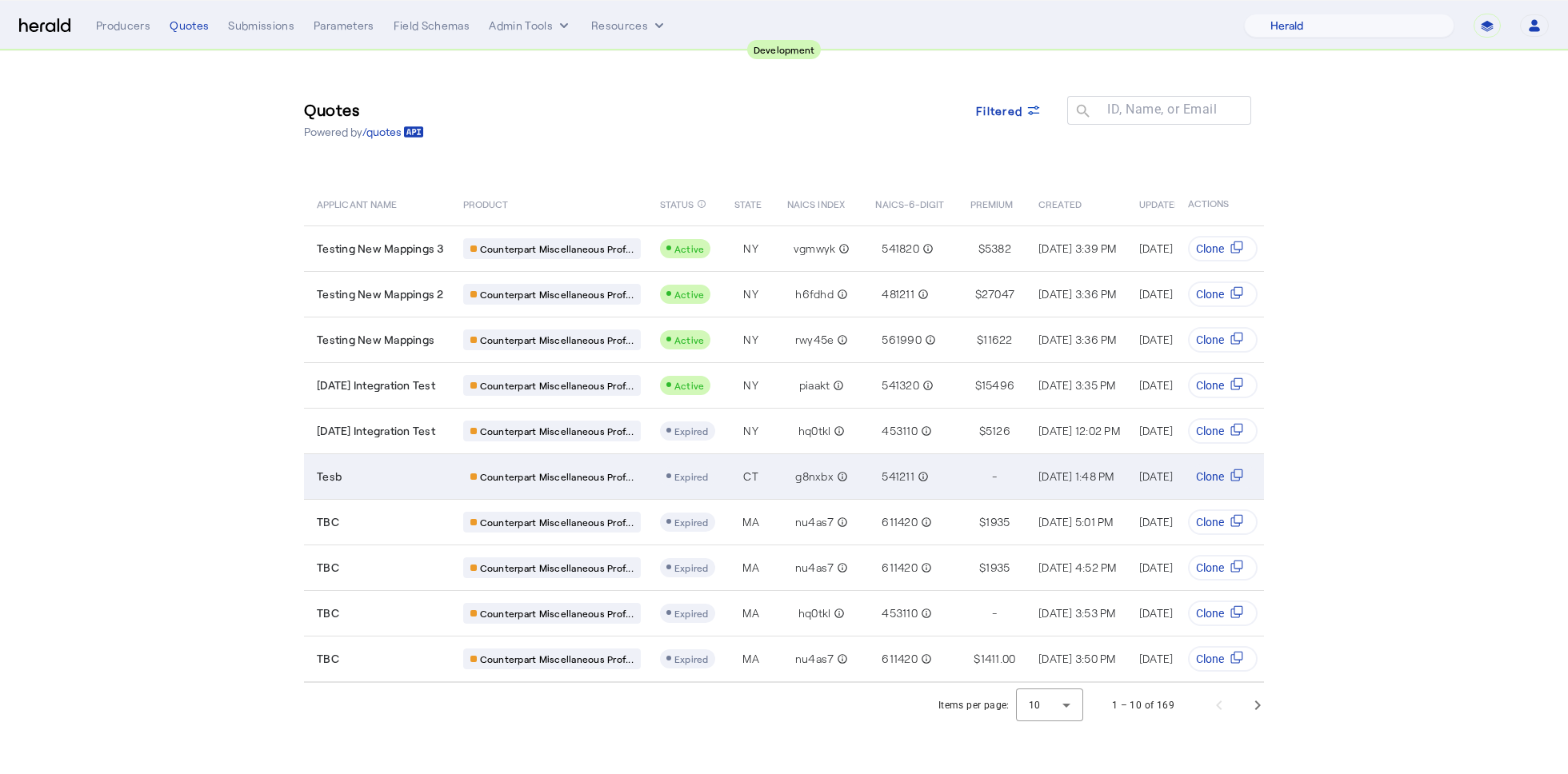
click at [417, 473] on div "Tesb" at bounding box center [380, 476] width 127 height 16
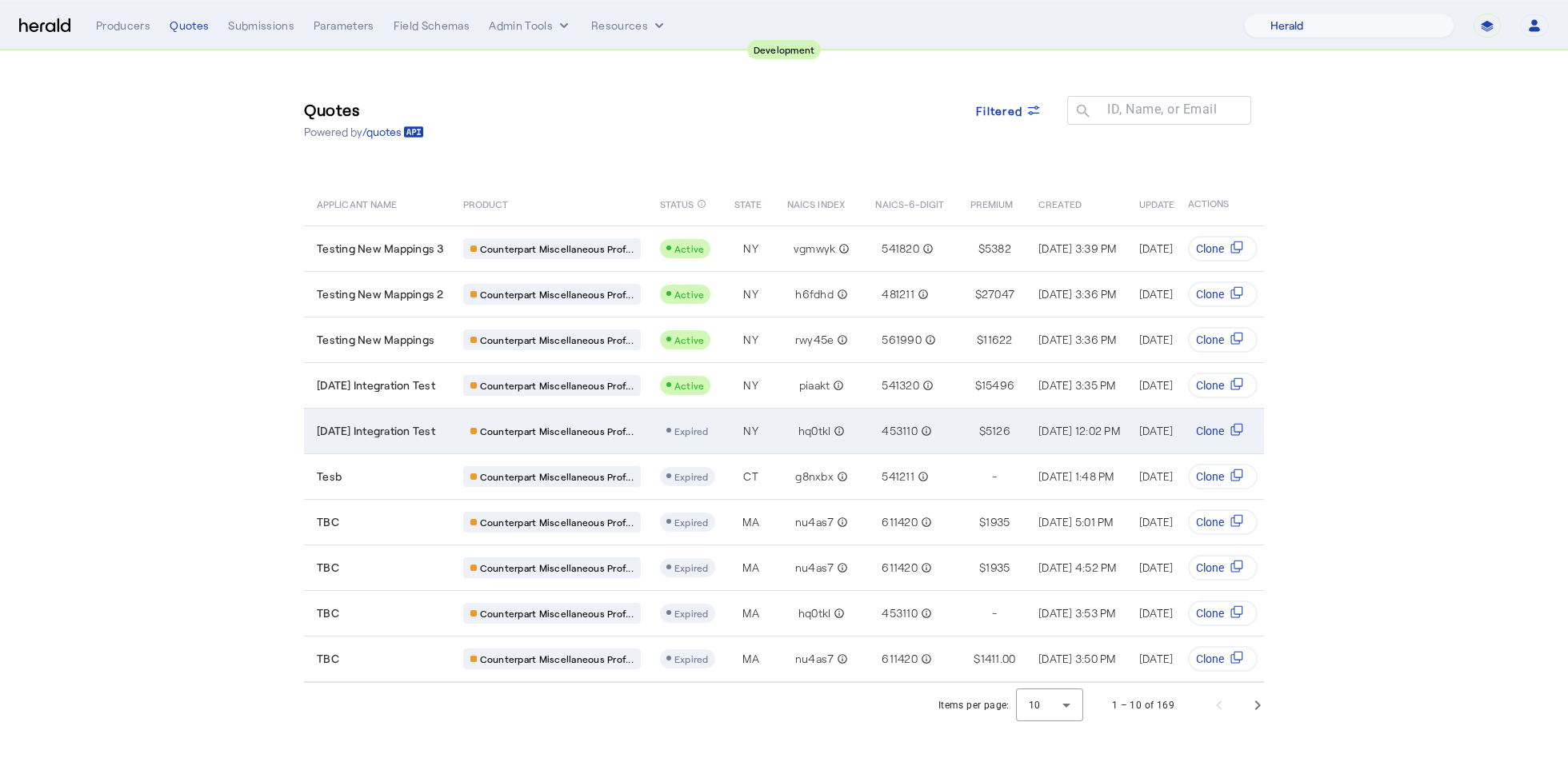
click at [430, 426] on span "[DATE] Integration Test" at bounding box center [376, 430] width 119 height 16
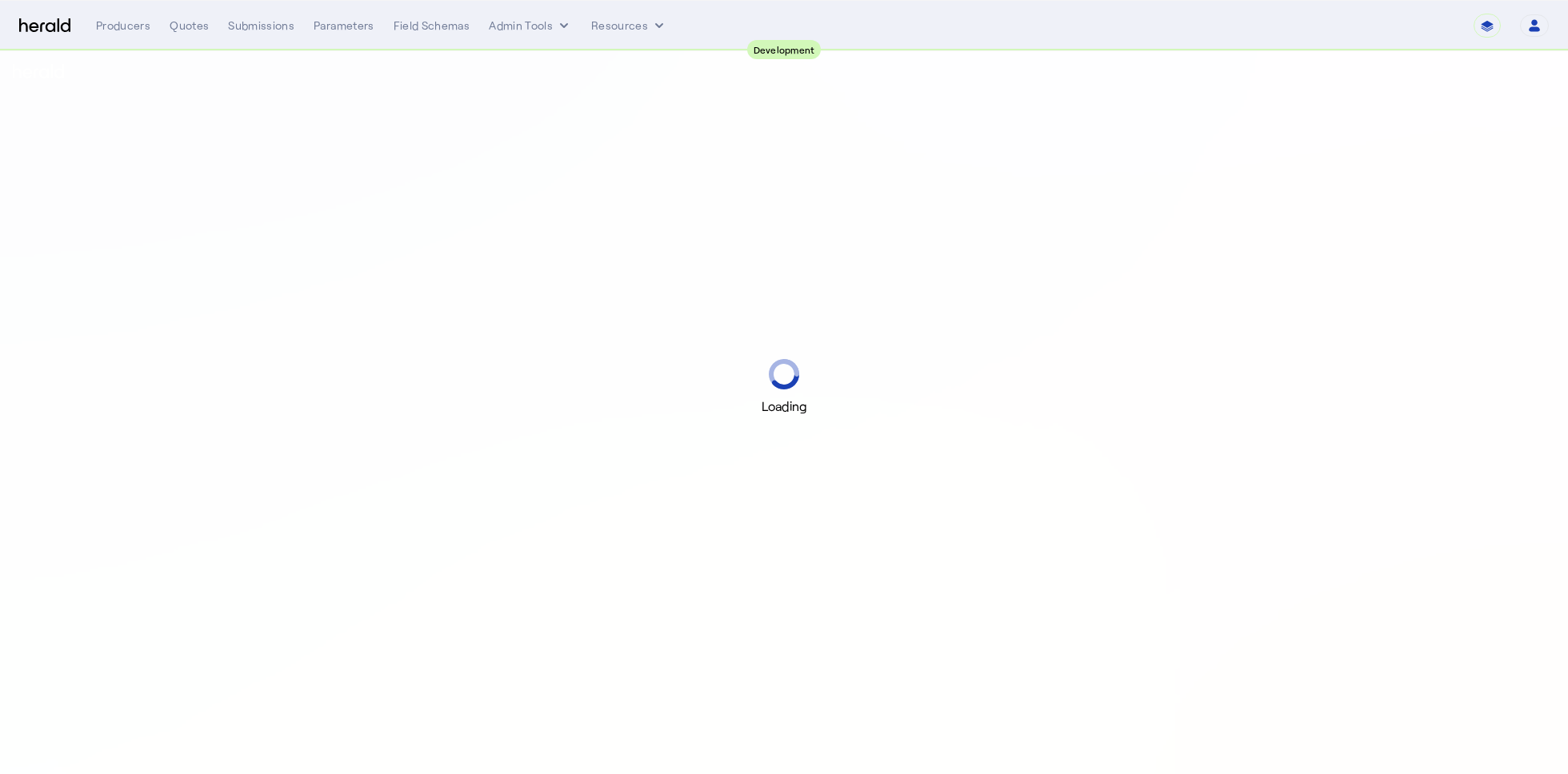
select select "pfm_2v8p_herald_api"
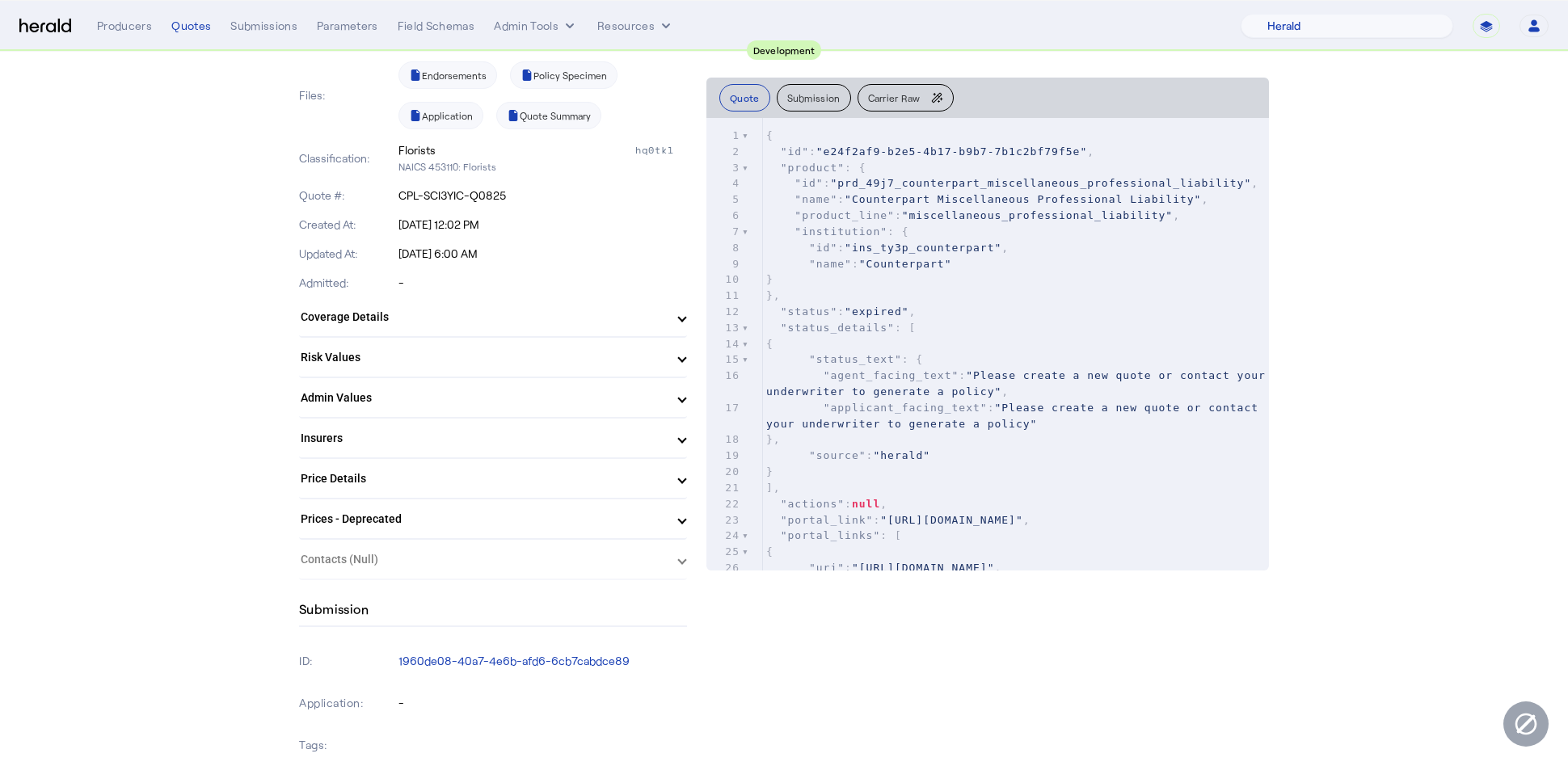
scroll to position [386, 0]
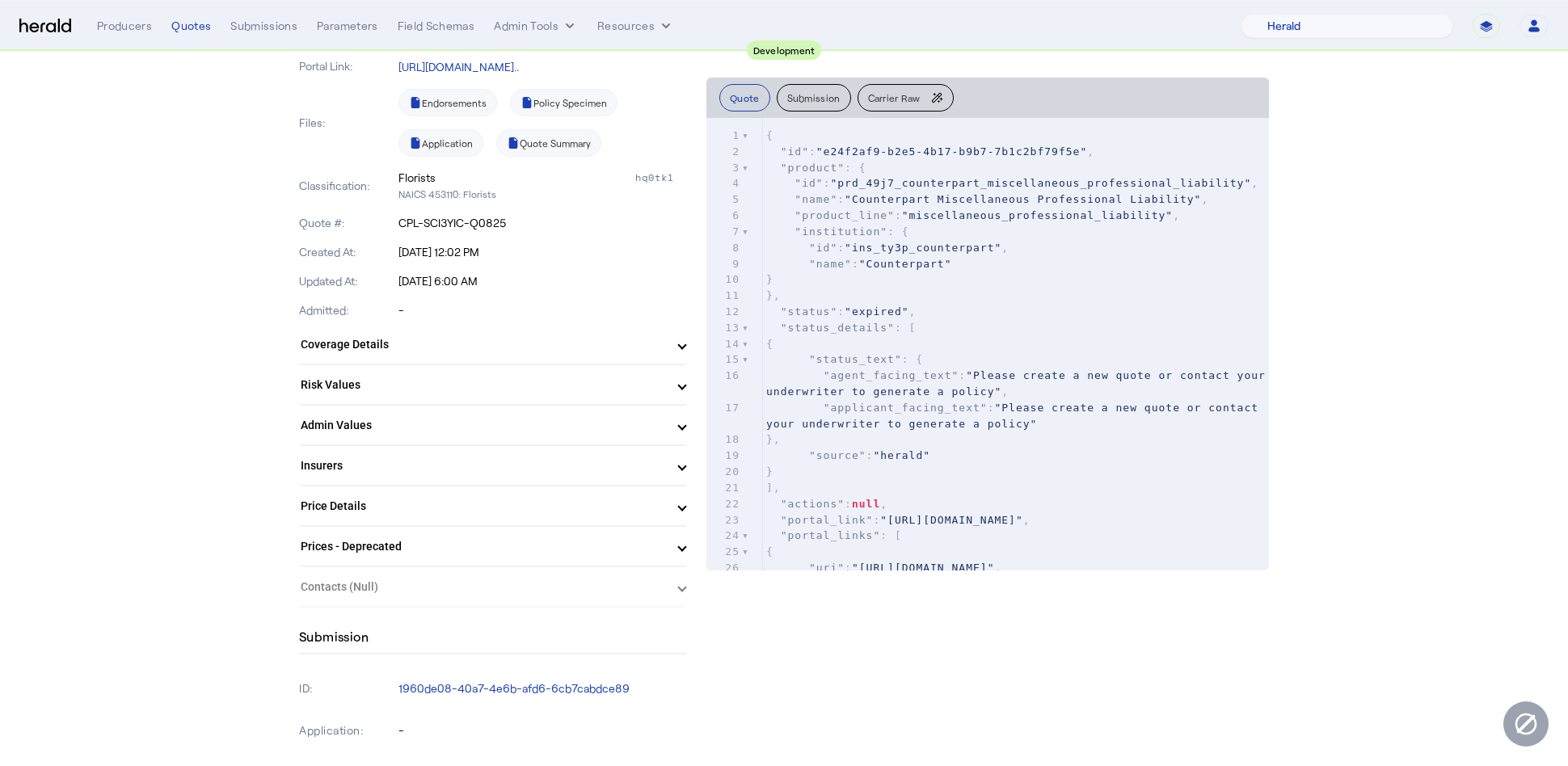
click at [673, 475] on mat-expansion-panel-header "Insurers" at bounding box center [494, 465] width 388 height 39
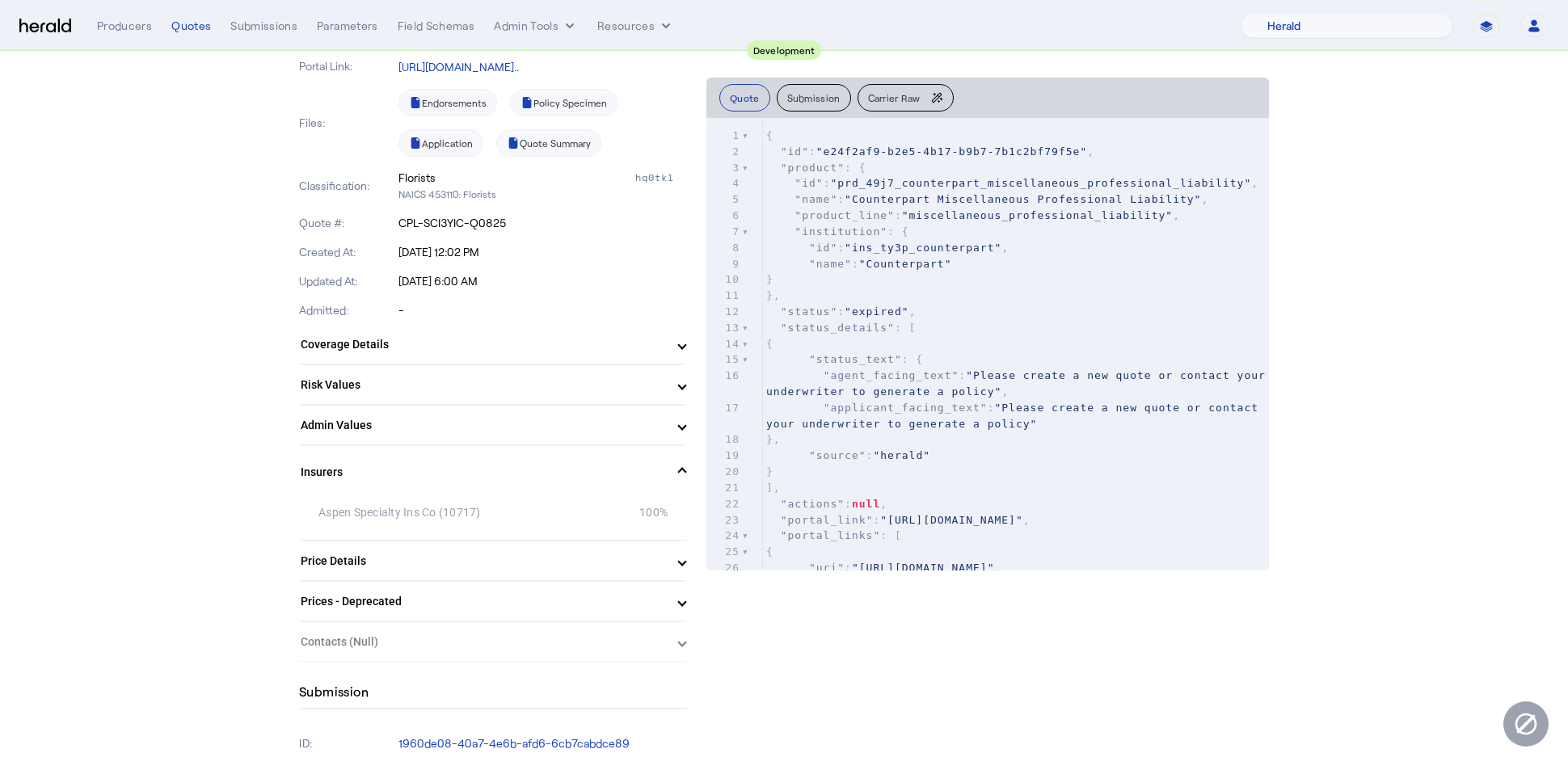
click at [676, 473] on span "Insurers" at bounding box center [490, 472] width 379 height 17
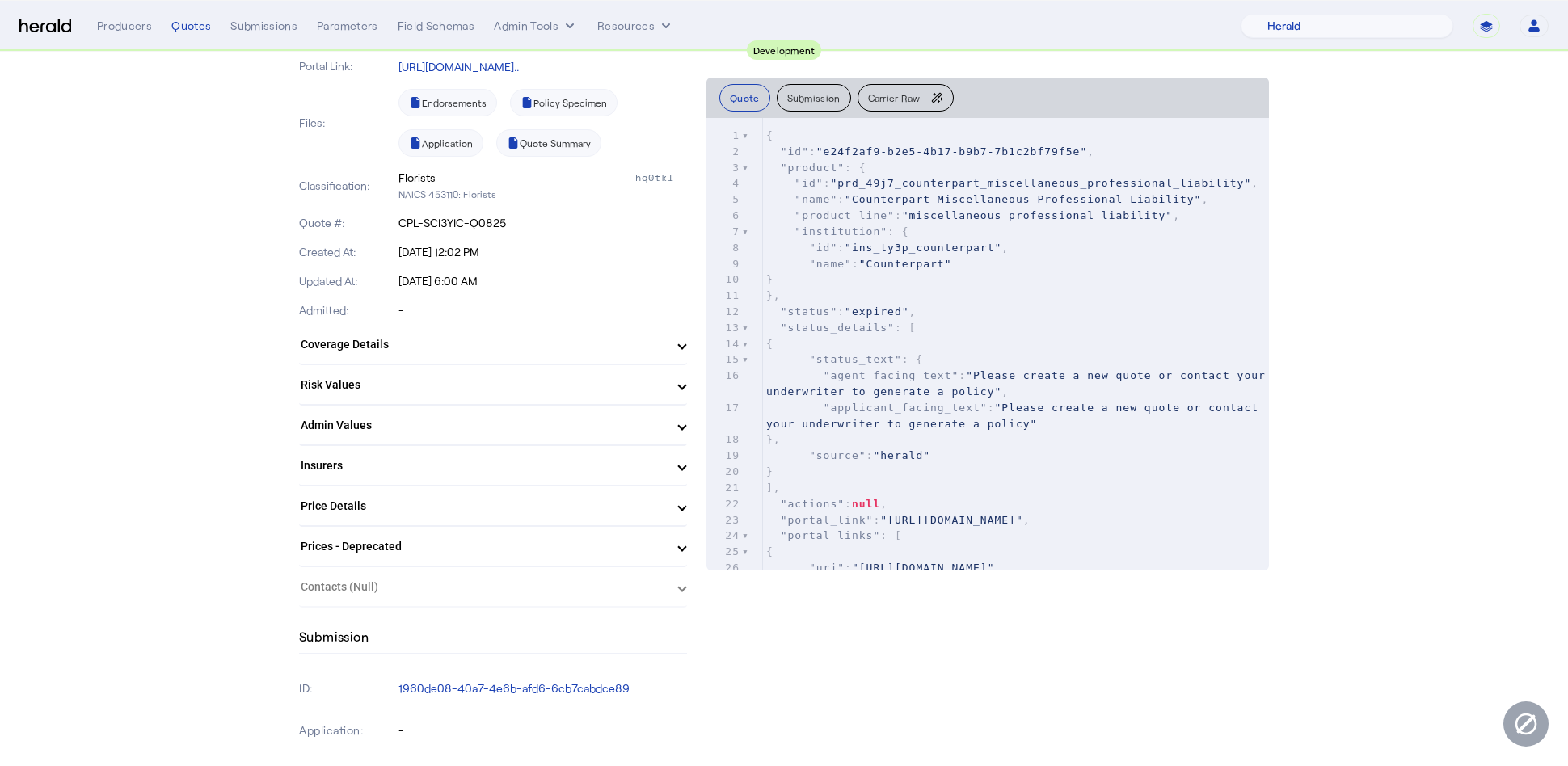
click at [666, 468] on mat-panel-title "Insurers" at bounding box center [483, 465] width 365 height 17
